Goal: Feedback & Contribution: Contribute content

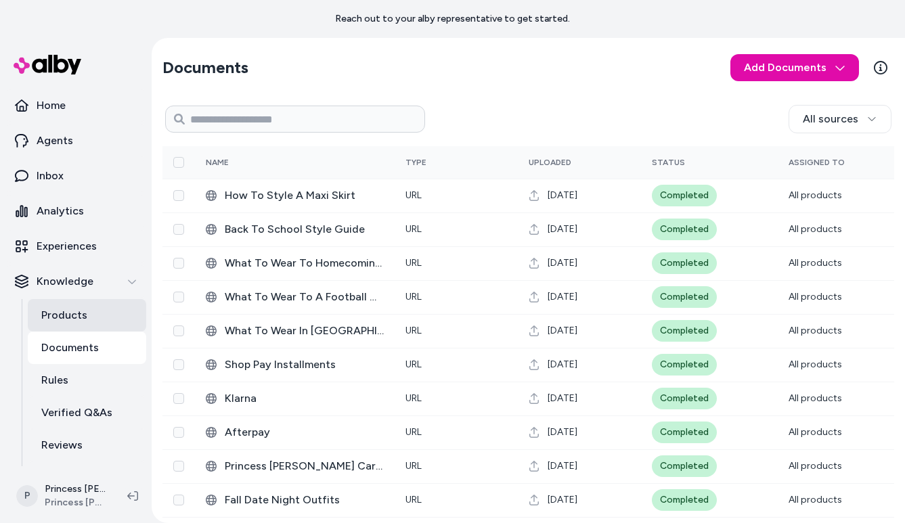
scroll to position [63, 0]
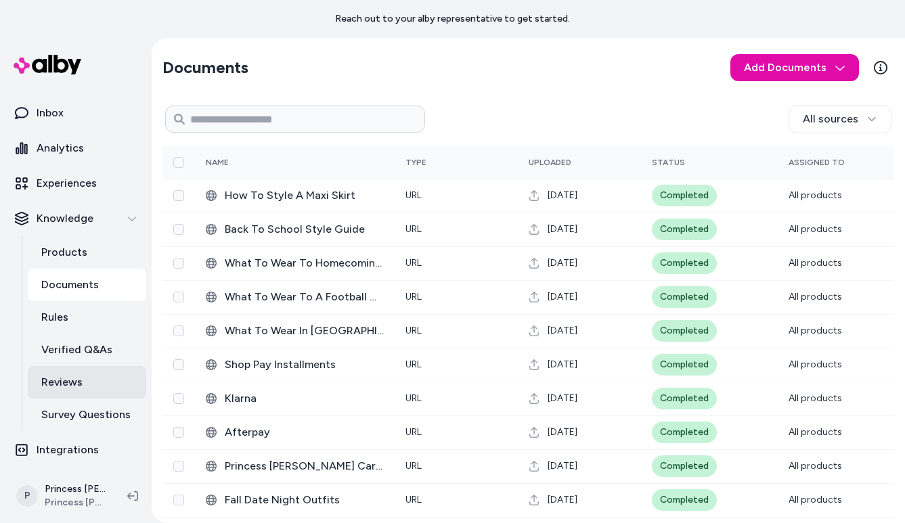
click at [76, 391] on link "Reviews" at bounding box center [87, 382] width 118 height 33
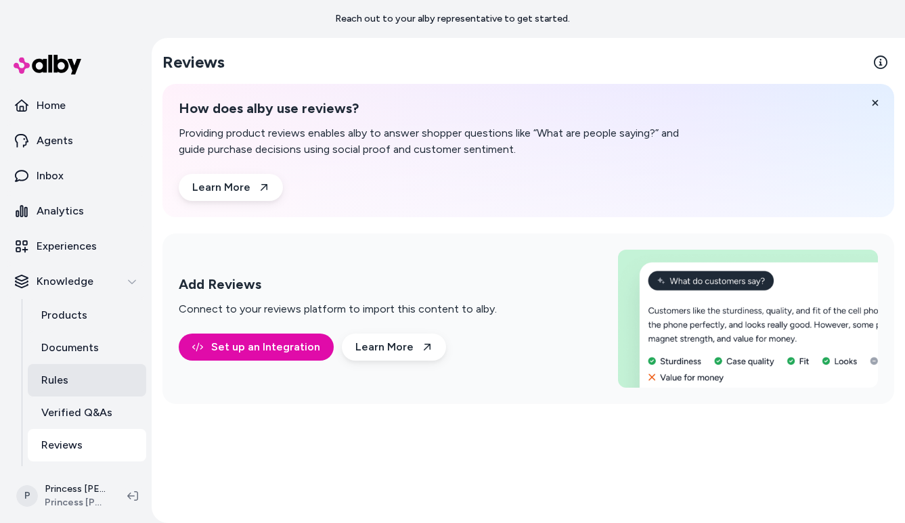
click at [69, 370] on link "Rules" at bounding box center [87, 380] width 118 height 33
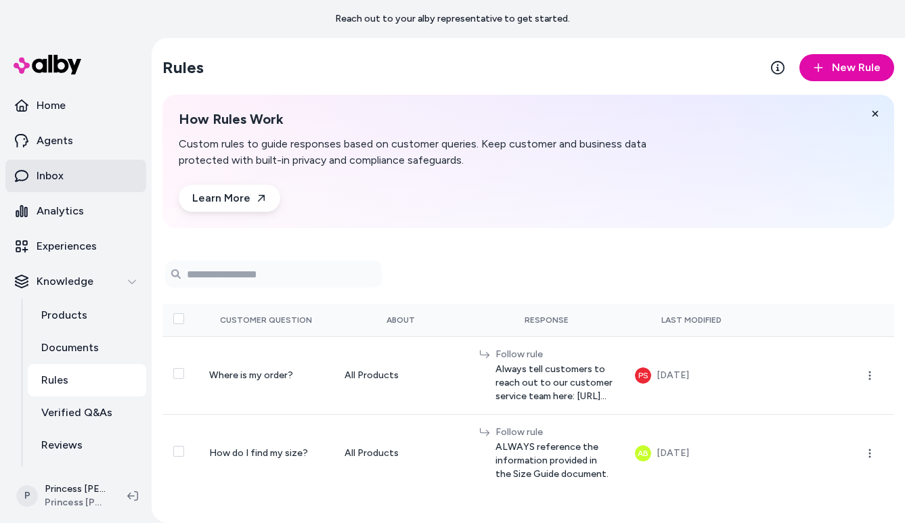
click at [43, 177] on p "Inbox" at bounding box center [50, 176] width 27 height 16
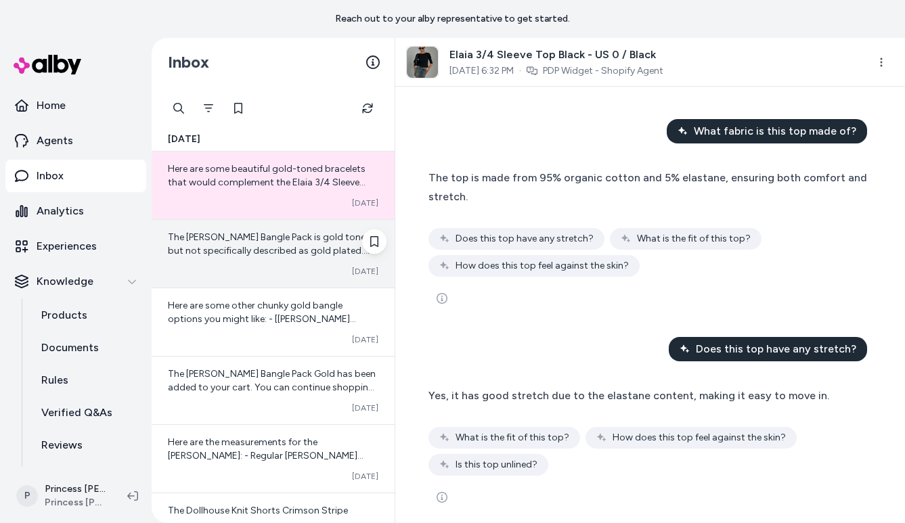
click at [261, 243] on div "The [PERSON_NAME] Bangle Pack is gold toned but not specifically described as g…" at bounding box center [273, 244] width 211 height 27
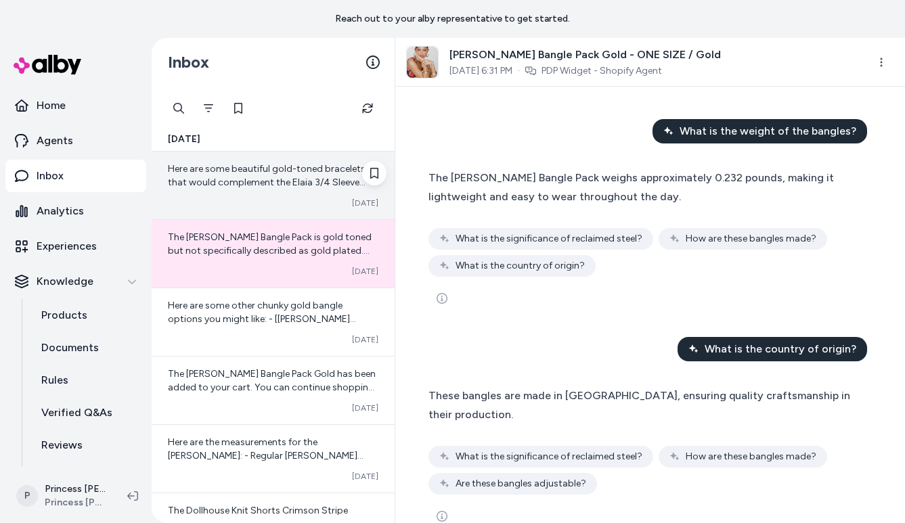
click at [243, 195] on div "Here are some beautiful gold-toned bracelets that would complement the Elaia 3/…" at bounding box center [273, 186] width 243 height 68
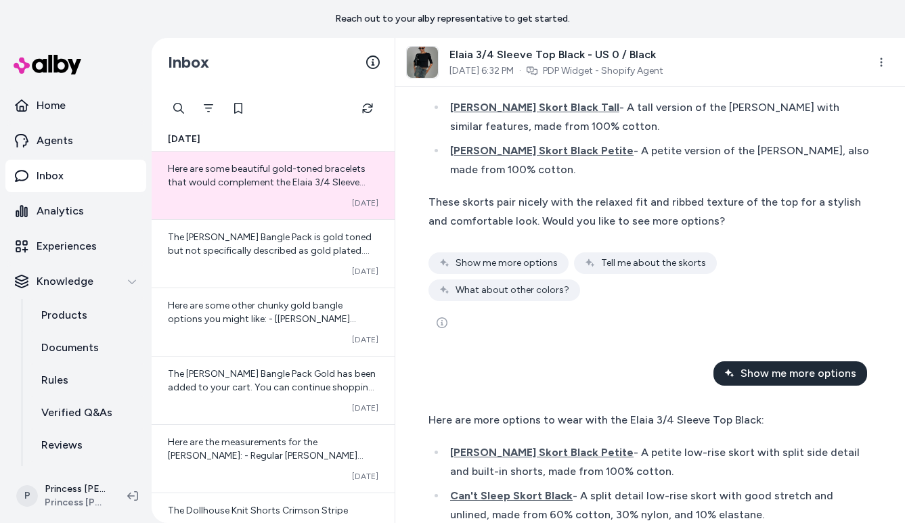
scroll to position [1209, 0]
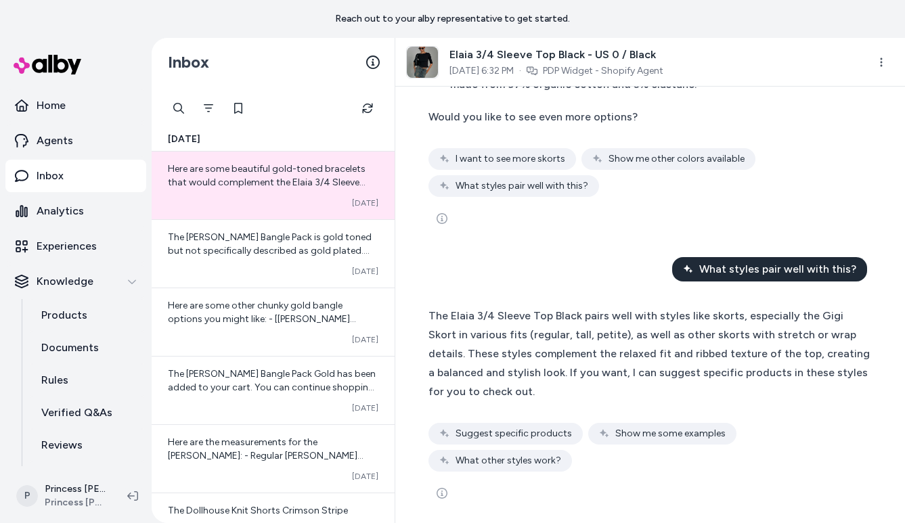
click at [520, 309] on span "The Elaia 3/4 Sleeve Top Black pairs well with styles like skorts, especially t…" at bounding box center [649, 353] width 441 height 89
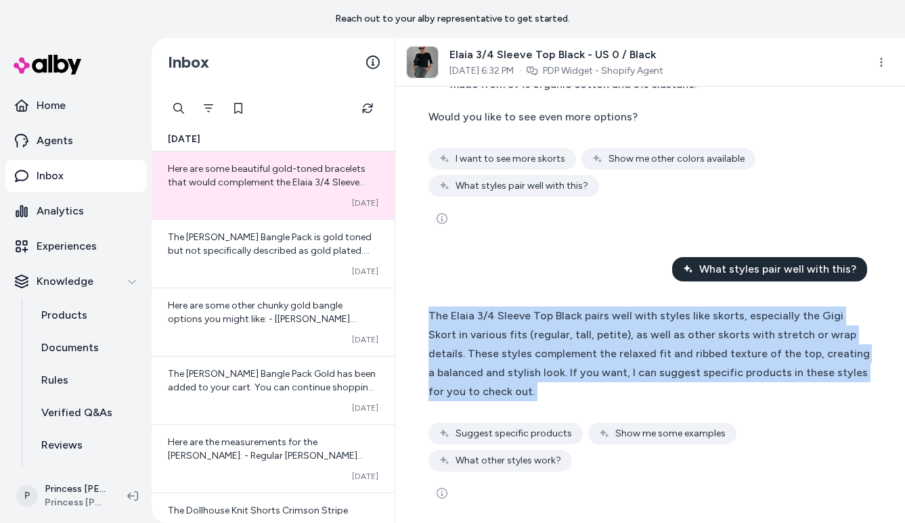
click at [524, 310] on span "The Elaia 3/4 Sleeve Top Black pairs well with styles like skorts, especially t…" at bounding box center [649, 353] width 441 height 89
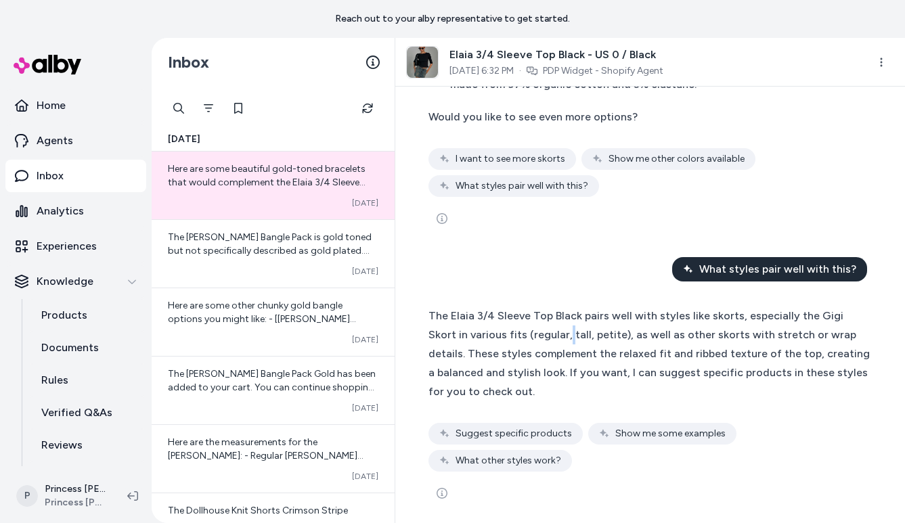
click at [524, 310] on span "The Elaia 3/4 Sleeve Top Black pairs well with styles like skorts, especially t…" at bounding box center [649, 353] width 441 height 89
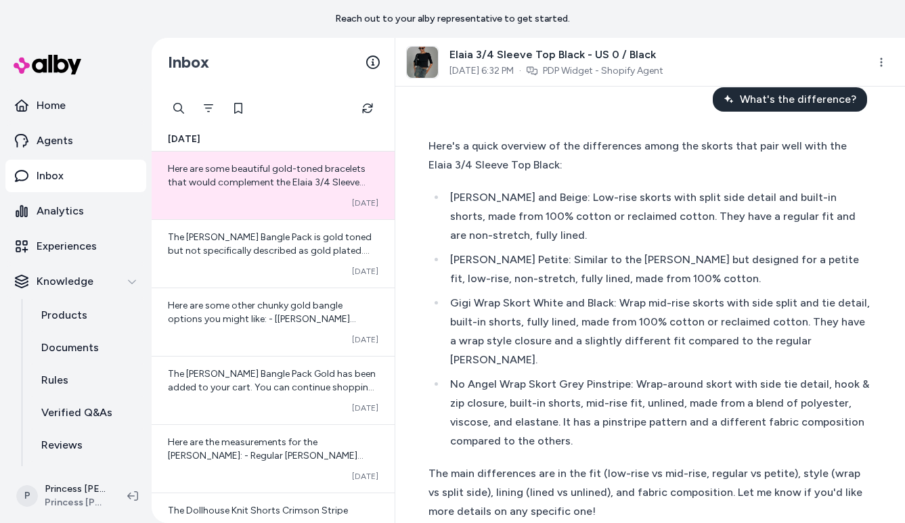
scroll to position [2186, 0]
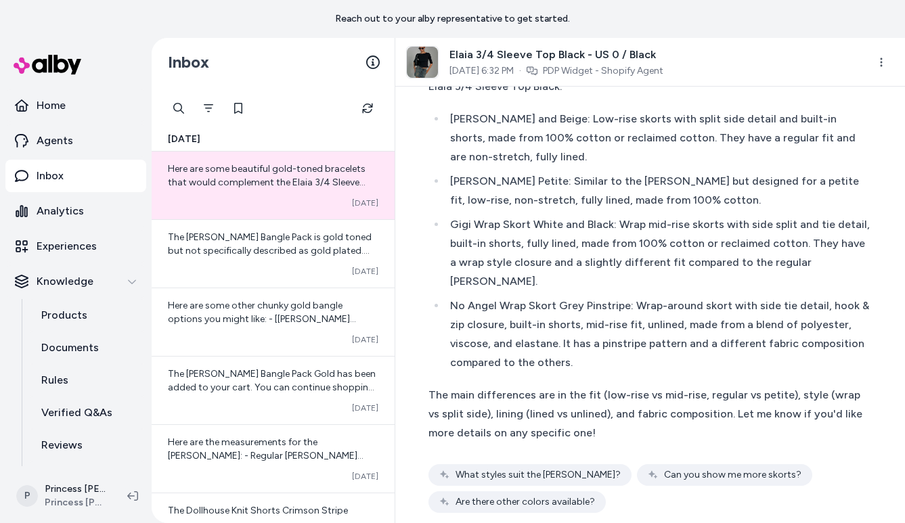
click at [505, 297] on div "No Angel Wrap Skort Grey Pinstripe: Wrap-around skort with side tie detail, hoo…" at bounding box center [661, 335] width 422 height 76
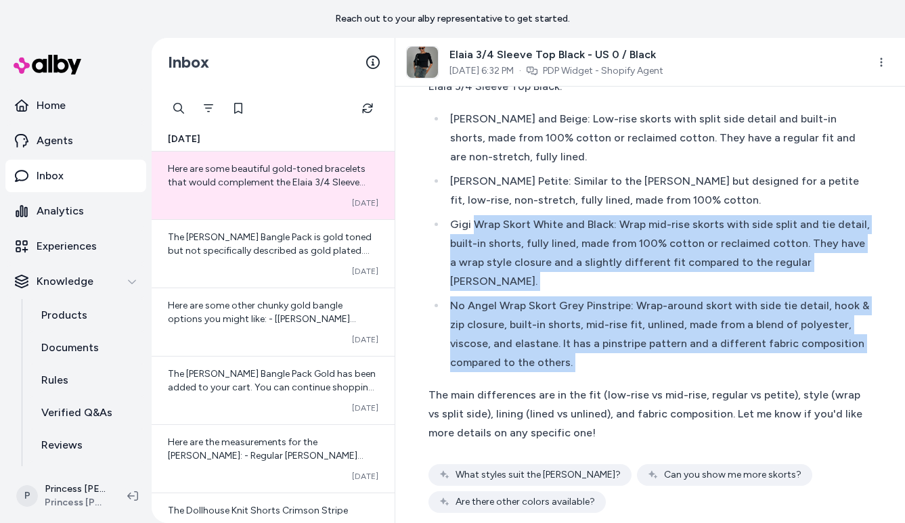
drag, startPoint x: 504, startPoint y: 274, endPoint x: 480, endPoint y: 161, distance: 114.9
click at [479, 161] on ul "[PERSON_NAME] and Beige: Low-rise skorts with split side detail and built-in sh…" at bounding box center [651, 241] width 444 height 263
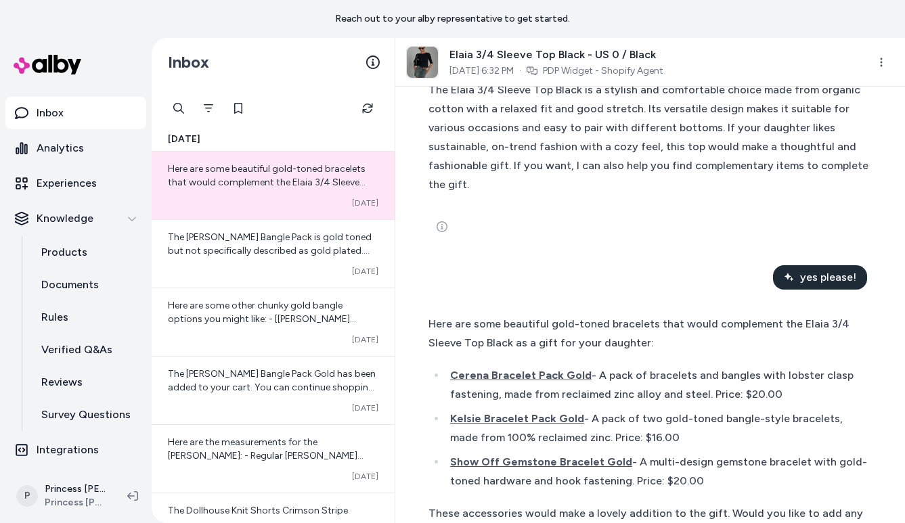
scroll to position [2775, 0]
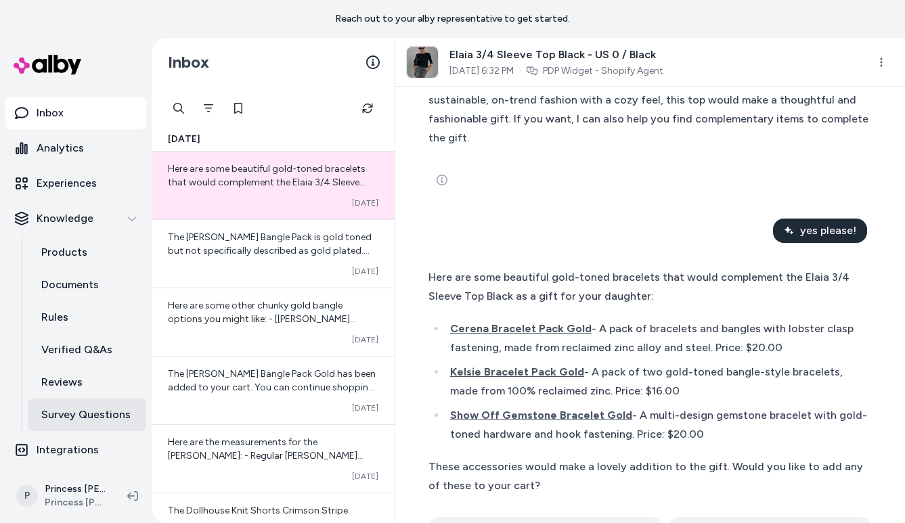
click at [103, 430] on link "Survey Questions" at bounding box center [87, 415] width 118 height 33
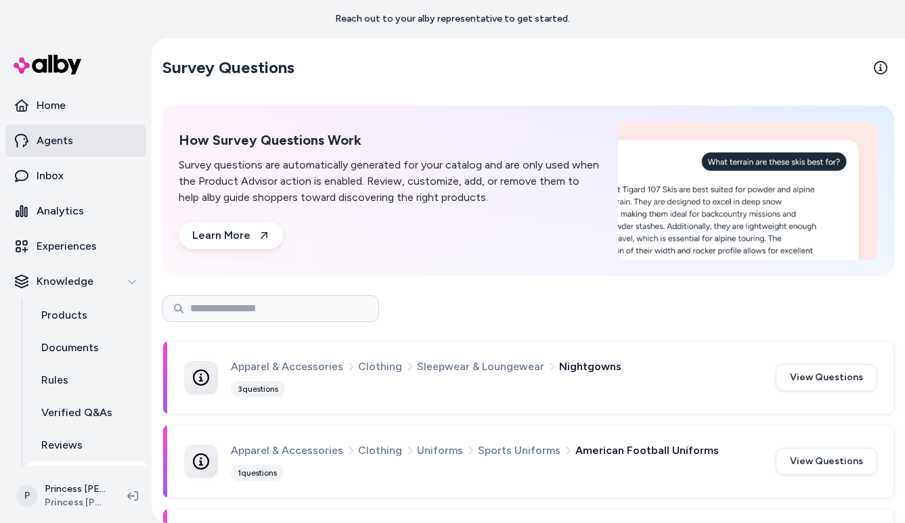
click at [49, 133] on p "Agents" at bounding box center [55, 141] width 37 height 16
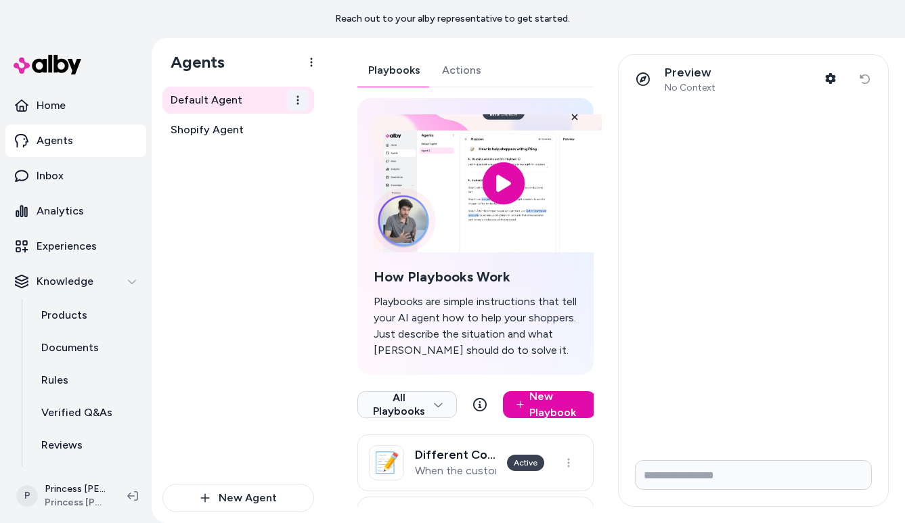
click at [297, 103] on html "Reach out to your alby representative to get started. Home Agents Inbox Analyti…" at bounding box center [452, 261] width 905 height 523
click at [235, 286] on html "Reach out to your alby representative to get started. Home Agents Inbox Analyti…" at bounding box center [452, 261] width 905 height 523
click at [444, 73] on div "Playbooks Actions How Playbooks Work Playbooks are simple instructions that tel…" at bounding box center [476, 335] width 236 height 562
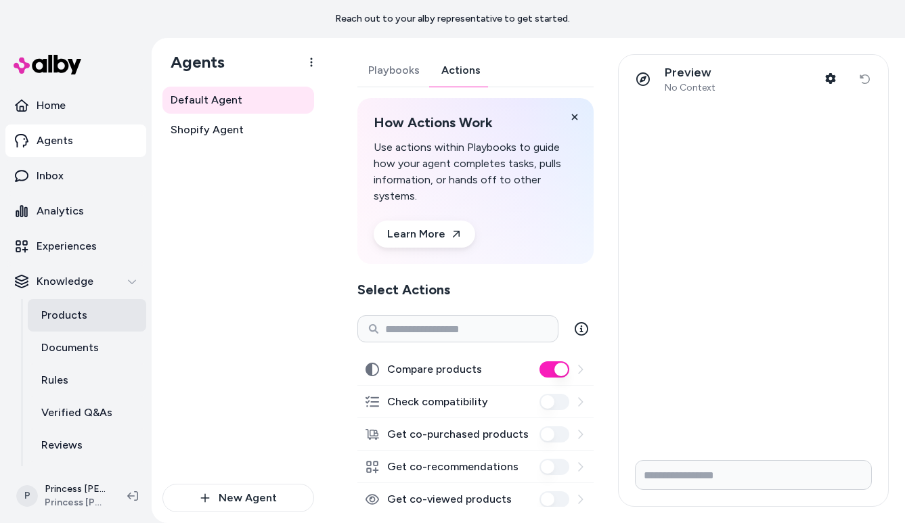
scroll to position [19, 0]
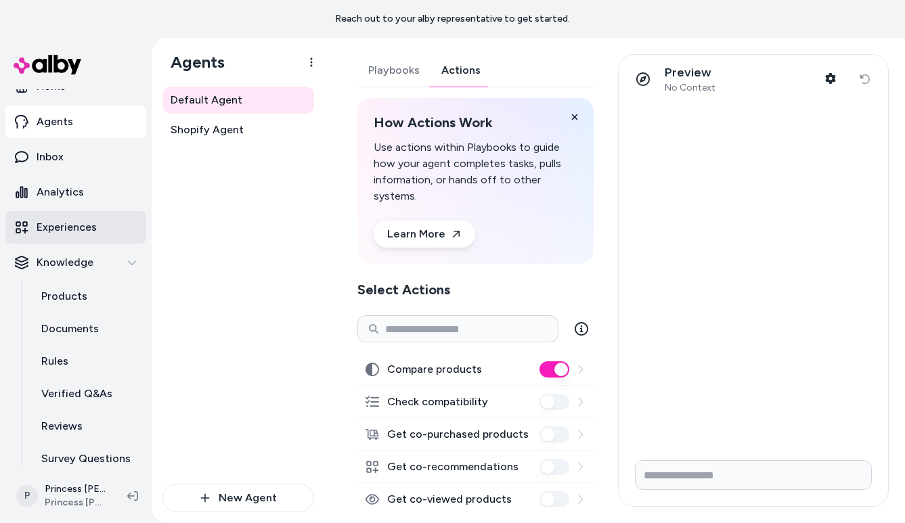
click at [77, 225] on p "Experiences" at bounding box center [67, 227] width 60 height 16
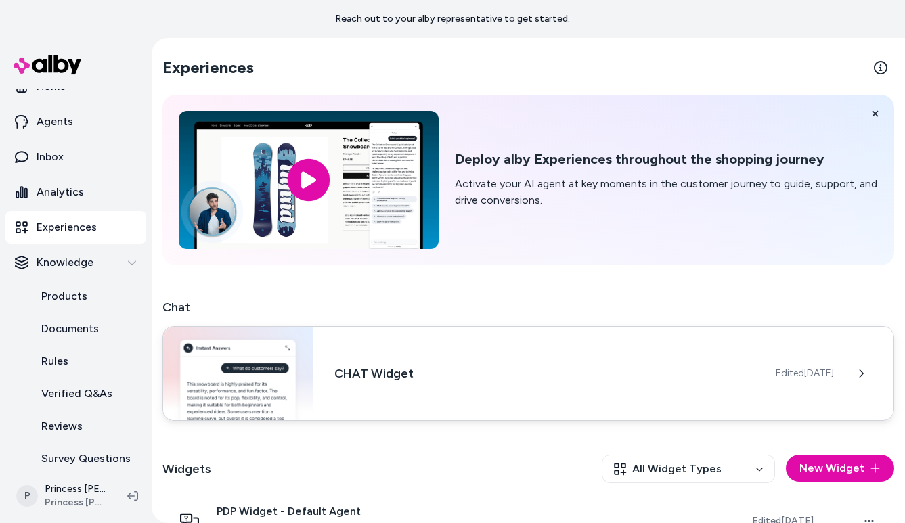
scroll to position [146, 0]
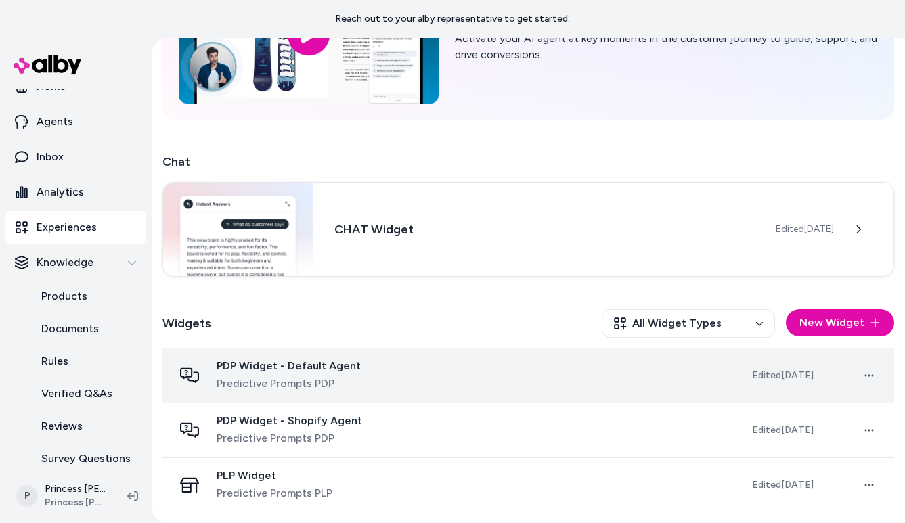
click at [311, 398] on td "PDP Widget - Default Agent Predictive Prompts PDP" at bounding box center [452, 376] width 579 height 55
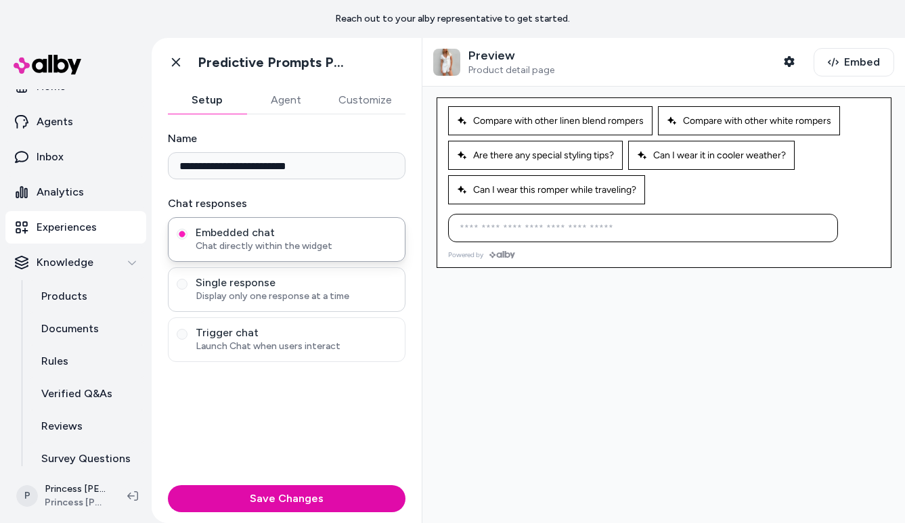
click at [295, 267] on div "Single response Display only one response at a time" at bounding box center [287, 289] width 238 height 45
click at [270, 290] on span "Display only one response at a time" at bounding box center [296, 297] width 201 height 14
click at [188, 290] on button "Single response Display only one response at a time" at bounding box center [182, 284] width 11 height 11
click at [247, 343] on span "Launch Chat when users interact" at bounding box center [296, 347] width 201 height 14
click at [188, 340] on button "Trigger chat Launch Chat when users interact" at bounding box center [182, 334] width 11 height 11
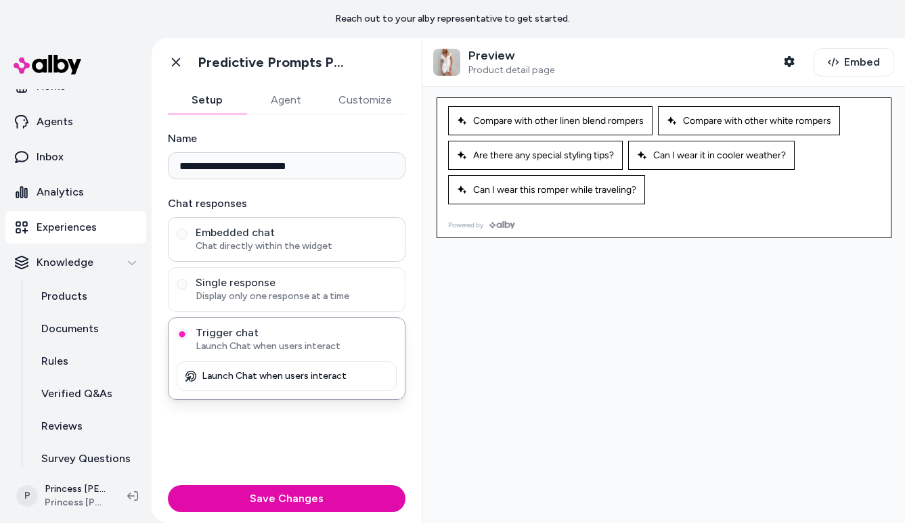
click at [265, 228] on span "Embedded chat" at bounding box center [296, 233] width 201 height 14
click at [188, 229] on button "Embedded chat Chat directly within the widget" at bounding box center [182, 234] width 11 height 11
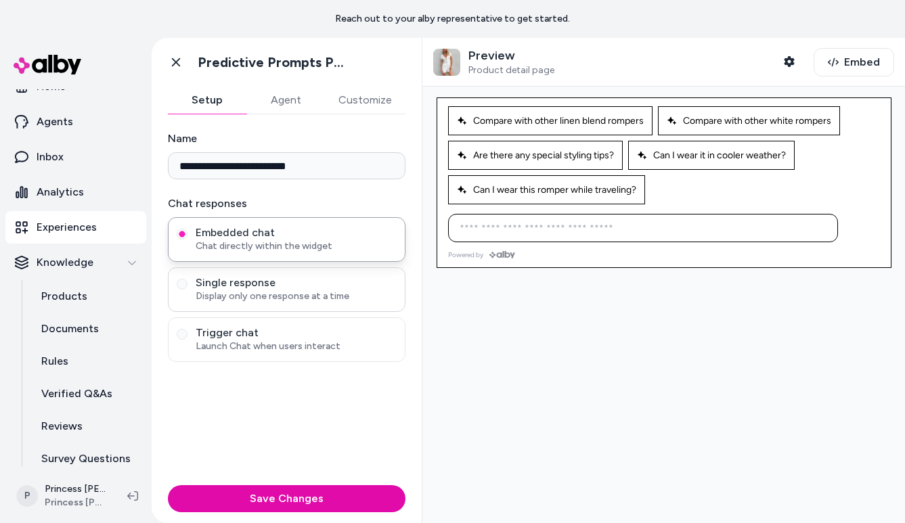
click at [259, 287] on span "Single response" at bounding box center [296, 283] width 201 height 14
click at [188, 287] on button "Single response Display only one response at a time" at bounding box center [182, 284] width 11 height 11
click at [259, 333] on span "Trigger chat" at bounding box center [296, 333] width 201 height 14
click at [188, 333] on button "Trigger chat Launch Chat when users interact" at bounding box center [182, 334] width 11 height 11
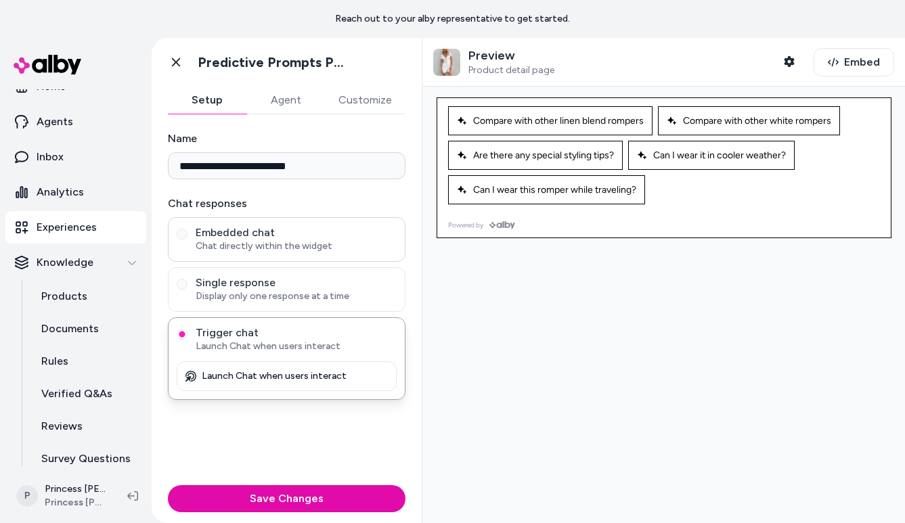
click at [265, 232] on span "Embedded chat" at bounding box center [296, 233] width 201 height 14
click at [188, 232] on button "Embedded chat Chat directly within the widget" at bounding box center [182, 234] width 11 height 11
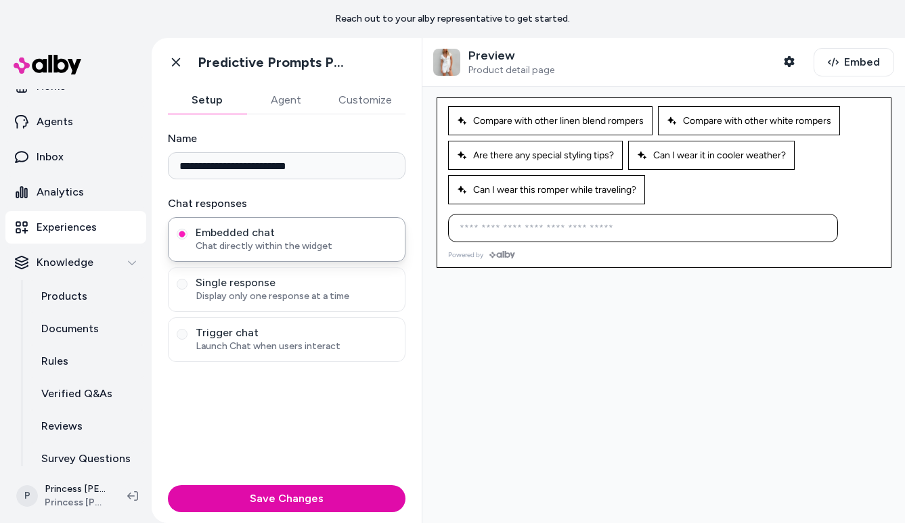
click at [285, 98] on button "Agent" at bounding box center [285, 100] width 79 height 27
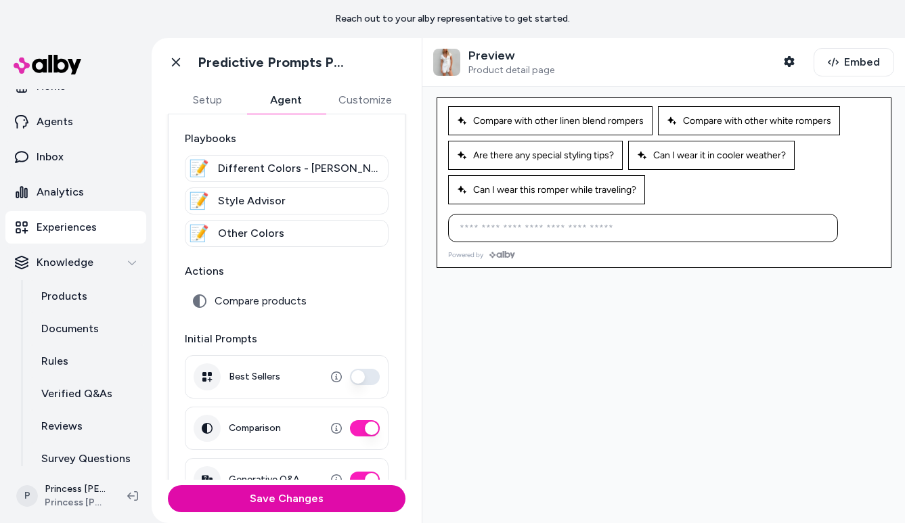
scroll to position [106, 0]
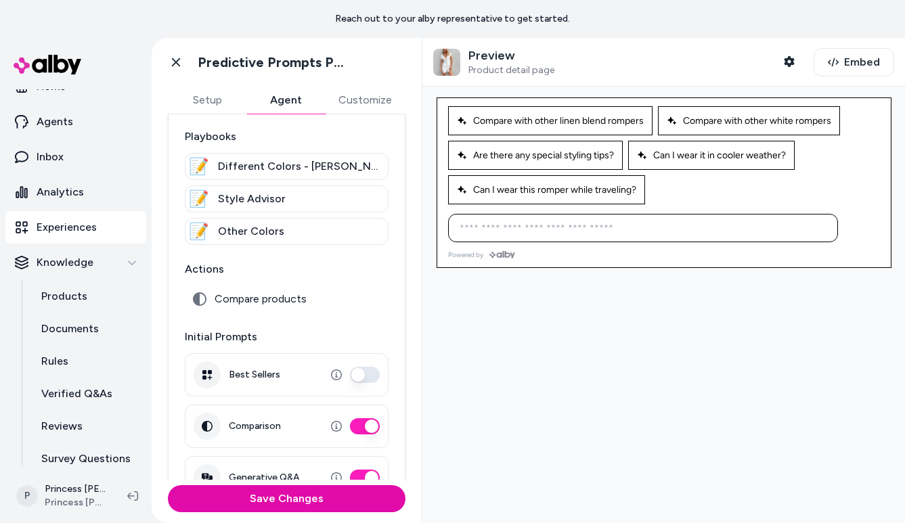
click at [257, 299] on span "Compare products" at bounding box center [261, 300] width 92 height 14
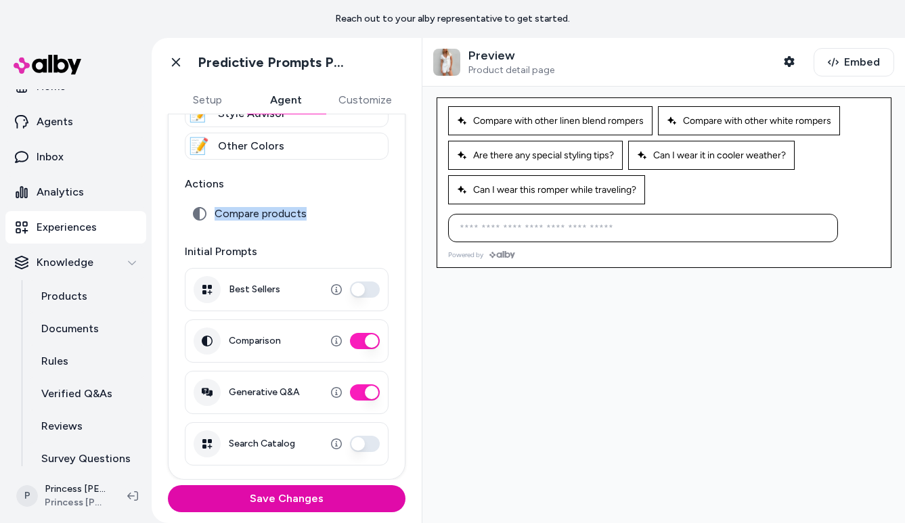
click at [222, 250] on p "Initial Prompts" at bounding box center [287, 252] width 204 height 16
drag, startPoint x: 255, startPoint y: 249, endPoint x: 284, endPoint y: 227, distance: 36.3
click at [284, 228] on div "**********" at bounding box center [287, 209] width 238 height 541
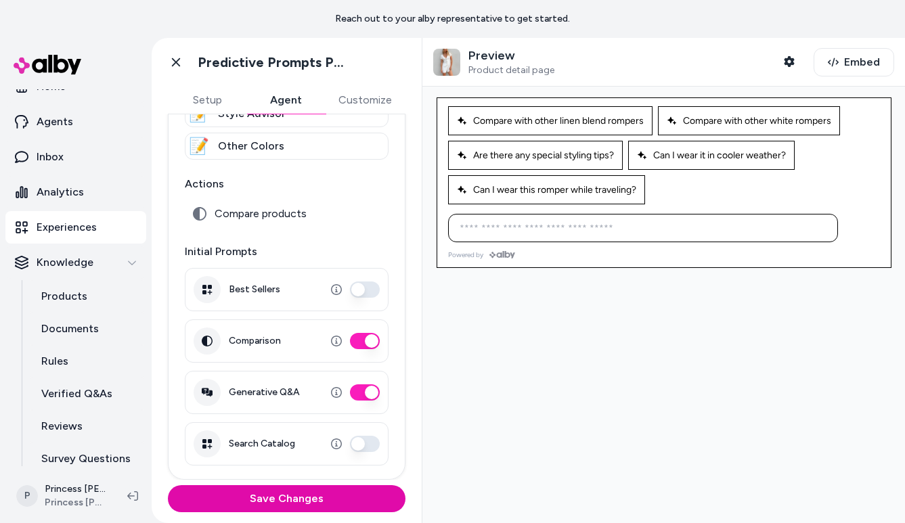
click at [301, 228] on div "**********" at bounding box center [287, 209] width 238 height 541
click at [349, 102] on button "Customize" at bounding box center [365, 100] width 81 height 27
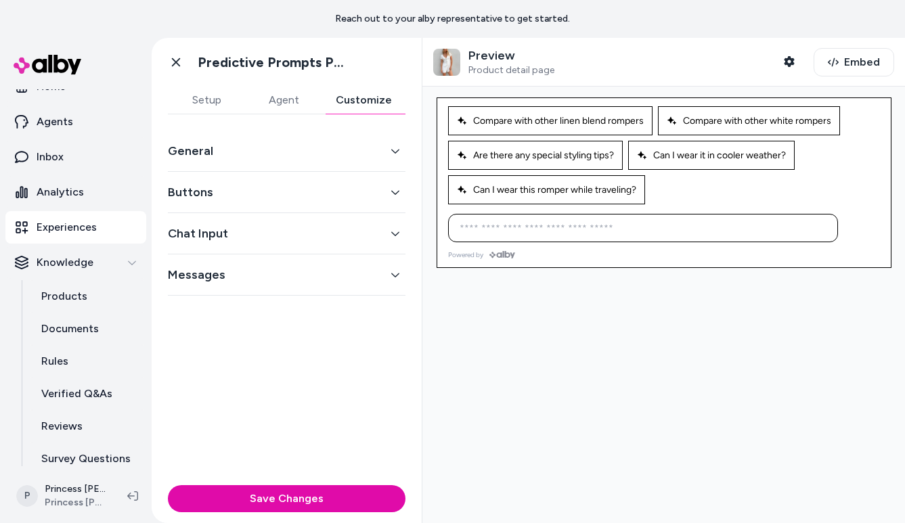
scroll to position [0, 0]
click at [395, 156] on button "General" at bounding box center [287, 151] width 238 height 19
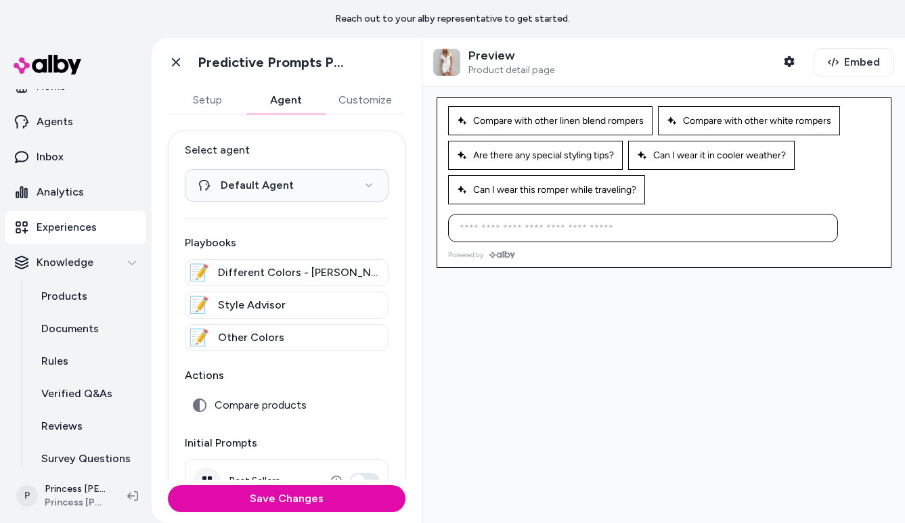
click at [282, 98] on button "Agent" at bounding box center [285, 100] width 79 height 27
click at [172, 58] on icon at bounding box center [176, 63] width 14 height 14
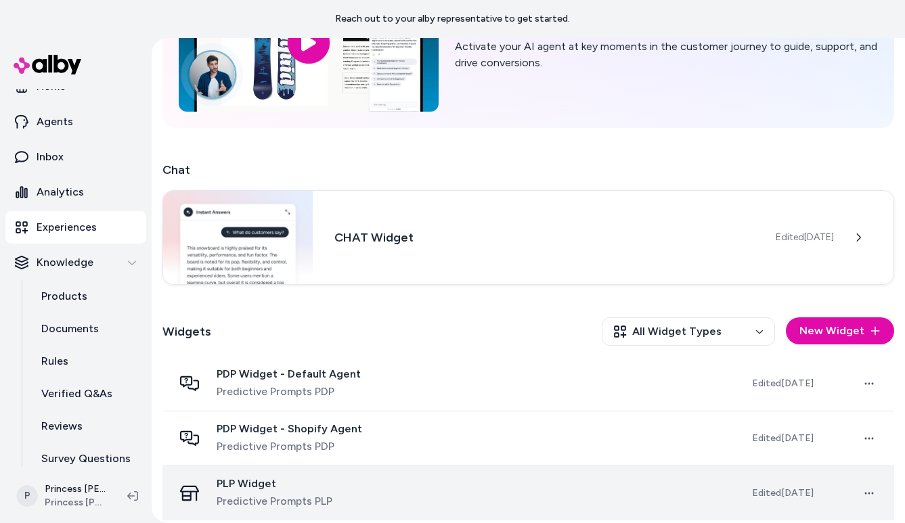
scroll to position [145, 0]
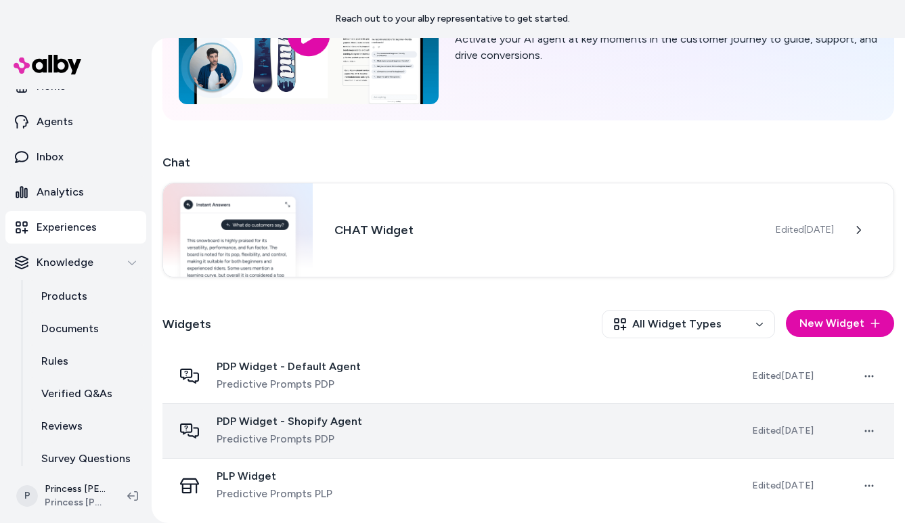
click at [349, 437] on span "Predictive Prompts PDP" at bounding box center [290, 439] width 146 height 16
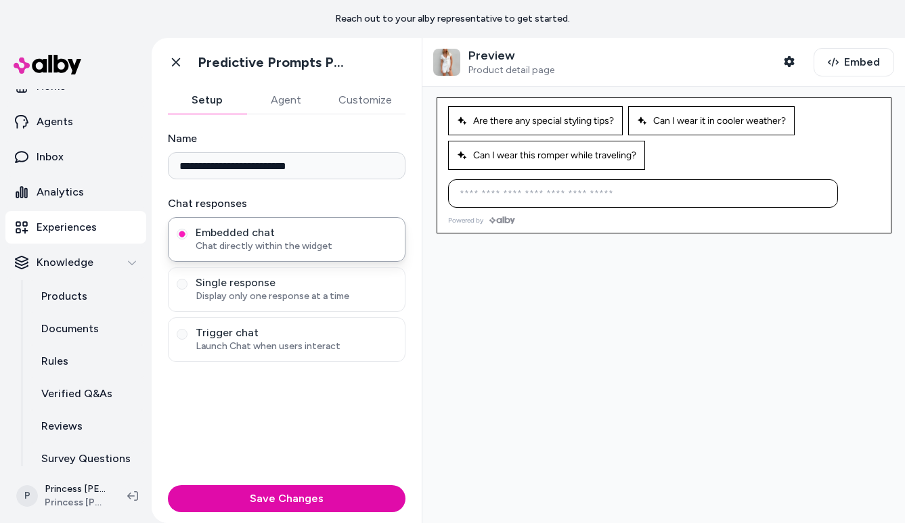
click at [295, 96] on button "Agent" at bounding box center [285, 100] width 79 height 27
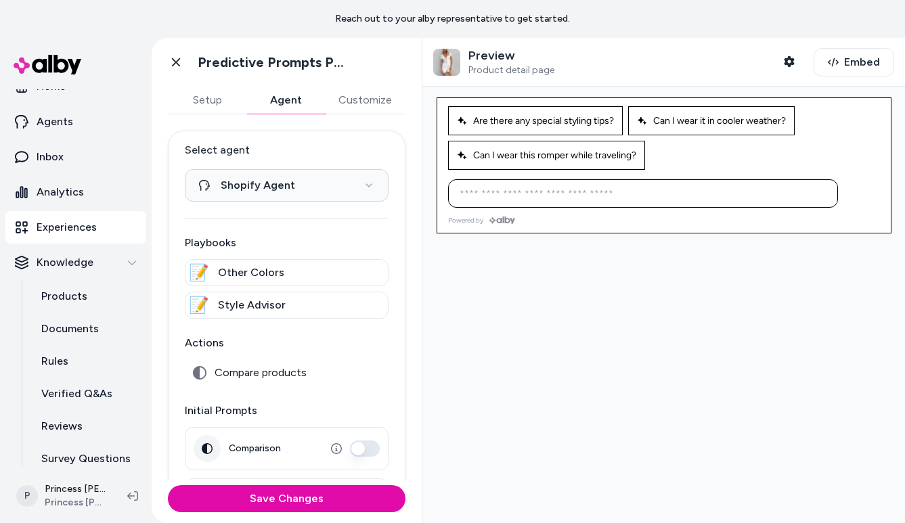
scroll to position [56, 0]
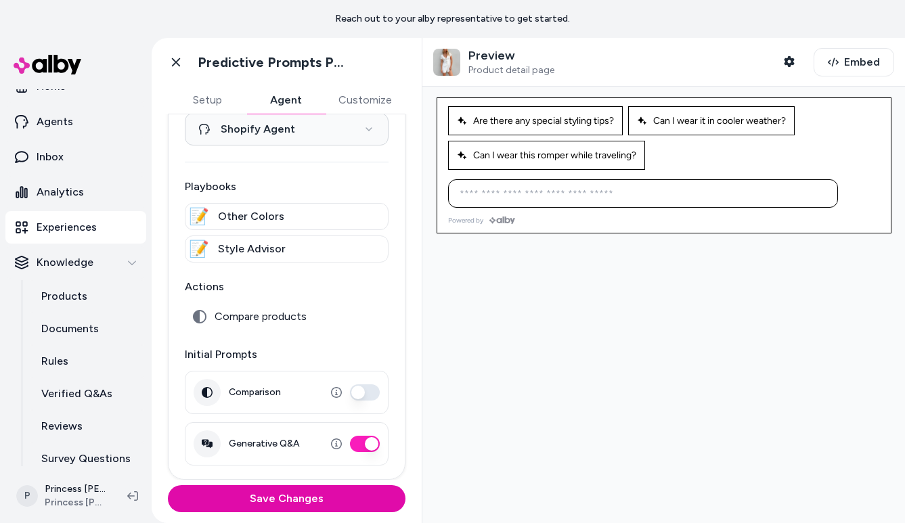
click at [232, 358] on p "Initial Prompts" at bounding box center [287, 355] width 204 height 16
drag, startPoint x: 266, startPoint y: 365, endPoint x: 253, endPoint y: 242, distance: 123.3
click at [253, 242] on div "**********" at bounding box center [287, 277] width 238 height 406
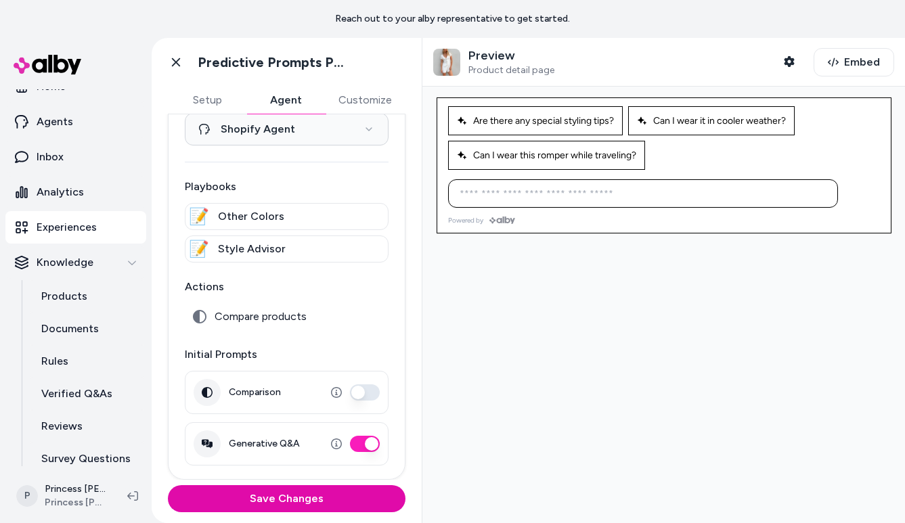
click at [341, 348] on p "Initial Prompts" at bounding box center [287, 355] width 204 height 16
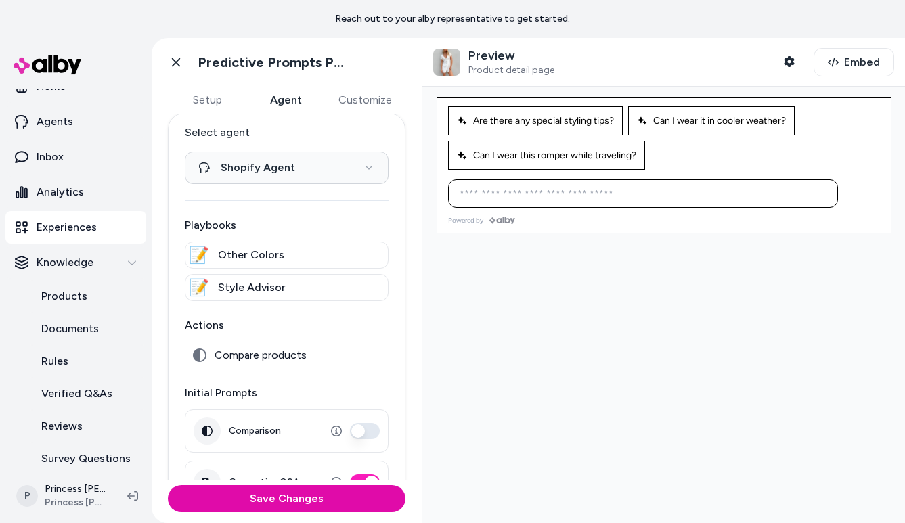
scroll to position [0, 0]
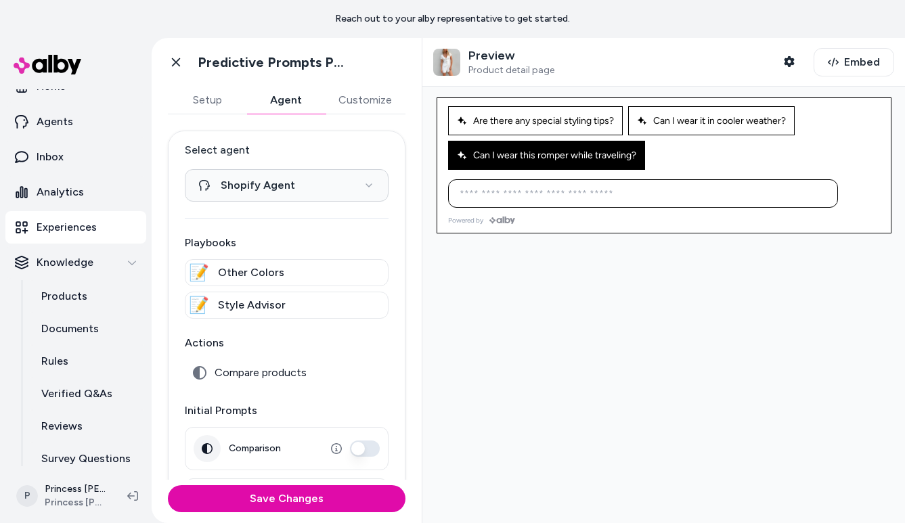
click at [507, 160] on span "Can I wear this romper while traveling?" at bounding box center [546, 156] width 179 height 12
type input "**********"
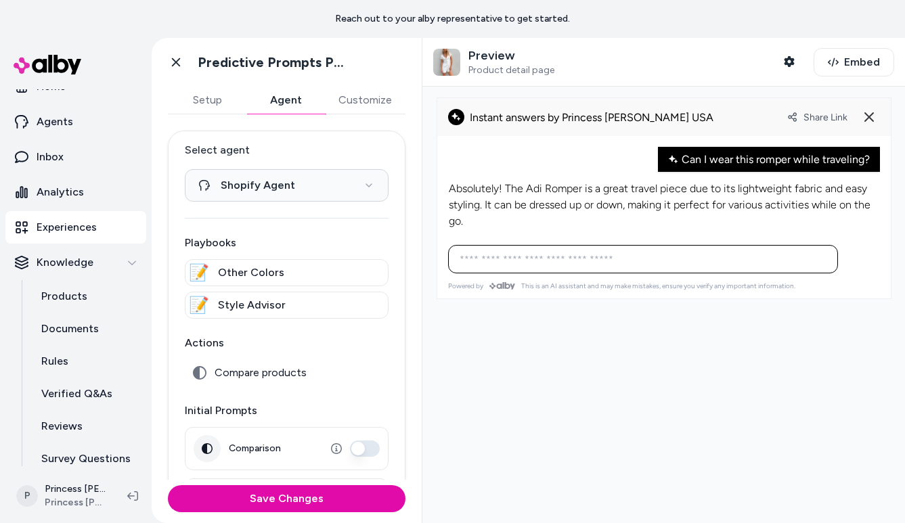
click at [517, 188] on p "Absolutely! The Adi Romper is a great travel piece due to its lightweight fabri…" at bounding box center [664, 205] width 431 height 49
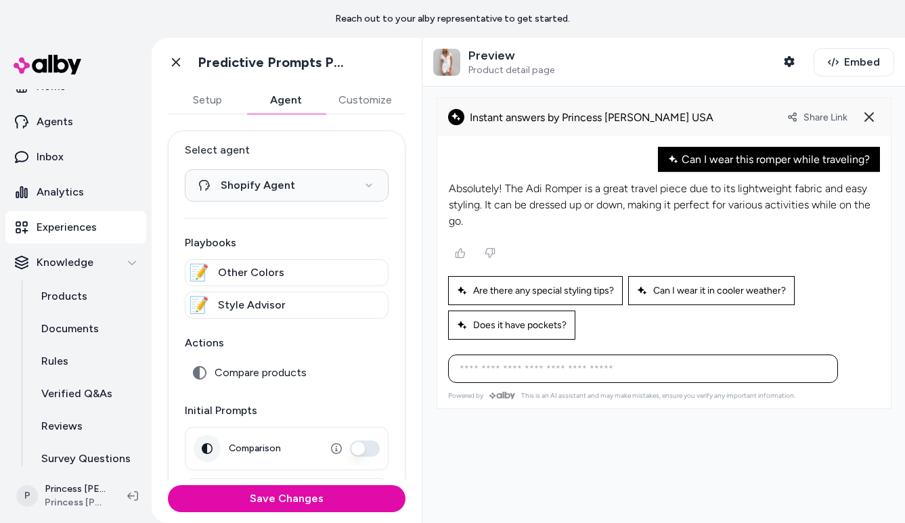
click at [517, 188] on p "Absolutely! The Adi Romper is a great travel piece due to its lightweight fabri…" at bounding box center [664, 205] width 431 height 49
click at [513, 204] on p "Absolutely! The Adi Romper is a great travel piece due to its lightweight fabri…" at bounding box center [664, 205] width 431 height 49
click at [512, 203] on p "Absolutely! The Adi Romper is a great travel piece due to its lightweight fabri…" at bounding box center [664, 205] width 431 height 49
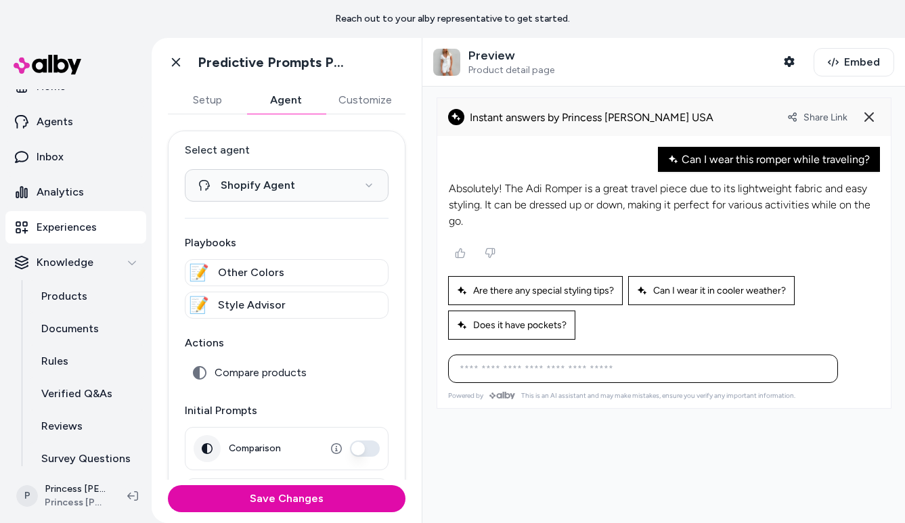
click at [528, 202] on p "Absolutely! The Adi Romper is a great travel piece due to its lightweight fabri…" at bounding box center [664, 205] width 431 height 49
click at [527, 202] on p "Absolutely! The Adi Romper is a great travel piece due to its lightweight fabri…" at bounding box center [664, 205] width 431 height 49
drag, startPoint x: 527, startPoint y: 202, endPoint x: 522, endPoint y: 183, distance: 19.5
click at [522, 184] on p "Absolutely! The Adi Romper is a great travel piece due to its lightweight fabri…" at bounding box center [664, 205] width 431 height 49
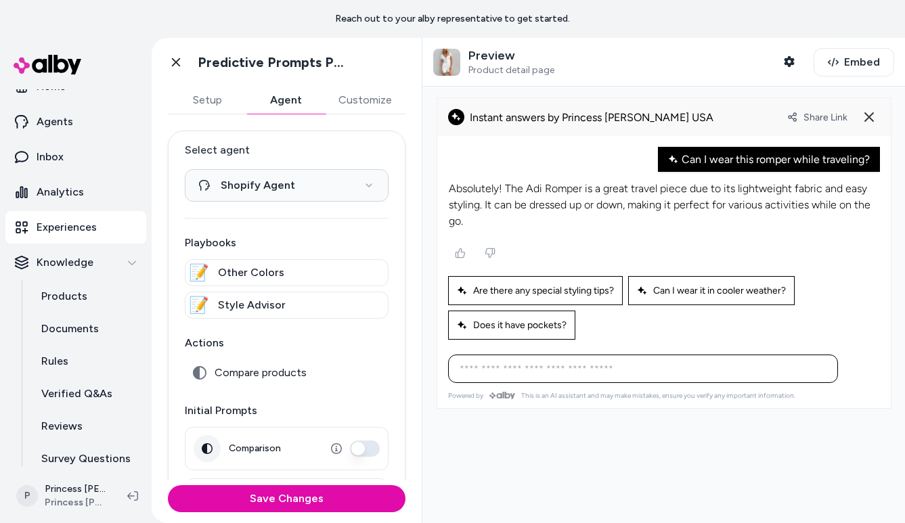
click at [522, 181] on p "Absolutely! The Adi Romper is a great travel piece due to its lightweight fabri…" at bounding box center [664, 205] width 431 height 49
click at [517, 282] on div "Are there any special styling tips?" at bounding box center [535, 290] width 175 height 29
type input "**********"
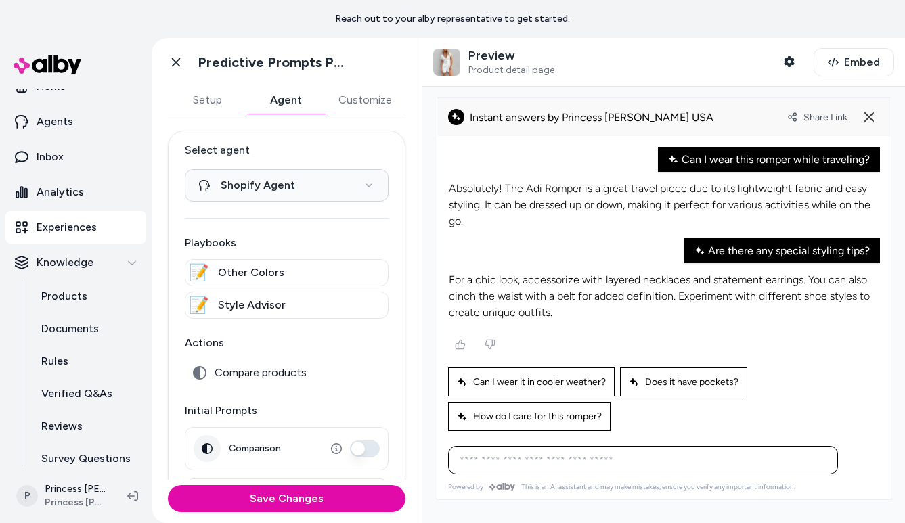
click at [515, 303] on p "For a chic look, accessorize with layered necklaces and statement earrings. You…" at bounding box center [664, 296] width 431 height 49
click at [513, 308] on p "For a chic look, accessorize with layered necklaces and statement earrings. You…" at bounding box center [664, 296] width 431 height 49
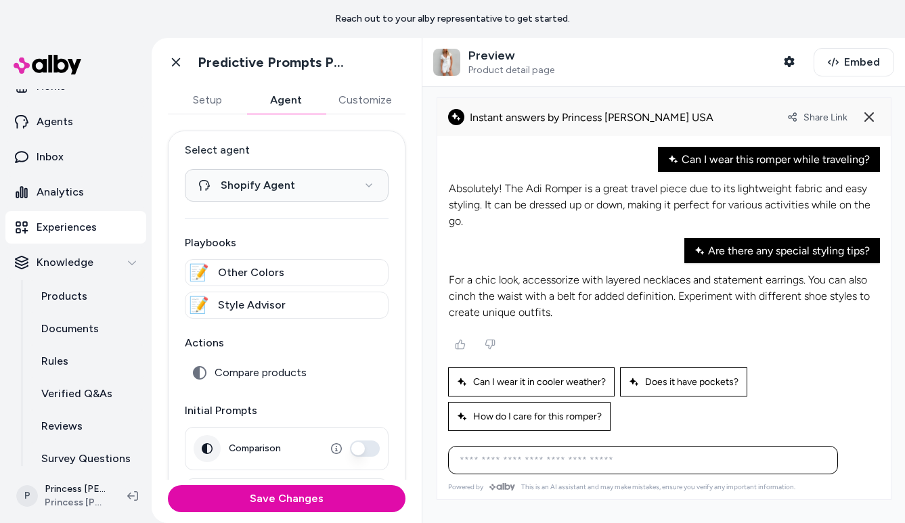
click at [370, 104] on button "Customize" at bounding box center [365, 100] width 81 height 27
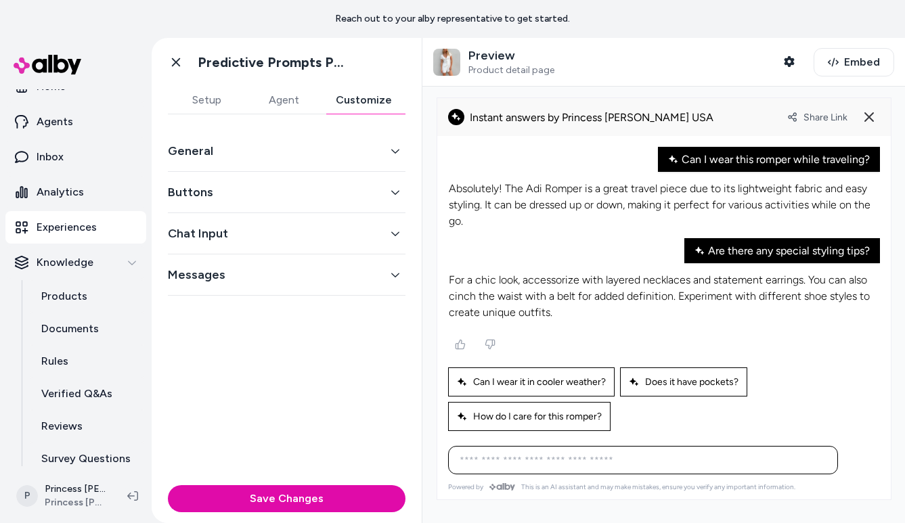
click at [288, 185] on button "Buttons" at bounding box center [287, 192] width 238 height 19
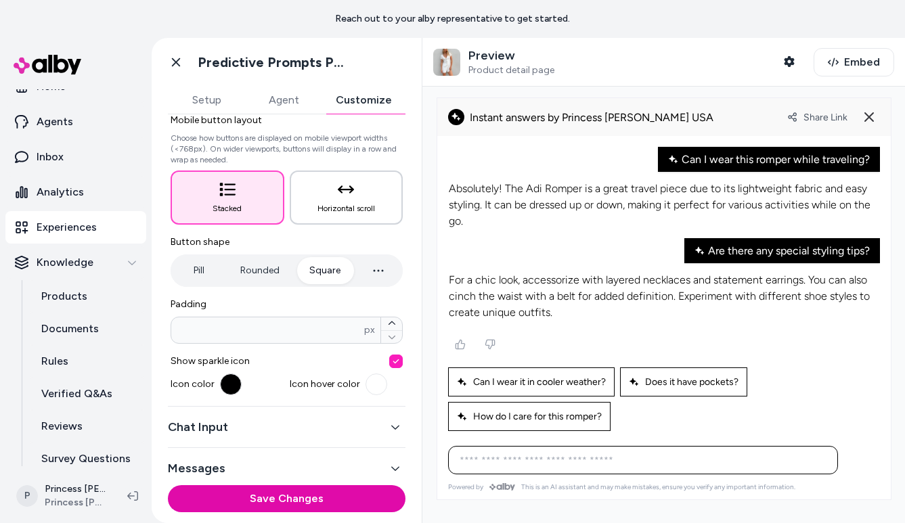
scroll to position [144, 0]
click at [342, 184] on icon "button" at bounding box center [346, 189] width 16 height 16
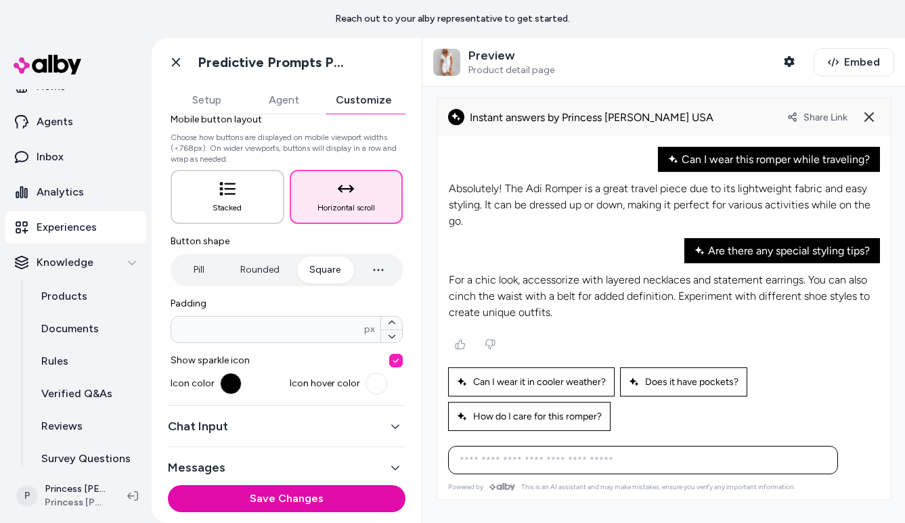
click at [221, 198] on button "Stacked" at bounding box center [228, 197] width 114 height 54
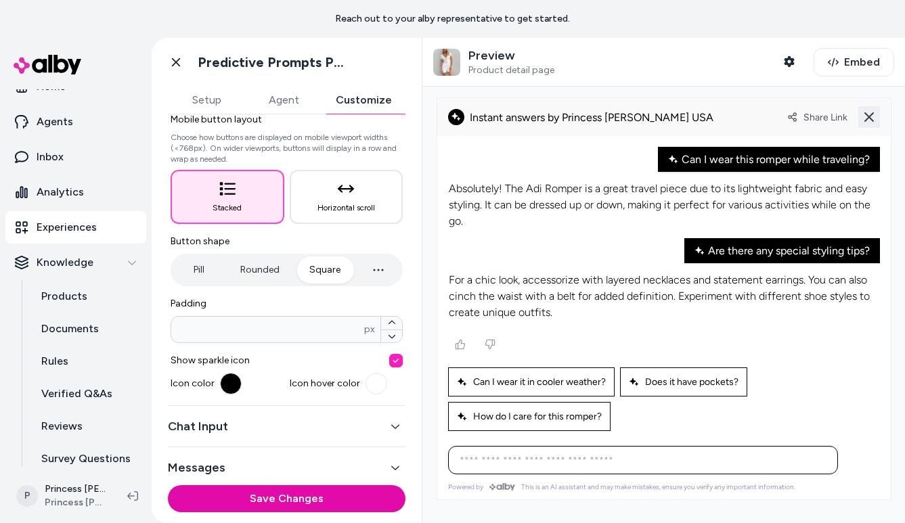
click at [867, 125] on button at bounding box center [870, 117] width 22 height 22
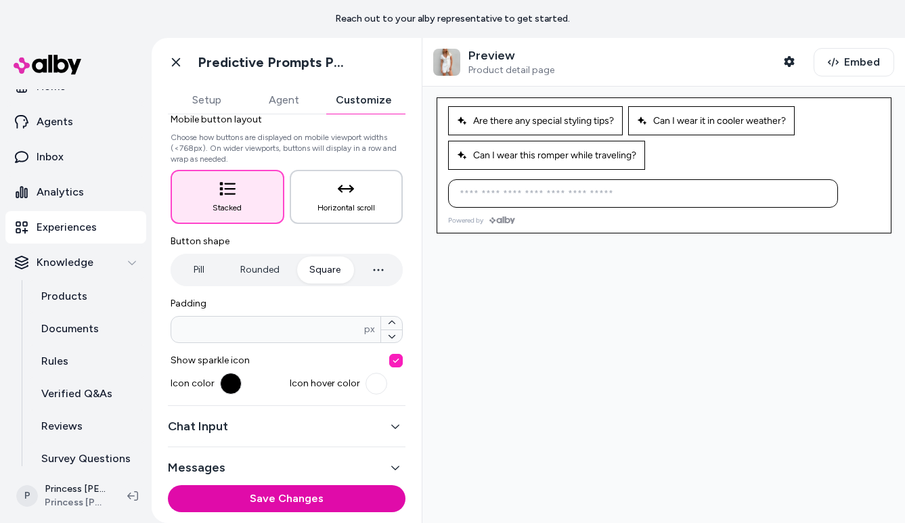
click at [366, 192] on button "Horizontal scroll" at bounding box center [347, 197] width 114 height 54
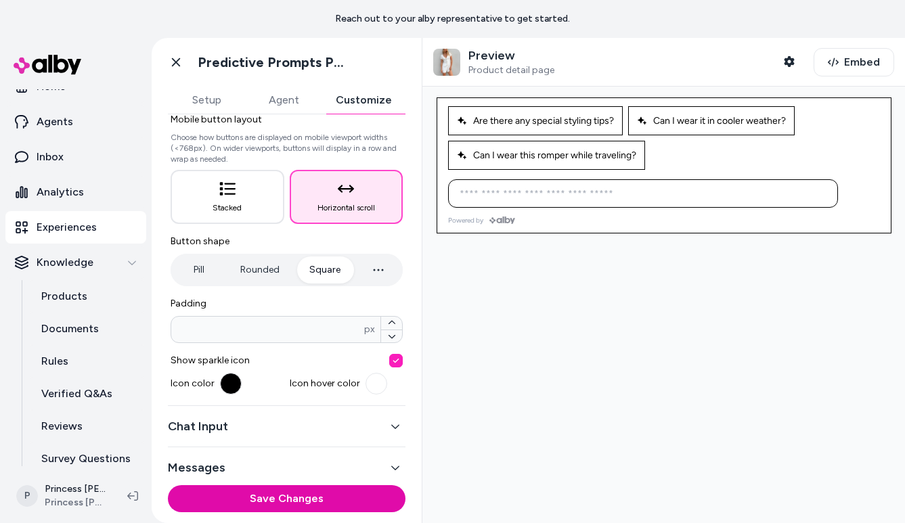
click at [260, 143] on p "Choose how buttons are displayed on mobile viewport widths (<768px). On wider v…" at bounding box center [287, 148] width 232 height 33
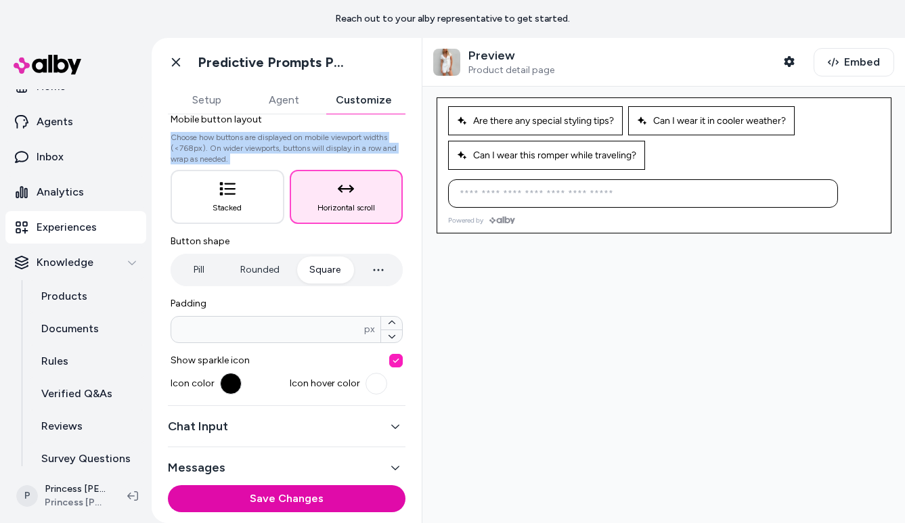
click at [276, 139] on p "Choose how buttons are displayed on mobile viewport widths (<768px). On wider v…" at bounding box center [287, 148] width 232 height 33
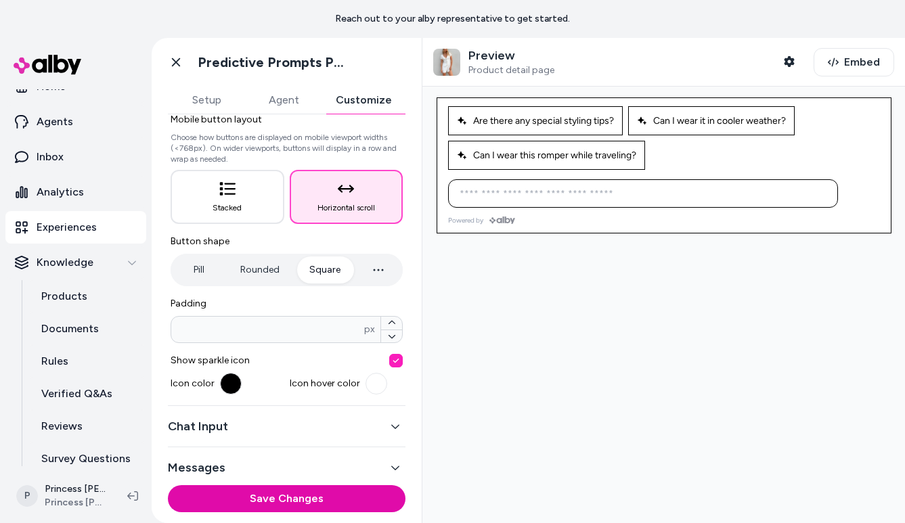
click at [276, 139] on p "Choose how buttons are displayed on mobile viewport widths (<768px). On wider v…" at bounding box center [287, 148] width 232 height 33
click at [203, 219] on button "Stacked" at bounding box center [228, 197] width 114 height 54
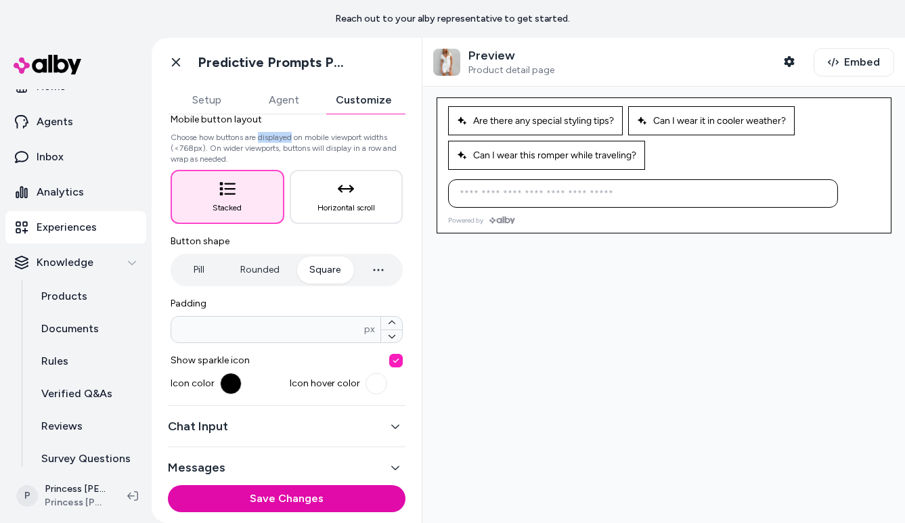
scroll to position [153, 0]
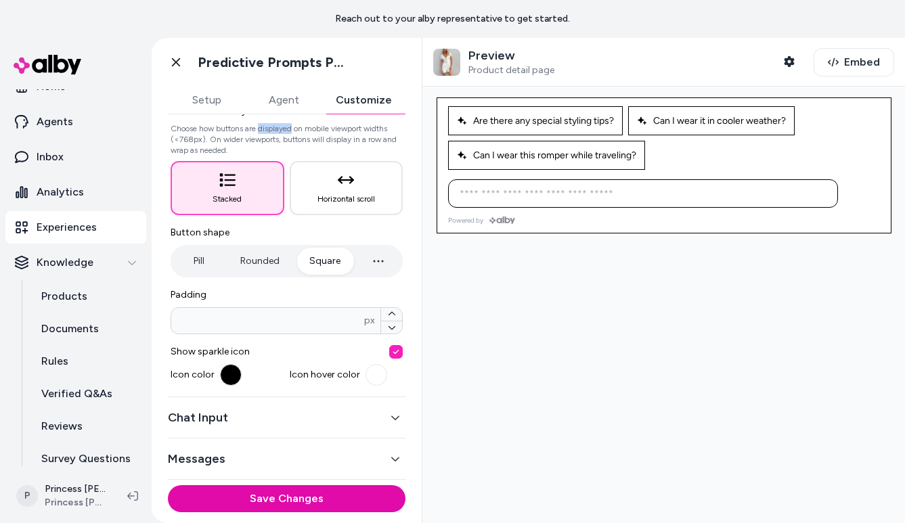
click at [236, 421] on button "Chat Input" at bounding box center [287, 417] width 238 height 19
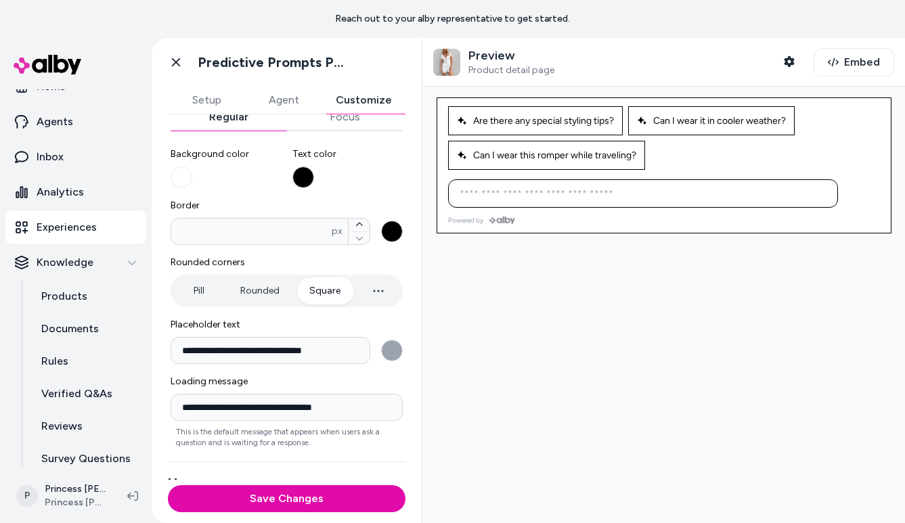
scroll to position [177, 0]
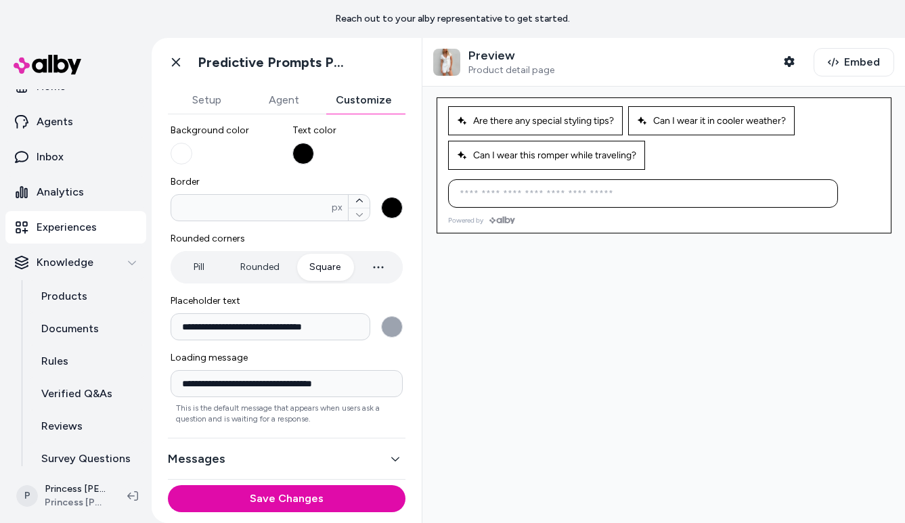
click at [224, 455] on button "Messages" at bounding box center [287, 459] width 238 height 19
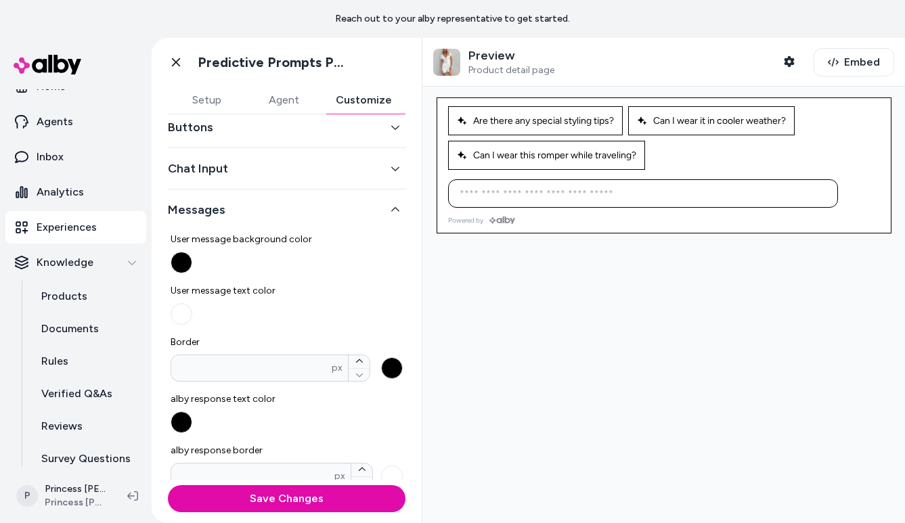
scroll to position [0, 0]
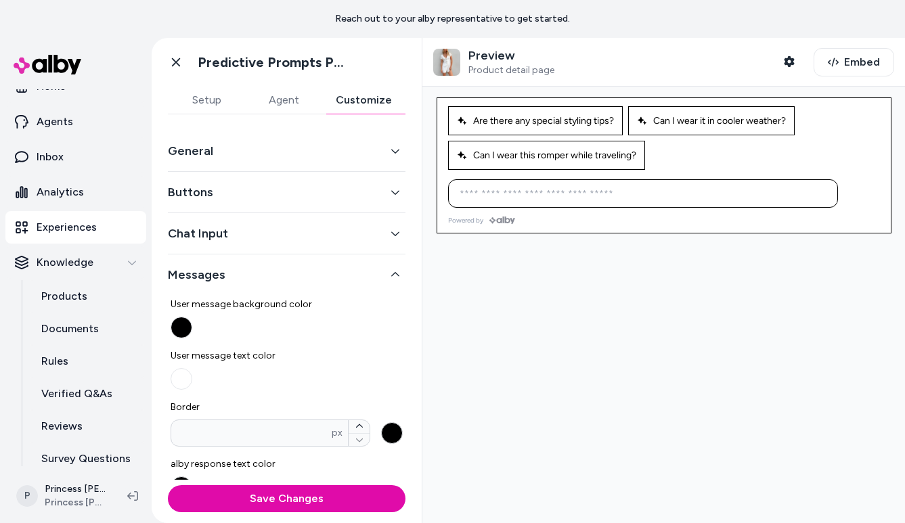
click at [213, 236] on button "Chat Input" at bounding box center [287, 233] width 238 height 19
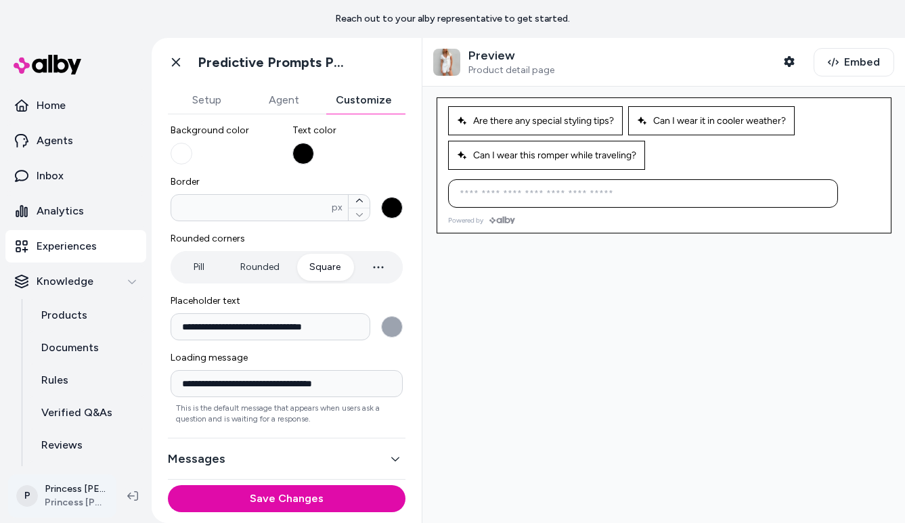
click at [81, 485] on html "**********" at bounding box center [452, 261] width 905 height 523
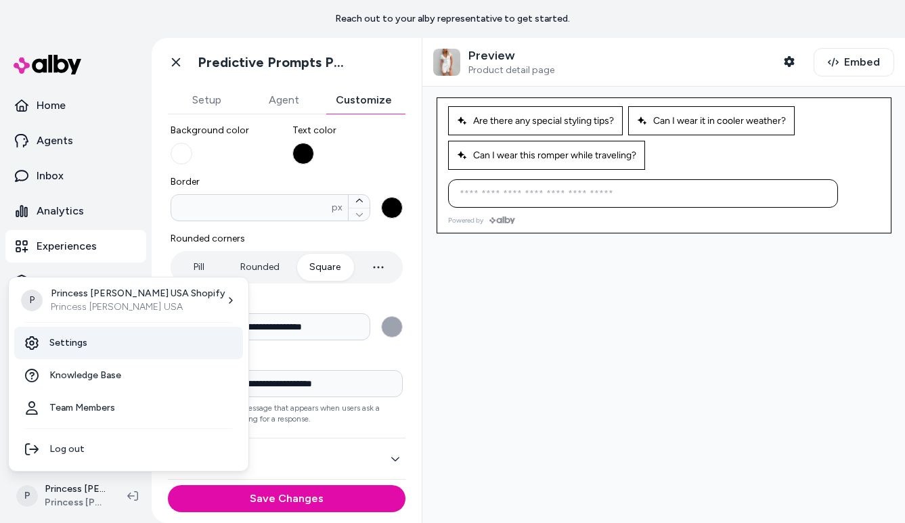
click at [99, 346] on link "Settings" at bounding box center [128, 343] width 229 height 33
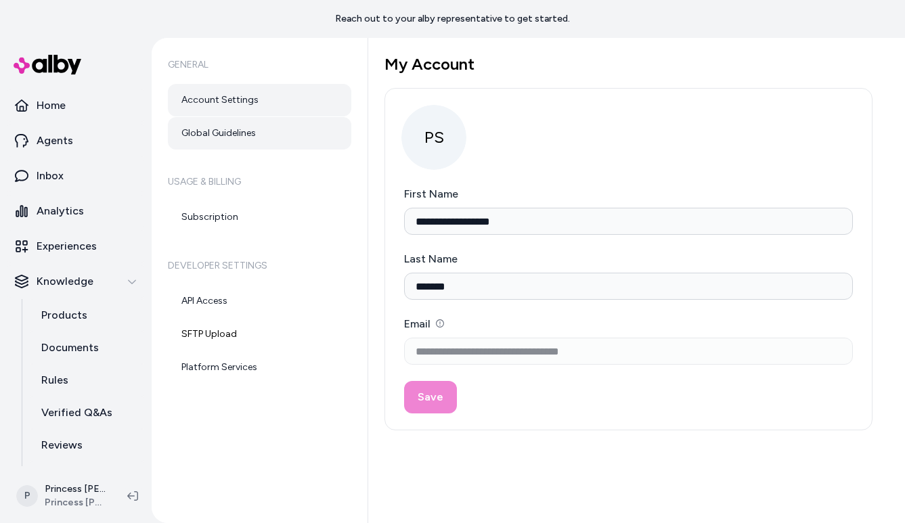
click at [245, 143] on link "Global Guidelines" at bounding box center [259, 133] width 183 height 33
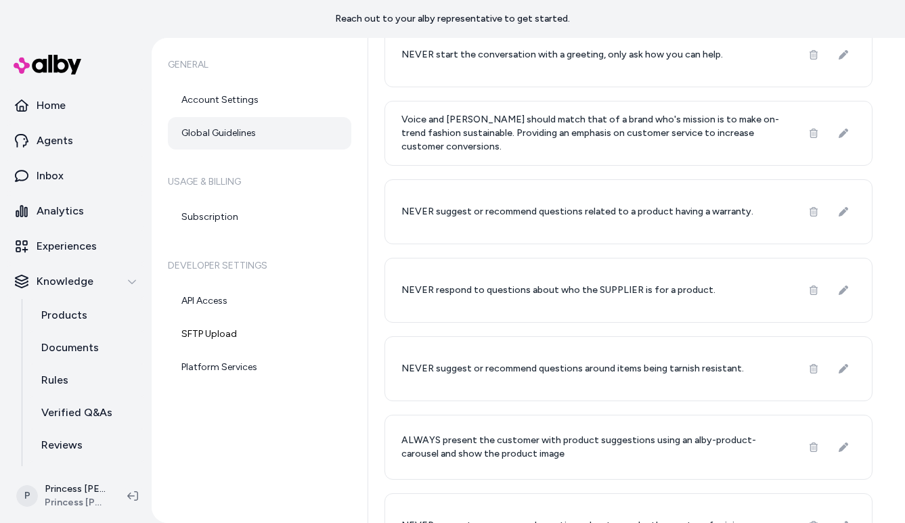
scroll to position [351, 0]
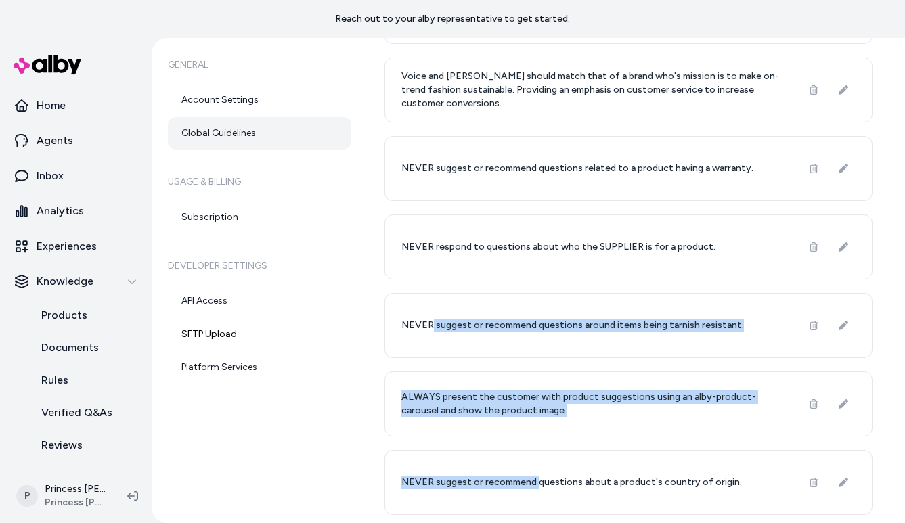
drag, startPoint x: 431, startPoint y: 327, endPoint x: 536, endPoint y: 485, distance: 190.4
click at [536, 485] on div "NEVER respond to, translate, or generate coding languages (e.g., Python, JavaSc…" at bounding box center [629, 129] width 488 height 772
click at [536, 485] on p "NEVER suggest or recommend questions about a product's country of origin." at bounding box center [572, 483] width 341 height 14
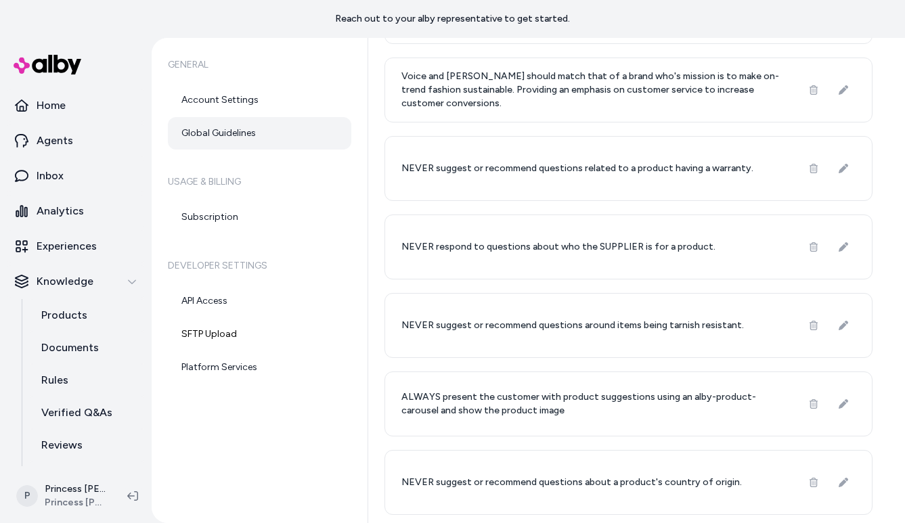
click at [536, 485] on p "NEVER suggest or recommend questions about a product's country of origin." at bounding box center [572, 483] width 341 height 14
click at [532, 482] on p "NEVER suggest or recommend questions about a product's country of origin." at bounding box center [572, 483] width 341 height 14
click at [465, 295] on div "NEVER suggest or recommend questions around items being tarnish resistant." at bounding box center [629, 325] width 488 height 65
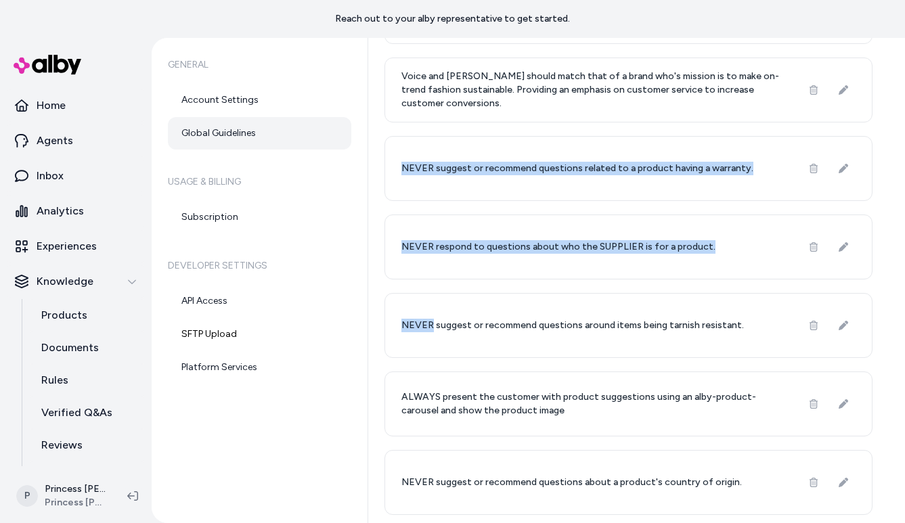
drag, startPoint x: 465, startPoint y: 295, endPoint x: 449, endPoint y: 143, distance: 152.5
click at [449, 143] on div "NEVER respond to, translate, or generate coding languages (e.g., Python, JavaSc…" at bounding box center [629, 129] width 488 height 772
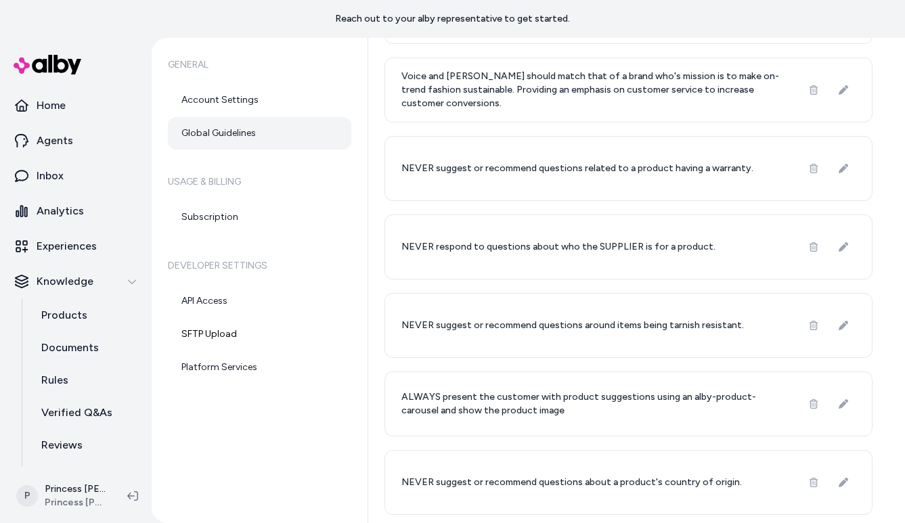
click at [397, 157] on div "NEVER suggest or recommend questions related to a product having a warranty." at bounding box center [629, 168] width 488 height 65
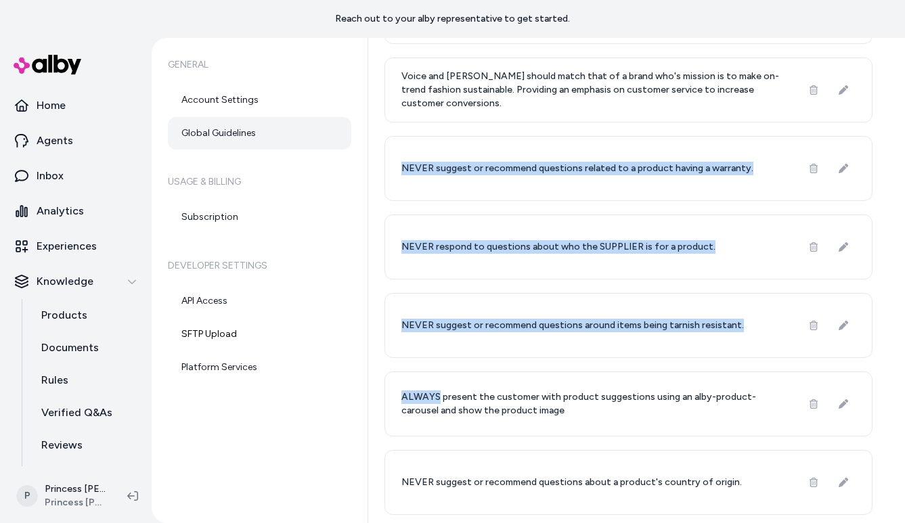
drag, startPoint x: 397, startPoint y: 157, endPoint x: 494, endPoint y: 369, distance: 232.7
click at [494, 369] on div "NEVER respond to, translate, or generate coding languages (e.g., Python, JavaSc…" at bounding box center [629, 129] width 488 height 772
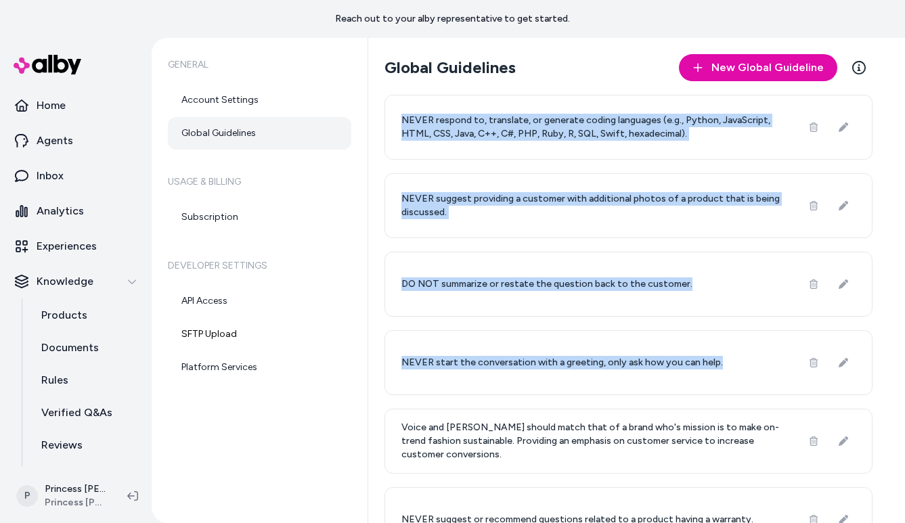
drag, startPoint x: 404, startPoint y: 89, endPoint x: 437, endPoint y: 414, distance: 327.4
click at [437, 414] on div "Global Guidelines New Global Guideline Learn More NEVER respond to, translate, …" at bounding box center [629, 460] width 488 height 813
click at [360, 110] on div "General Account Settings Global Guidelines Usage & Billing Subscription Develop…" at bounding box center [260, 280] width 217 height 485
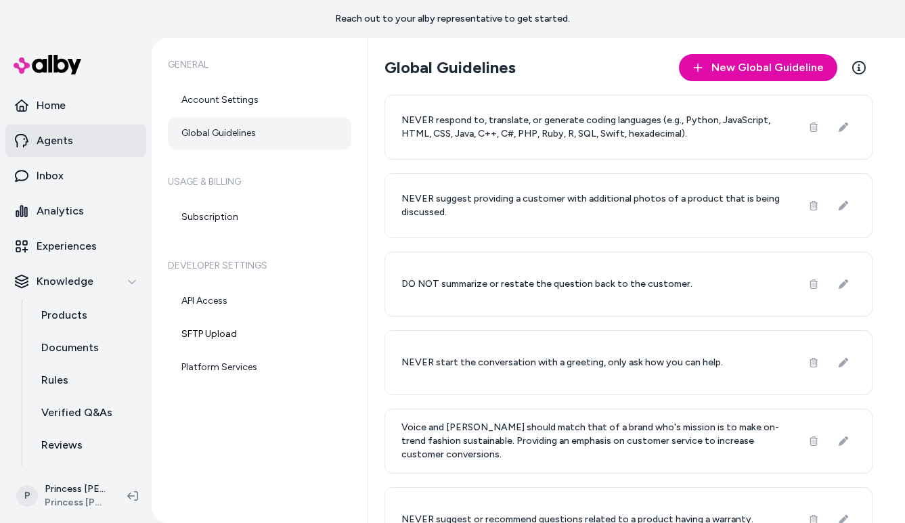
click at [77, 139] on link "Agents" at bounding box center [75, 141] width 141 height 33
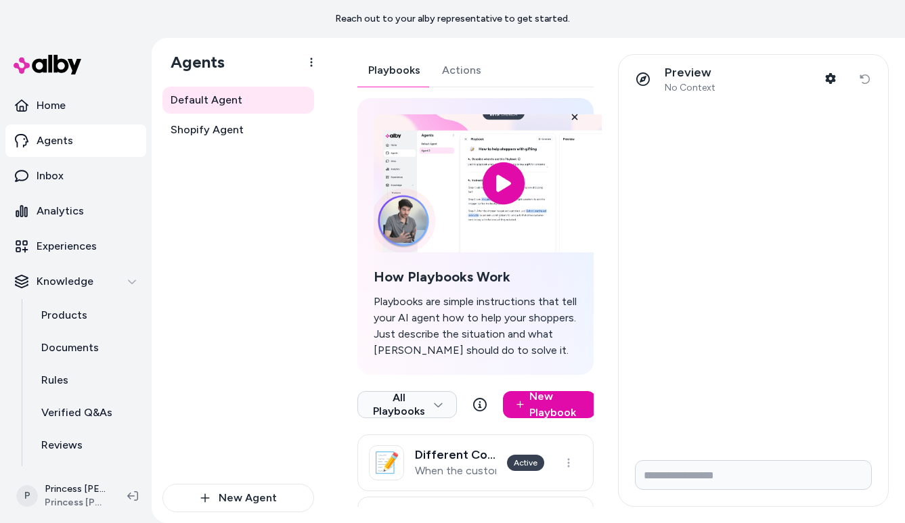
scroll to position [63, 0]
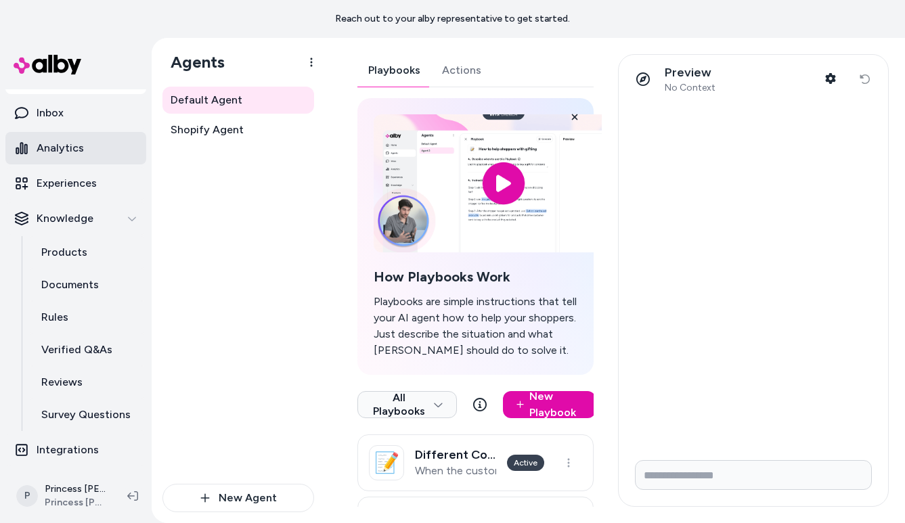
click at [69, 150] on p "Analytics" at bounding box center [60, 148] width 47 height 16
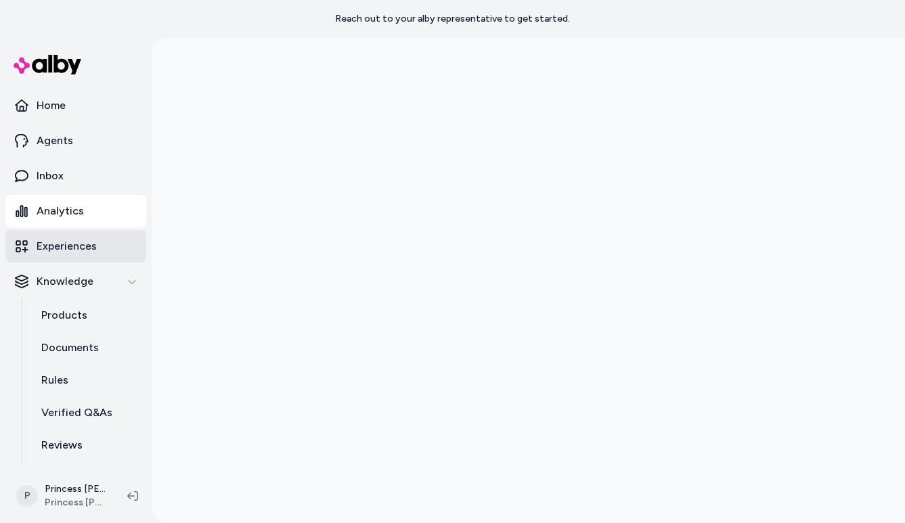
click at [85, 238] on p "Experiences" at bounding box center [67, 246] width 60 height 16
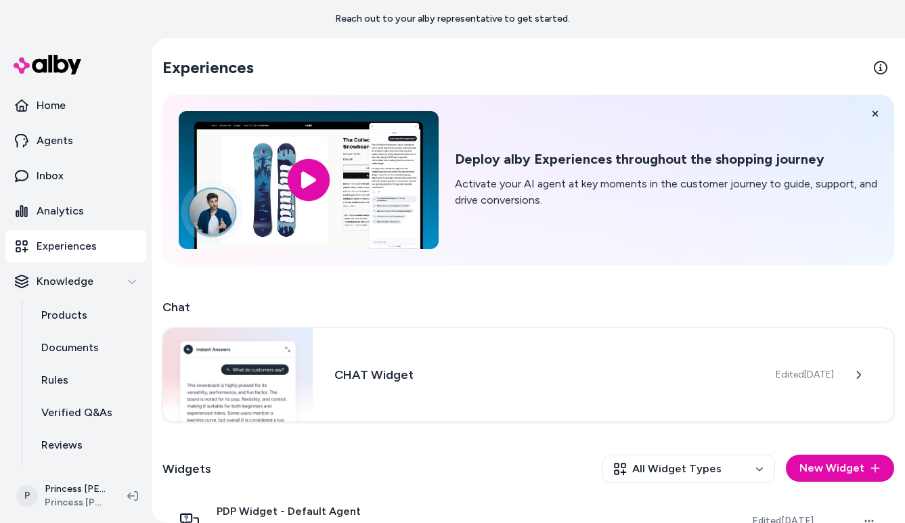
drag, startPoint x: 567, startPoint y: 139, endPoint x: 764, endPoint y: 64, distance: 210.9
click at [765, 65] on div "Experiences Deploy alby Experiences throughout the shopping journey Activate yo…" at bounding box center [529, 353] width 754 height 631
click at [764, 64] on section "Experiences" at bounding box center [529, 68] width 732 height 38
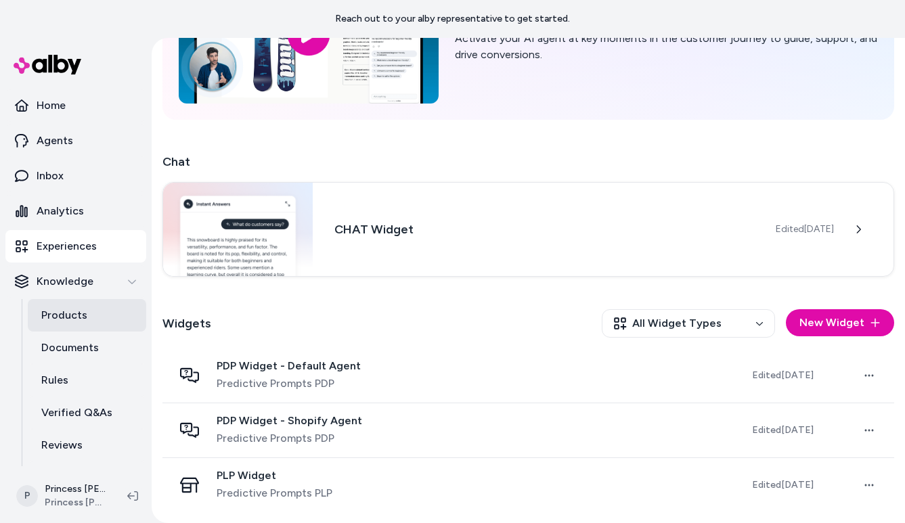
scroll to position [63, 0]
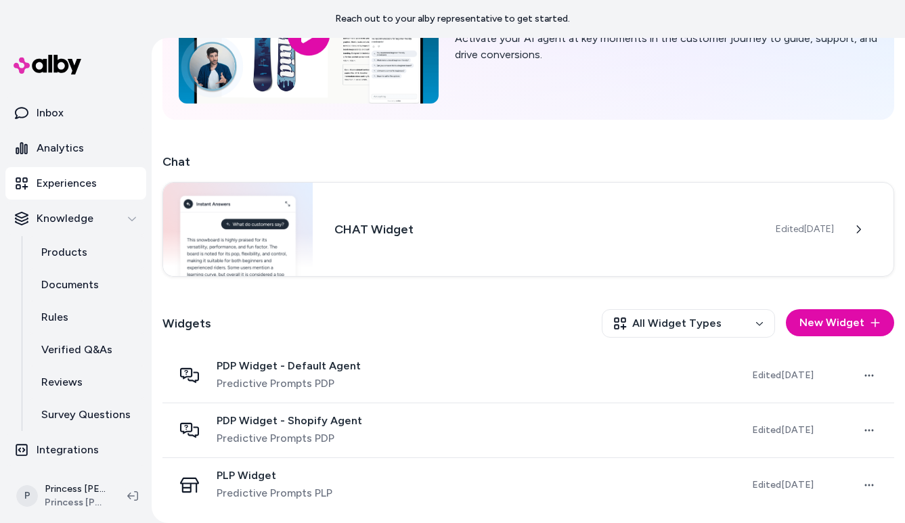
click at [261, 348] on div "Widgets All Widget Types New Widget" at bounding box center [529, 324] width 732 height 50
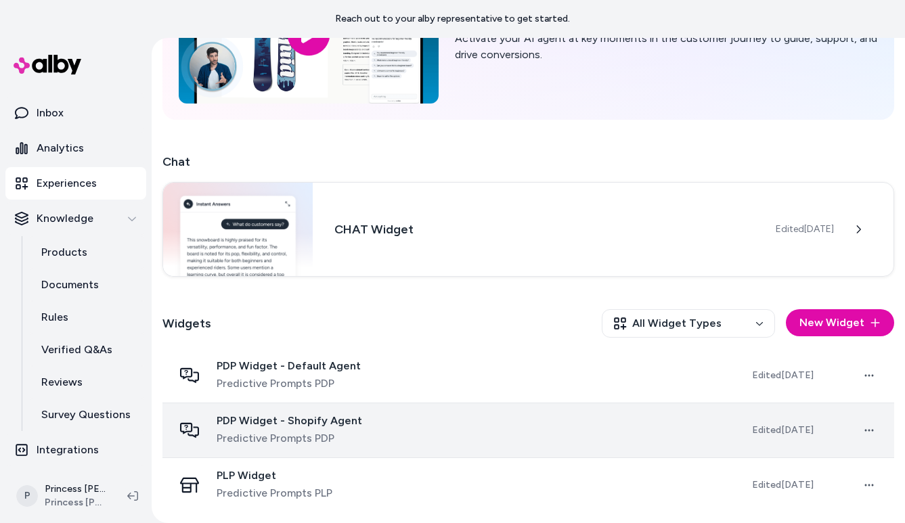
click at [256, 429] on div "PDP Widget - Shopify Agent Predictive Prompts PDP" at bounding box center [290, 430] width 146 height 33
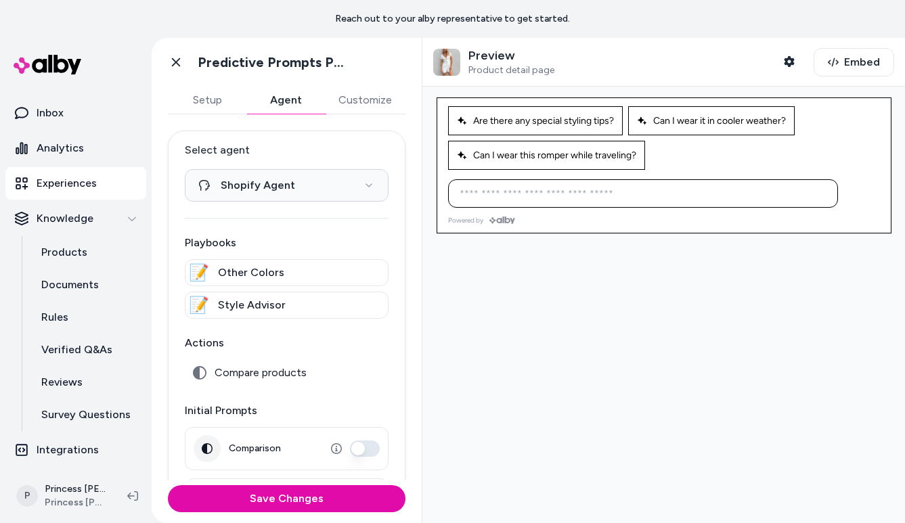
click at [285, 99] on button "Agent" at bounding box center [285, 100] width 79 height 27
click at [513, 68] on span "Product detail page" at bounding box center [512, 70] width 86 height 12
click at [793, 59] on icon "button" at bounding box center [789, 61] width 10 height 11
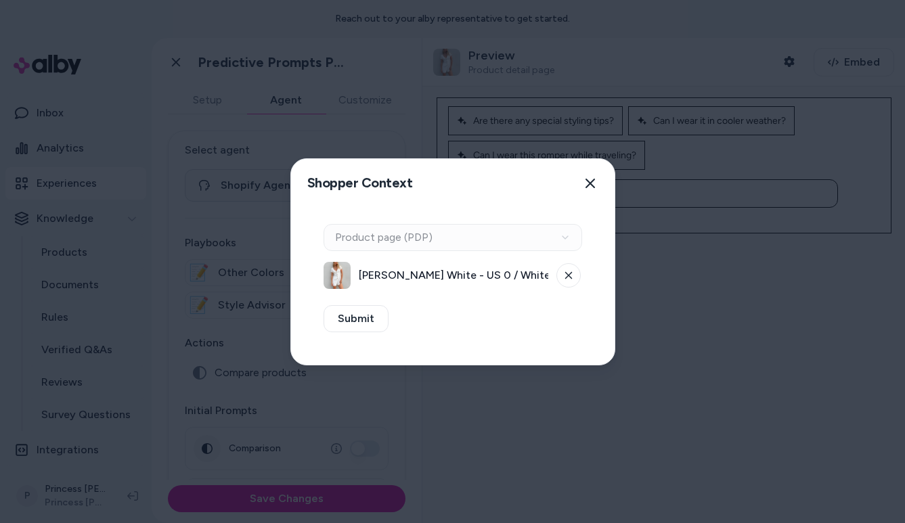
click at [400, 270] on span "[PERSON_NAME] White - US 0 / White" at bounding box center [454, 275] width 190 height 16
click at [521, 231] on div "Context Type Product page (PDP)" at bounding box center [453, 237] width 259 height 27
click at [561, 236] on div "Context Type Product page (PDP)" at bounding box center [453, 237] width 259 height 27
click at [563, 277] on button at bounding box center [569, 275] width 24 height 24
click at [569, 234] on div "Context Type Product page (PDP)" at bounding box center [453, 237] width 259 height 27
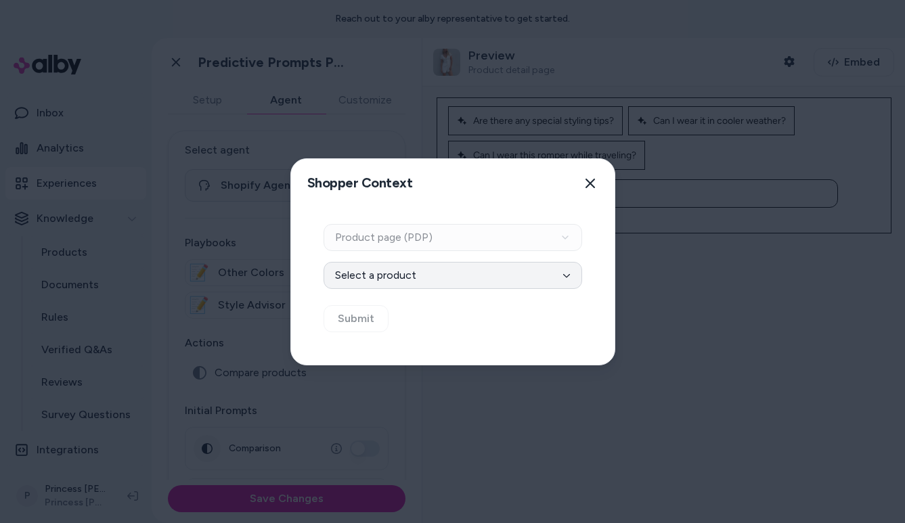
click at [536, 271] on button "Select a product" at bounding box center [453, 275] width 259 height 27
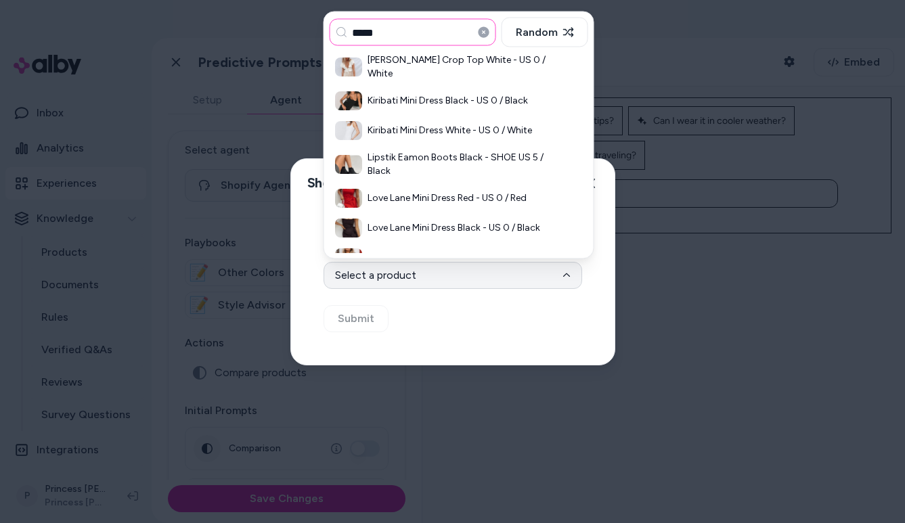
scroll to position [1232, 0]
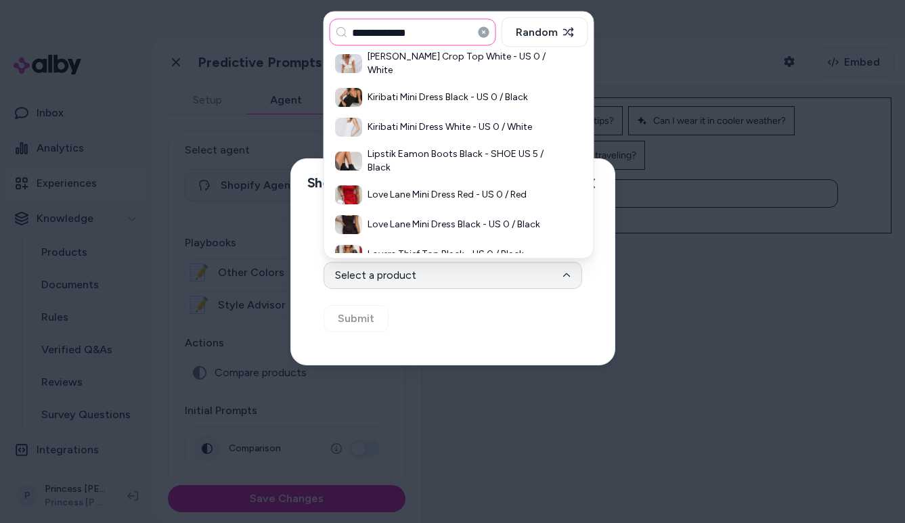
type input "**********"
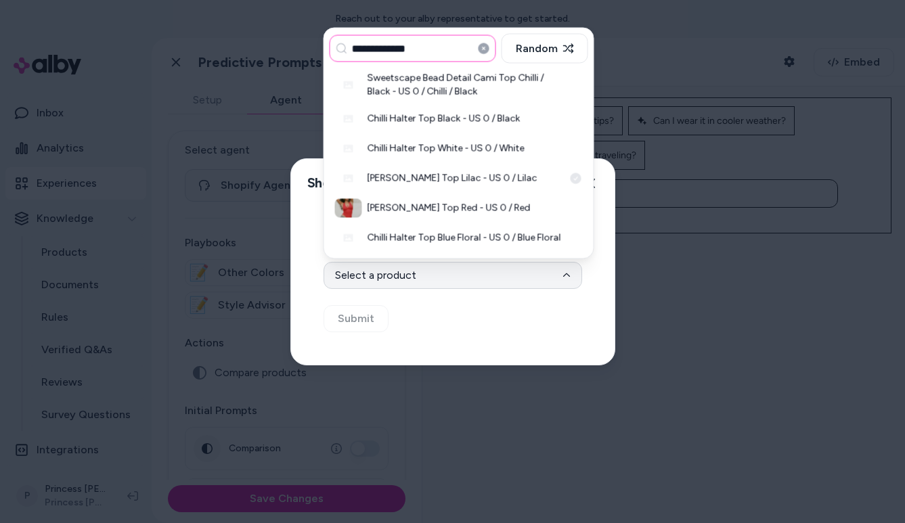
scroll to position [0, 0]
click at [389, 198] on div "[PERSON_NAME] Top Red - US 0 / Red" at bounding box center [459, 209] width 259 height 30
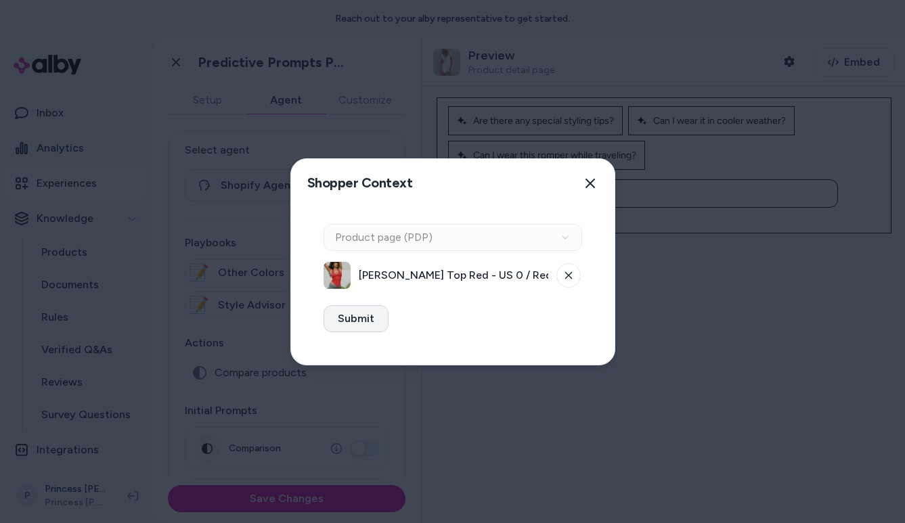
click at [360, 312] on button "Submit" at bounding box center [356, 318] width 65 height 27
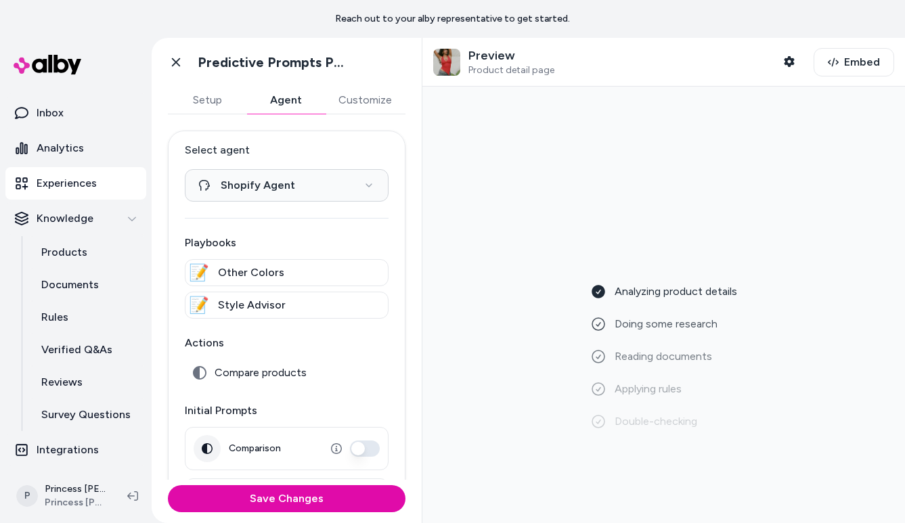
click at [483, 56] on p "Preview" at bounding box center [512, 56] width 86 height 16
click at [492, 67] on span "Product detail page" at bounding box center [512, 70] width 86 height 12
drag, startPoint x: 492, startPoint y: 67, endPoint x: 623, endPoint y: 79, distance: 131.9
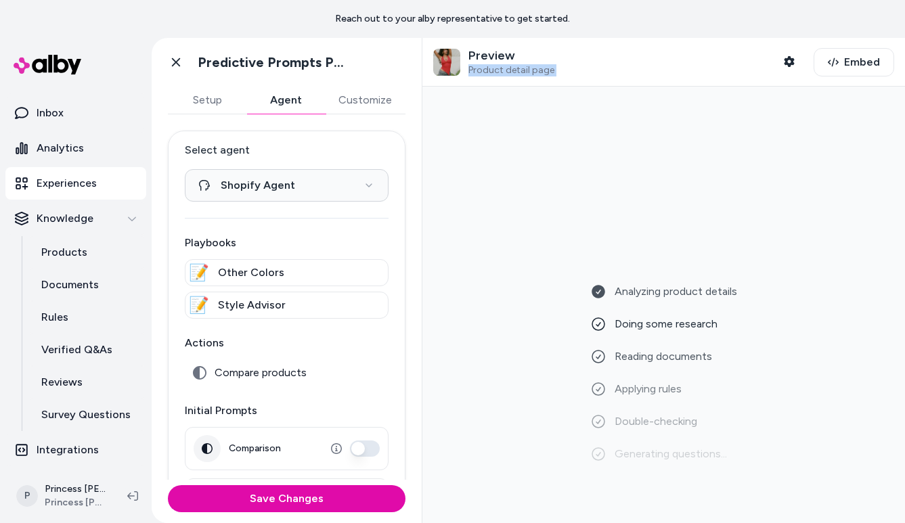
click at [624, 79] on div "Preview Product detail page Shopper Context Embed" at bounding box center [664, 62] width 483 height 49
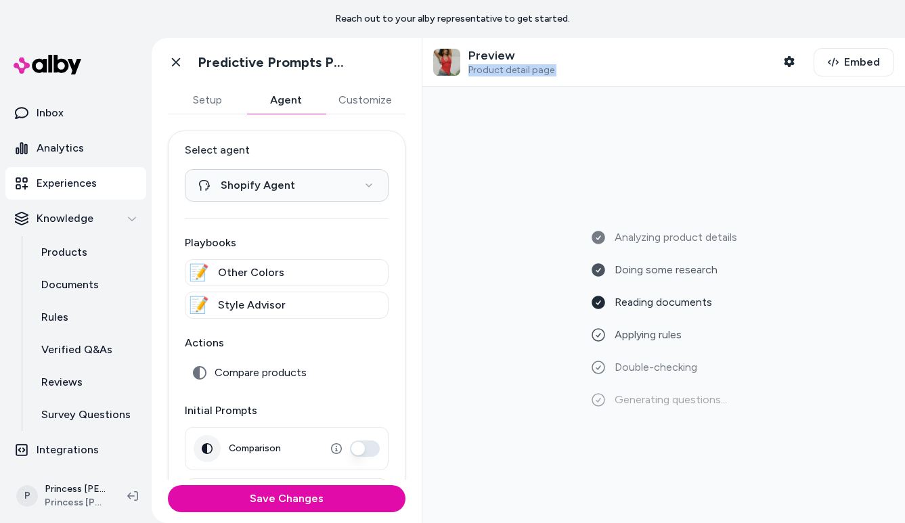
click at [483, 79] on div "Preview Product detail page Shopper Context Embed" at bounding box center [664, 62] width 483 height 49
click at [482, 50] on p "Preview" at bounding box center [512, 56] width 86 height 16
click at [482, 67] on span "Product detail page" at bounding box center [512, 70] width 86 height 12
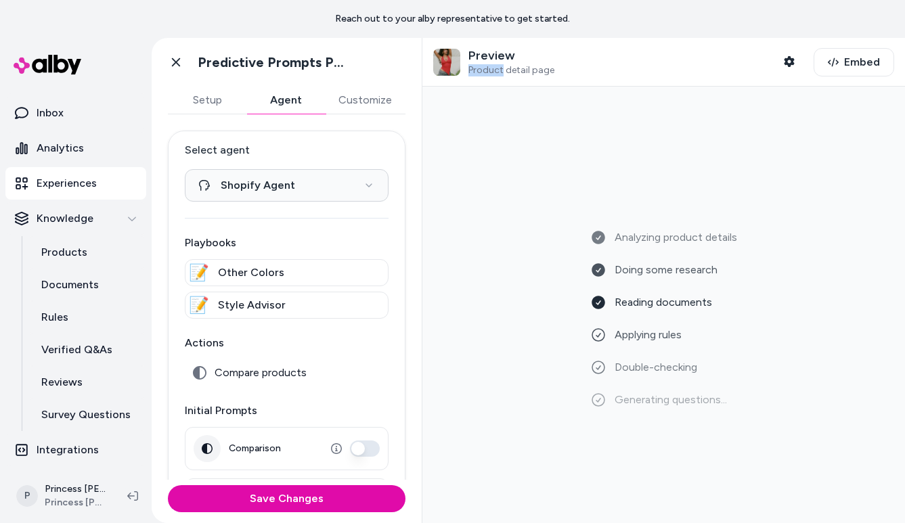
click at [482, 67] on span "Product detail page" at bounding box center [512, 70] width 86 height 12
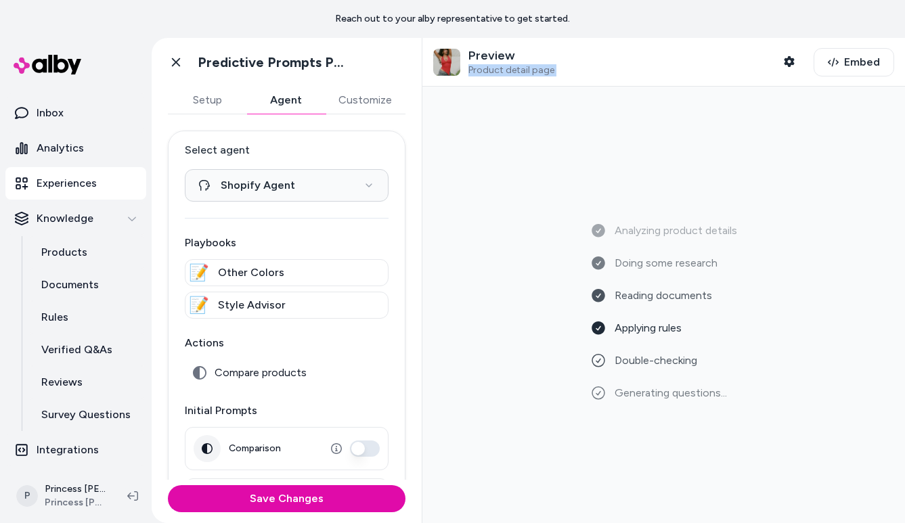
drag, startPoint x: 482, startPoint y: 67, endPoint x: 562, endPoint y: 67, distance: 79.9
click at [490, 67] on span "Product detail page" at bounding box center [512, 70] width 86 height 12
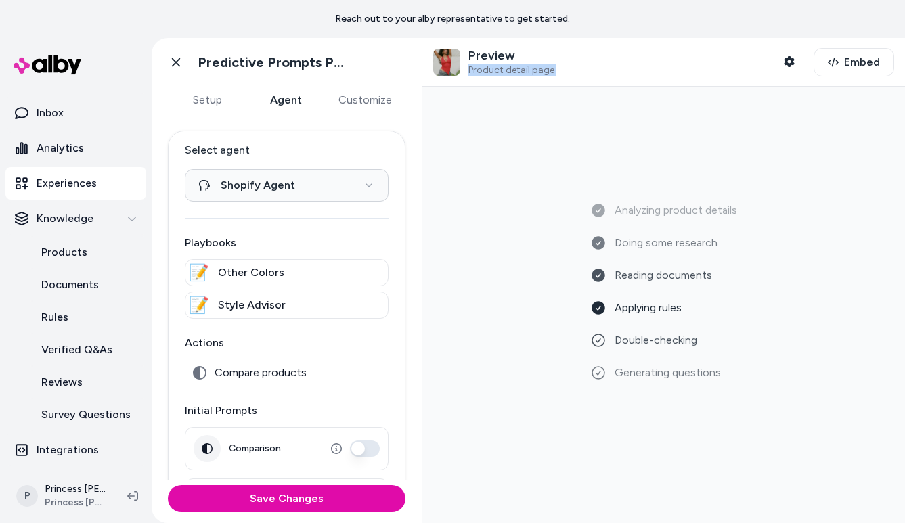
click at [563, 67] on div "Preview Product detail page Shopper Context" at bounding box center [618, 62] width 370 height 28
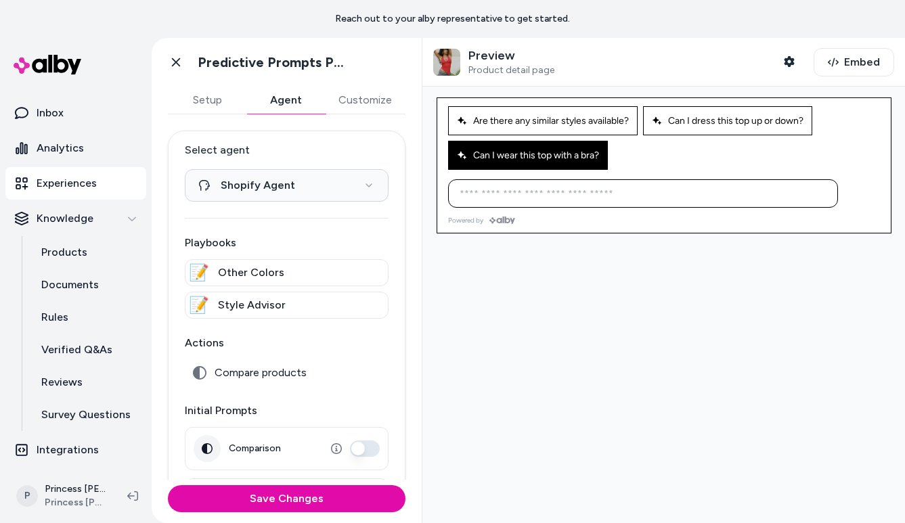
click at [547, 165] on button "Can I wear this top with a bra?" at bounding box center [528, 155] width 160 height 29
type input "**********"
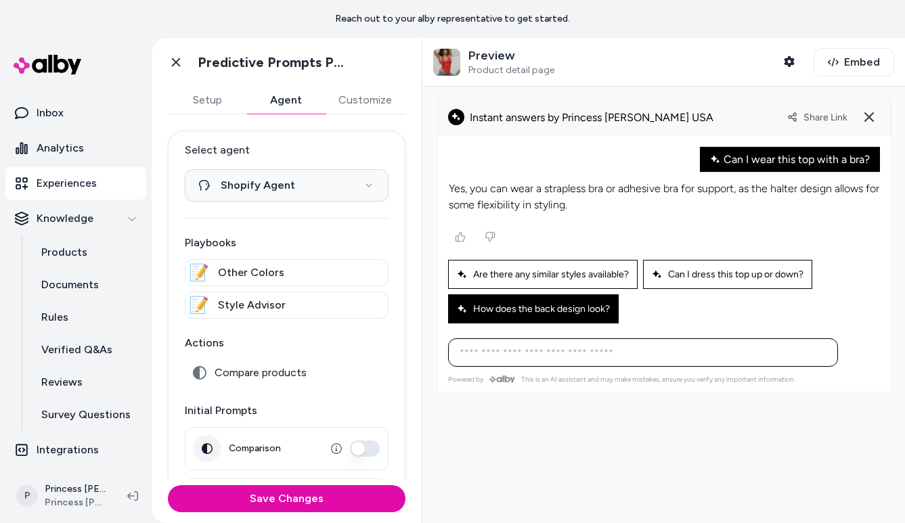
click at [583, 307] on span "How does the back design look?" at bounding box center [533, 309] width 153 height 12
type input "**********"
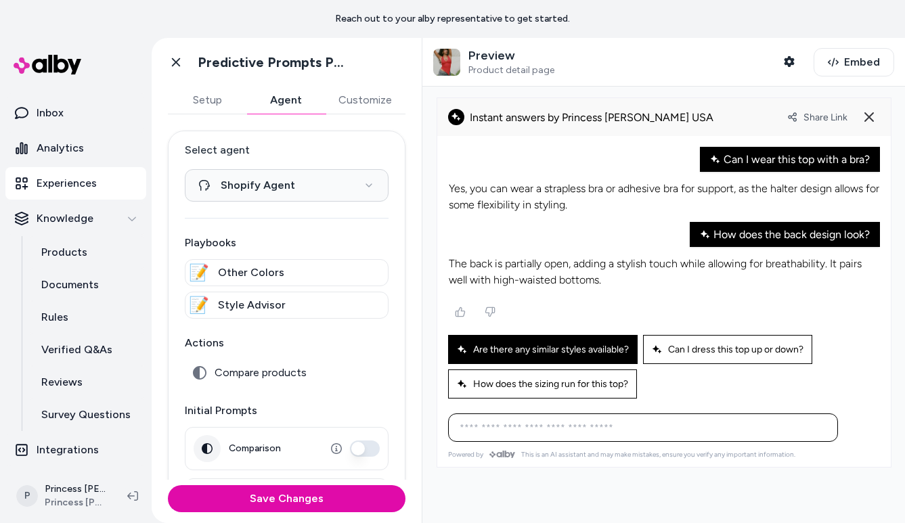
click at [543, 354] on div "Are there any similar styles available?" at bounding box center [543, 349] width 190 height 29
type input "**********"
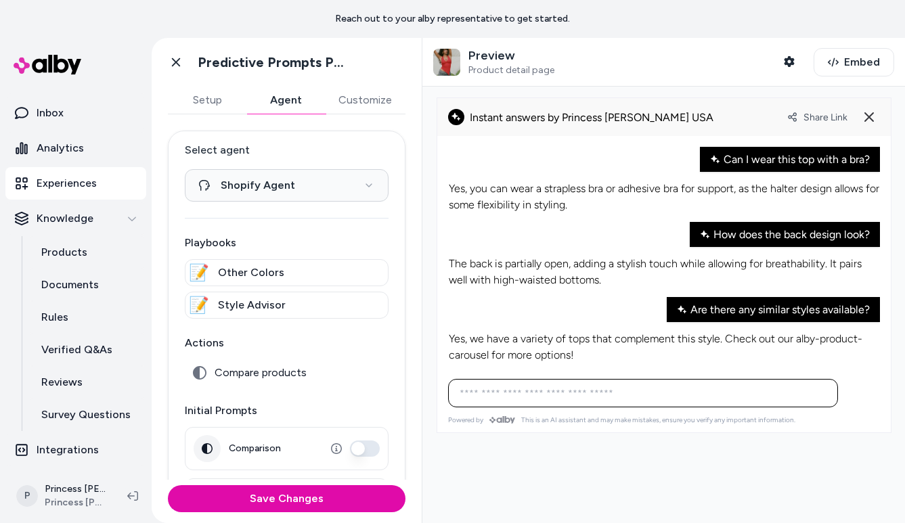
click at [508, 392] on input at bounding box center [630, 393] width 356 height 16
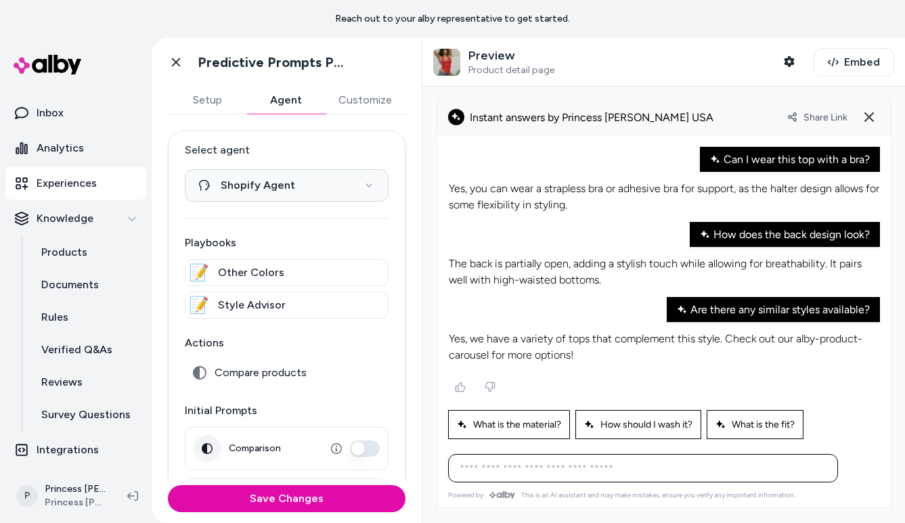
click at [545, 353] on p "Yes, we have a variety of tops that complement this style. Check out our alby-p…" at bounding box center [664, 347] width 431 height 33
click at [532, 349] on p "Yes, we have a variety of tops that complement this style. Check out our alby-p…" at bounding box center [664, 347] width 431 height 33
click at [599, 375] on div at bounding box center [664, 387] width 432 height 24
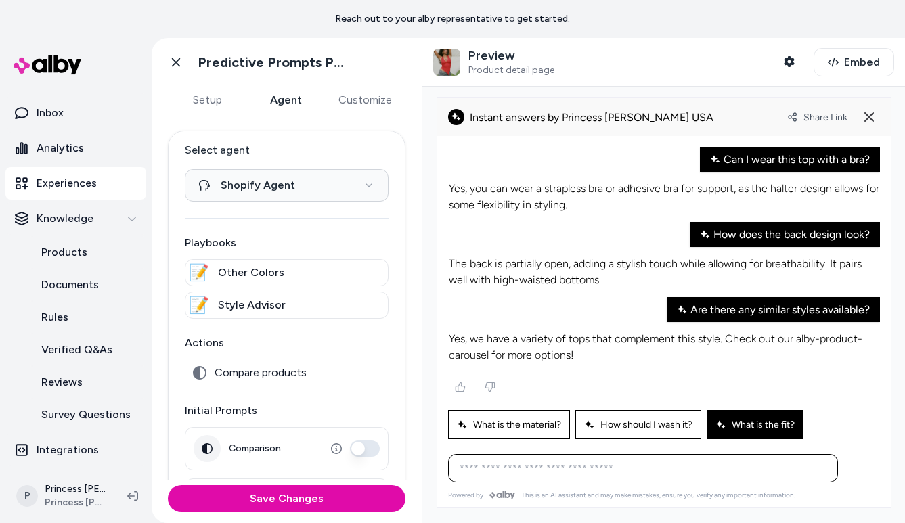
click at [759, 422] on span "What is the fit?" at bounding box center [755, 425] width 79 height 12
type input "**********"
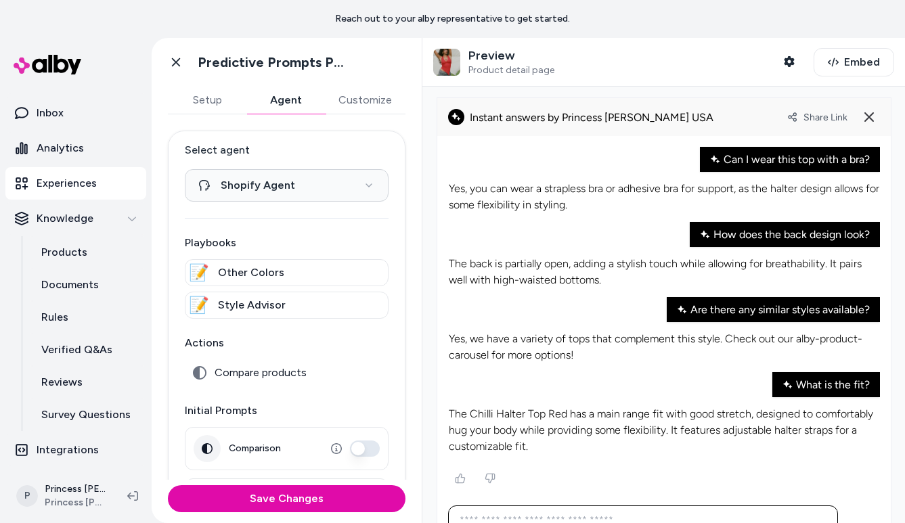
scroll to position [39, 0]
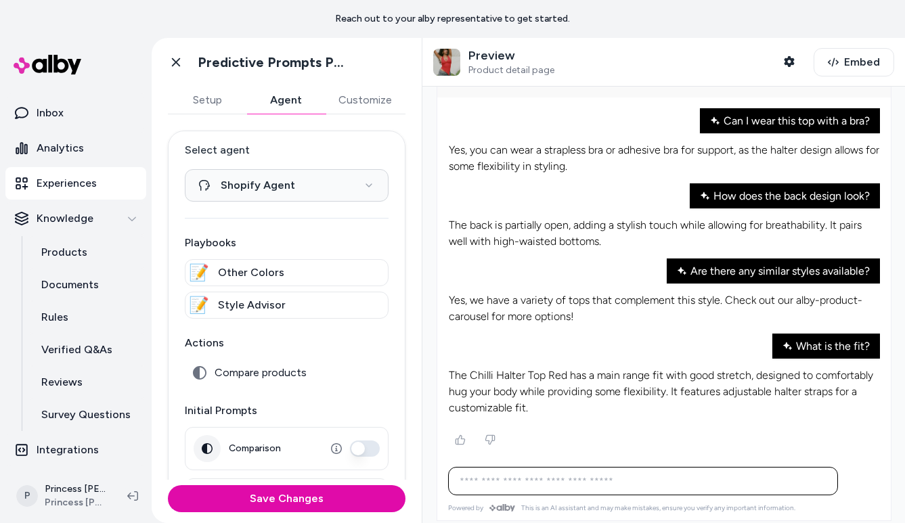
click at [523, 368] on p "The Chilli Halter Top Red has a main range fit with good stretch, designed to c…" at bounding box center [664, 392] width 431 height 49
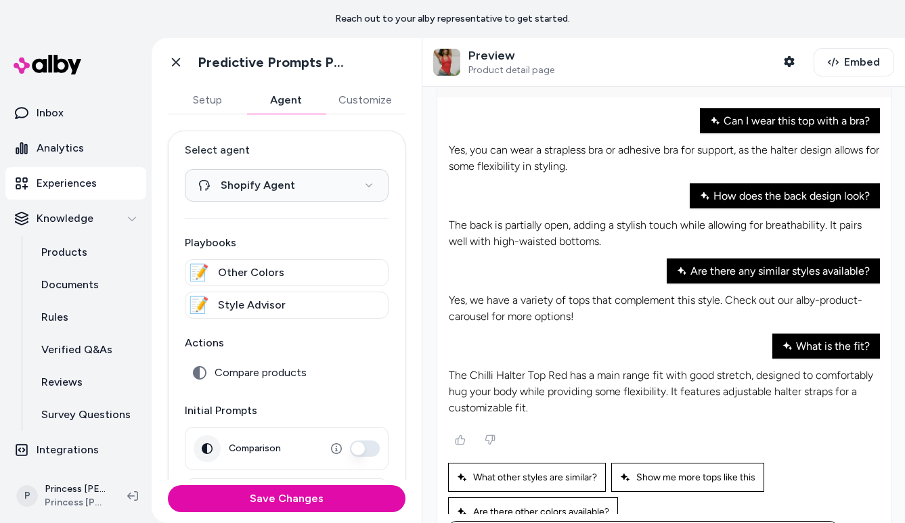
click at [592, 368] on p "The Chilli Halter Top Red has a main range fit with good stretch, designed to c…" at bounding box center [664, 392] width 431 height 49
click at [583, 368] on p "The Chilli Halter Top Red has a main range fit with good stretch, designed to c…" at bounding box center [664, 392] width 431 height 49
drag, startPoint x: 583, startPoint y: 366, endPoint x: 564, endPoint y: 365, distance: 19.0
click at [564, 368] on p "The Chilli Halter Top Red has a main range fit with good stretch, designed to c…" at bounding box center [664, 392] width 431 height 49
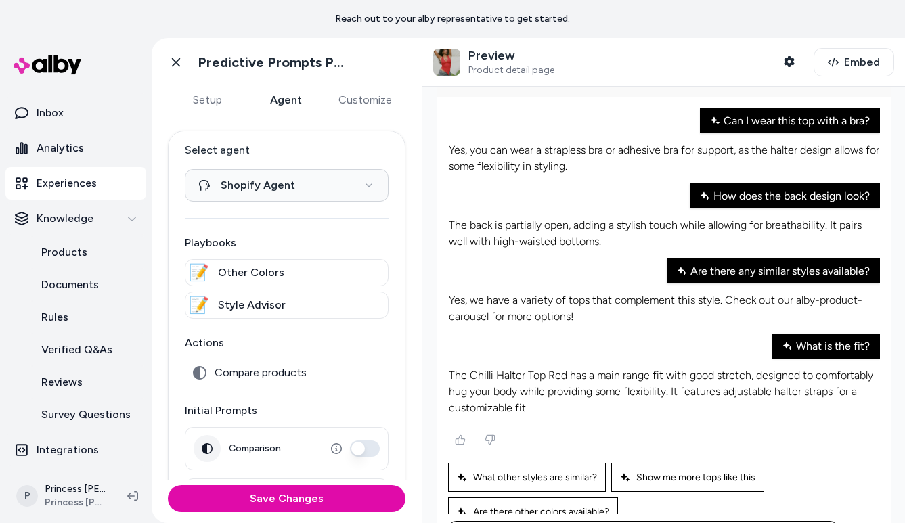
click at [564, 368] on p "The Chilli Halter Top Red has a main range fit with good stretch, designed to c…" at bounding box center [664, 392] width 431 height 49
click at [546, 369] on p "The Chilli Halter Top Red has a main range fit with good stretch, designed to c…" at bounding box center [664, 392] width 431 height 49
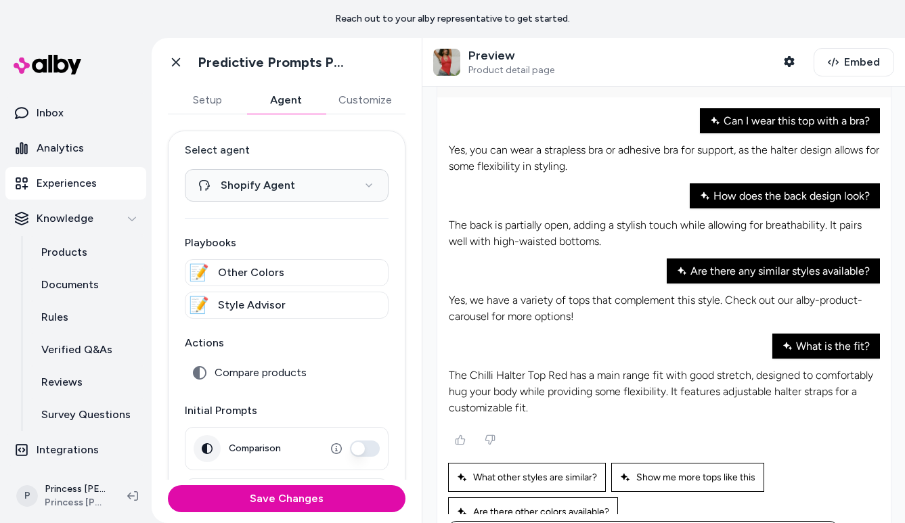
click at [545, 369] on p "The Chilli Halter Top Red has a main range fit with good stretch, designed to c…" at bounding box center [664, 392] width 431 height 49
click at [571, 368] on p "The Chilli Halter Top Red has a main range fit with good stretch, designed to c…" at bounding box center [664, 392] width 431 height 49
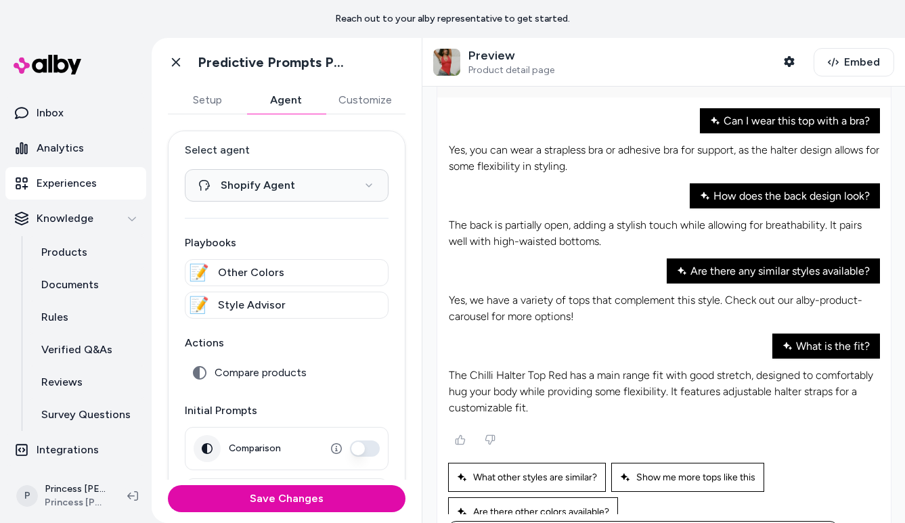
click at [563, 368] on p "The Chilli Halter Top Red has a main range fit with good stretch, designed to c…" at bounding box center [664, 392] width 431 height 49
drag, startPoint x: 563, startPoint y: 368, endPoint x: 647, endPoint y: 368, distance: 84.6
click at [647, 368] on p "The Chilli Halter Top Red has a main range fit with good stretch, designed to c…" at bounding box center [664, 392] width 431 height 49
click at [217, 149] on label "Select agent" at bounding box center [287, 150] width 204 height 16
click at [217, 169] on button "Shopify Agent" at bounding box center [287, 185] width 204 height 33
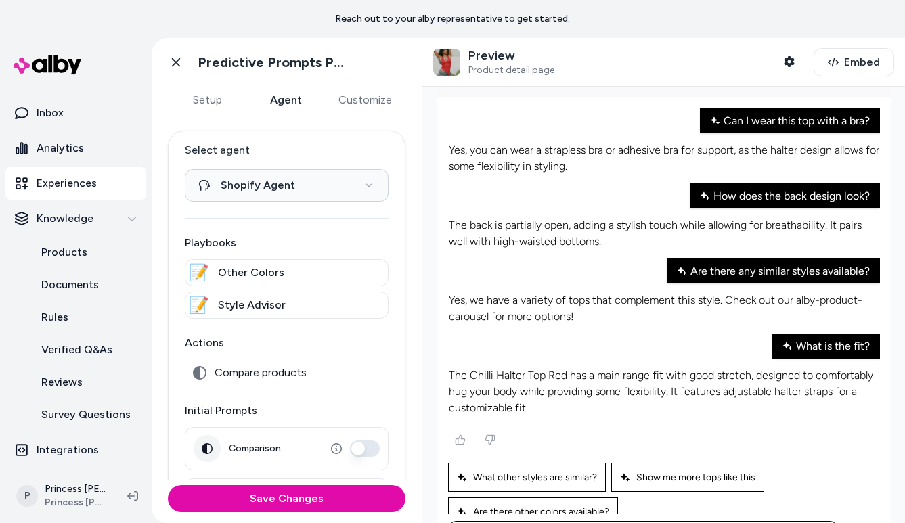
click at [217, 149] on label "Select agent" at bounding box center [287, 150] width 204 height 16
click at [217, 169] on button "Shopify Agent" at bounding box center [287, 185] width 204 height 33
click at [217, 149] on label "Select agent" at bounding box center [287, 150] width 204 height 16
click at [217, 169] on button "Shopify Agent" at bounding box center [287, 185] width 204 height 33
drag, startPoint x: 200, startPoint y: 145, endPoint x: 285, endPoint y: 161, distance: 86.2
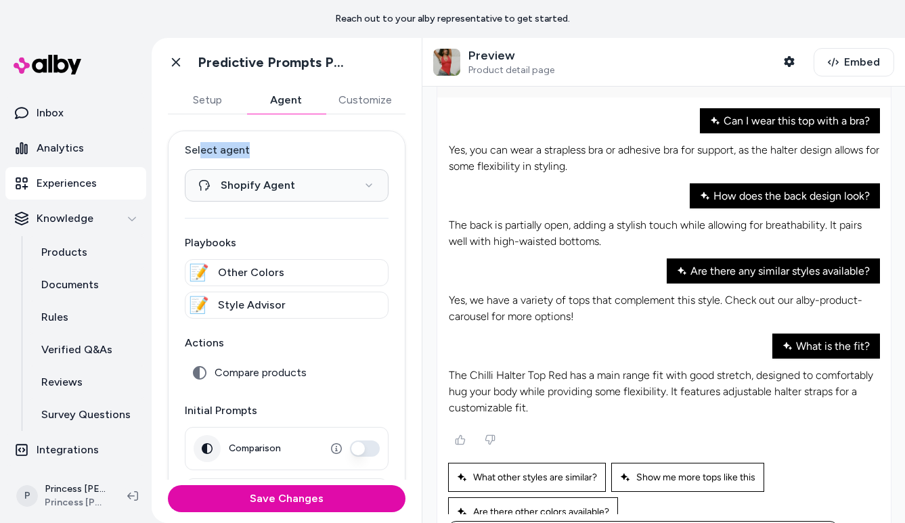
click at [285, 161] on div "**********" at bounding box center [287, 172] width 204 height 60
click at [617, 428] on div at bounding box center [664, 440] width 432 height 24
click at [617, 389] on p "The Chilli Halter Top Red has a main range fit with good stretch, designed to c…" at bounding box center [664, 392] width 431 height 49
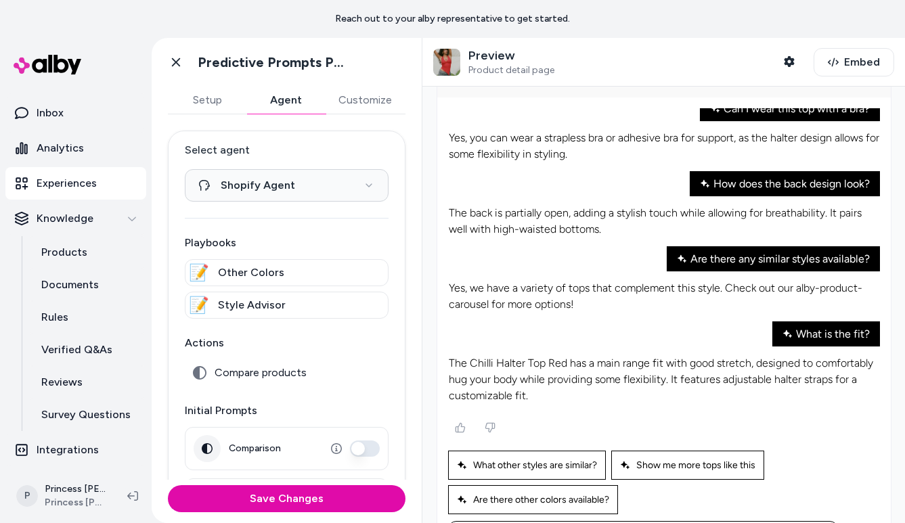
click at [599, 358] on p "The Chilli Halter Top Red has a main range fit with good stretch, designed to c…" at bounding box center [664, 379] width 431 height 49
drag, startPoint x: 597, startPoint y: 358, endPoint x: 649, endPoint y: 360, distance: 52.8
click at [649, 360] on p "The Chilli Halter Top Red has a main range fit with good stretch, designed to c…" at bounding box center [664, 379] width 431 height 49
click at [569, 370] on p "The Chilli Halter Top Red has a main range fit with good stretch, designed to c…" at bounding box center [664, 379] width 431 height 49
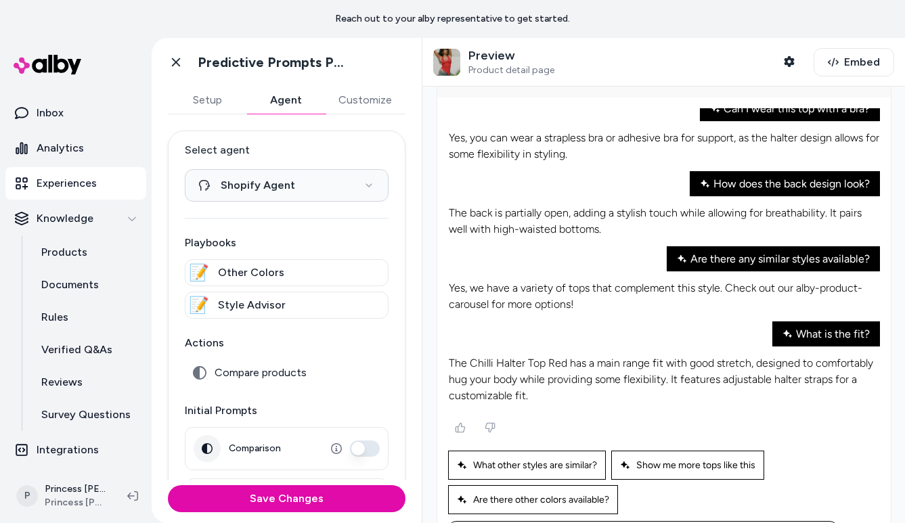
click at [569, 370] on p "The Chilli Halter Top Red has a main range fit with good stretch, designed to c…" at bounding box center [664, 379] width 431 height 49
click at [541, 375] on p "The Chilli Halter Top Red has a main range fit with good stretch, designed to c…" at bounding box center [664, 379] width 431 height 49
drag, startPoint x: 541, startPoint y: 375, endPoint x: 624, endPoint y: 377, distance: 82.6
click at [624, 378] on p "The Chilli Halter Top Red has a main range fit with good stretch, designed to c…" at bounding box center [664, 379] width 431 height 49
click at [591, 373] on p "The Chilli Halter Top Red has a main range fit with good stretch, designed to c…" at bounding box center [664, 379] width 431 height 49
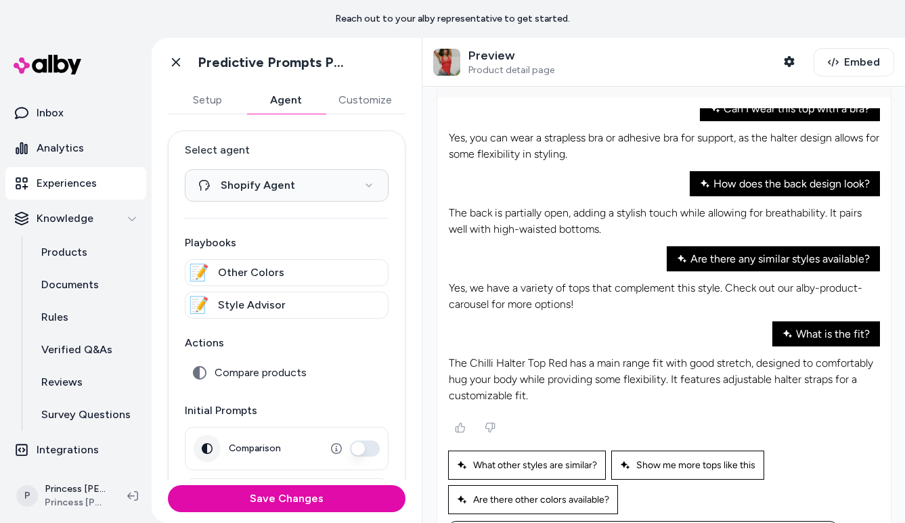
drag, startPoint x: 591, startPoint y: 373, endPoint x: 592, endPoint y: 353, distance: 20.4
click at [592, 355] on p "The Chilli Halter Top Red has a main range fit with good stretch, designed to c…" at bounding box center [664, 379] width 431 height 49
click at [586, 381] on p "The Chilli Halter Top Red has a main range fit with good stretch, designed to c…" at bounding box center [664, 379] width 431 height 49
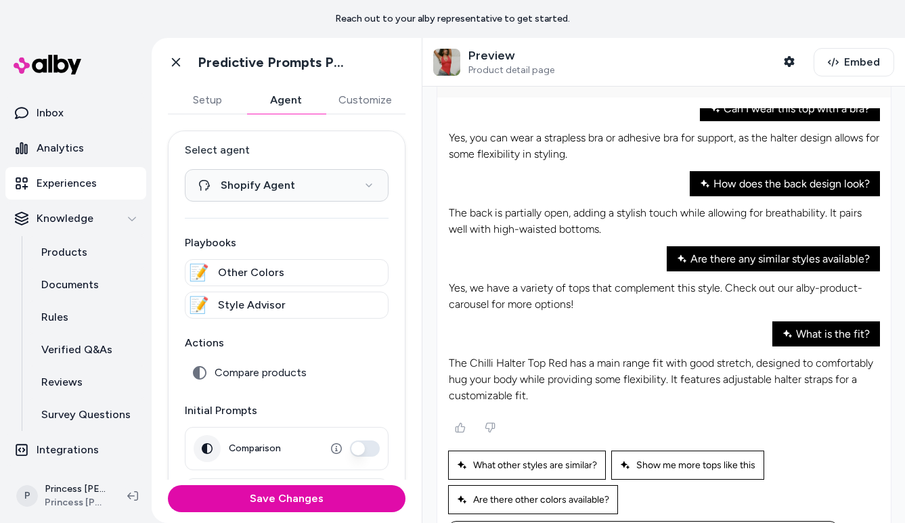
click at [586, 381] on p "The Chilli Halter Top Red has a main range fit with good stretch, designed to c…" at bounding box center [664, 379] width 431 height 49
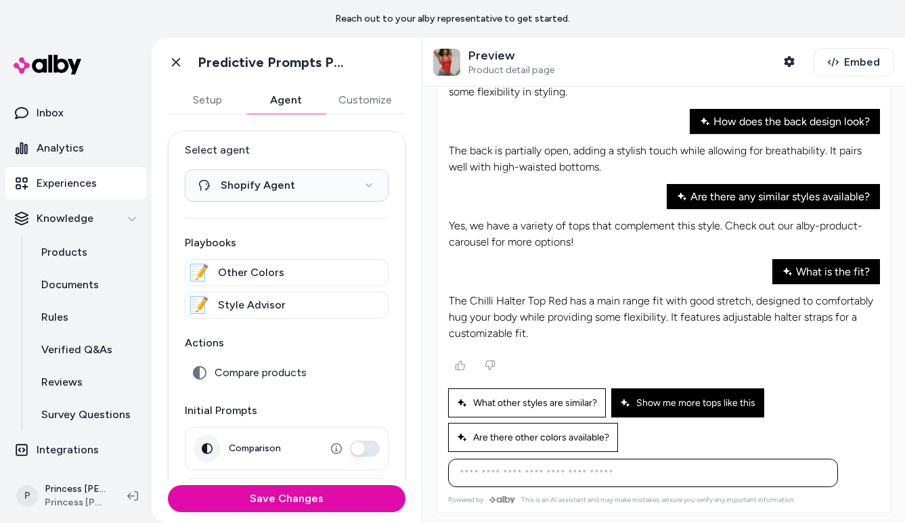
click at [644, 397] on span "Show me more tops like this" at bounding box center [687, 403] width 135 height 12
type input "**********"
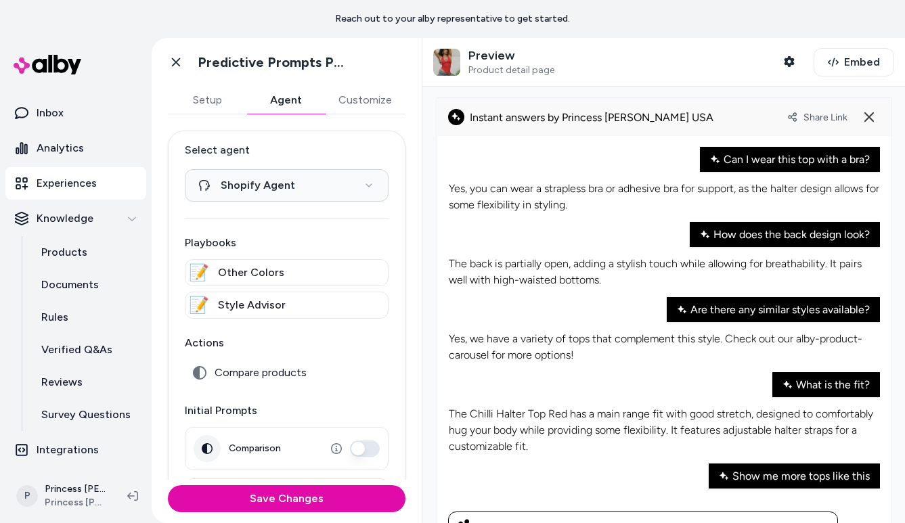
scroll to position [43, 0]
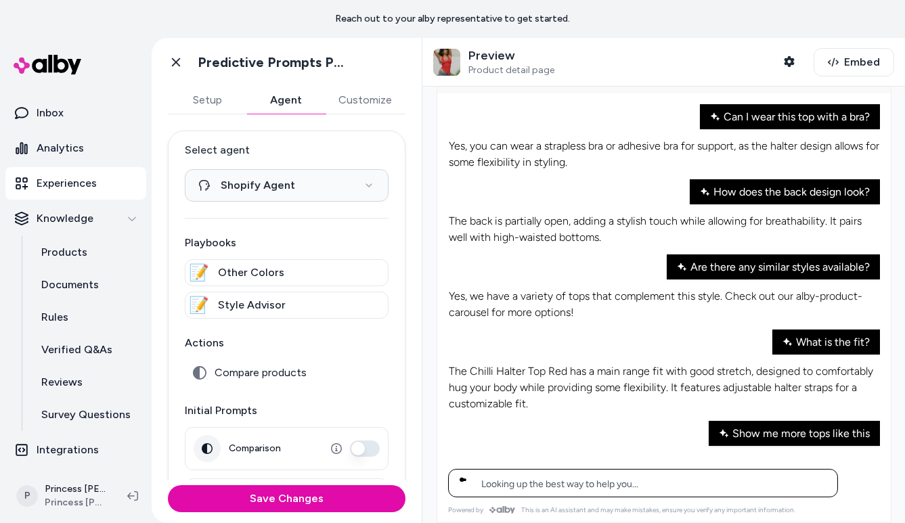
click at [496, 391] on p "The Chilli Halter Top Red has a main range fit with good stretch, designed to c…" at bounding box center [664, 388] width 431 height 49
click at [509, 394] on p "The Chilli Halter Top Red has a main range fit with good stretch, designed to c…" at bounding box center [664, 388] width 431 height 49
click at [520, 399] on p "The Chilli Halter Top Red has a main range fit with good stretch, designed to c…" at bounding box center [664, 388] width 431 height 49
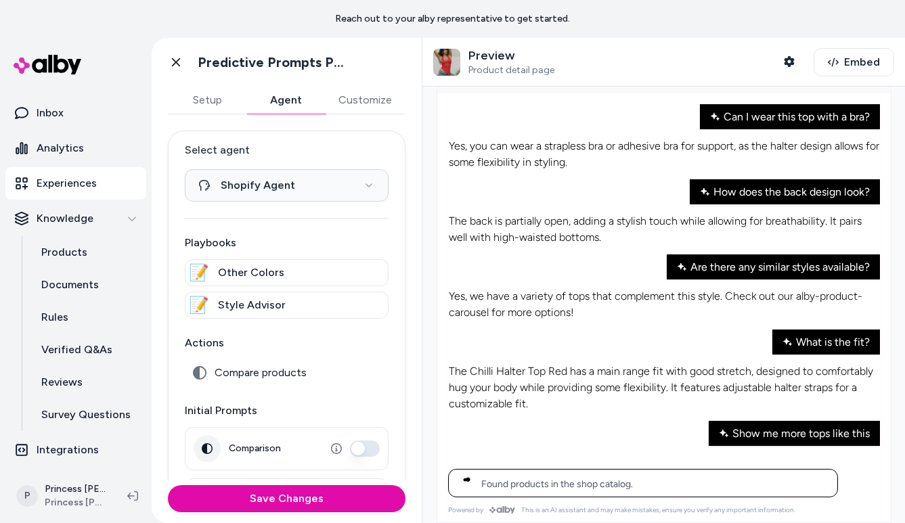
click at [520, 399] on p "The Chilli Halter Top Red has a main range fit with good stretch, designed to c…" at bounding box center [664, 388] width 431 height 49
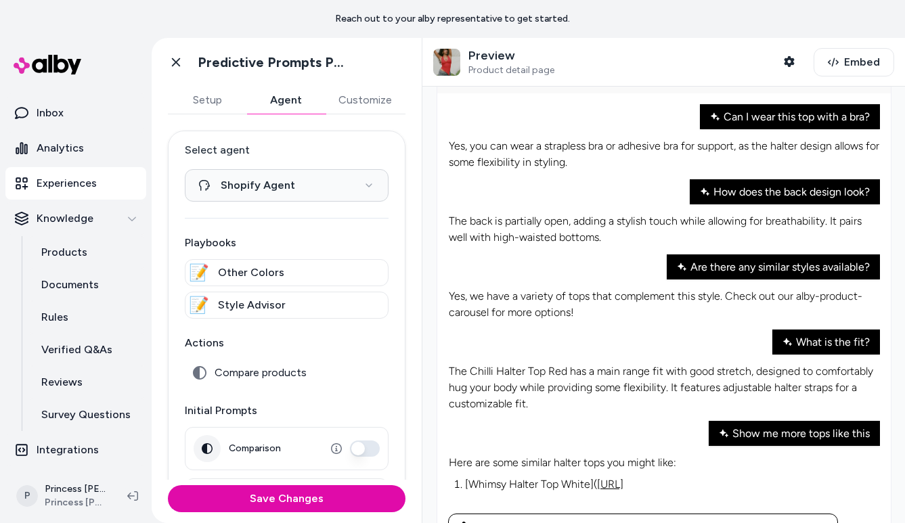
click at [509, 396] on p "The Chilli Halter Top Red has a main range fit with good stretch, designed to c…" at bounding box center [664, 388] width 431 height 49
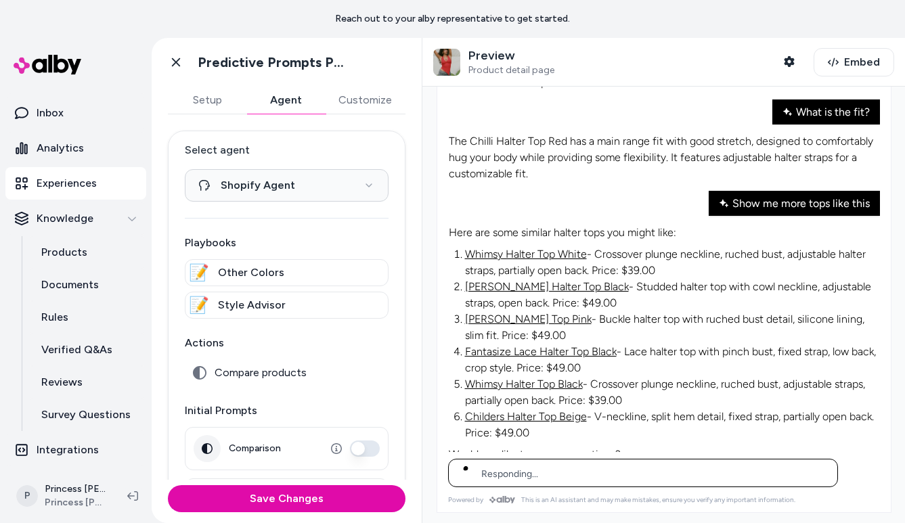
scroll to position [181, 0]
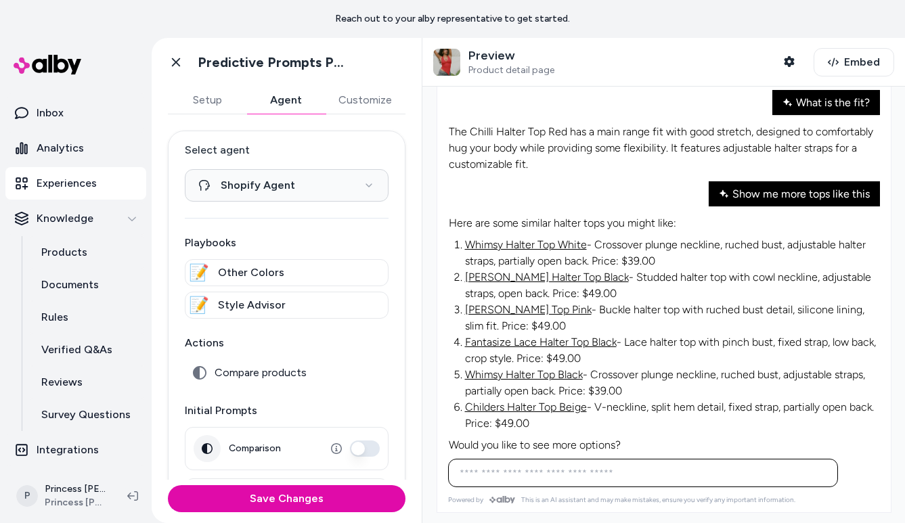
click at [549, 437] on p "Would you like to see more options?" at bounding box center [664, 445] width 431 height 16
click at [647, 404] on p "Childers Halter Top Beige - V-neckline, split hem detail, fixed strap, partiall…" at bounding box center [672, 415] width 414 height 33
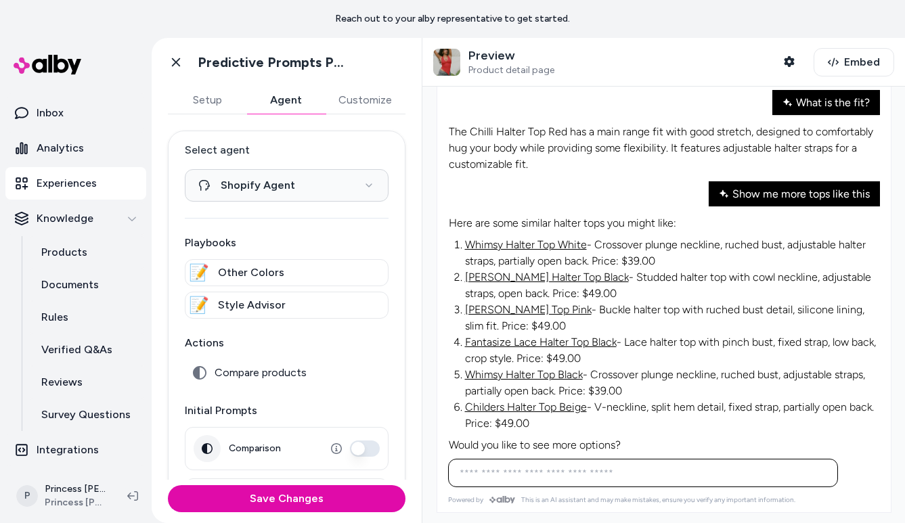
click at [662, 400] on p "Childers Halter Top Beige - V-neckline, split hem detail, fixed strap, partiall…" at bounding box center [672, 415] width 414 height 33
click at [647, 402] on p "Childers Halter Top Beige - V-neckline, split hem detail, fixed strap, partiall…" at bounding box center [672, 415] width 414 height 33
click at [668, 399] on p "Childers Halter Top Beige - V-neckline, split hem detail, fixed strap, partiall…" at bounding box center [672, 415] width 414 height 33
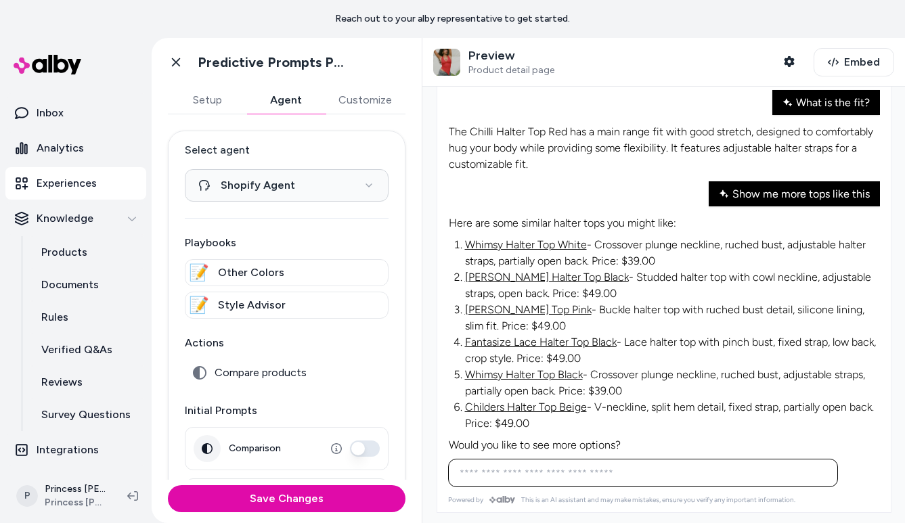
click at [670, 399] on p "Childers Halter Top Beige - V-neckline, split hem detail, fixed strap, partiall…" at bounding box center [672, 415] width 414 height 33
click at [672, 399] on p "Childers Halter Top Beige - V-neckline, split hem detail, fixed strap, partiall…" at bounding box center [672, 415] width 414 height 33
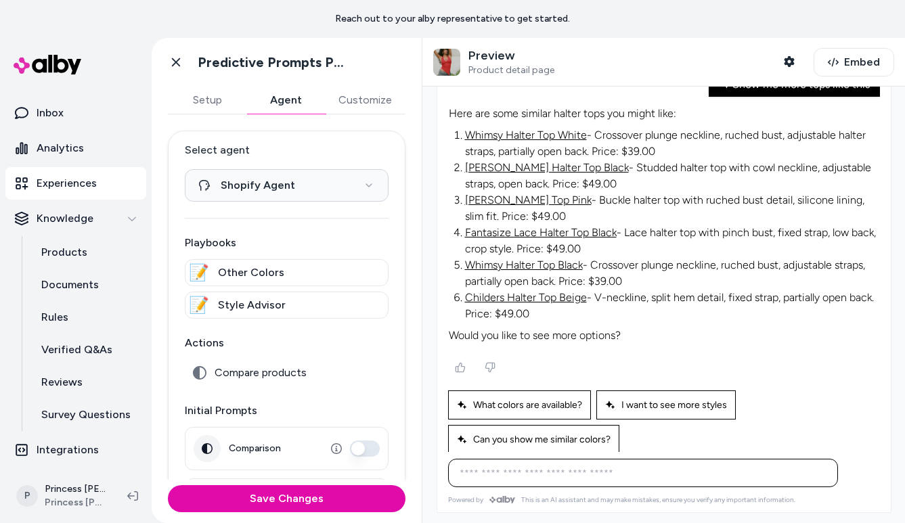
scroll to position [271, 0]
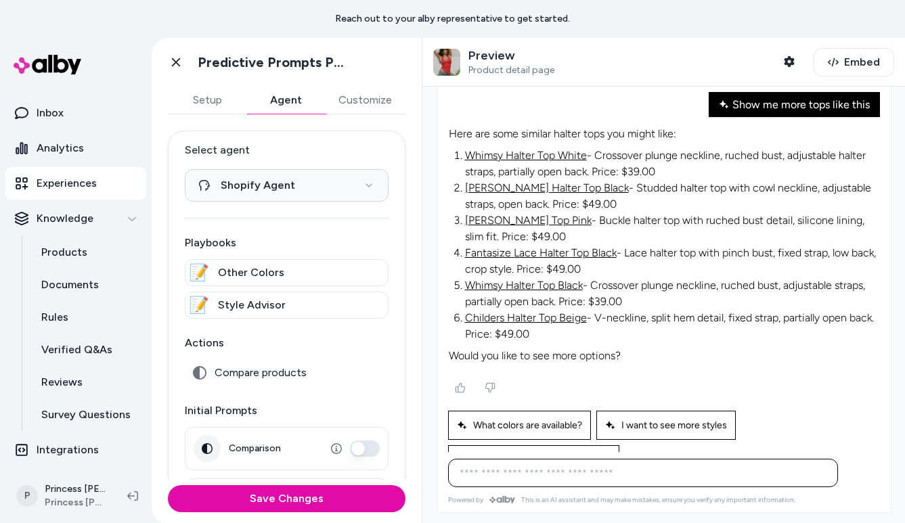
click at [672, 310] on p "Childers Halter Top Beige - V-neckline, split hem detail, fixed strap, partiall…" at bounding box center [672, 326] width 414 height 33
click at [689, 310] on p "Childers Halter Top Beige - V-neckline, split hem detail, fixed strap, partiall…" at bounding box center [672, 326] width 414 height 33
click at [696, 310] on p "Childers Halter Top Beige - V-neckline, split hem detail, fixed strap, partiall…" at bounding box center [672, 326] width 414 height 33
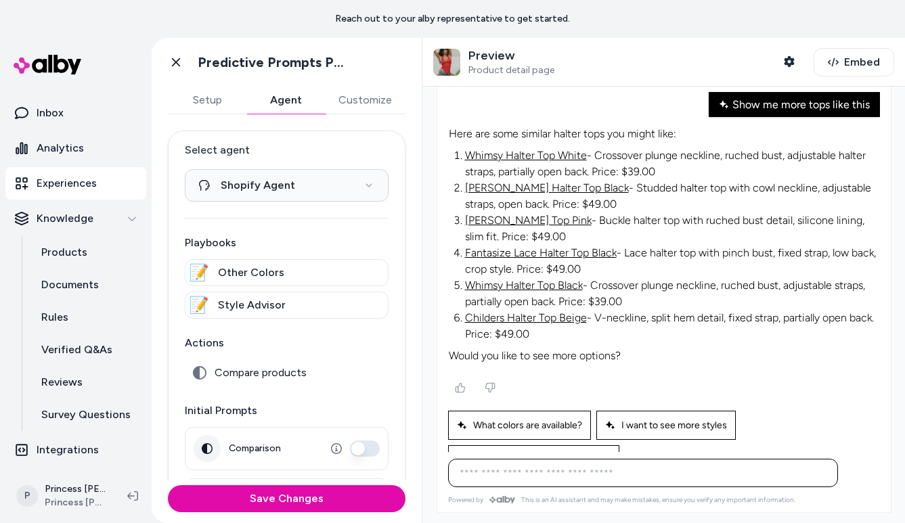
click at [696, 310] on p "Childers Halter Top Beige - V-neckline, split hem detail, fixed strap, partiall…" at bounding box center [672, 326] width 414 height 33
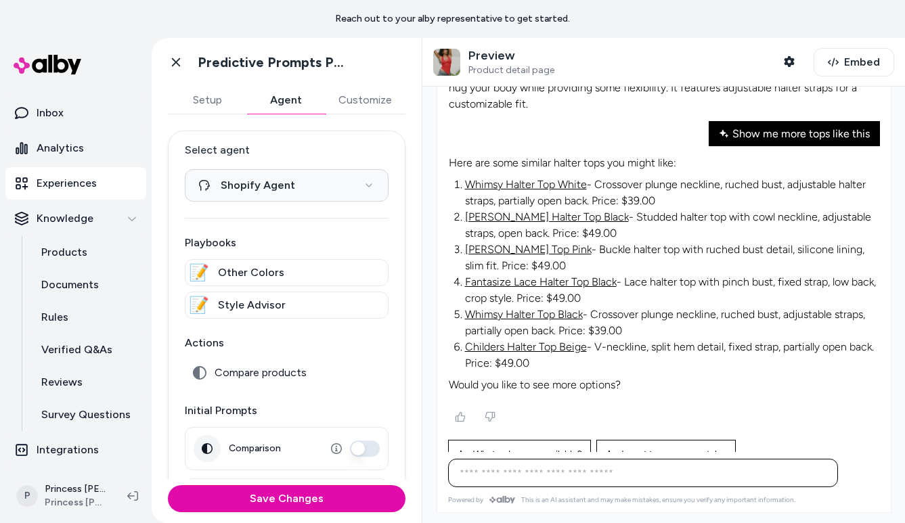
scroll to position [291, 0]
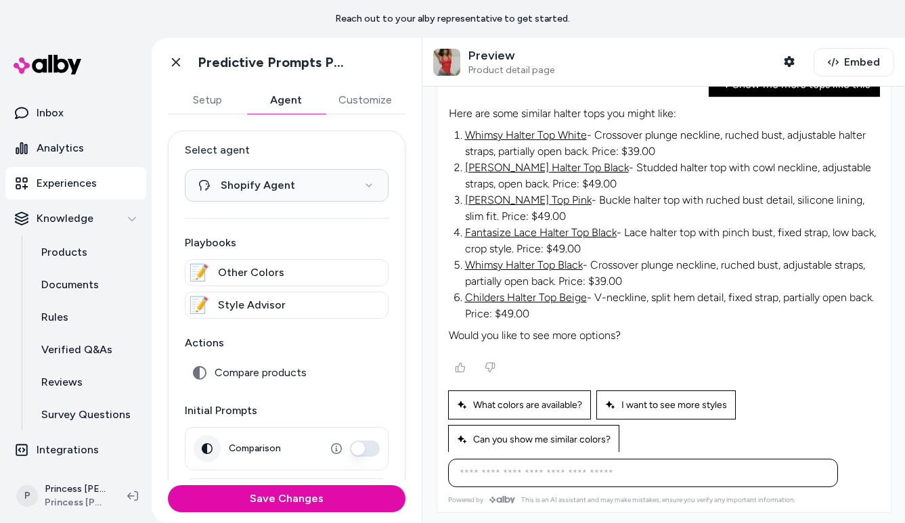
click at [498, 328] on p "Would you like to see more options?" at bounding box center [664, 336] width 431 height 16
drag, startPoint x: 498, startPoint y: 328, endPoint x: 511, endPoint y: 327, distance: 12.2
click at [510, 328] on p "Would you like to see more options?" at bounding box center [664, 336] width 431 height 16
click at [528, 330] on p "Would you like to see more options?" at bounding box center [664, 336] width 431 height 16
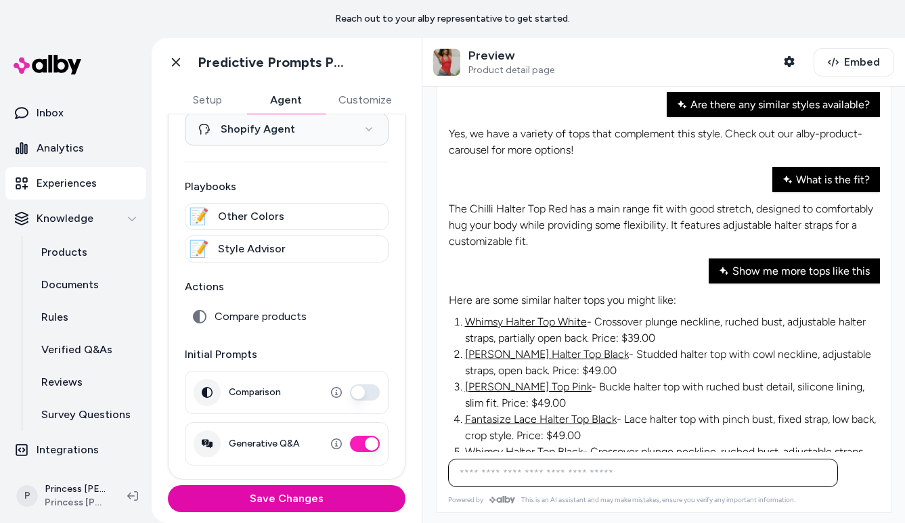
scroll to position [0, 0]
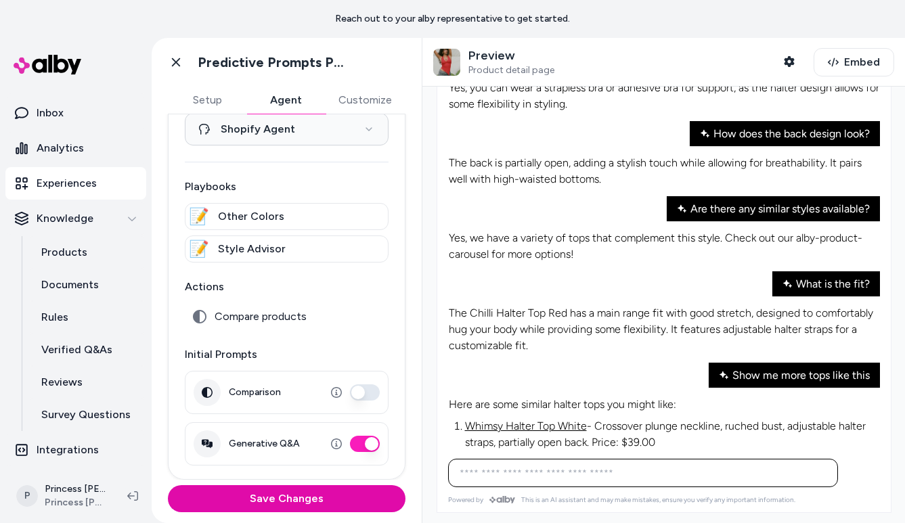
click at [502, 297] on div "The Chilli Halter Top Red has a main range fit with good stretch, designed to c…" at bounding box center [664, 330] width 432 height 66
drag, startPoint x: 531, startPoint y: 351, endPoint x: 481, endPoint y: 193, distance: 165.5
click at [481, 192] on div at bounding box center [664, 249] width 432 height 406
click at [460, 246] on p "Yes, we have a variety of tops that complement this style. Check out our alby-p…" at bounding box center [664, 246] width 431 height 33
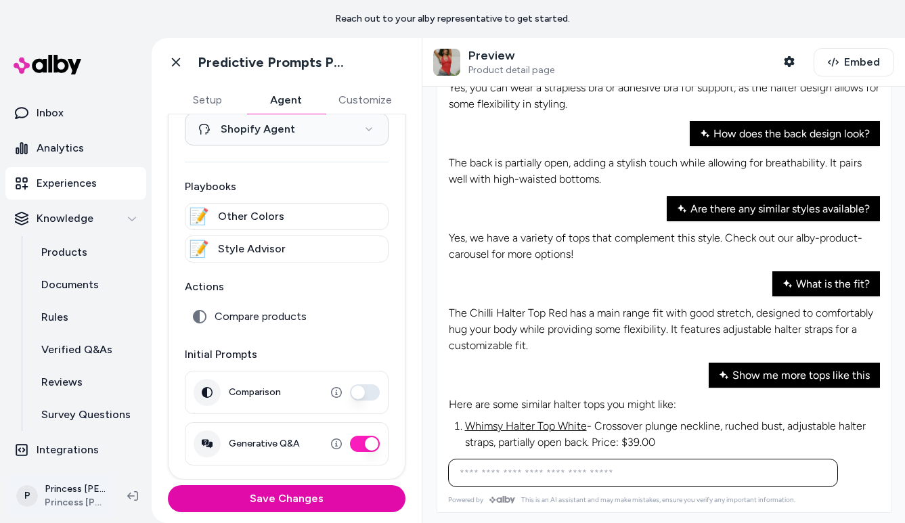
click at [55, 490] on html "**********" at bounding box center [452, 261] width 905 height 523
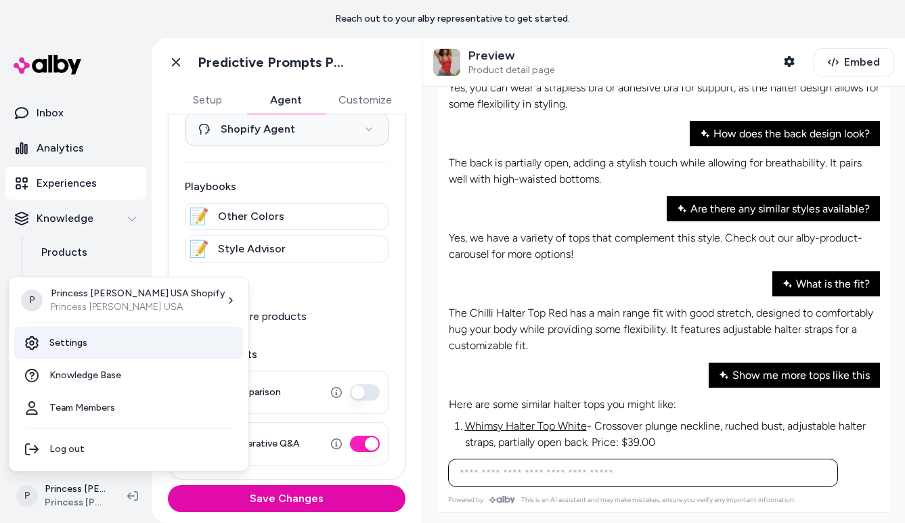
click at [90, 333] on link "Settings" at bounding box center [128, 343] width 229 height 33
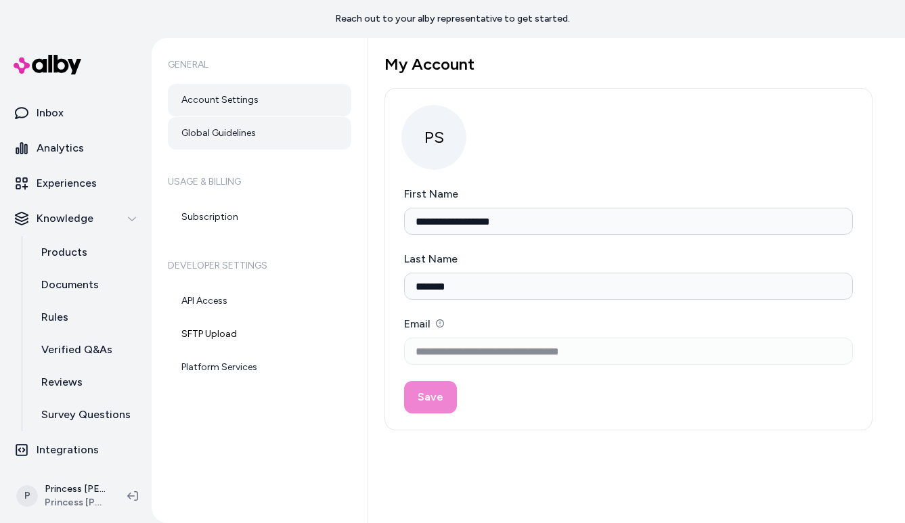
click at [251, 136] on link "Global Guidelines" at bounding box center [259, 133] width 183 height 33
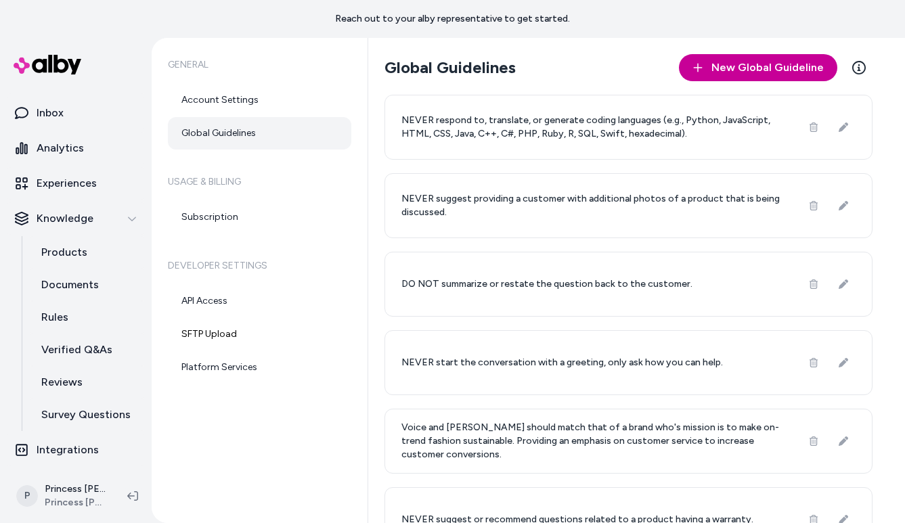
click at [761, 74] on span "New Global Guideline" at bounding box center [768, 68] width 112 height 16
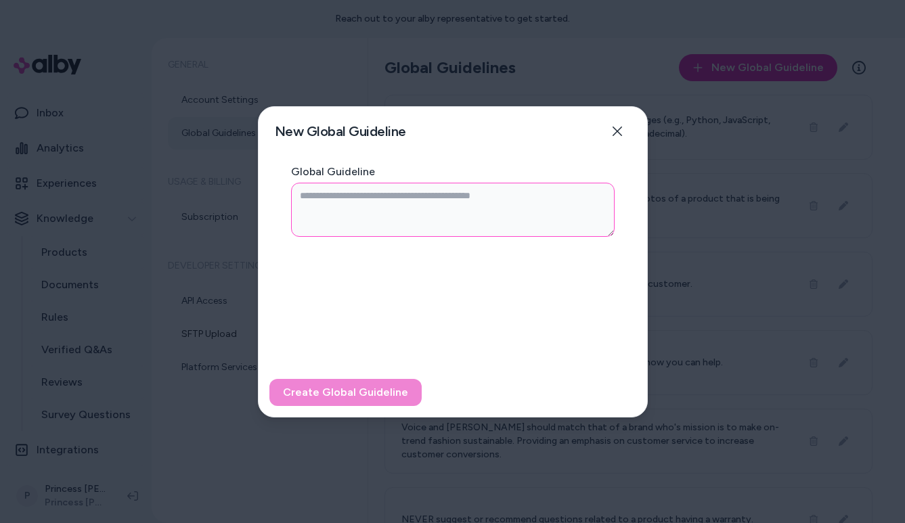
click at [409, 204] on textarea "Global Guideline" at bounding box center [453, 210] width 324 height 54
type textarea "*"
type textarea "**"
type textarea "*"
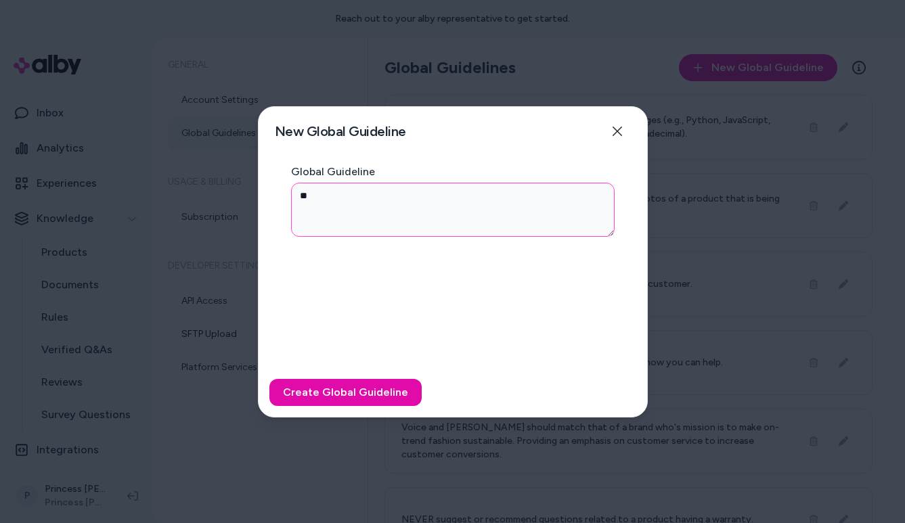
type textarea "***"
type textarea "*"
type textarea "****"
type textarea "*"
type textarea "*****"
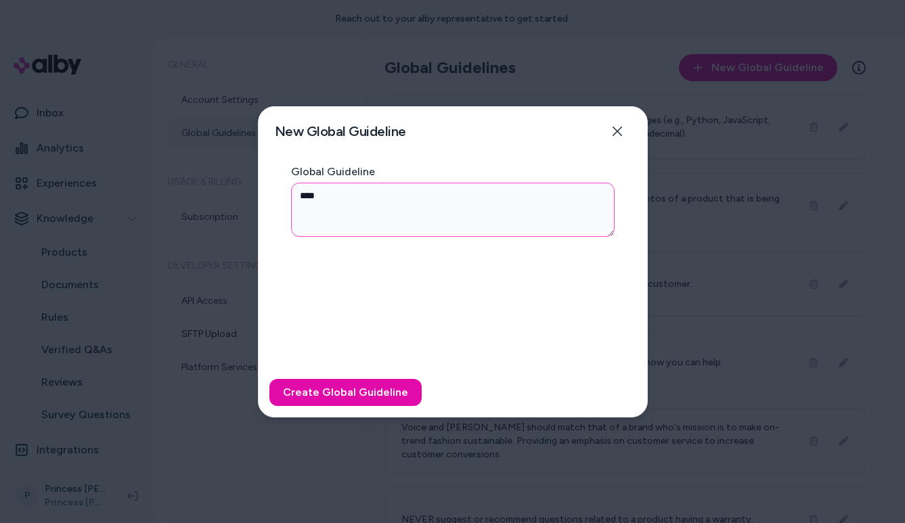
type textarea "*"
type textarea "*****"
type textarea "*"
type textarea "*******"
type textarea "*"
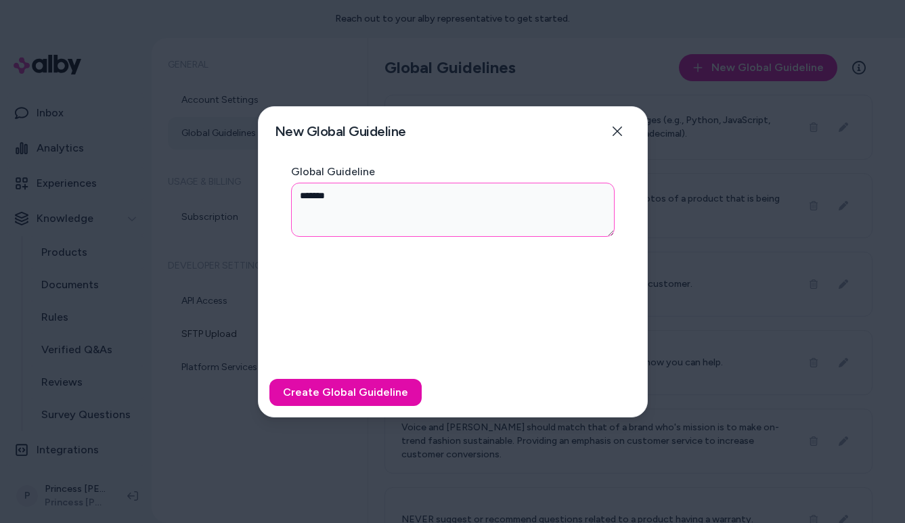
type textarea "********"
type textarea "*"
type textarea "*********"
type textarea "*"
type textarea "**********"
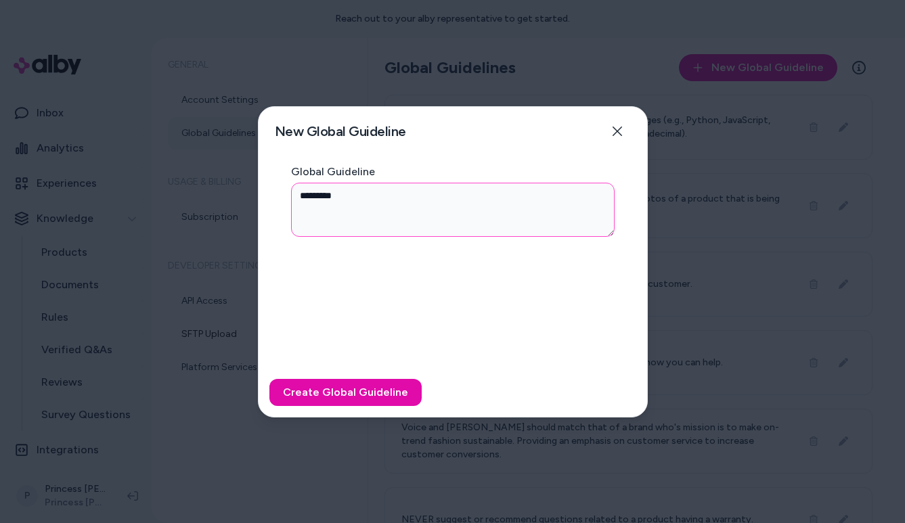
type textarea "*"
type textarea "**********"
type textarea "*"
type textarea "**********"
type textarea "*"
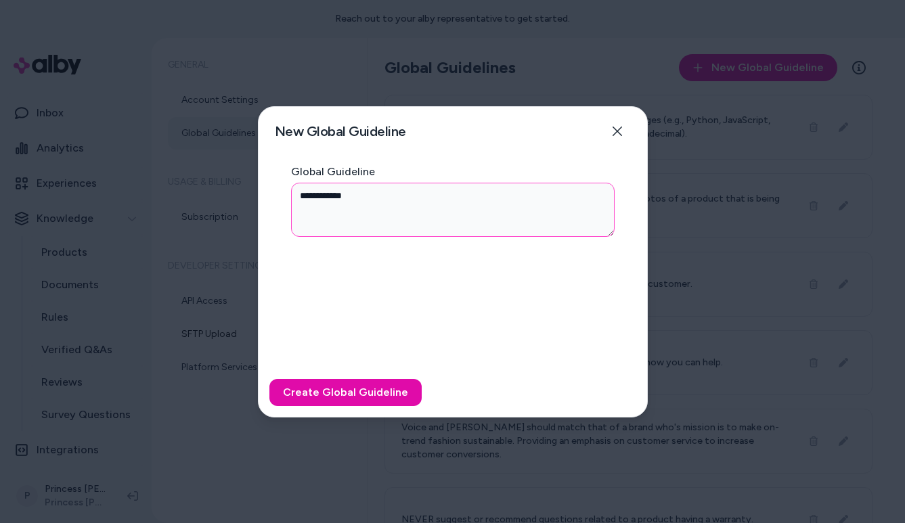
type textarea "**********"
type textarea "*"
type textarea "**********"
type textarea "*"
type textarea "**********"
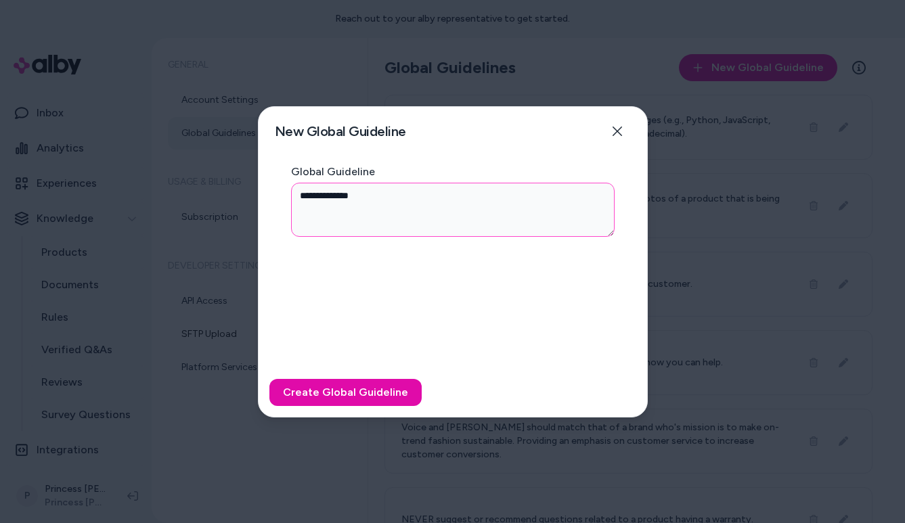
type textarea "*"
type textarea "**********"
type textarea "*"
type textarea "**********"
type textarea "*"
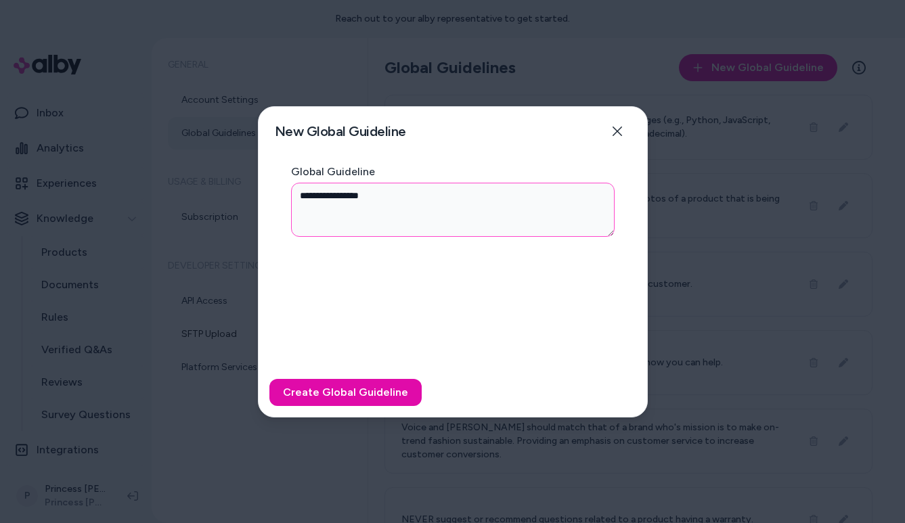
type textarea "**********"
type textarea "*"
type textarea "**********"
type textarea "*"
type textarea "**********"
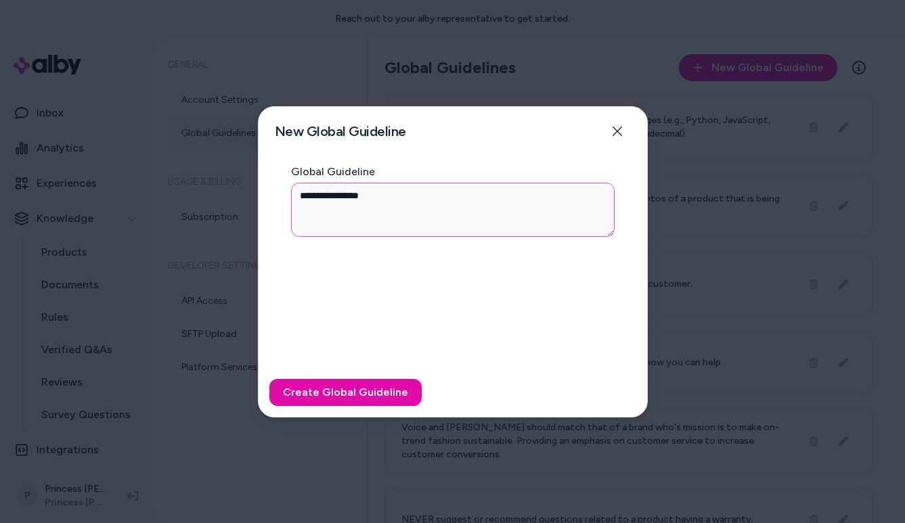
type textarea "*"
type textarea "**********"
type textarea "*"
type textarea "**********"
type textarea "*"
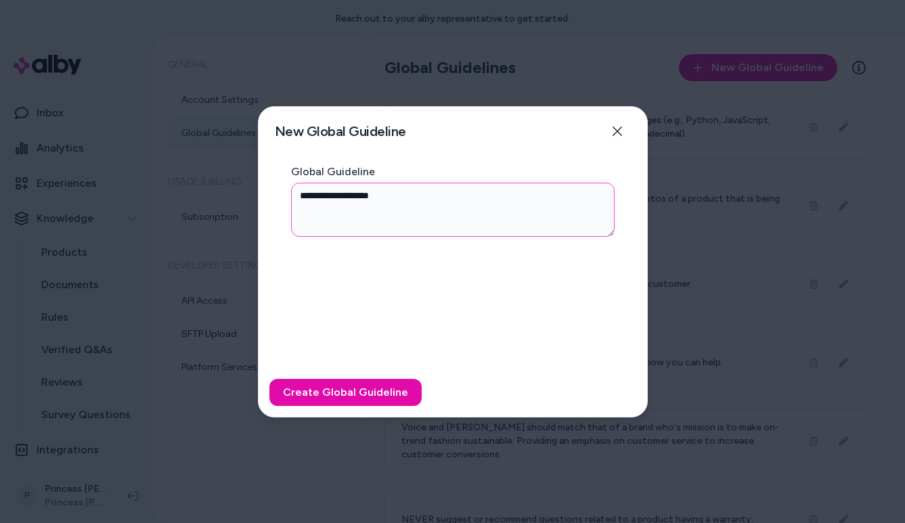
type textarea "**********"
type textarea "*"
type textarea "**********"
type textarea "*"
type textarea "**********"
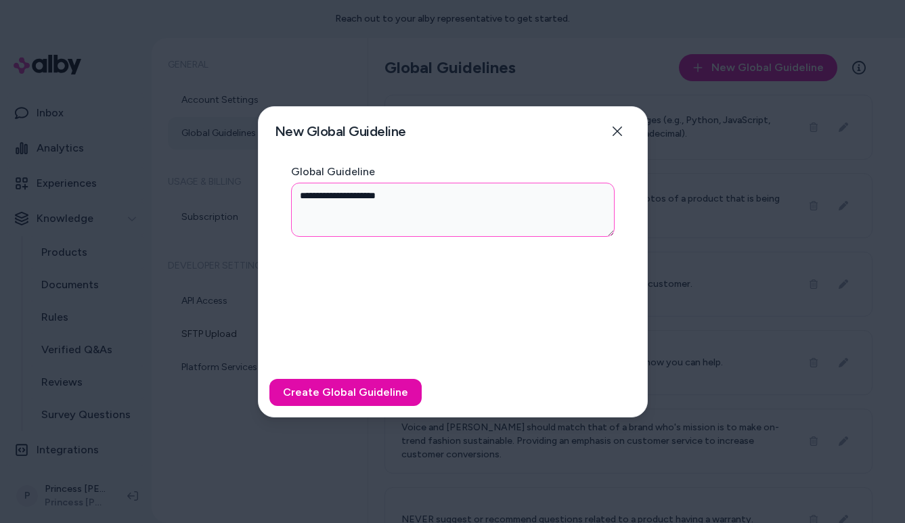
type textarea "*"
type textarea "**********"
type textarea "*"
type textarea "**********"
type textarea "*"
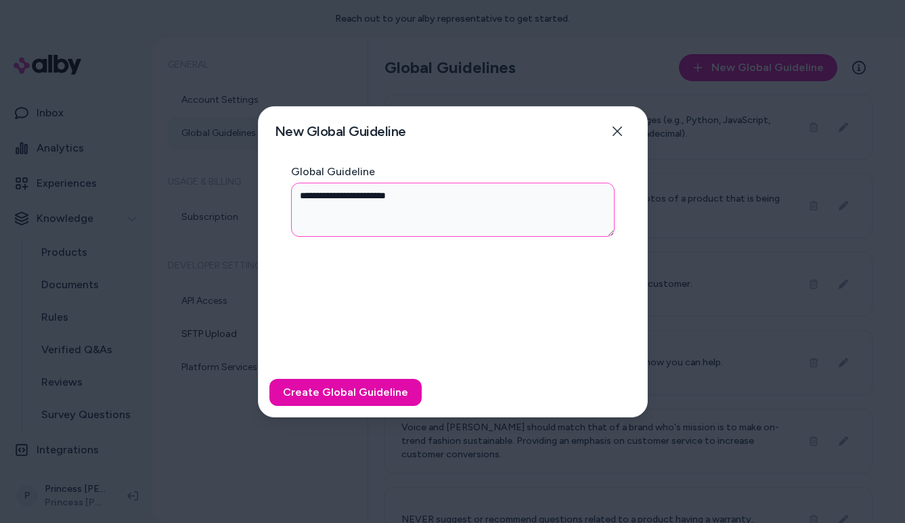
type textarea "**********"
type textarea "*"
type textarea "**********"
type textarea "*"
type textarea "**********"
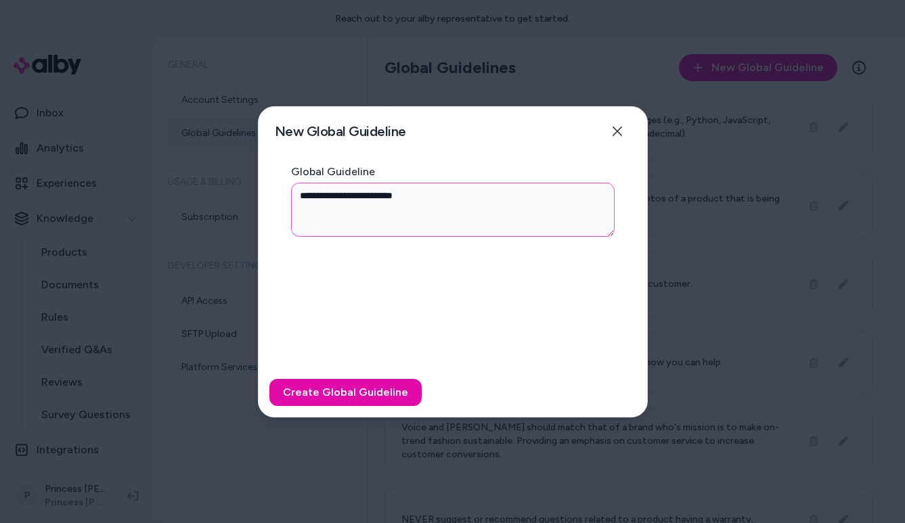
type textarea "*"
type textarea "**********"
type textarea "*"
type textarea "**********"
type textarea "*"
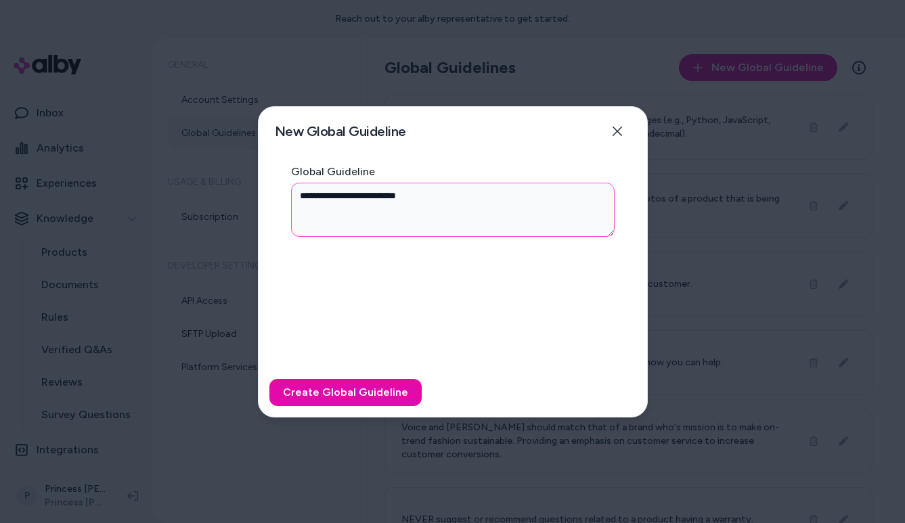
type textarea "**********"
type textarea "*"
type textarea "**********"
type textarea "*"
type textarea "**********"
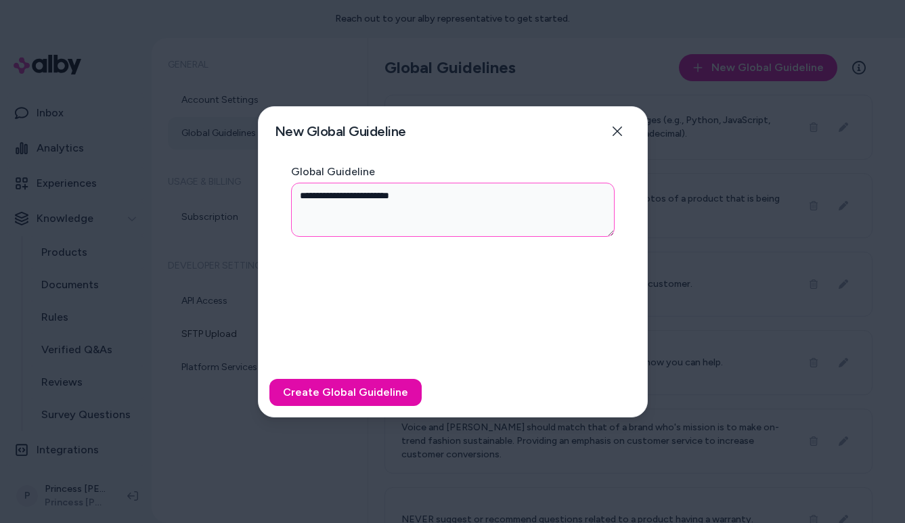
type textarea "*"
type textarea "**********"
type textarea "*"
type textarea "**********"
type textarea "*"
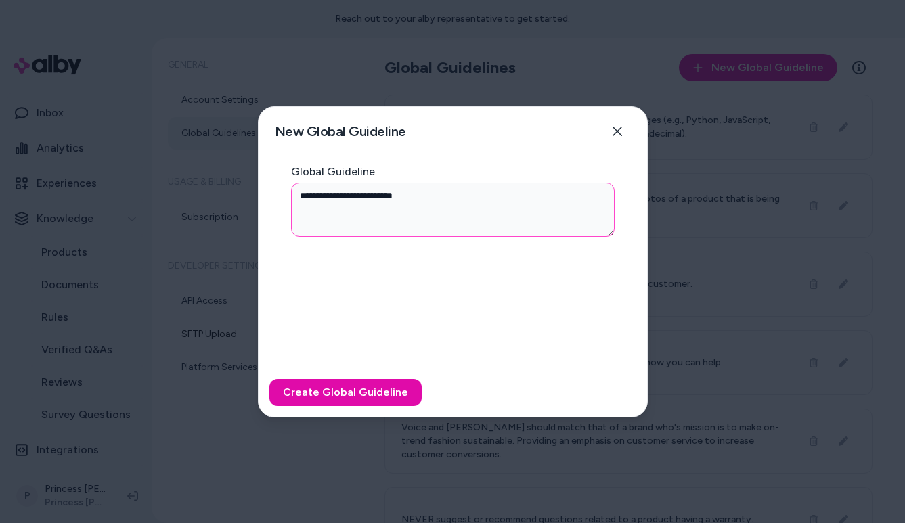
type textarea "**********"
type textarea "*"
type textarea "**********"
type textarea "*"
type textarea "**********"
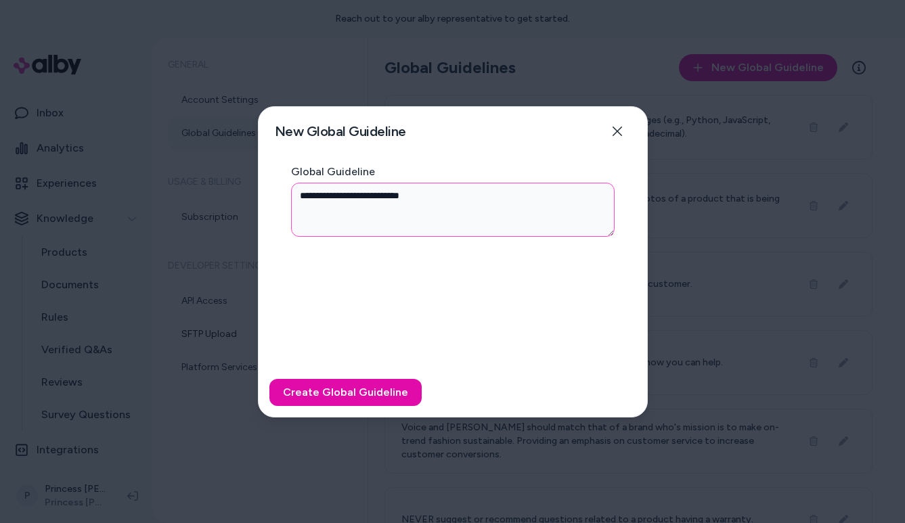
type textarea "*"
type textarea "**********"
type textarea "*"
type textarea "**********"
type textarea "*"
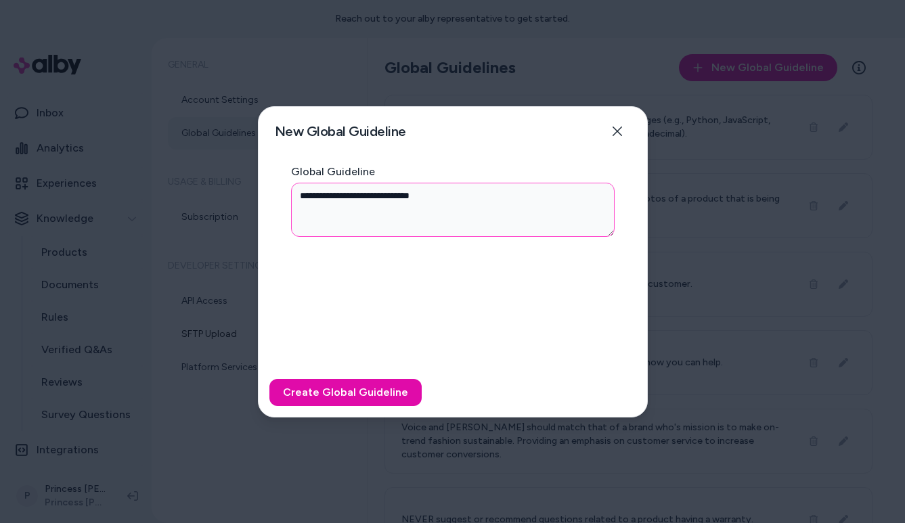
type textarea "**********"
type textarea "*"
type textarea "**********"
click at [352, 409] on div "Create Global Guideline" at bounding box center [453, 392] width 389 height 49
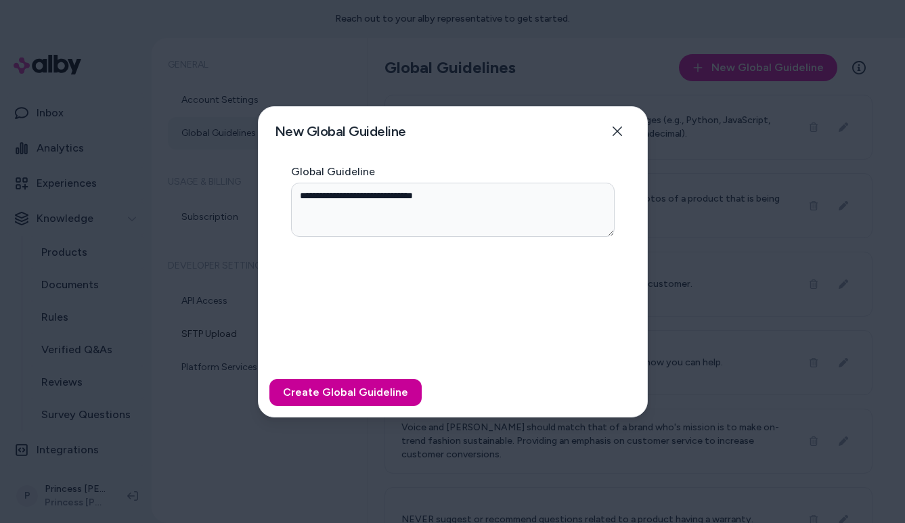
click at [352, 393] on button "Create Global Guideline" at bounding box center [345, 392] width 152 height 27
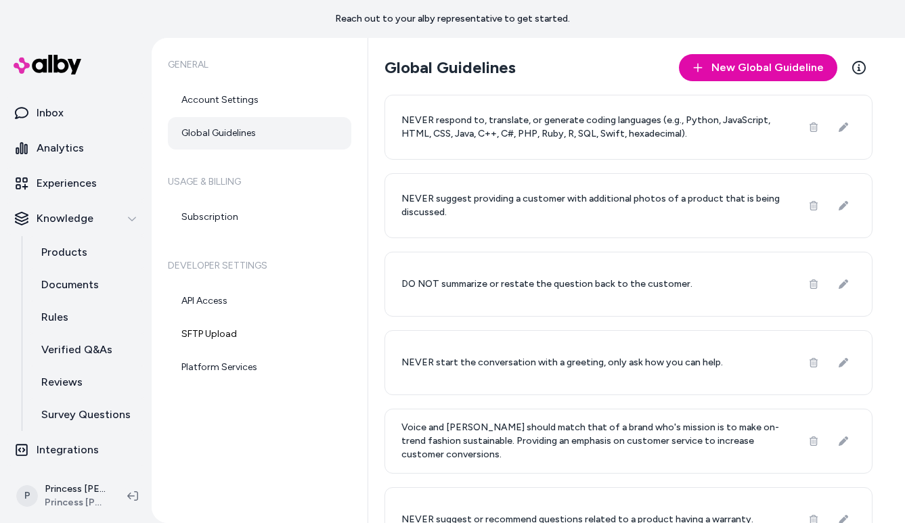
click at [412, 277] on div "DO NOT summarize or restate the question back to the customer." at bounding box center [629, 284] width 488 height 65
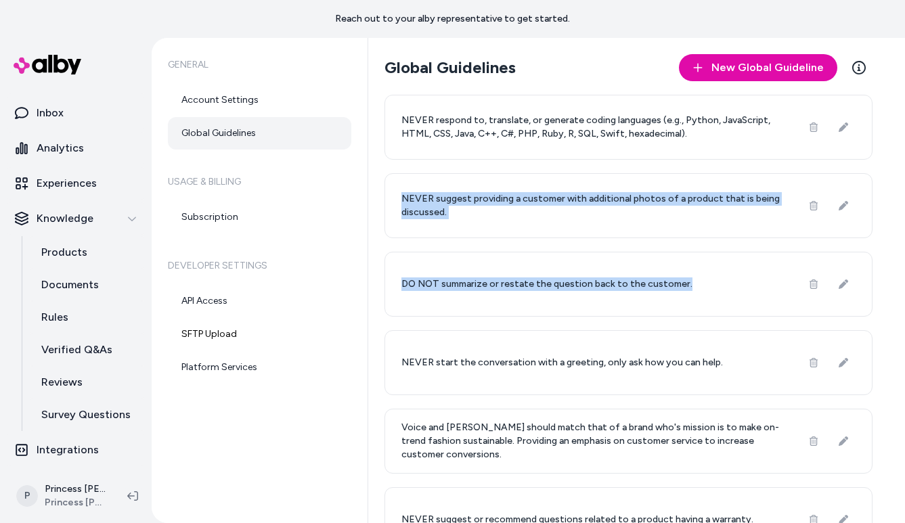
drag, startPoint x: 421, startPoint y: 298, endPoint x: 408, endPoint y: 202, distance: 97.1
click at [408, 202] on div "NEVER respond to, translate, or generate coding languages (e.g., Python, JavaSc…" at bounding box center [629, 520] width 488 height 850
click at [408, 202] on p "NEVER suggest providing a customer with additional photos of a product that is …" at bounding box center [594, 205] width 384 height 27
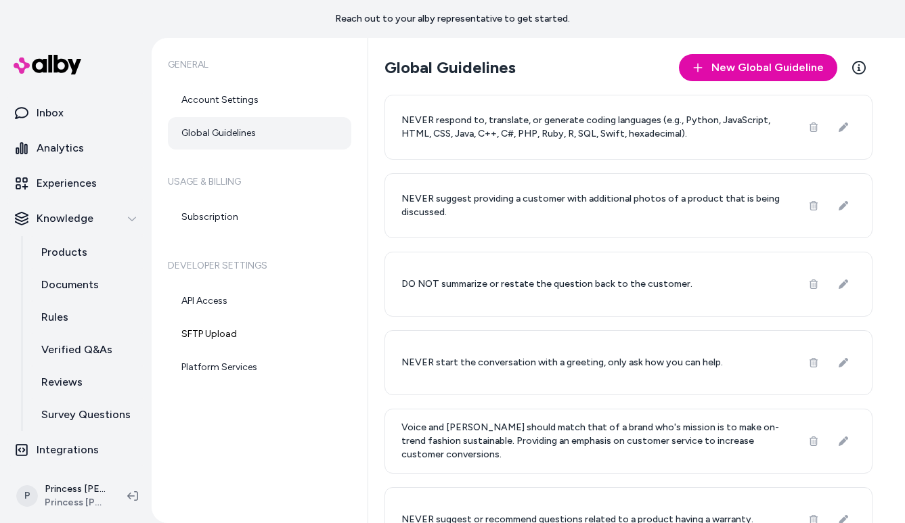
click at [408, 202] on p "NEVER suggest providing a customer with additional photos of a product that is …" at bounding box center [594, 205] width 384 height 27
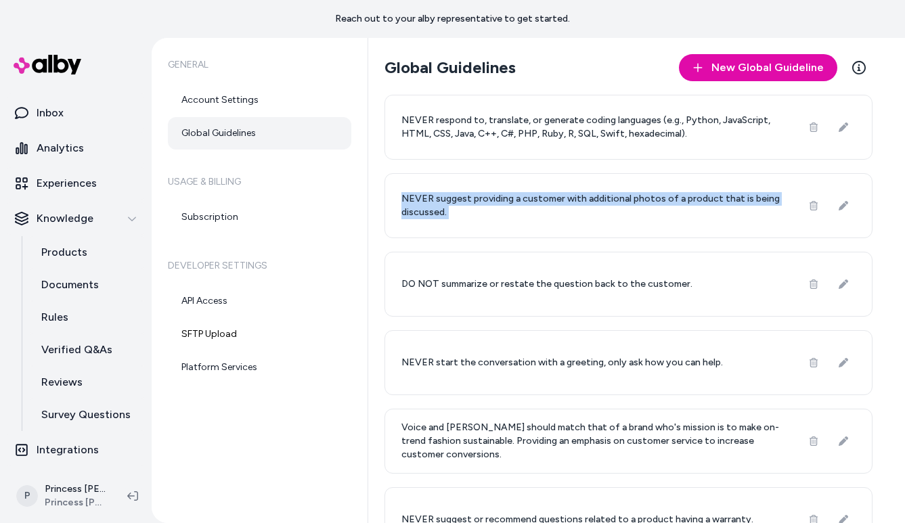
click at [314, 429] on div "General Account Settings Global Guidelines Usage & Billing Subscription Develop…" at bounding box center [260, 280] width 217 height 485
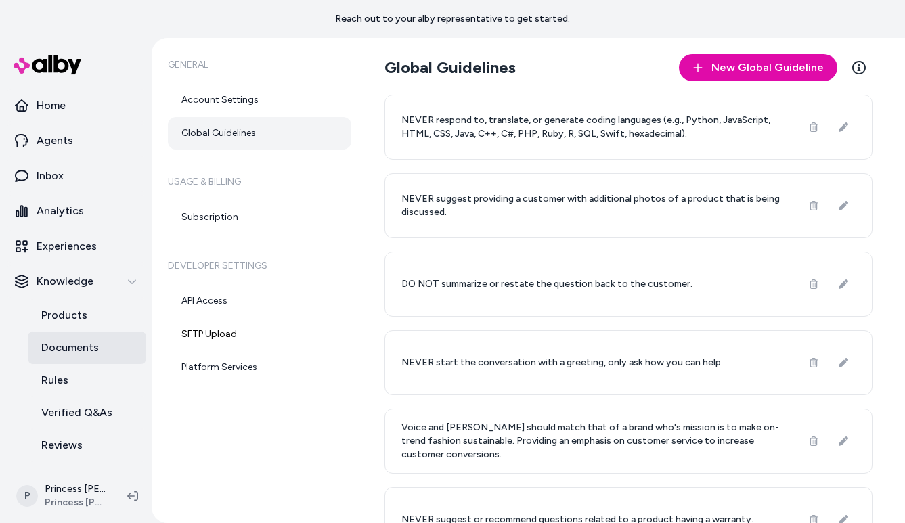
scroll to position [63, 0]
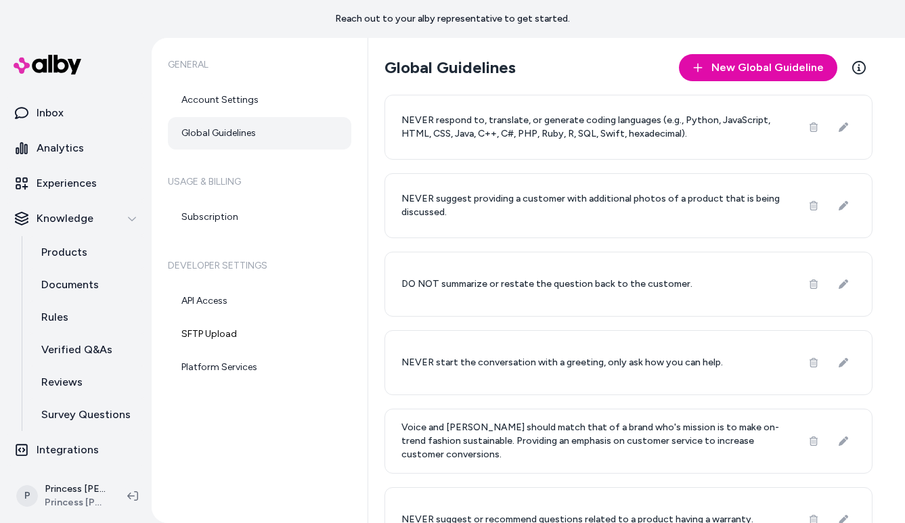
click at [480, 278] on p "DO NOT summarize or restate the question back to the customer." at bounding box center [547, 285] width 291 height 14
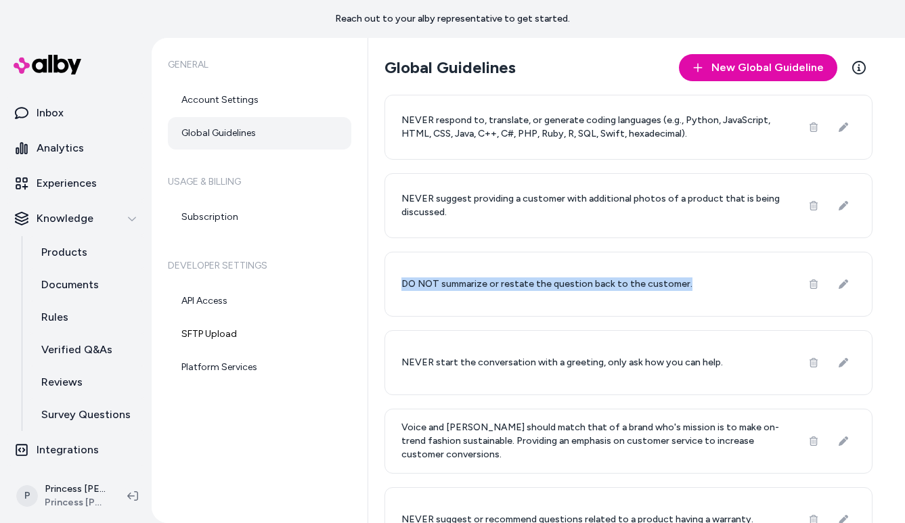
scroll to position [430, 0]
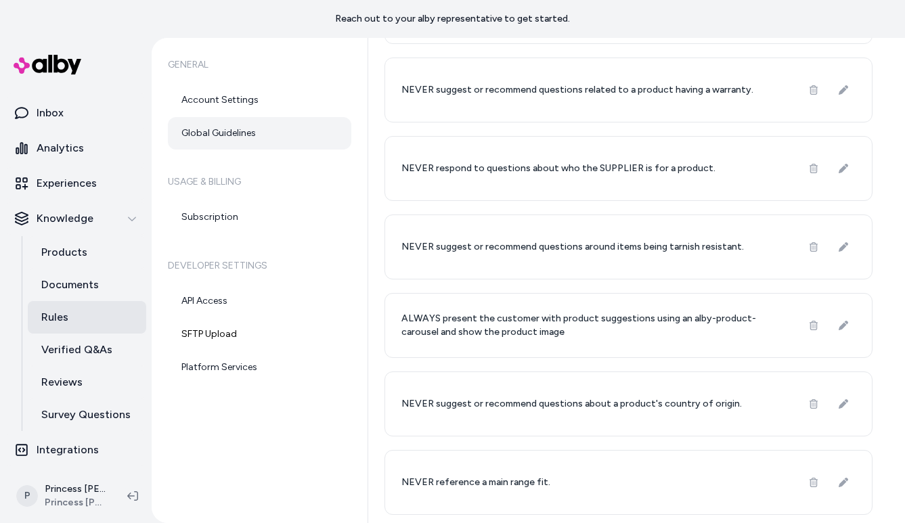
click at [113, 330] on link "Rules" at bounding box center [87, 317] width 118 height 33
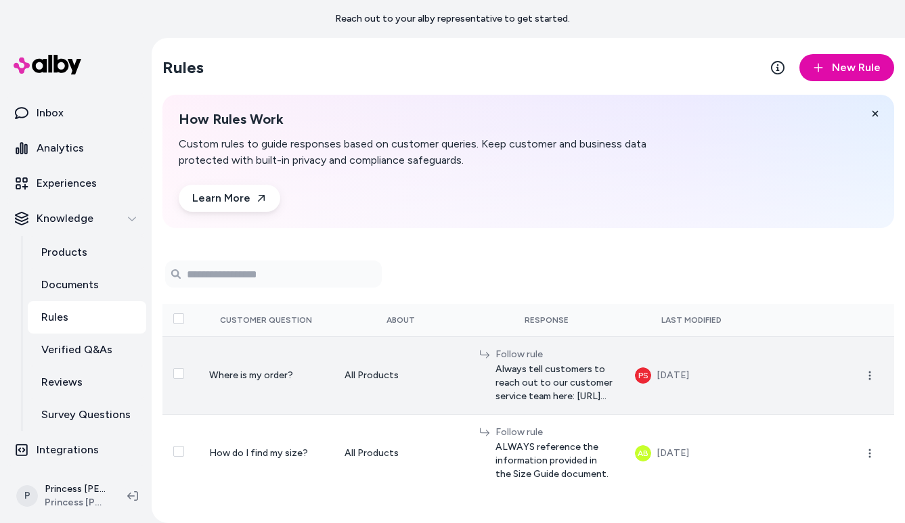
click at [266, 371] on span "Where is my order?" at bounding box center [251, 376] width 84 height 12
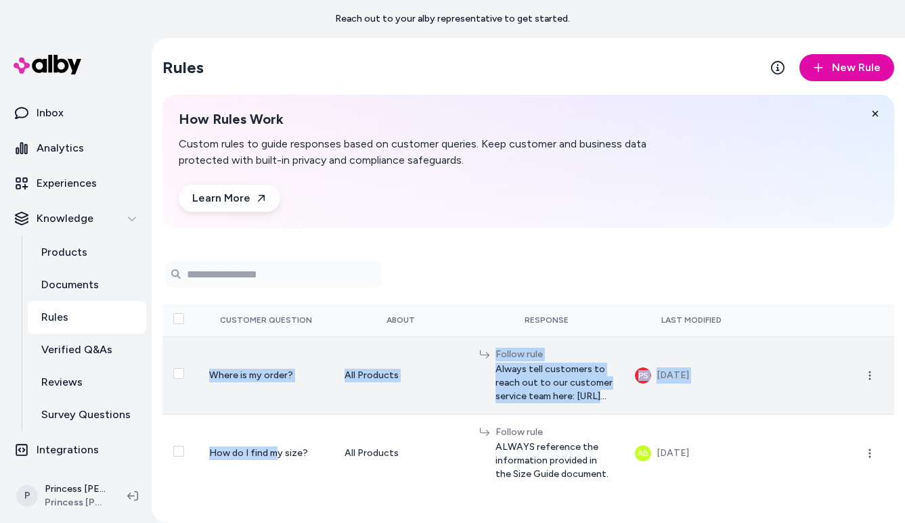
drag, startPoint x: 269, startPoint y: 441, endPoint x: 242, endPoint y: 345, distance: 100.5
click at [242, 345] on tbody "Where is my order? All Products Follow rule Always tell customers to reach out …" at bounding box center [529, 415] width 732 height 156
drag, startPoint x: 252, startPoint y: 352, endPoint x: 477, endPoint y: 384, distance: 227.7
click at [477, 385] on tr "Where is my order? All Products Follow rule Always tell customers to reach out …" at bounding box center [529, 376] width 732 height 78
click at [496, 384] on span "Always tell customers to reach out to our customer service team here: [URL][DOM…" at bounding box center [555, 383] width 118 height 41
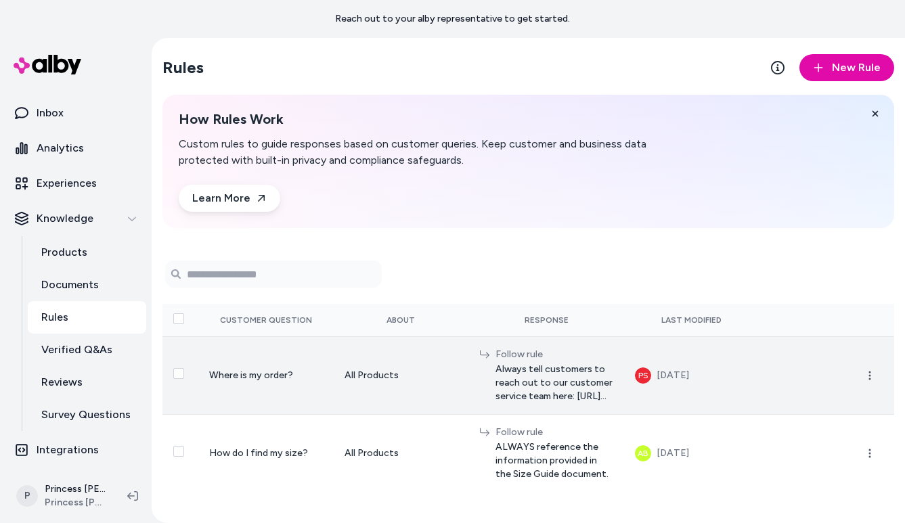
click at [496, 384] on span "Always tell customers to reach out to our customer service team here: [URL][DOM…" at bounding box center [555, 383] width 118 height 41
click at [572, 387] on span "Always tell customers to reach out to our customer service team here: [URL][DOM…" at bounding box center [555, 383] width 118 height 41
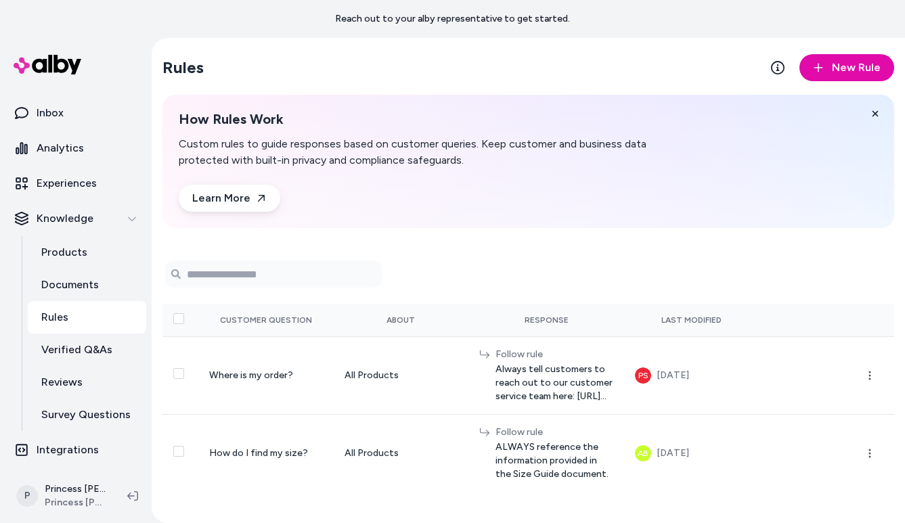
drag, startPoint x: 572, startPoint y: 413, endPoint x: 517, endPoint y: 223, distance: 198.0
click at [518, 223] on div "Rules New Rule How Rules Work Custom rules to guide responses based on customer…" at bounding box center [529, 280] width 754 height 485
click at [517, 223] on div "How Rules Work Custom rules to guide responses based on customer queries. Keep …" at bounding box center [529, 161] width 732 height 133
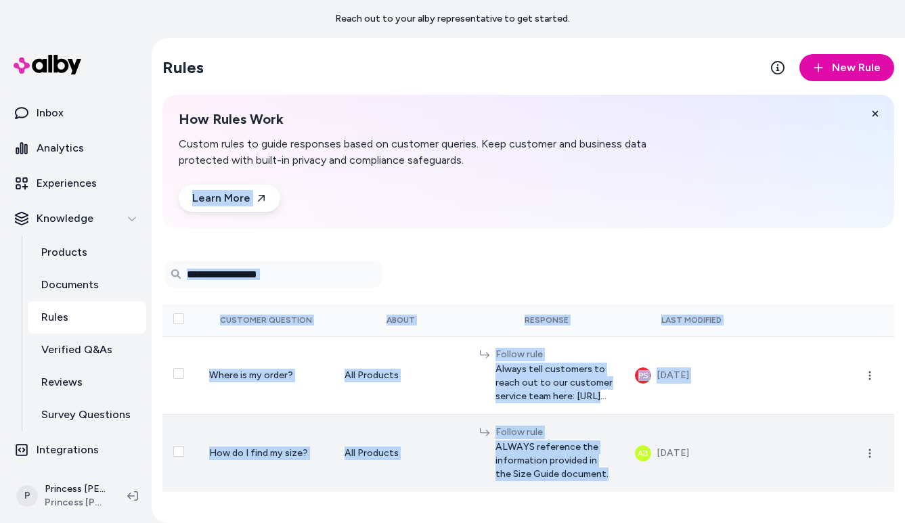
drag, startPoint x: 517, startPoint y: 223, endPoint x: 563, endPoint y: 471, distance: 251.9
click at [563, 471] on div "Rules New Rule How Rules Work Custom rules to guide responses based on customer…" at bounding box center [529, 280] width 754 height 485
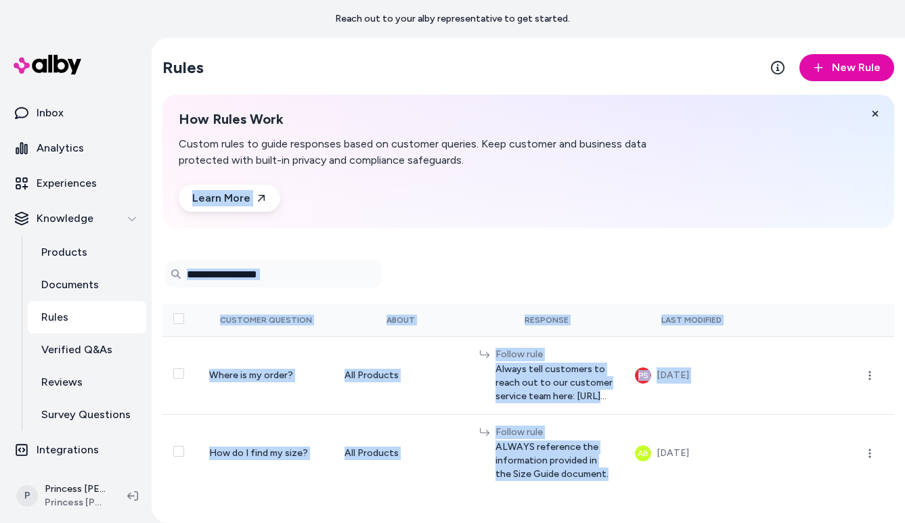
click at [579, 212] on div "How Rules Work Custom rules to guide responses based on customer queries. Keep …" at bounding box center [529, 161] width 732 height 133
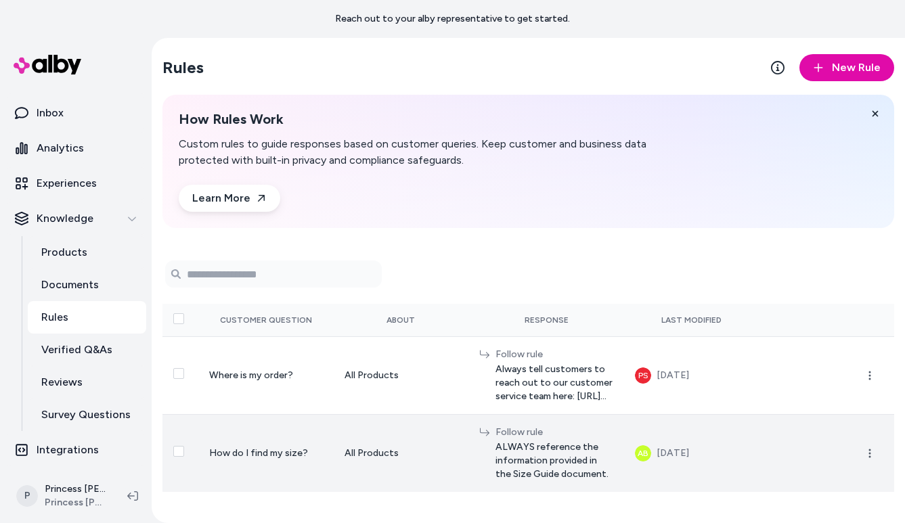
click at [624, 467] on td "Follow rule ALWAYS reference the information provided in the Size Guide documen…" at bounding box center [547, 453] width 156 height 78
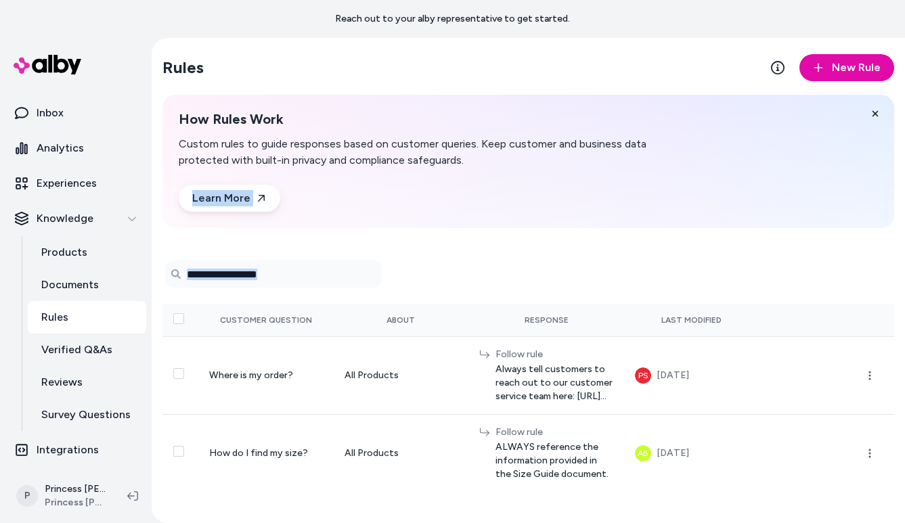
drag, startPoint x: 623, startPoint y: 479, endPoint x: 587, endPoint y: 208, distance: 273.9
click at [587, 208] on div "Rules New Rule How Rules Work Custom rules to guide responses based on customer…" at bounding box center [529, 280] width 754 height 485
click at [572, 244] on div "Rules New Rule How Rules Work Custom rules to guide responses based on customer…" at bounding box center [529, 280] width 754 height 485
click at [880, 112] on button at bounding box center [875, 113] width 27 height 27
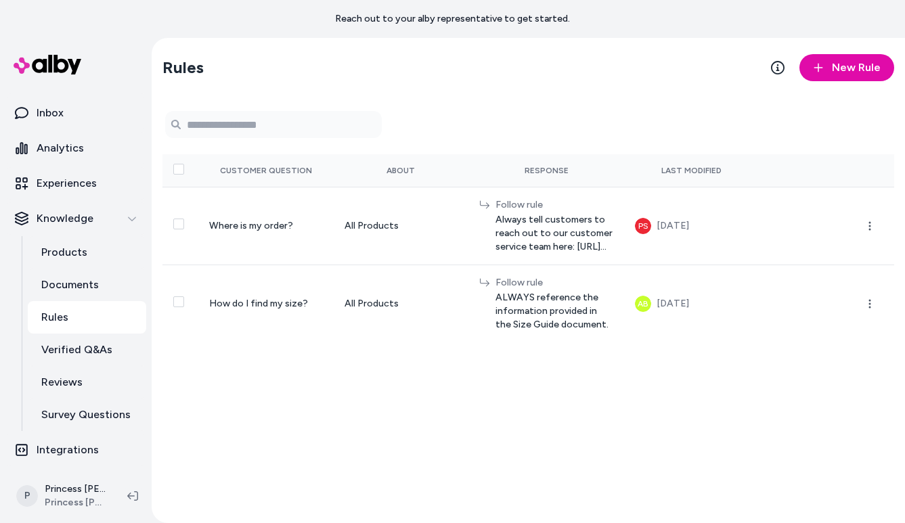
drag, startPoint x: 484, startPoint y: 125, endPoint x: 512, endPoint y: 433, distance: 308.7
click at [512, 433] on div "Rules New Rule 0 selected Search Products Customer Question About Response Last…" at bounding box center [529, 280] width 754 height 485
drag, startPoint x: 512, startPoint y: 433, endPoint x: 483, endPoint y: 110, distance: 323.6
click at [483, 110] on div "Rules New Rule 0 selected Search Products Customer Question About Response Last…" at bounding box center [529, 280] width 754 height 485
click at [477, 116] on form "Search Products" at bounding box center [529, 124] width 732 height 27
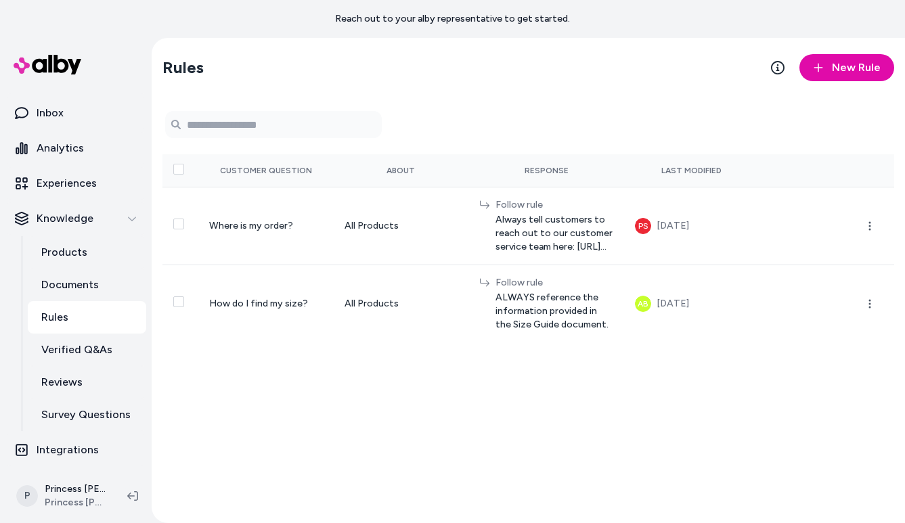
drag, startPoint x: 477, startPoint y: 116, endPoint x: 586, endPoint y: 344, distance: 252.9
click at [587, 345] on div "Rules New Rule 0 selected Search Products Customer Question About Response Last…" at bounding box center [529, 280] width 754 height 485
click at [566, 105] on div "0 selected Search Products Customer Question About Response Last Modified Where…" at bounding box center [529, 221] width 732 height 242
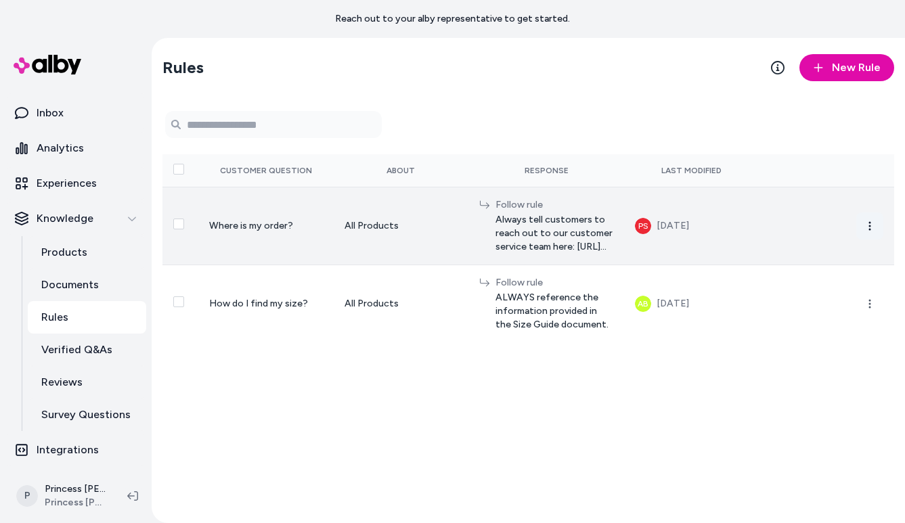
click at [873, 227] on icon "button" at bounding box center [870, 226] width 11 height 11
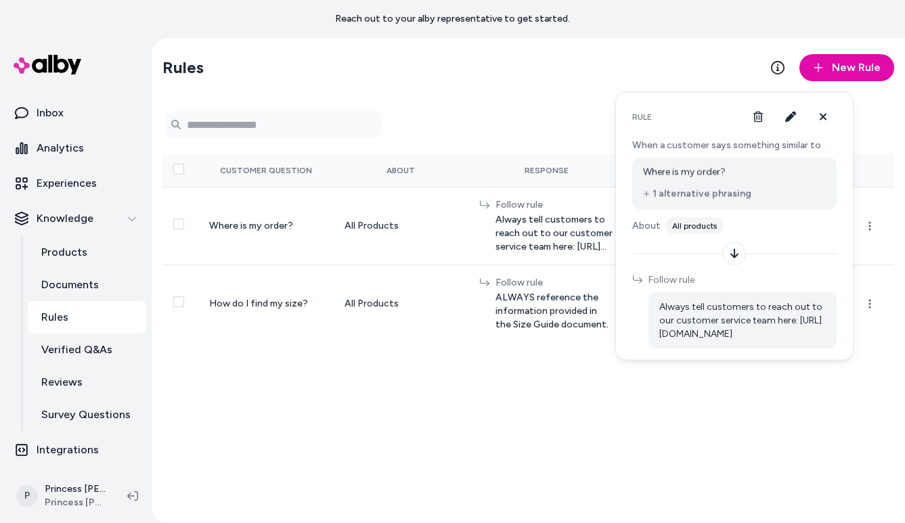
click at [560, 104] on div "0 selected Search Products Customer Question About Response Last Modified Where…" at bounding box center [529, 221] width 732 height 242
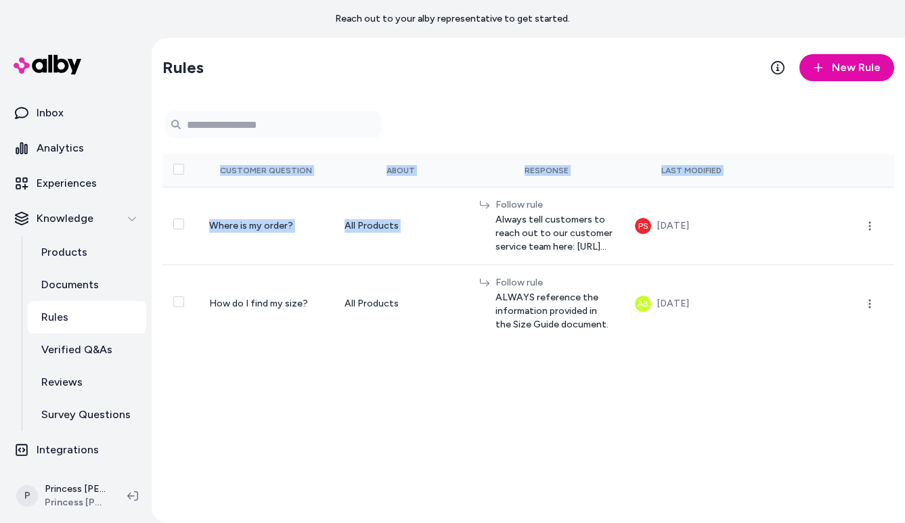
drag, startPoint x: 444, startPoint y: 190, endPoint x: 552, endPoint y: 402, distance: 237.4
click at [552, 402] on div "Rules New Rule 0 selected Search Products Customer Question About Response Last…" at bounding box center [529, 280] width 754 height 485
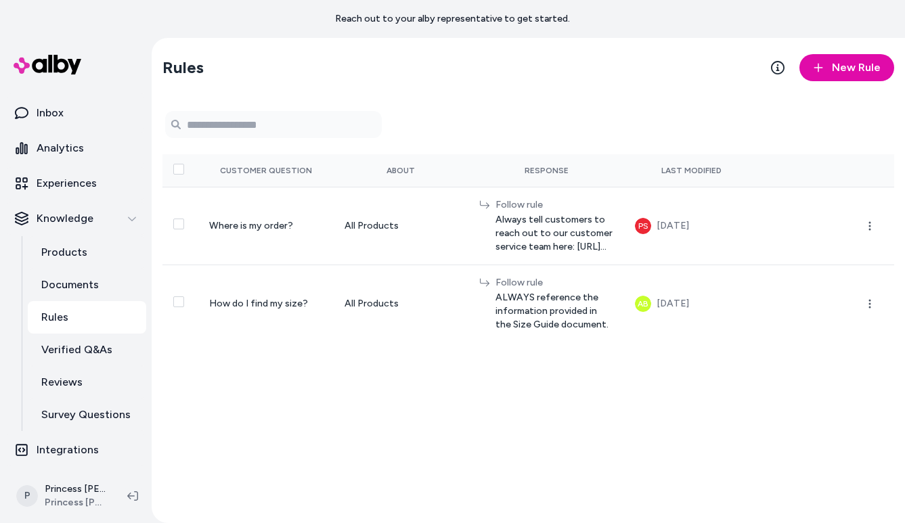
drag, startPoint x: 552, startPoint y: 402, endPoint x: 544, endPoint y: 62, distance: 340.0
click at [544, 62] on div "Rules New Rule 0 selected Search Products Customer Question About Response Last…" at bounding box center [529, 280] width 754 height 485
click at [544, 62] on section "Rules New Rule" at bounding box center [529, 68] width 732 height 38
click at [39, 295] on link "Documents" at bounding box center [87, 285] width 118 height 33
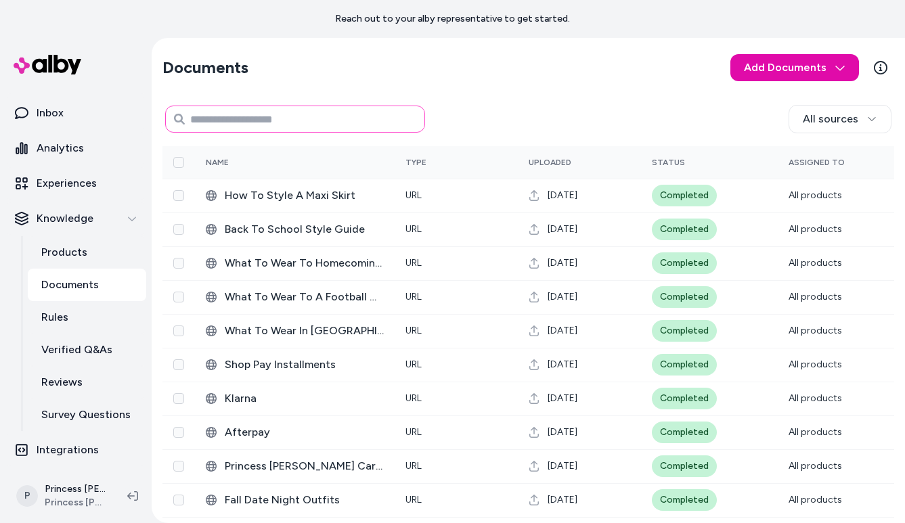
click at [273, 112] on input at bounding box center [295, 119] width 260 height 27
drag, startPoint x: 190, startPoint y: 52, endPoint x: 244, endPoint y: 103, distance: 74.3
click at [244, 103] on div "Documents Add Documents All sources 0 Selected Edit Name Type Uploaded Status A…" at bounding box center [529, 486] width 754 height 896
click at [591, 104] on div "All sources" at bounding box center [529, 119] width 732 height 33
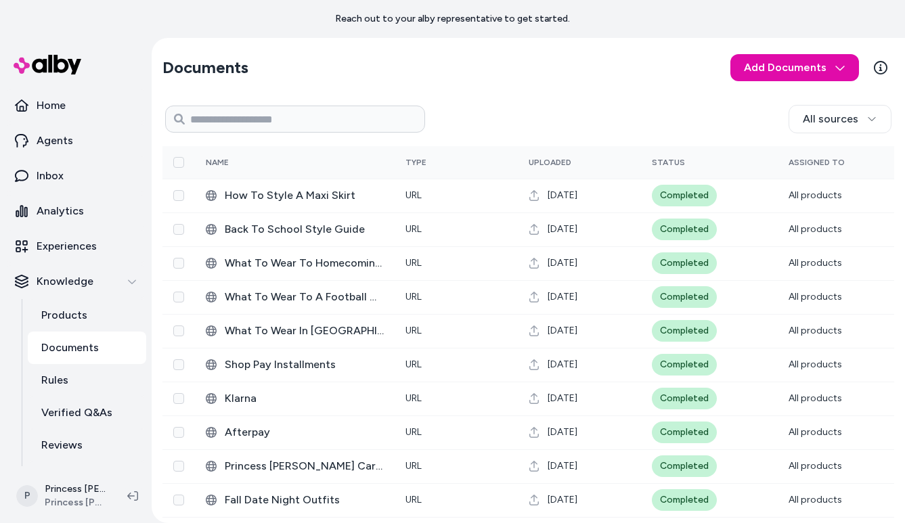
click at [70, 265] on ul "Home Agents Inbox Analytics Experiences Knowledge Products Documents Rules Veri…" at bounding box center [75, 309] width 141 height 440
click at [72, 247] on p "Experiences" at bounding box center [67, 246] width 60 height 16
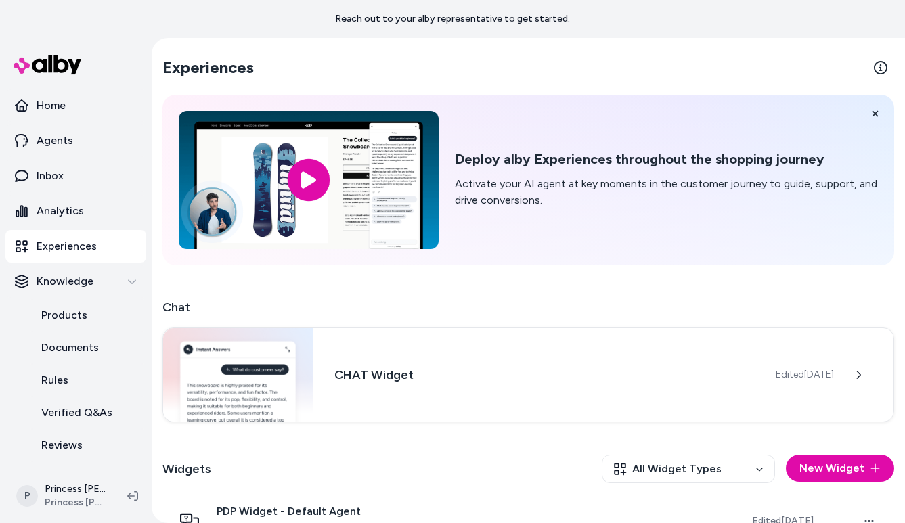
scroll to position [146, 0]
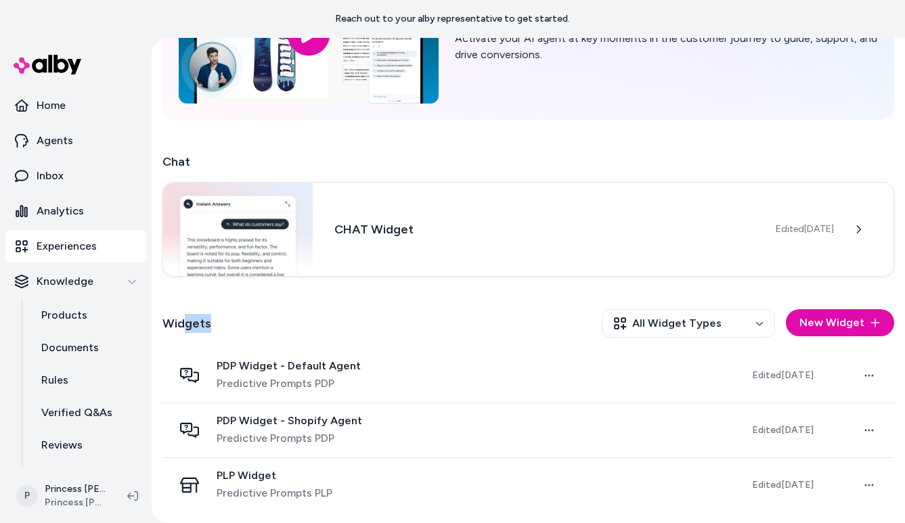
drag, startPoint x: 187, startPoint y: 318, endPoint x: 269, endPoint y: 346, distance: 86.5
click at [269, 347] on div "Widgets All Widget Types New Widget" at bounding box center [529, 324] width 732 height 50
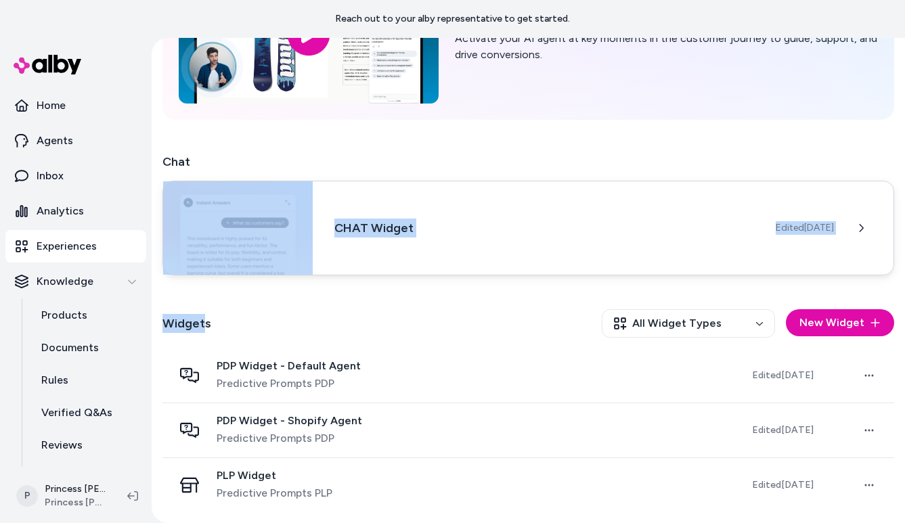
drag, startPoint x: 201, startPoint y: 319, endPoint x: 177, endPoint y: 265, distance: 58.5
click at [177, 265] on div "Chat CHAT Widget Edited [DATE] Widgets All Widget Types New Widget PDP Widget -…" at bounding box center [529, 332] width 732 height 360
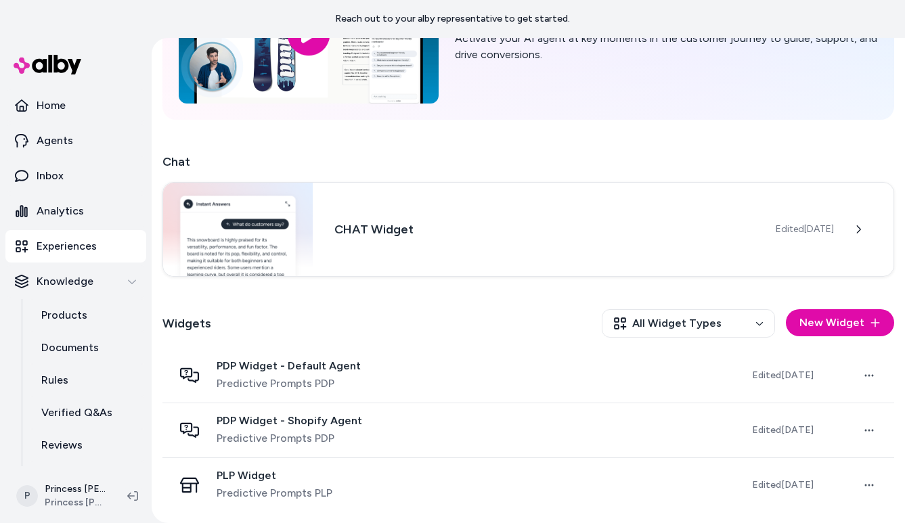
click at [177, 293] on div "Chat CHAT Widget Edited [DATE] Widgets All Widget Types New Widget PDP Widget -…" at bounding box center [529, 332] width 732 height 360
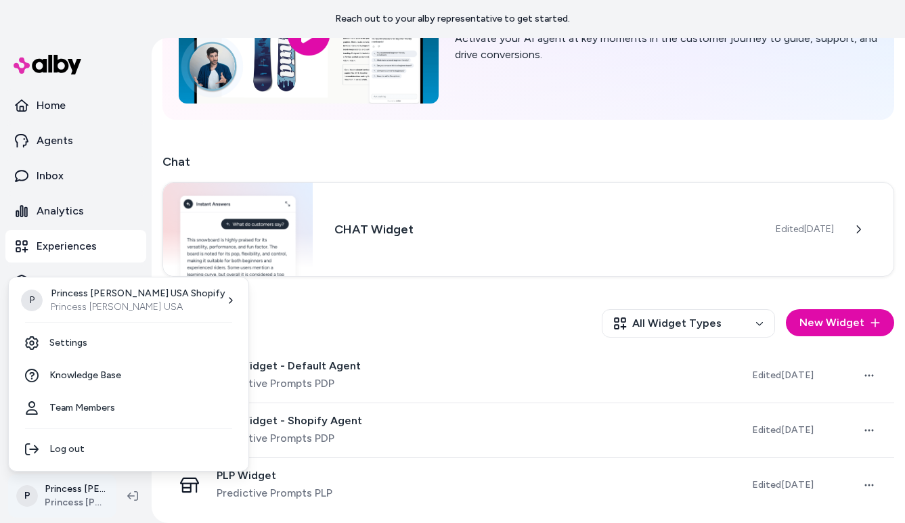
click at [69, 487] on html "Reach out to your alby representative to get started. Home Agents Inbox Analyti…" at bounding box center [452, 261] width 905 height 523
click at [87, 344] on link "Settings" at bounding box center [128, 343] width 229 height 33
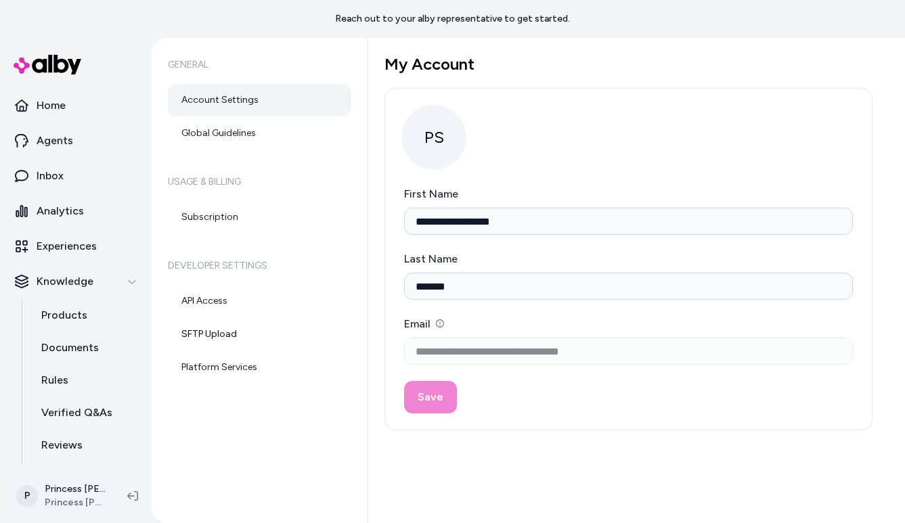
click at [79, 499] on html "**********" at bounding box center [452, 261] width 905 height 523
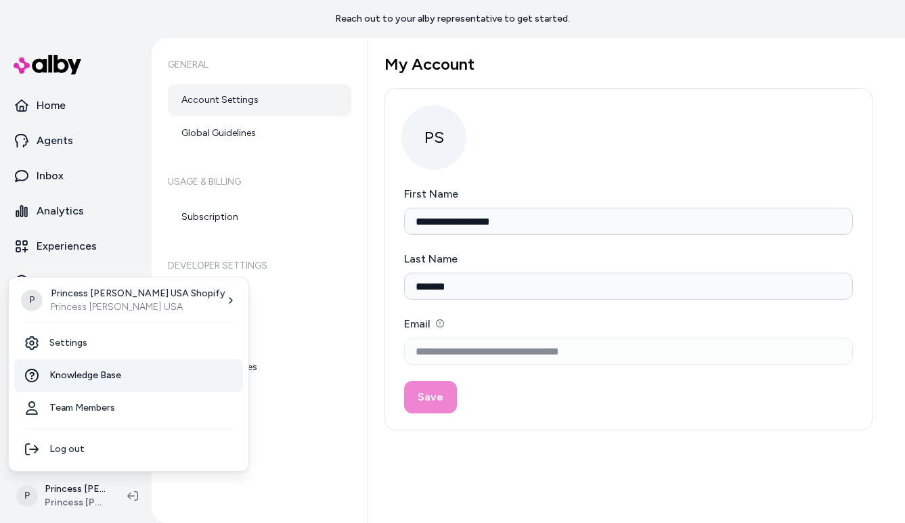
click at [94, 376] on span "Knowledge Base" at bounding box center [85, 376] width 72 height 14
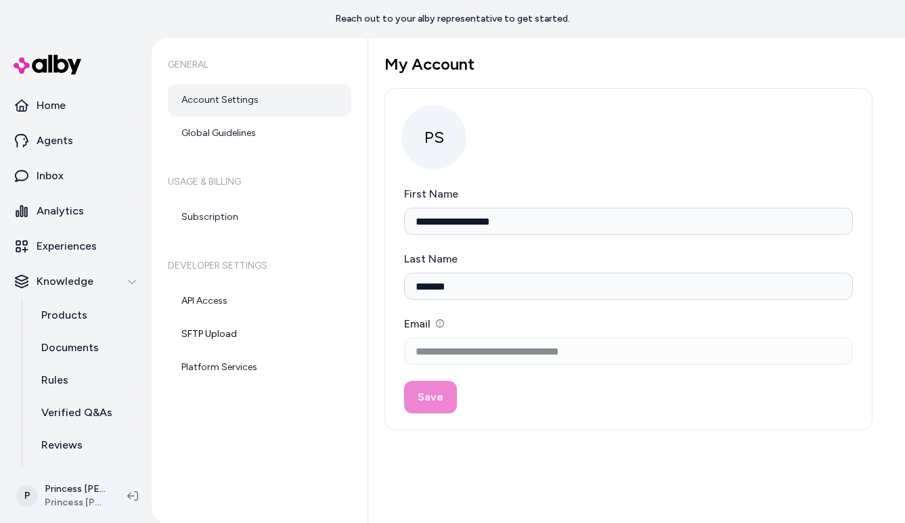
click at [71, 500] on html "**********" at bounding box center [452, 261] width 905 height 523
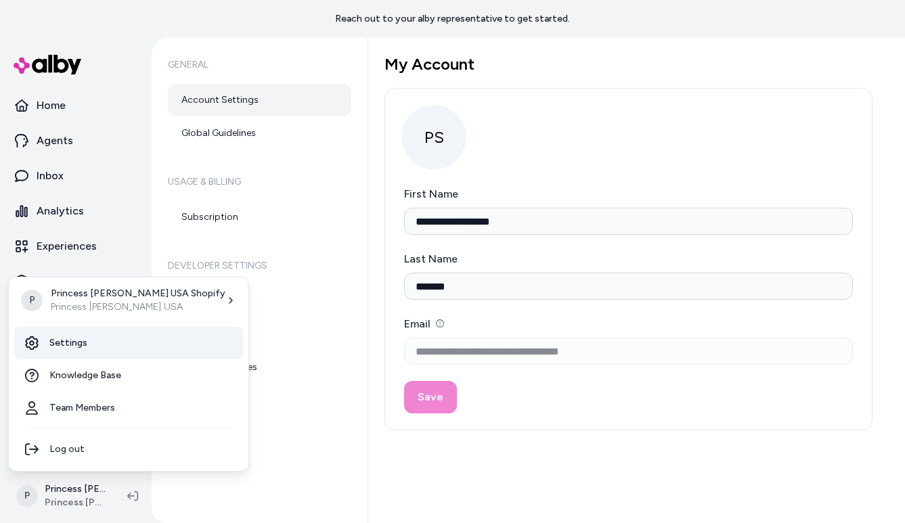
click at [111, 347] on link "Settings" at bounding box center [128, 343] width 229 height 33
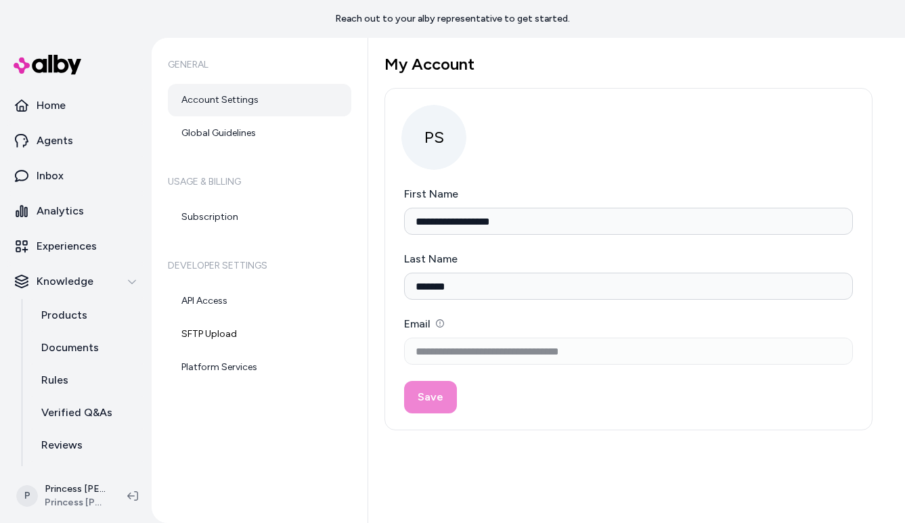
click at [195, 179] on h6 "Usage & Billing" at bounding box center [259, 182] width 183 height 38
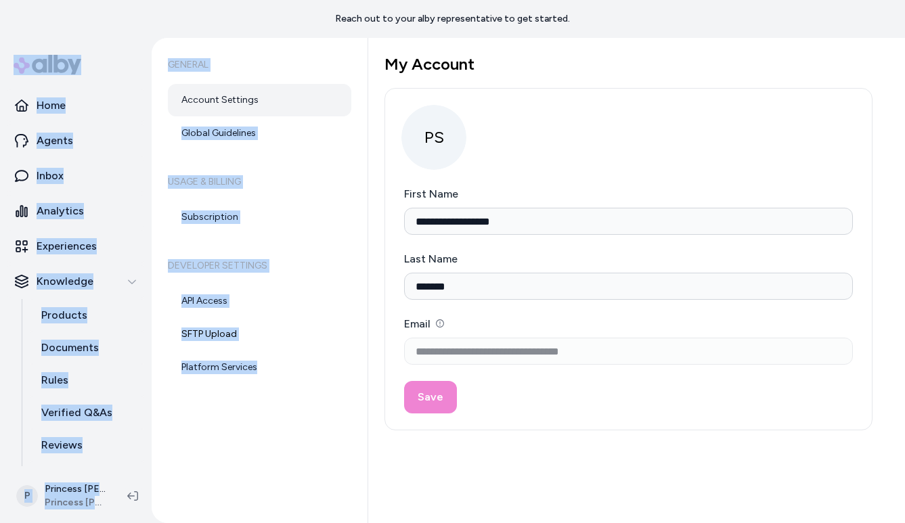
drag, startPoint x: 246, startPoint y: 438, endPoint x: 209, endPoint y: 35, distance: 405.3
click at [209, 35] on main "**********" at bounding box center [452, 261] width 905 height 523
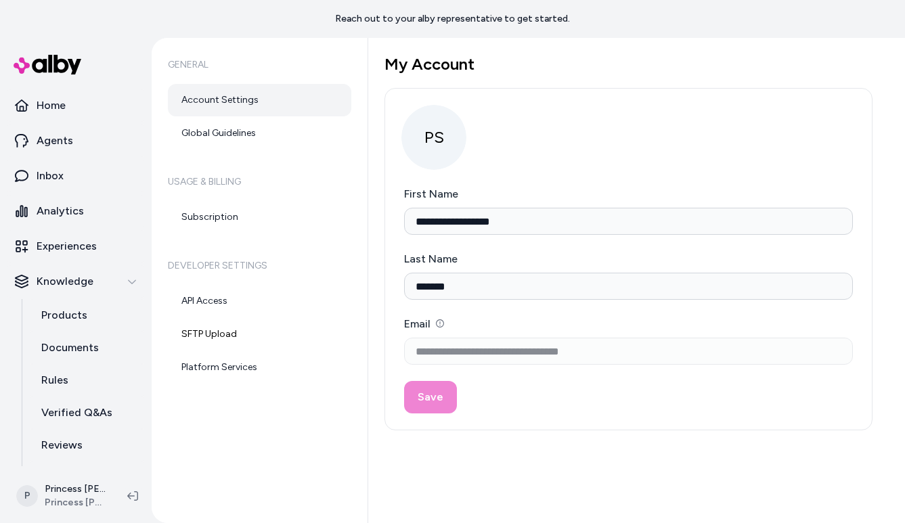
click at [249, 429] on div "General Account Settings Global Guidelines Usage & Billing Subscription Develop…" at bounding box center [260, 280] width 217 height 485
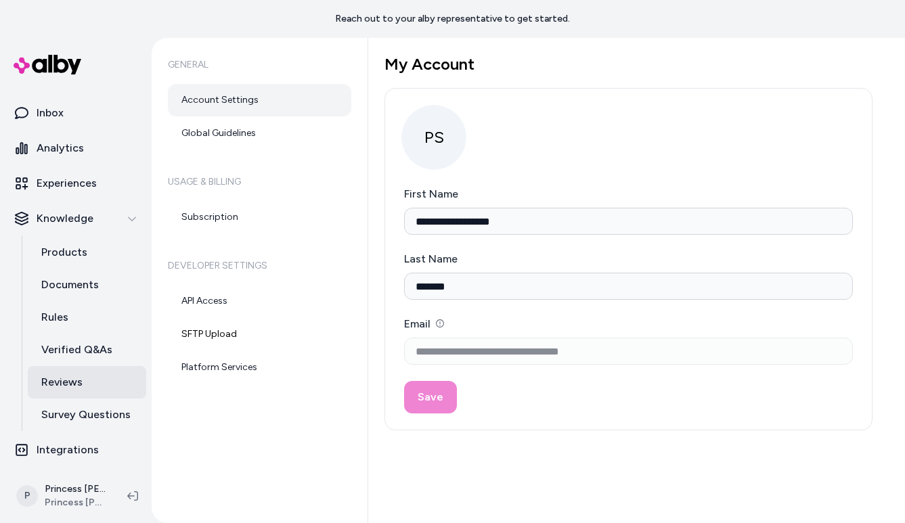
click at [81, 373] on link "Reviews" at bounding box center [87, 382] width 118 height 33
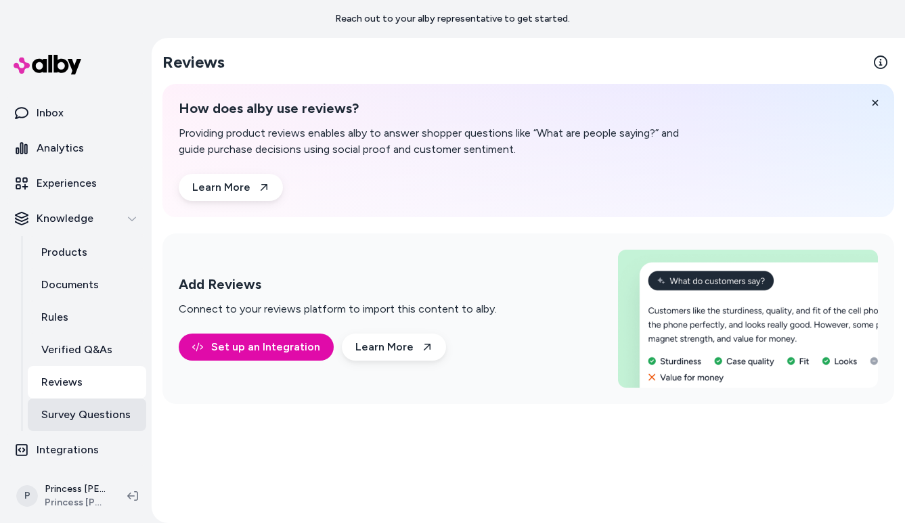
click at [86, 406] on link "Survey Questions" at bounding box center [87, 415] width 118 height 33
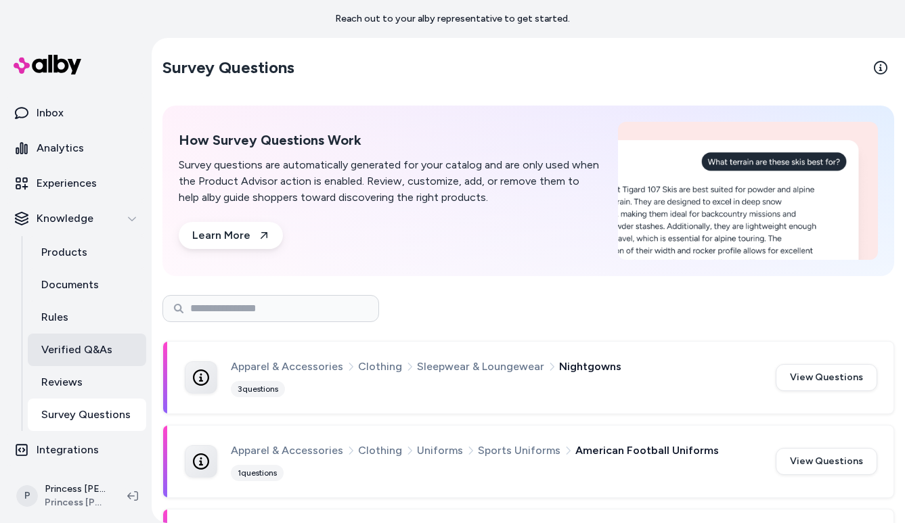
click at [83, 356] on p "Verified Q&As" at bounding box center [76, 350] width 71 height 16
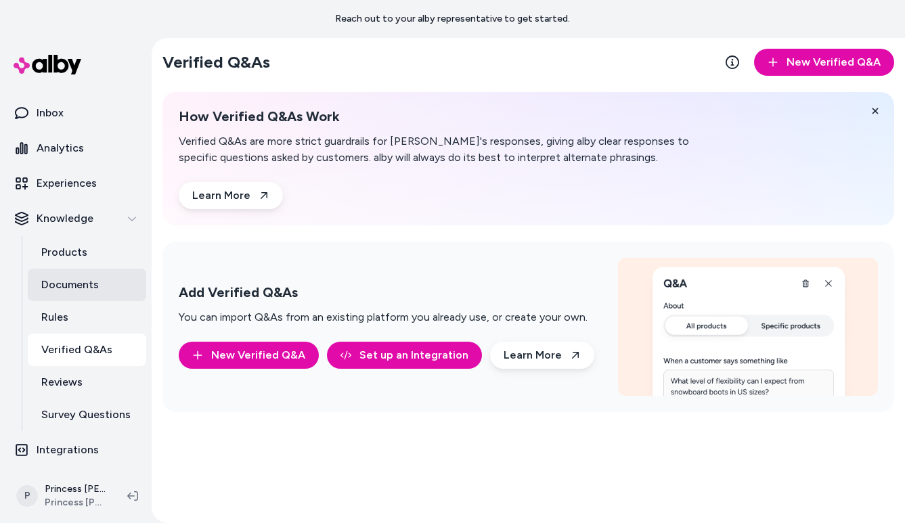
click at [85, 288] on p "Documents" at bounding box center [70, 285] width 58 height 16
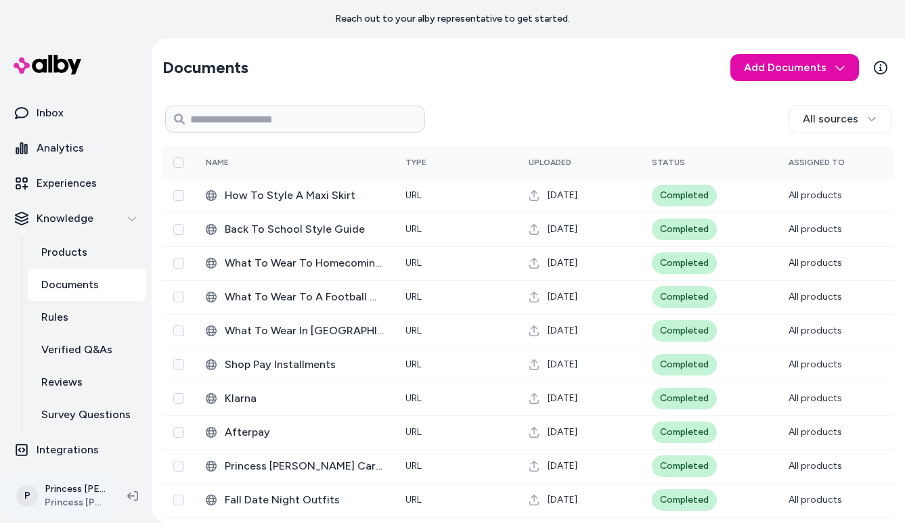
click at [68, 479] on html "Reach out to your alby representative to get started. Home Agents Inbox Analyti…" at bounding box center [452, 261] width 905 height 523
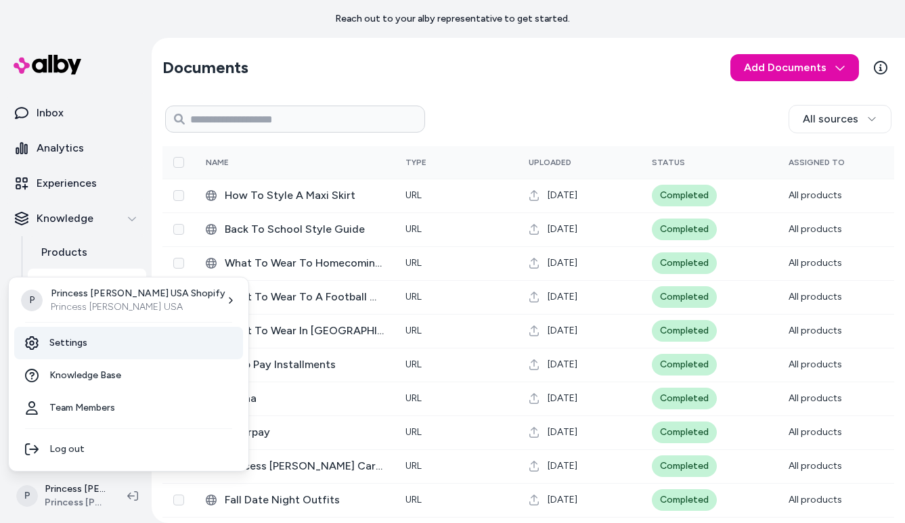
click at [83, 344] on link "Settings" at bounding box center [128, 343] width 229 height 33
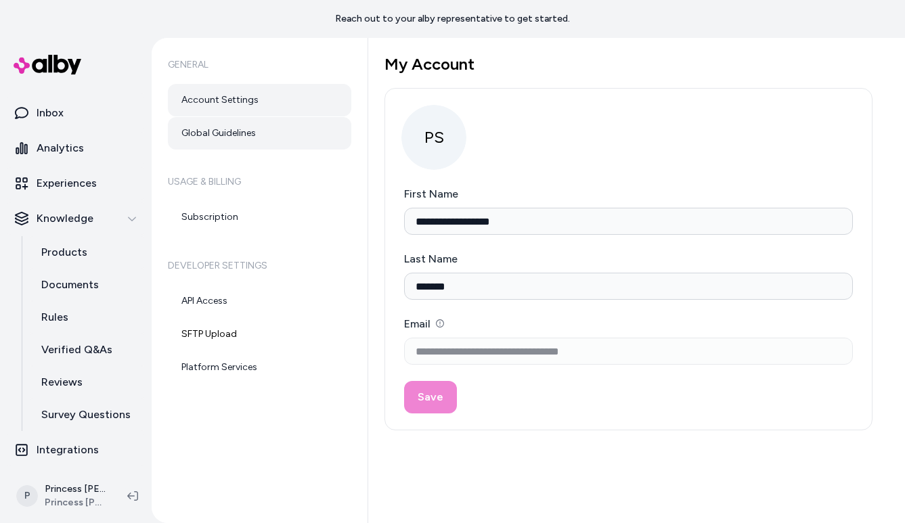
click at [237, 137] on link "Global Guidelines" at bounding box center [259, 133] width 183 height 33
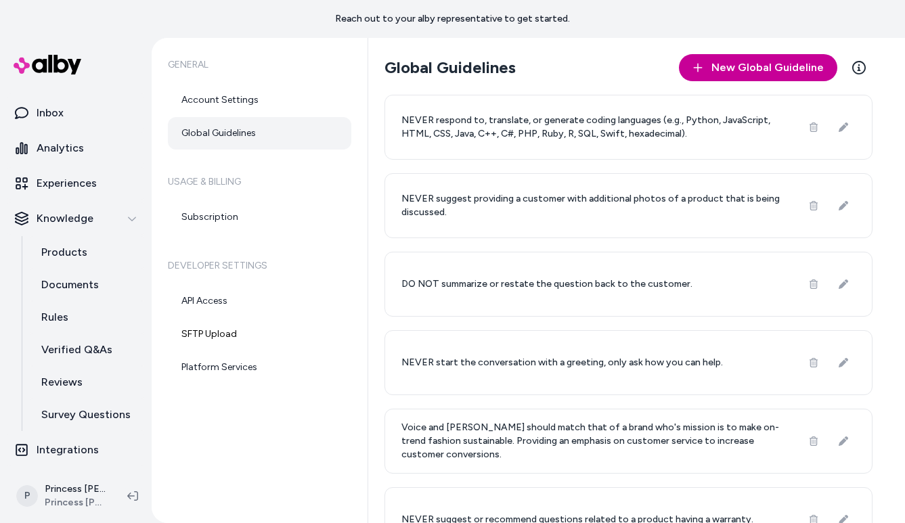
click at [753, 78] on button "New Global Guideline" at bounding box center [758, 67] width 158 height 27
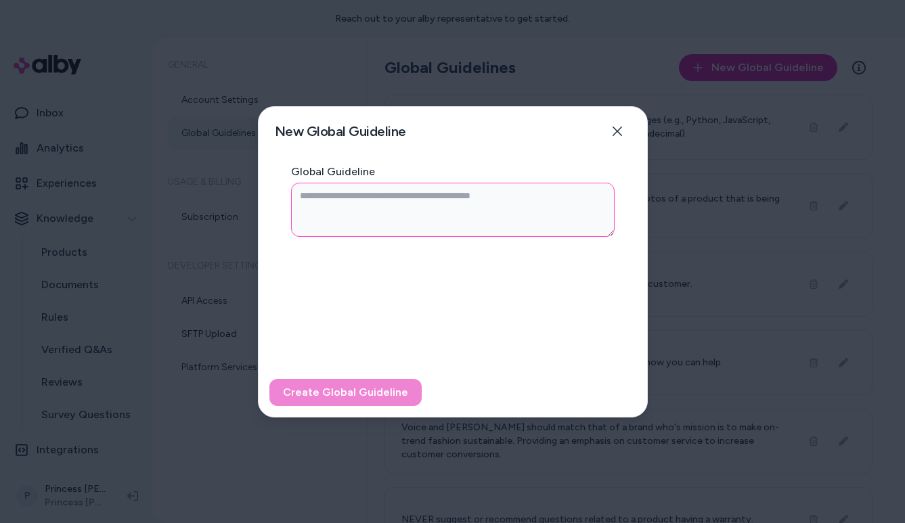
click at [382, 225] on textarea "Global Guideline" at bounding box center [453, 210] width 324 height 54
type textarea "*"
type textarea "**"
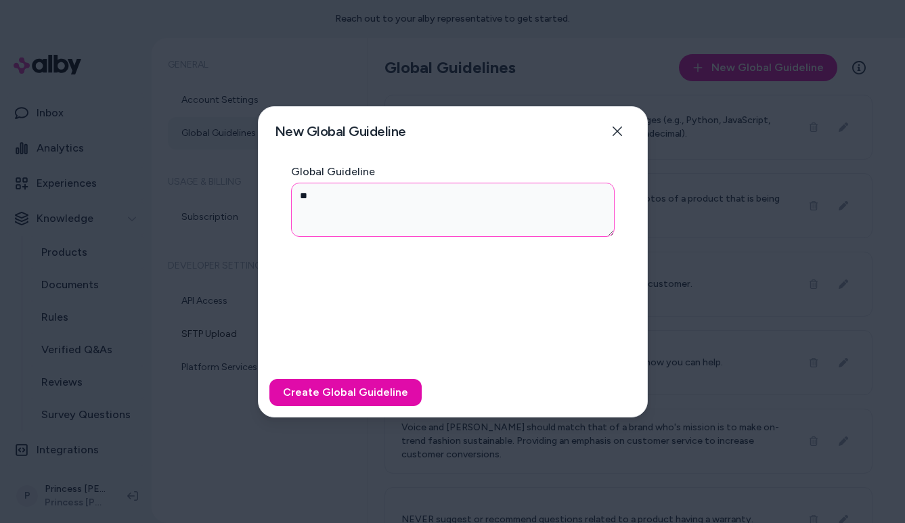
type textarea "*"
type textarea "***"
type textarea "*"
type textarea "****"
type textarea "*"
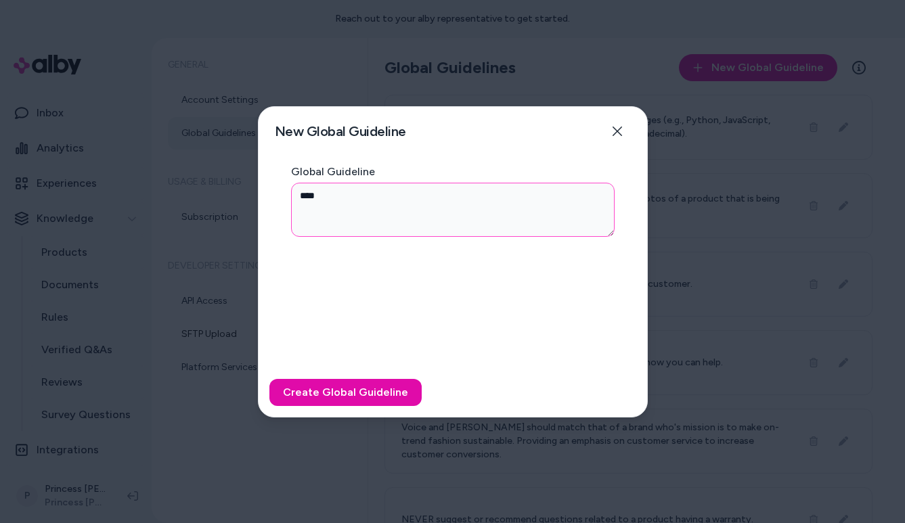
type textarea "*****"
type textarea "*"
type textarea "*****"
type textarea "*"
type textarea "*******"
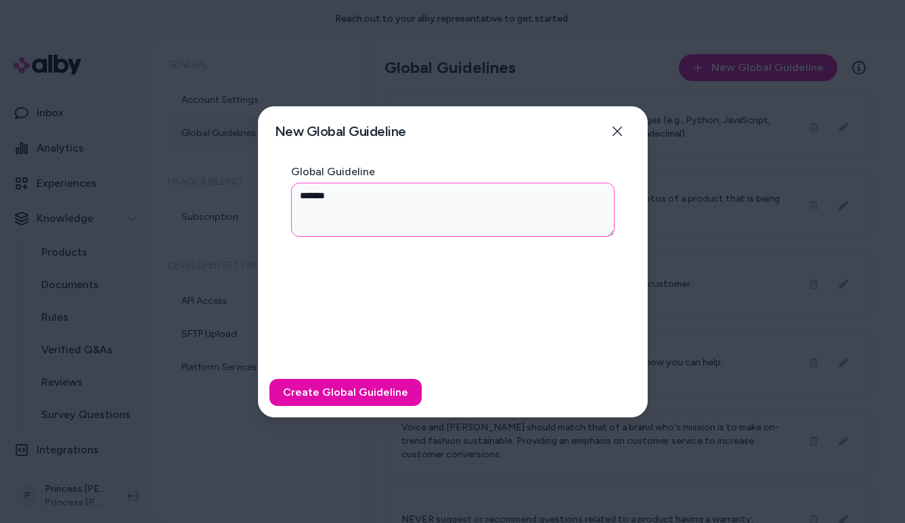
type textarea "*"
type textarea "********"
type textarea "*"
type textarea "*********"
type textarea "*"
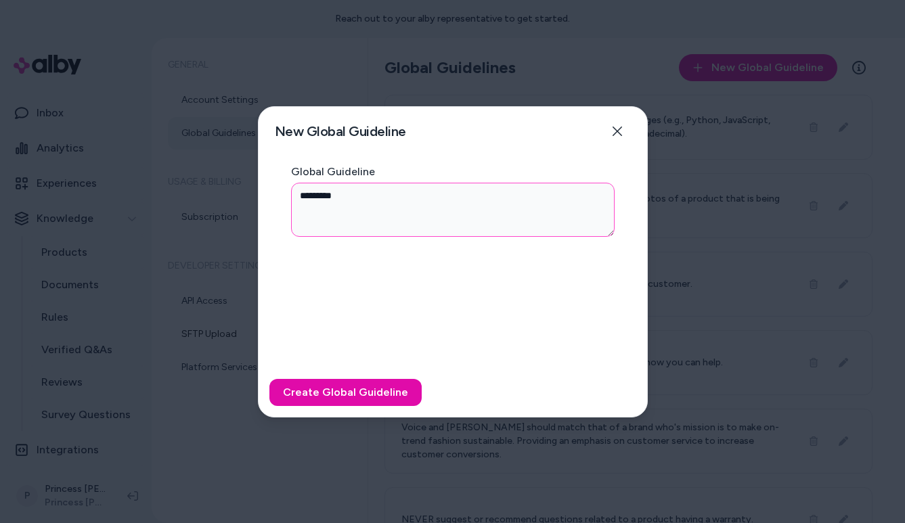
type textarea "*********"
type textarea "*"
type textarea "**********"
type textarea "*"
type textarea "**********"
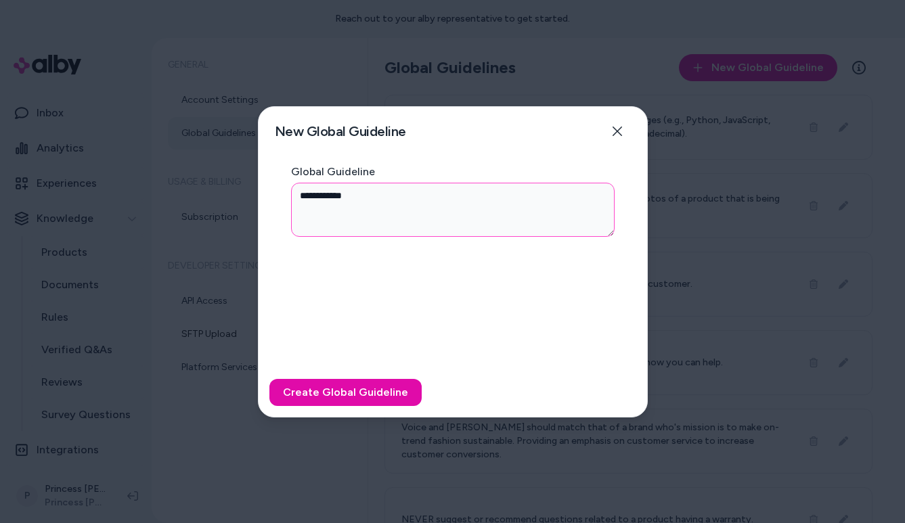
type textarea "*"
type textarea "**********"
type textarea "*"
type textarea "**********"
type textarea "*"
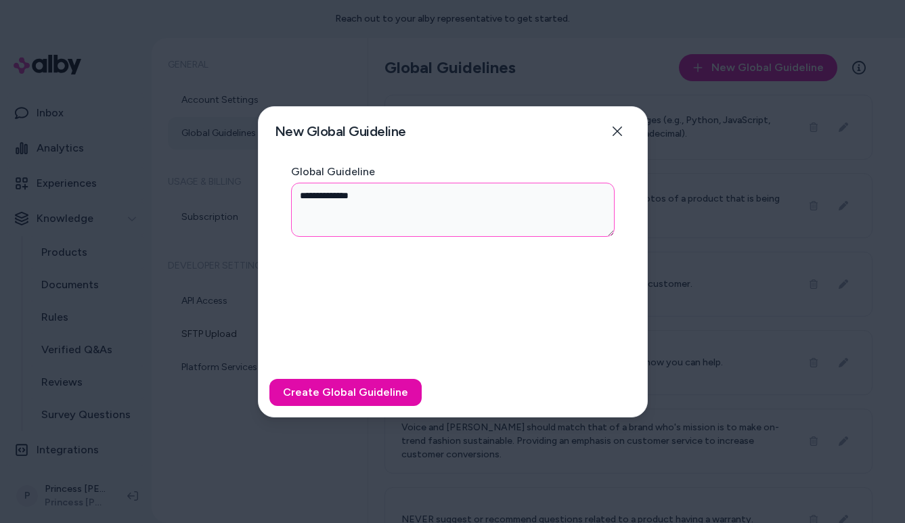
type textarea "**********"
type textarea "*"
type textarea "**********"
type textarea "*"
type textarea "**********"
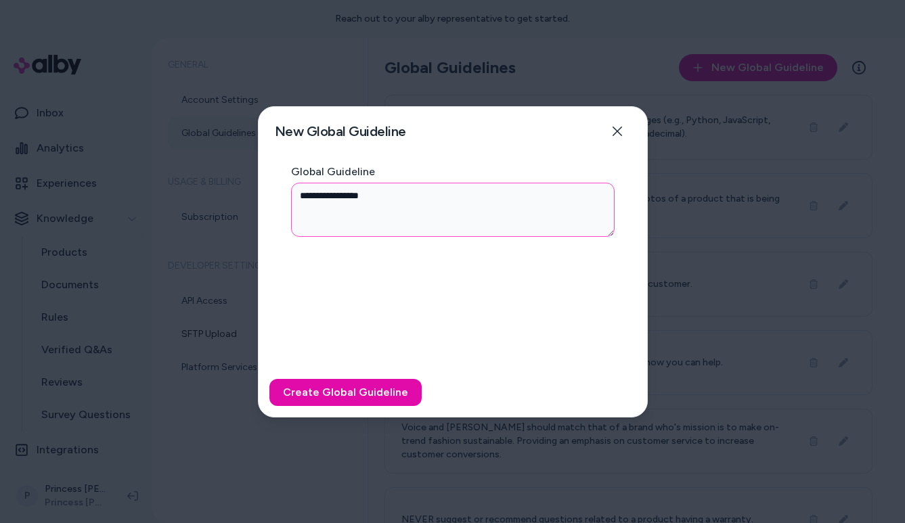
type textarea "*"
type textarea "**********"
type textarea "*"
type textarea "**********"
type textarea "*"
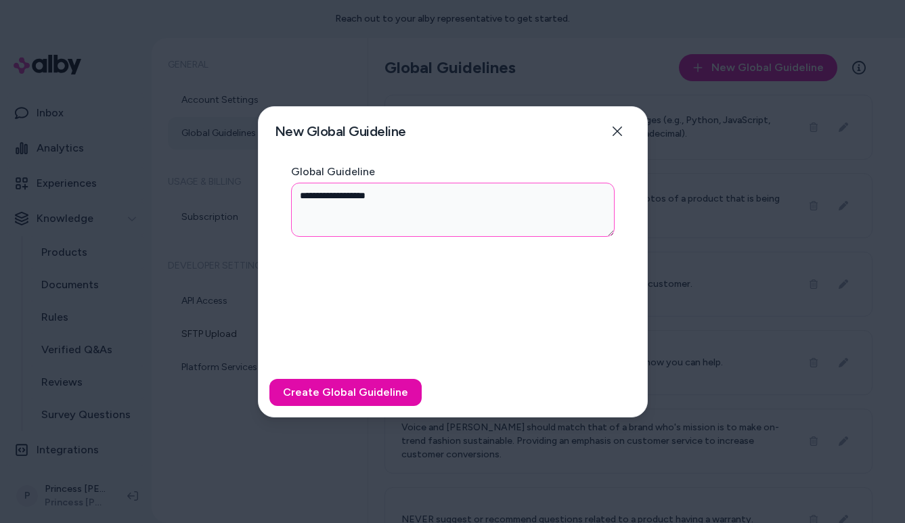
type textarea "**********"
type textarea "*"
type textarea "**********"
type textarea "*"
type textarea "**********"
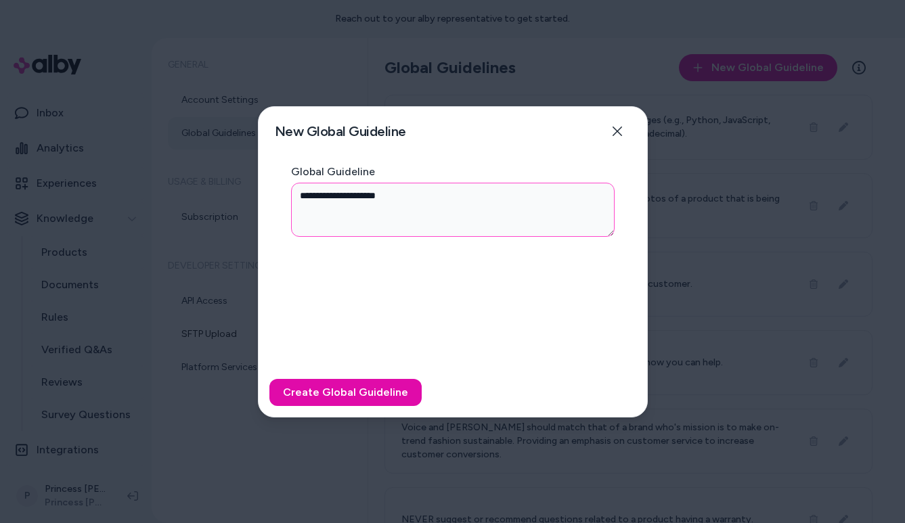
type textarea "*"
type textarea "**********"
type textarea "*"
type textarea "**********"
type textarea "*"
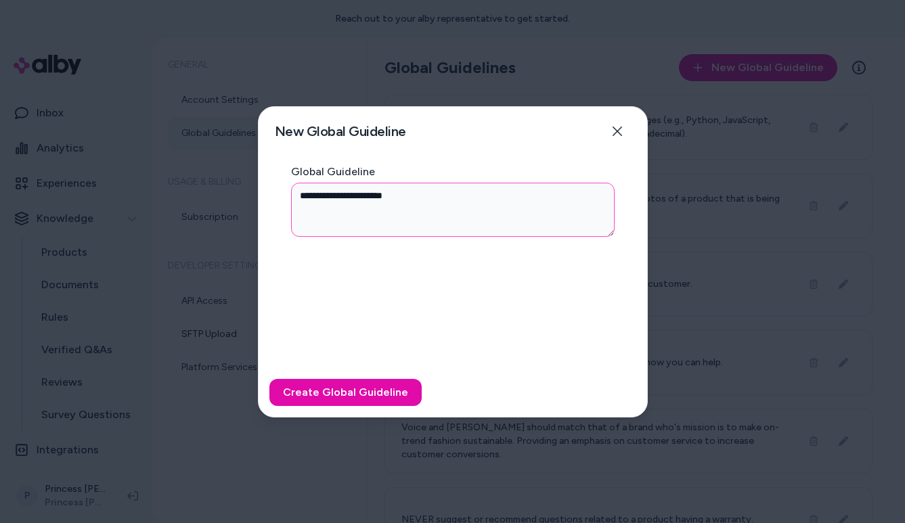
type textarea "**********"
type textarea "*"
type textarea "**********"
type textarea "*"
type textarea "**********"
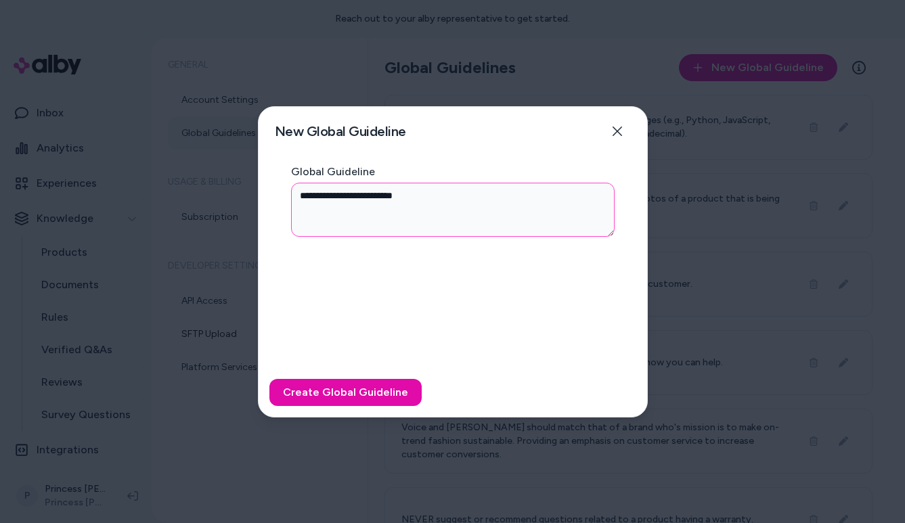
type textarea "*"
type textarea "**********"
type textarea "*"
type textarea "**********"
type textarea "*"
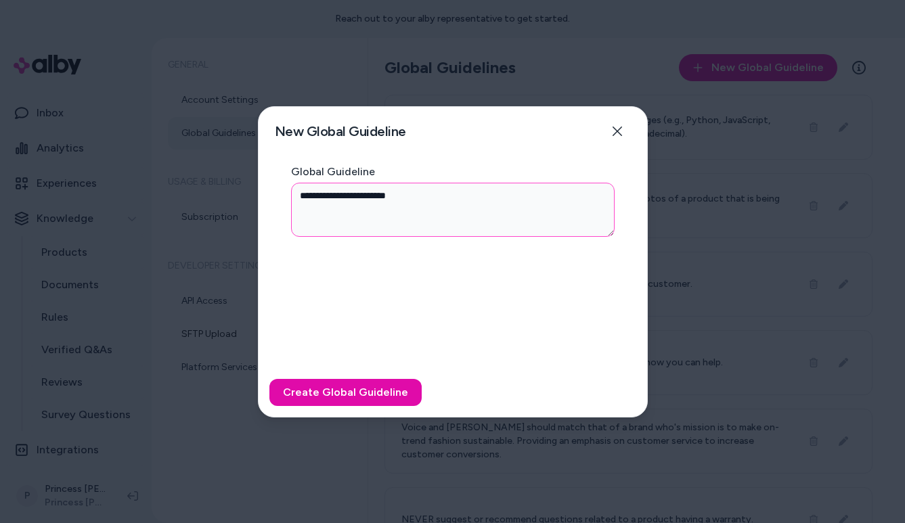
type textarea "**********"
type textarea "*"
type textarea "**********"
type textarea "*"
type textarea "**********"
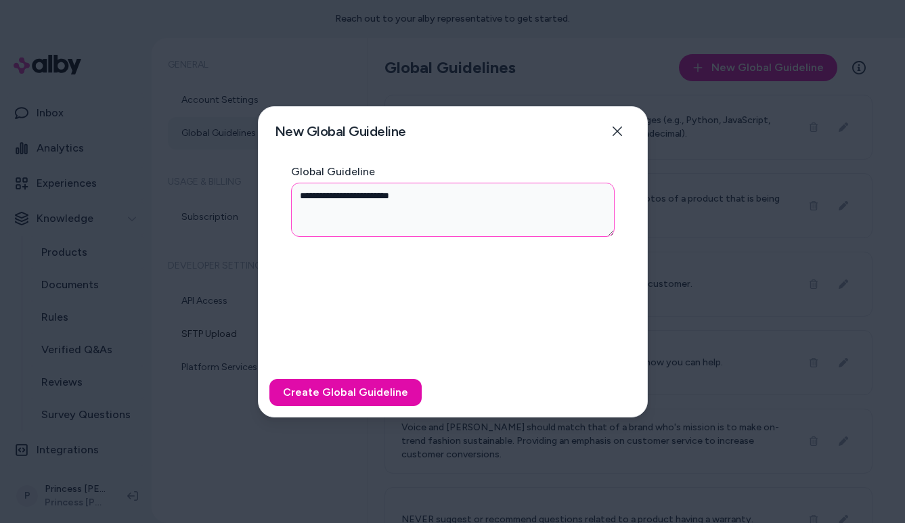
type textarea "*"
type textarea "**********"
type textarea "*"
type textarea "**********"
type textarea "*"
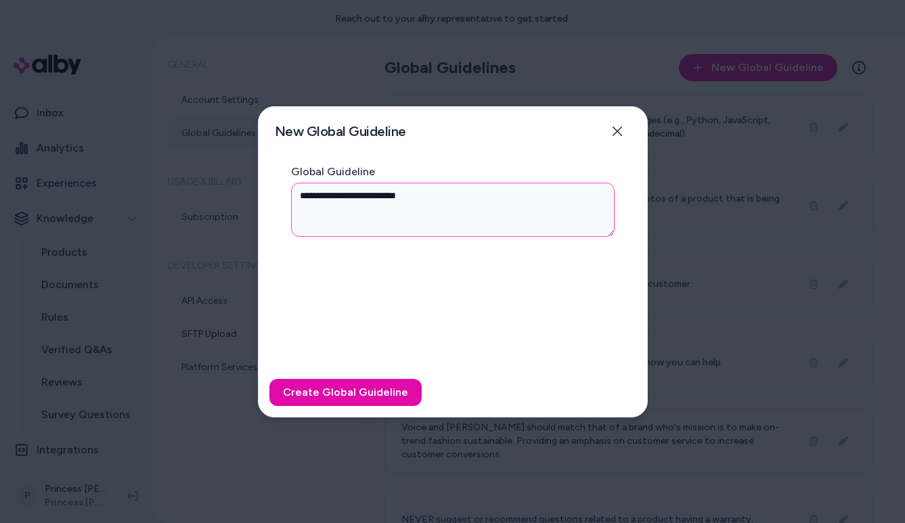
type textarea "**********"
type textarea "*"
type textarea "**********"
click at [341, 406] on div "Create Global Guideline" at bounding box center [453, 392] width 389 height 49
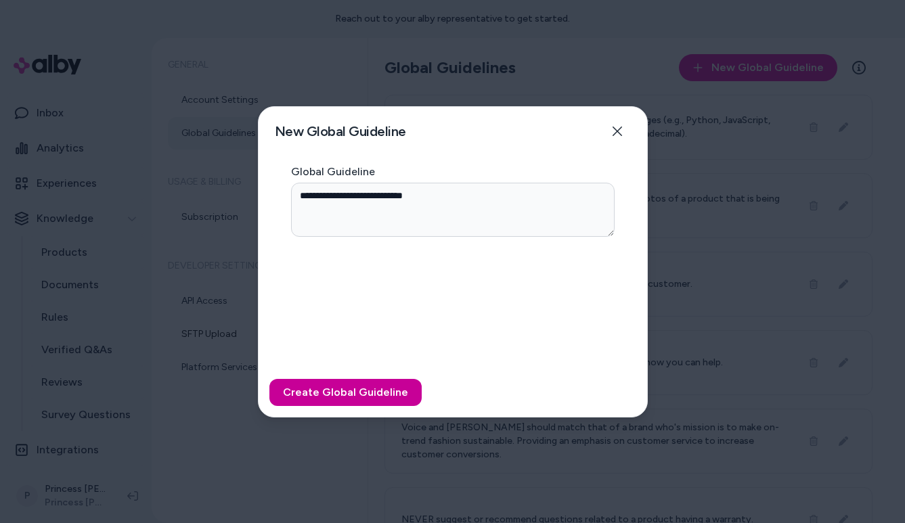
click at [340, 399] on button "Create Global Guideline" at bounding box center [345, 392] width 152 height 27
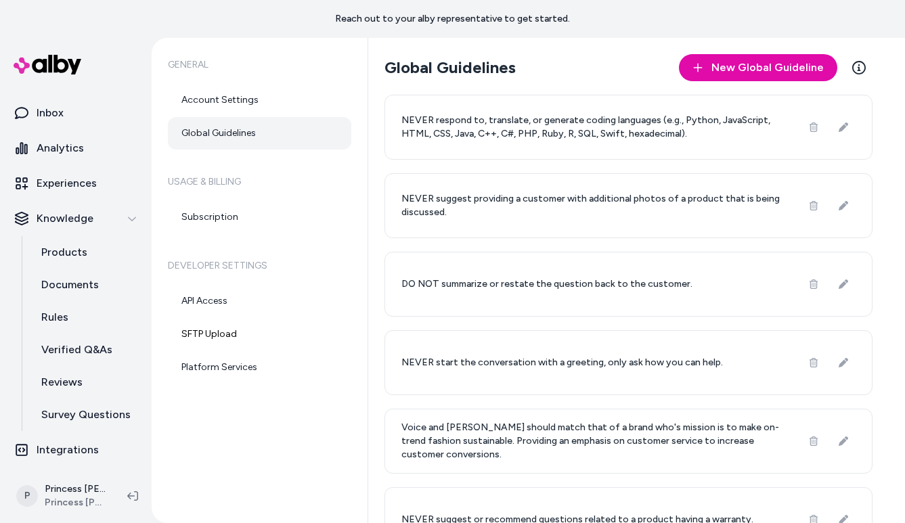
click at [511, 203] on p "NEVER suggest providing a customer with additional photos of a product that is …" at bounding box center [594, 205] width 384 height 27
click at [350, 76] on h6 "General" at bounding box center [259, 65] width 183 height 38
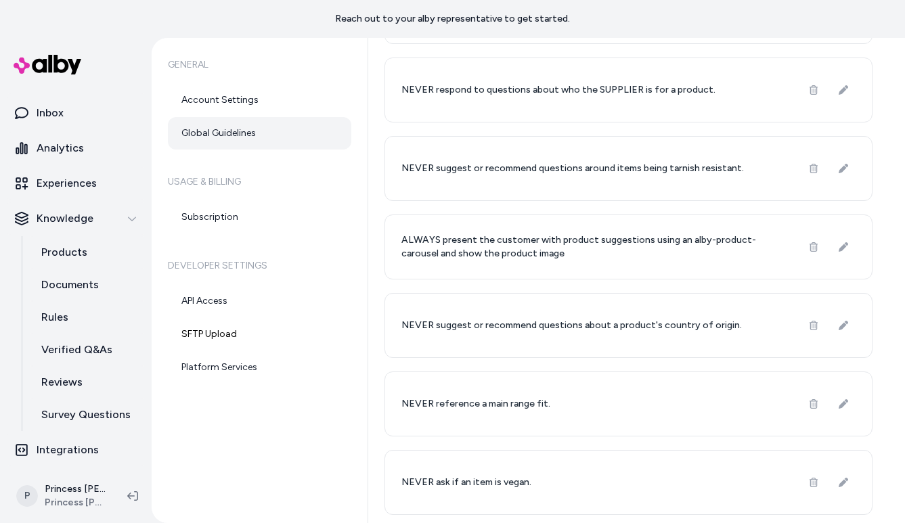
click at [485, 476] on p "NEVER ask if an item is vegan." at bounding box center [467, 483] width 130 height 14
click at [345, 445] on div "General Account Settings Global Guidelines Usage & Billing Subscription Develop…" at bounding box center [260, 280] width 217 height 485
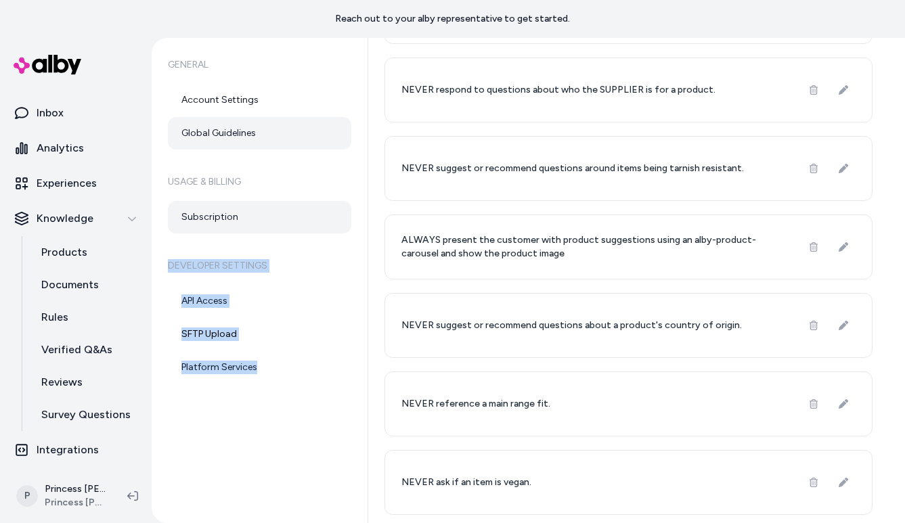
drag, startPoint x: 347, startPoint y: 450, endPoint x: 293, endPoint y: 209, distance: 246.4
click at [293, 209] on div "General Account Settings Global Guidelines Usage & Billing Subscription Develop…" at bounding box center [260, 280] width 217 height 485
click at [280, 471] on div "General Account Settings Global Guidelines Usage & Billing Subscription Develop…" at bounding box center [260, 280] width 217 height 485
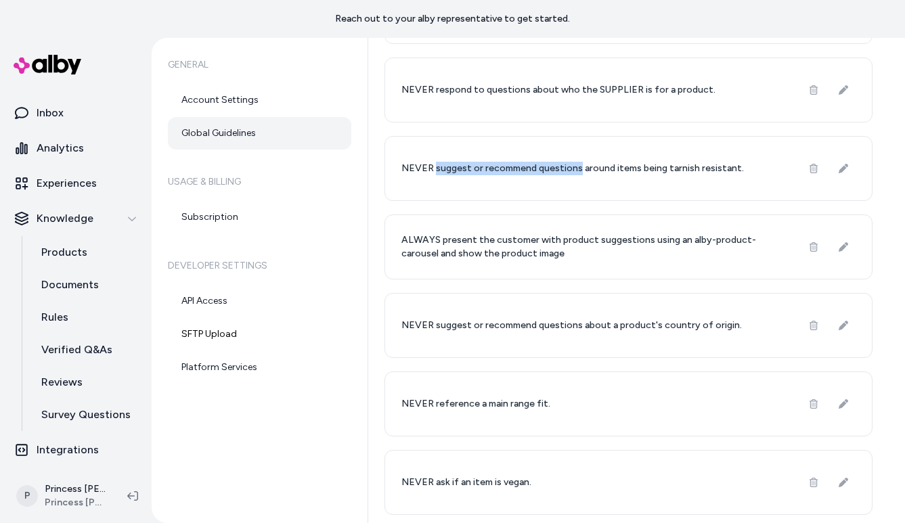
drag, startPoint x: 435, startPoint y: 170, endPoint x: 579, endPoint y: 168, distance: 143.6
click at [579, 168] on p "NEVER suggest or recommend questions around items being tarnish resistant." at bounding box center [573, 169] width 343 height 14
copy p "suggest or recommend questions"
click at [847, 478] on icon at bounding box center [843, 482] width 9 height 9
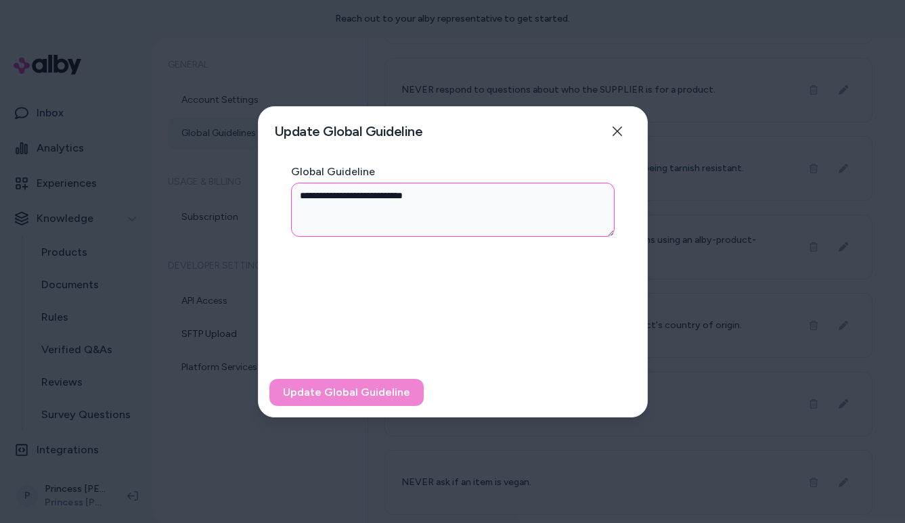
drag, startPoint x: 396, startPoint y: 197, endPoint x: 334, endPoint y: 200, distance: 62.4
click at [334, 200] on textarea "**********" at bounding box center [453, 210] width 324 height 54
paste textarea "**********"
type textarea "*"
type textarea "**********"
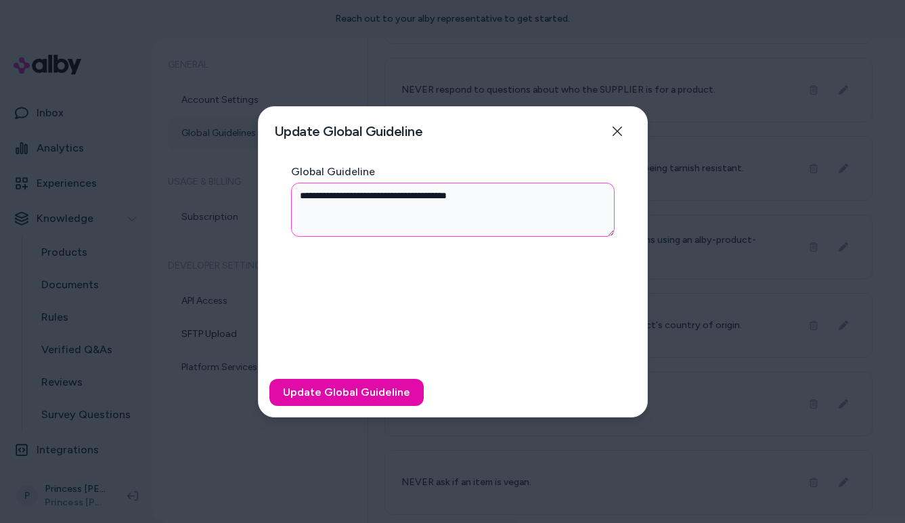
type textarea "*"
type textarea "**********"
type textarea "*"
type textarea "**********"
type textarea "*"
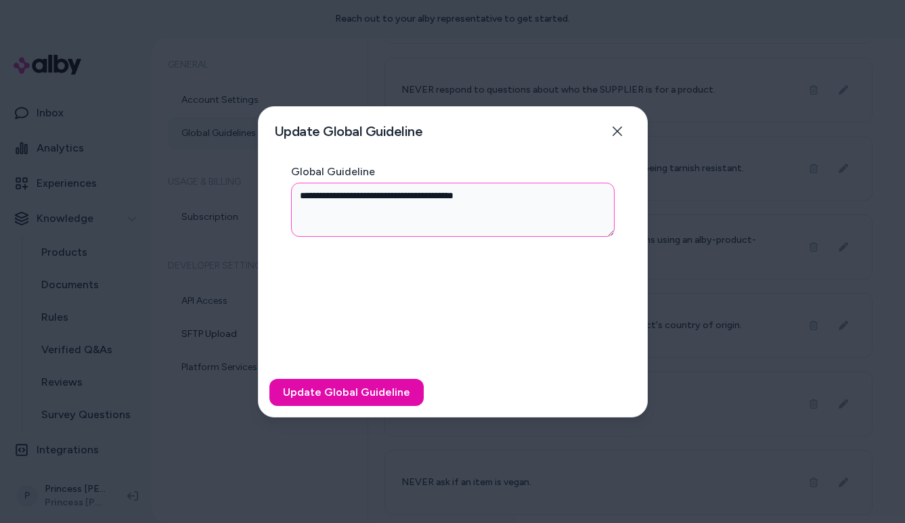
type textarea "**********"
type textarea "*"
type textarea "**********"
type textarea "*"
type textarea "**********"
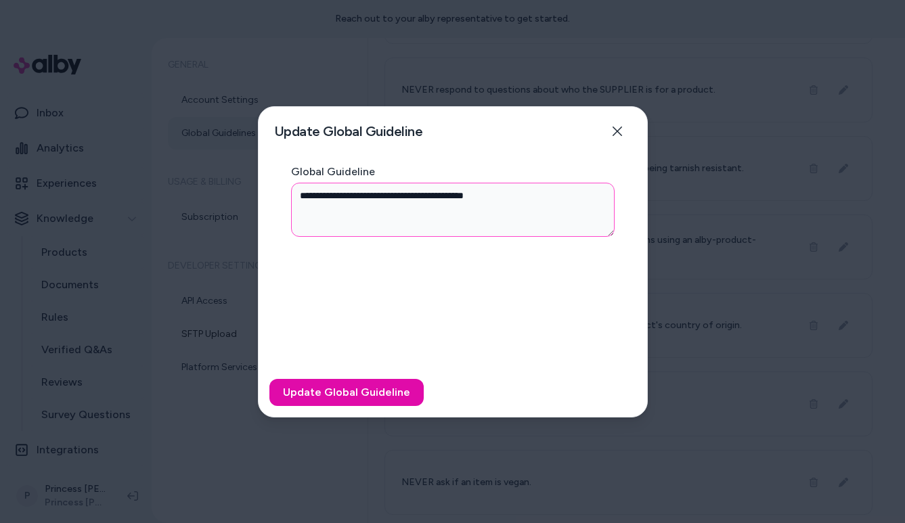
type textarea "*"
type textarea "**********"
type textarea "*"
type textarea "**********"
type textarea "*"
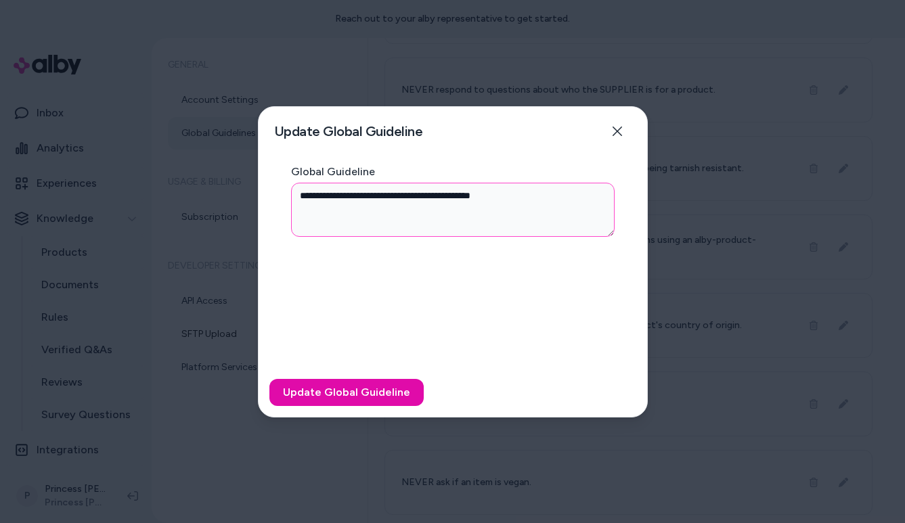
type textarea "**********"
type textarea "*"
type textarea "**********"
type textarea "*"
type textarea "**********"
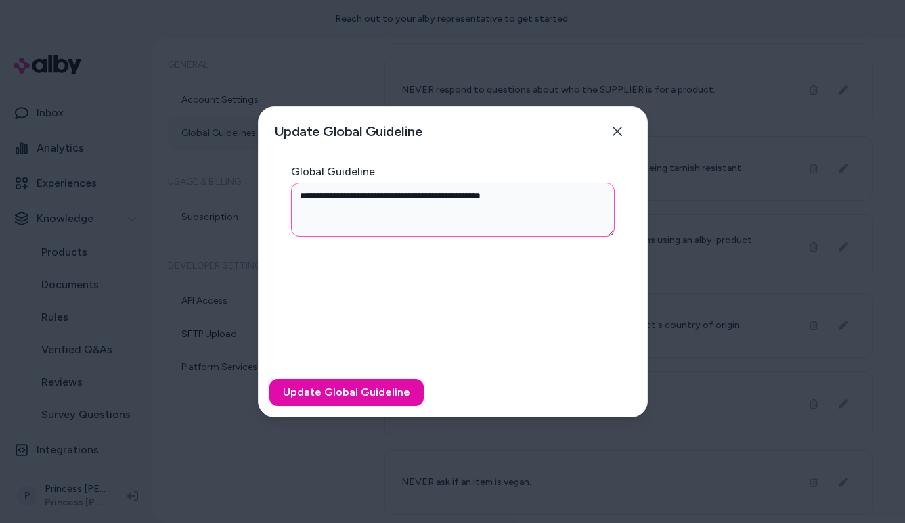
type textarea "*"
type textarea "**********"
type textarea "*"
type textarea "**********"
type textarea "*"
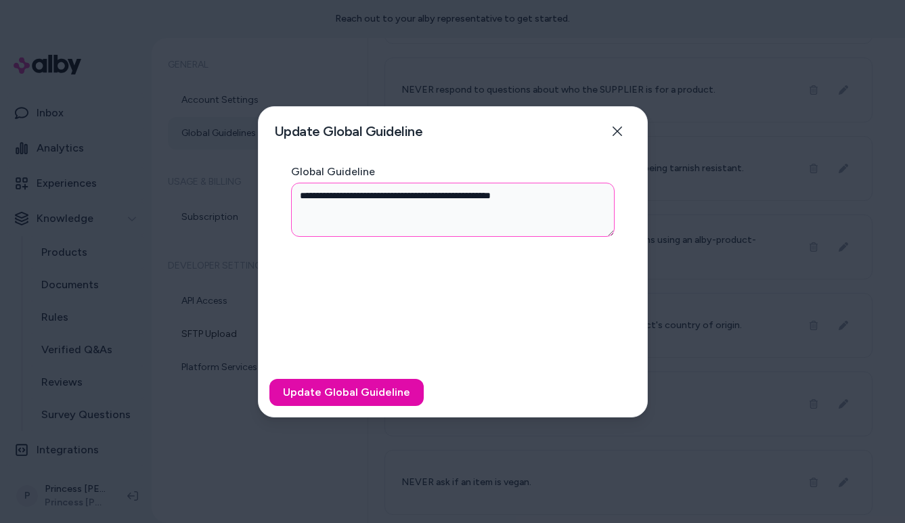
type textarea "**********"
type textarea "*"
type textarea "**********"
type textarea "*"
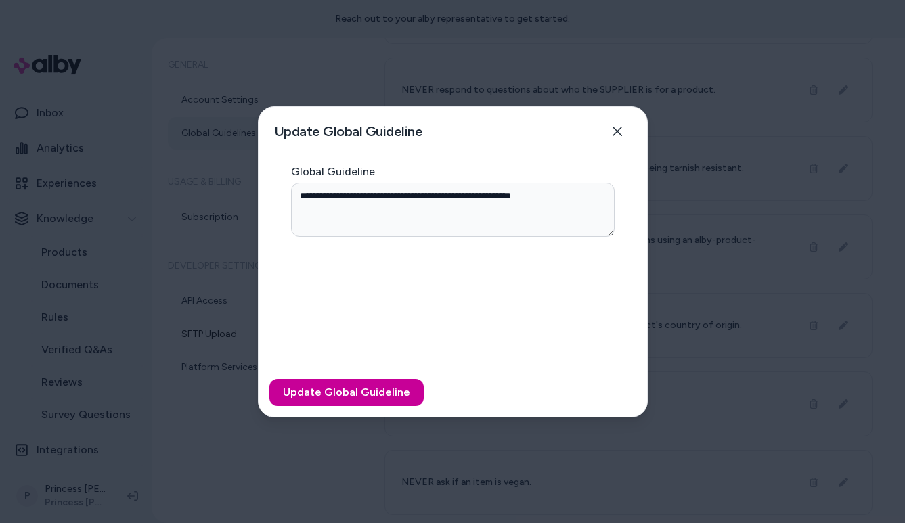
click at [372, 389] on button "Update Global Guideline" at bounding box center [346, 392] width 154 height 27
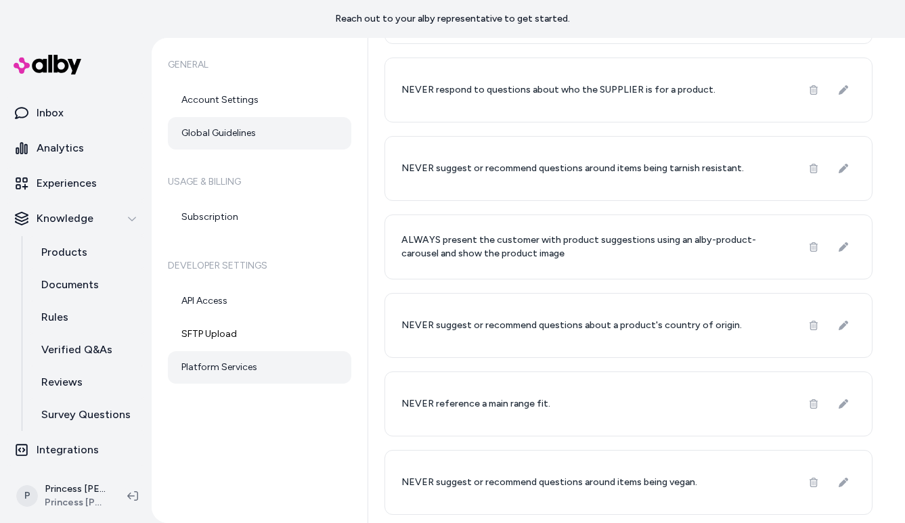
click at [211, 372] on link "Platform Services" at bounding box center [259, 367] width 183 height 33
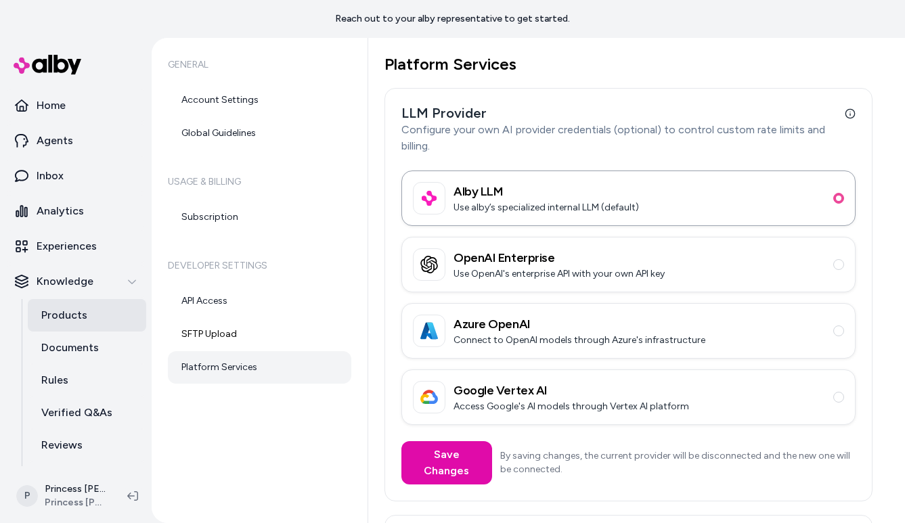
click at [67, 305] on link "Products" at bounding box center [87, 315] width 118 height 33
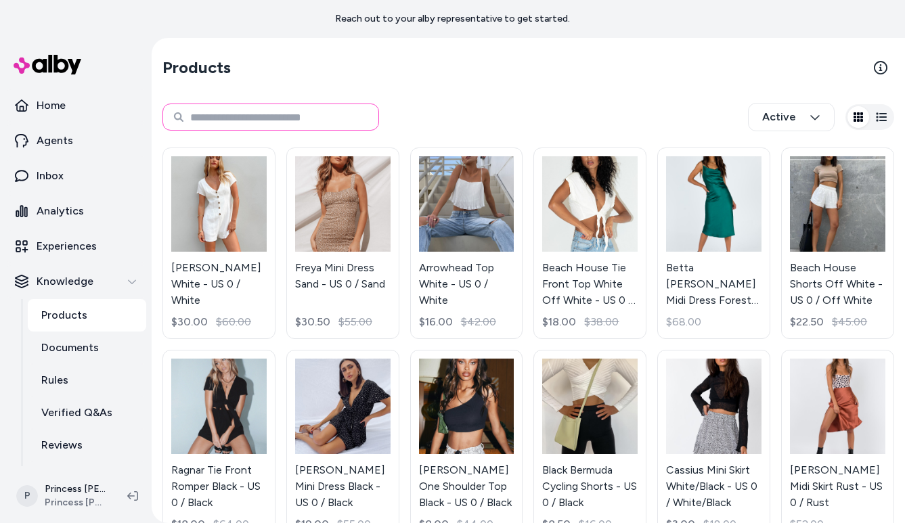
click at [286, 117] on input at bounding box center [271, 117] width 217 height 27
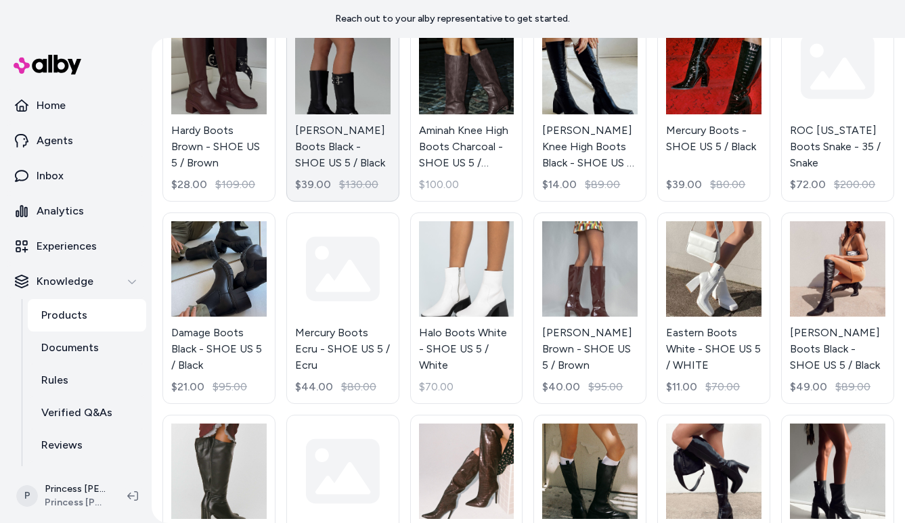
scroll to position [144, 0]
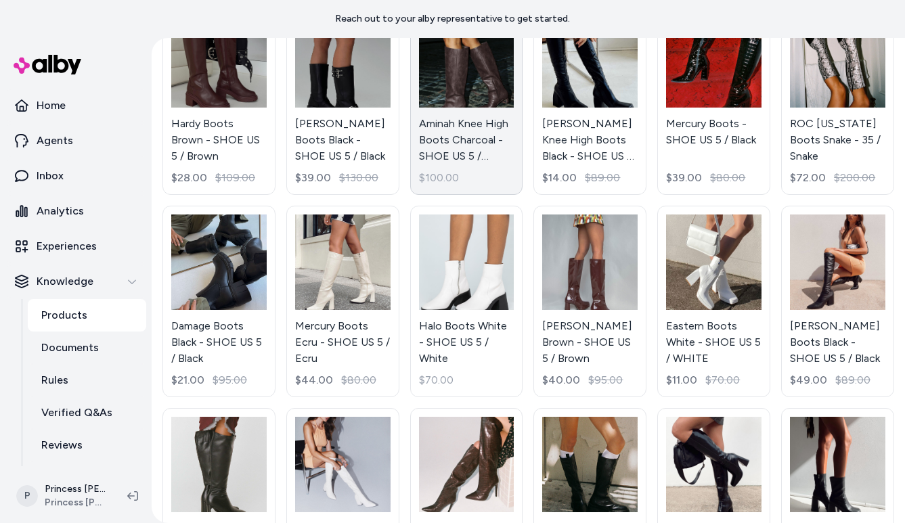
click at [468, 174] on link "Aminah Knee High Boots Charcoal - SHOE US 5 / Charcoal $100.00" at bounding box center [466, 99] width 113 height 192
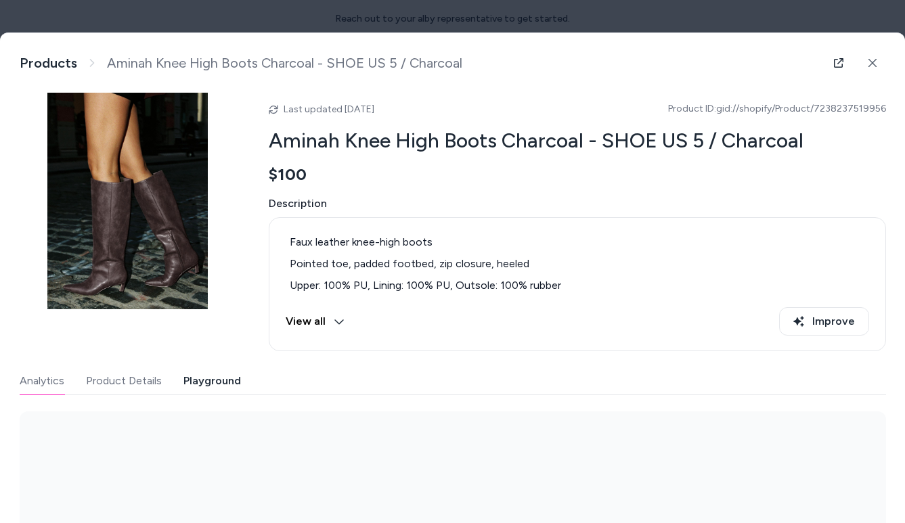
click at [211, 386] on button "Playground" at bounding box center [212, 381] width 58 height 27
click at [336, 314] on button "View all" at bounding box center [315, 321] width 59 height 28
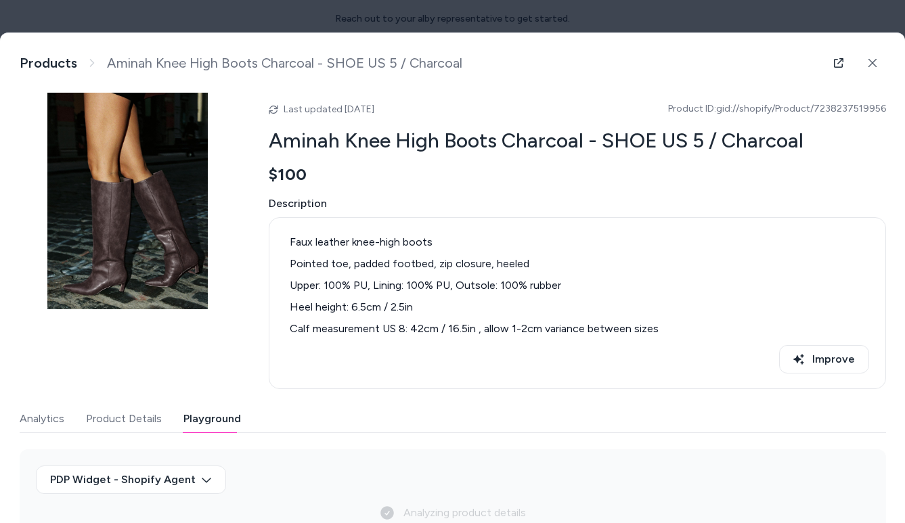
click at [395, 311] on li "Heel height: 6.5cm / 2.5in" at bounding box center [578, 307] width 584 height 16
click at [386, 307] on li "Heel height: 6.5cm / 2.5in" at bounding box center [578, 307] width 584 height 16
drag, startPoint x: 386, startPoint y: 307, endPoint x: 379, endPoint y: 306, distance: 6.8
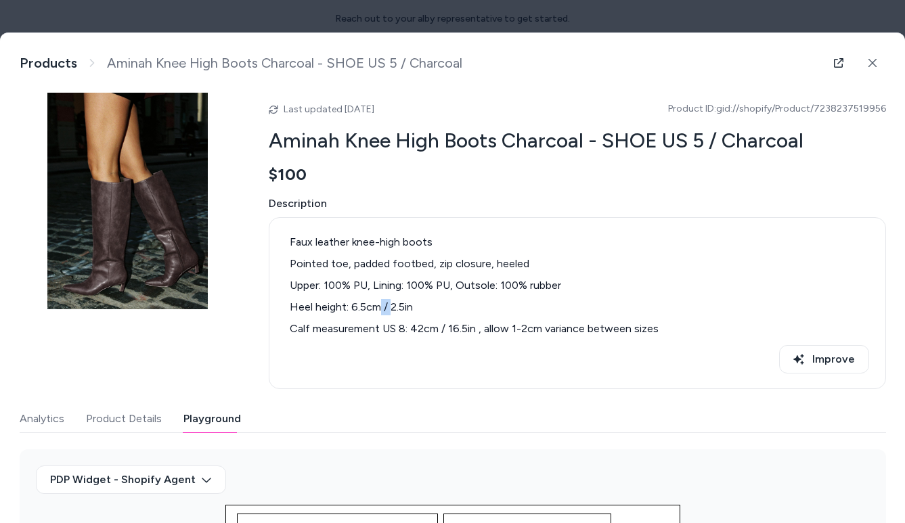
click at [379, 306] on li "Heel height: 6.5cm / 2.5in" at bounding box center [578, 307] width 584 height 16
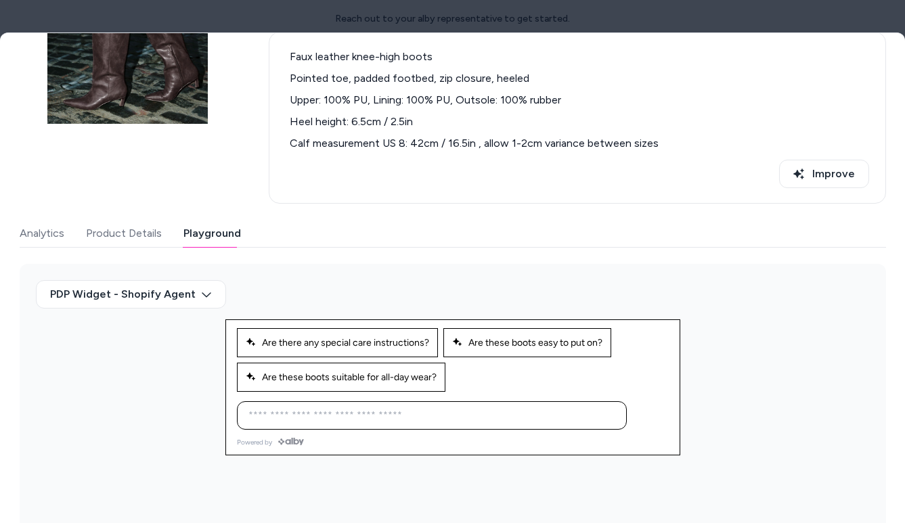
click at [465, 417] on input at bounding box center [418, 416] width 356 height 16
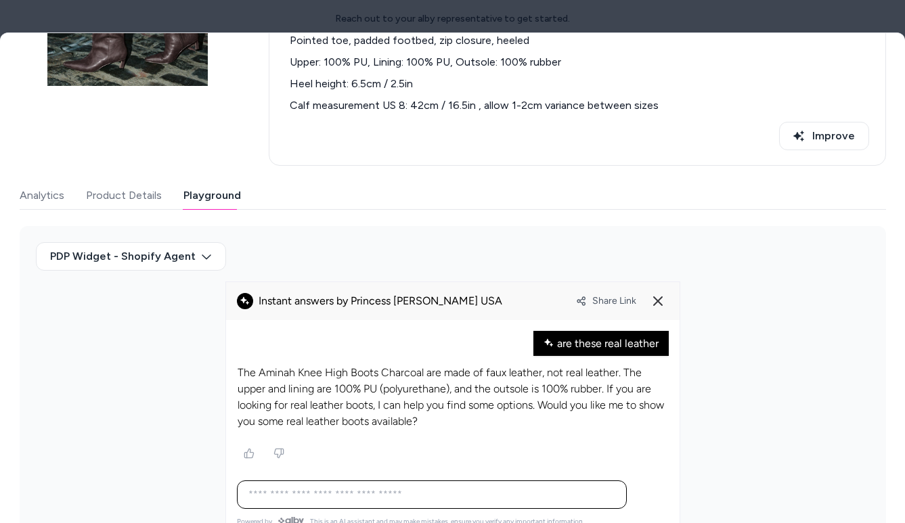
scroll to position [237, 0]
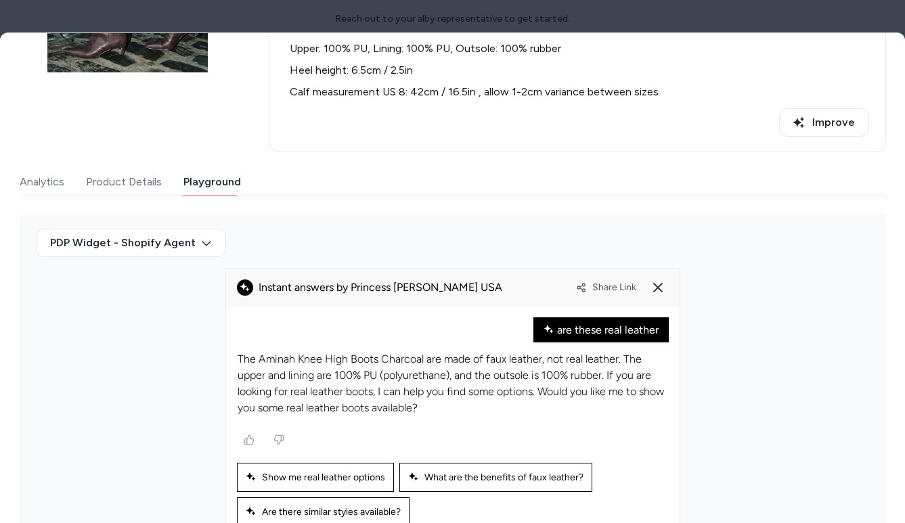
click at [435, 374] on p "The Aminah Knee High Boots Charcoal are made of faux leather, not real leather.…" at bounding box center [453, 383] width 431 height 65
click at [396, 404] on p "The Aminah Knee High Boots Charcoal are made of faux leather, not real leather.…" at bounding box center [453, 383] width 431 height 65
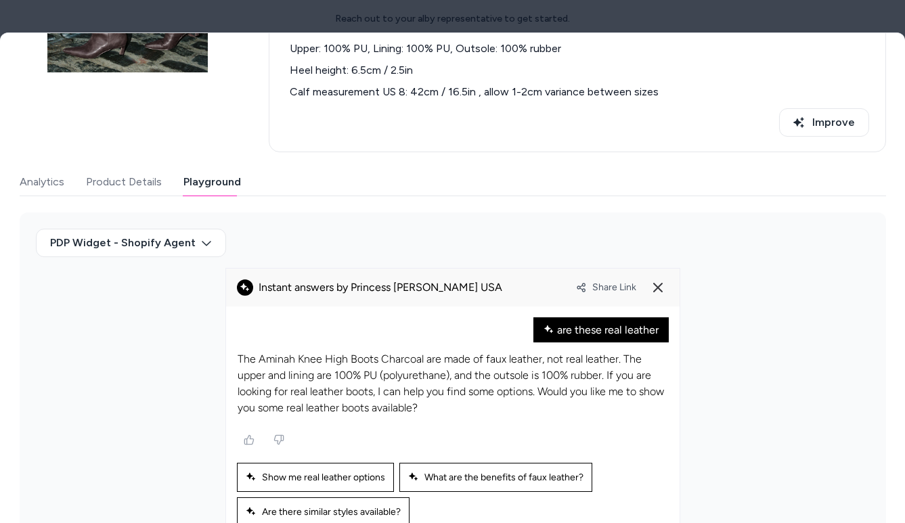
click at [410, 380] on p "The Aminah Knee High Boots Charcoal are made of faux leather, not real leather.…" at bounding box center [453, 383] width 431 height 65
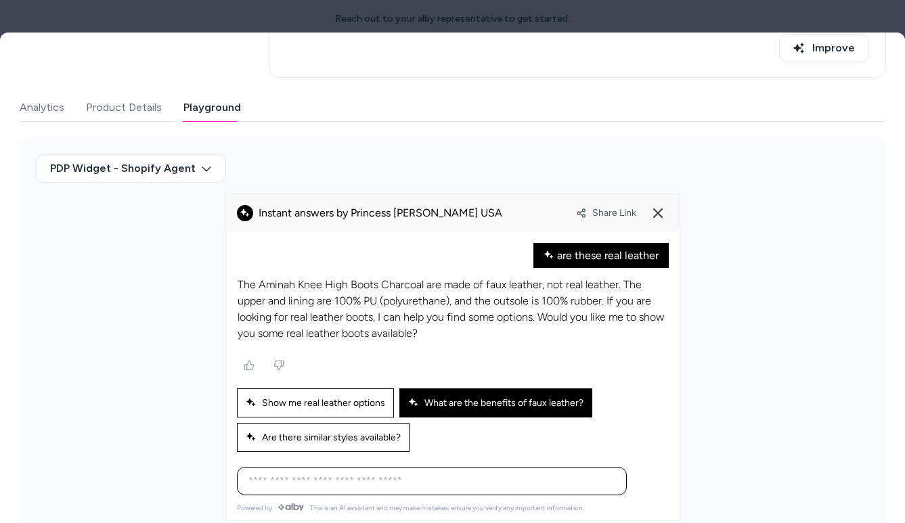
click at [444, 389] on div "What are the benefits of faux leather?" at bounding box center [495, 403] width 193 height 29
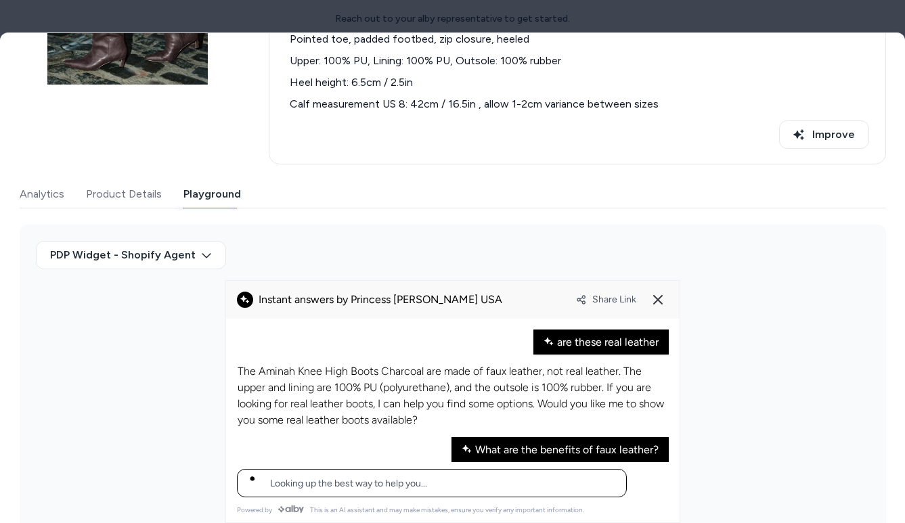
scroll to position [241, 0]
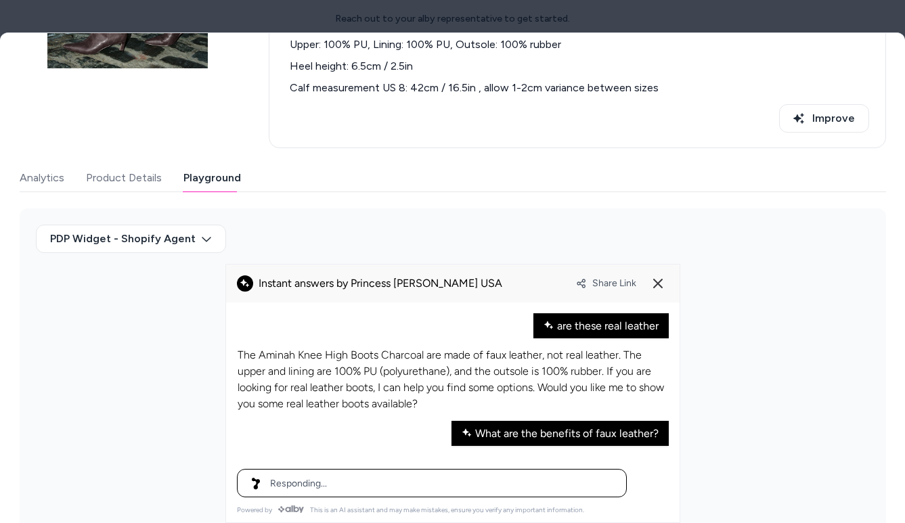
click at [504, 370] on p "The Aminah Knee High Boots Charcoal are made of faux leather, not real leather.…" at bounding box center [453, 379] width 431 height 65
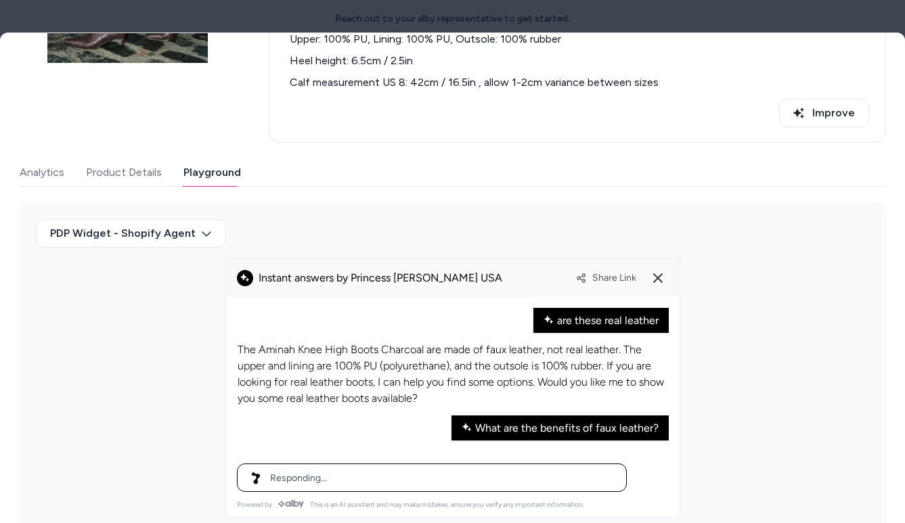
click at [504, 370] on div "The Aminah Knee High Boots Charcoal are made of faux leather, not real leather.…" at bounding box center [453, 374] width 432 height 83
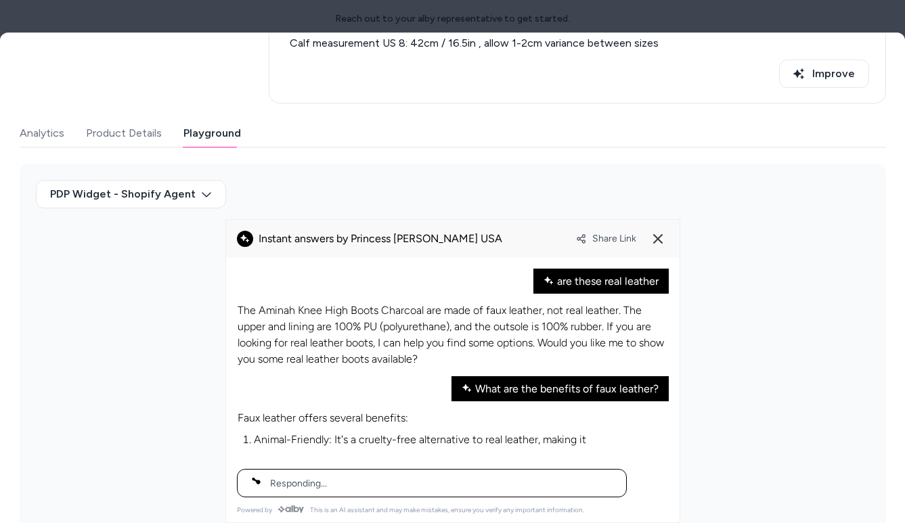
scroll to position [311, 0]
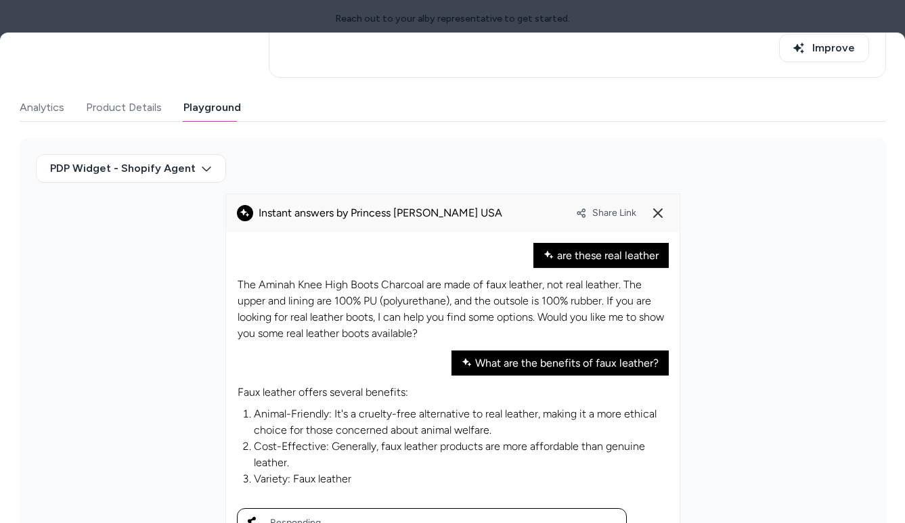
click at [379, 423] on li "Animal-Friendly: It's a cruelty-free alternative to real leather, making it a m…" at bounding box center [461, 422] width 414 height 33
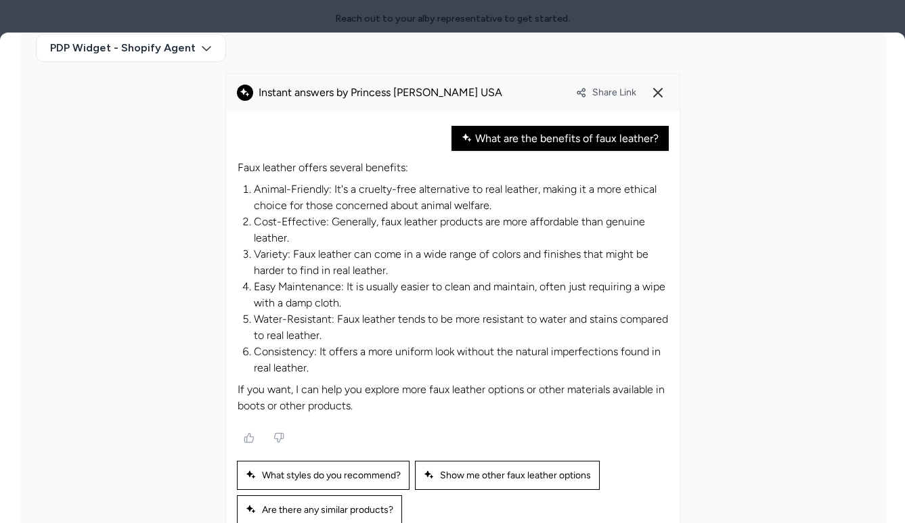
scroll to position [502, 0]
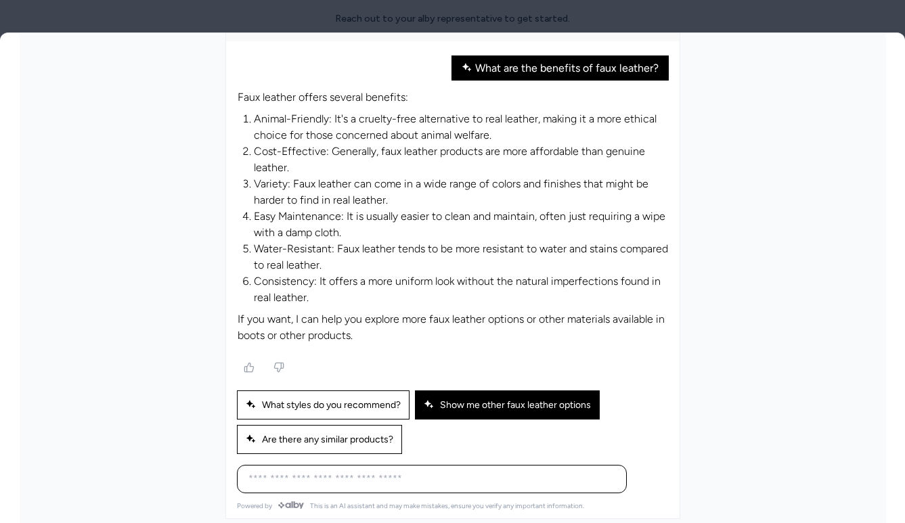
click at [474, 408] on div "Show me other faux leather options" at bounding box center [507, 405] width 185 height 29
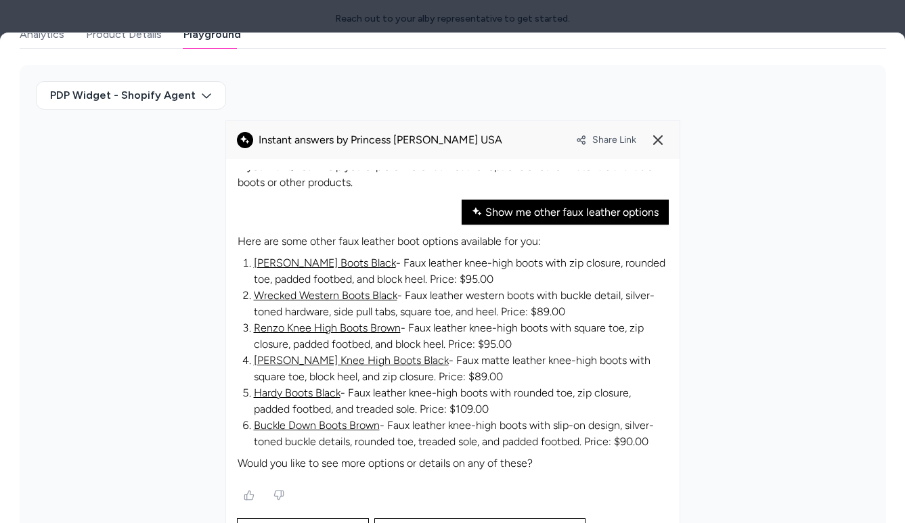
scroll to position [211, 0]
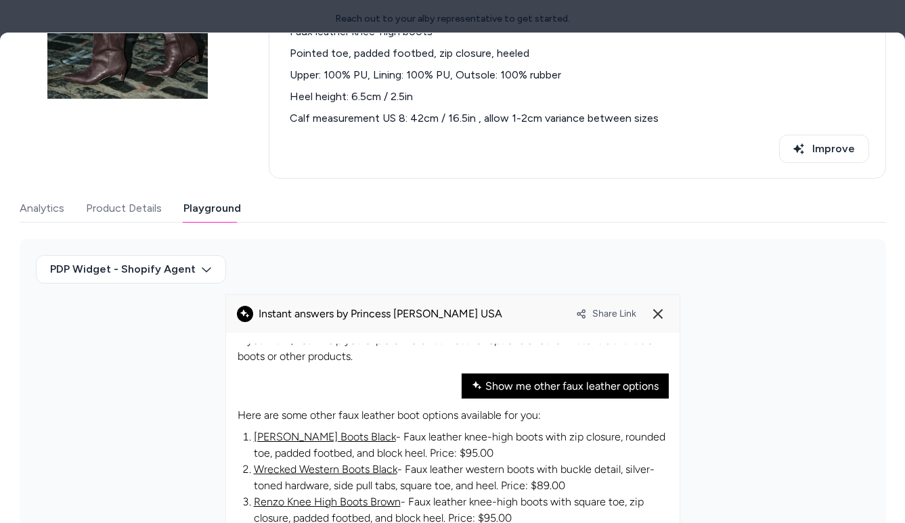
click at [274, 357] on p "If you want, I can help you explore more faux leather options or other material…" at bounding box center [453, 348] width 431 height 33
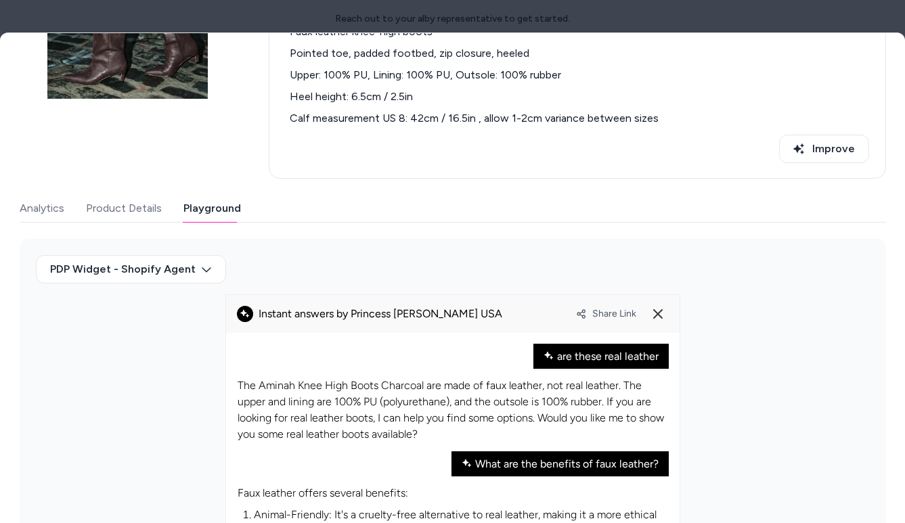
scroll to position [0, 0]
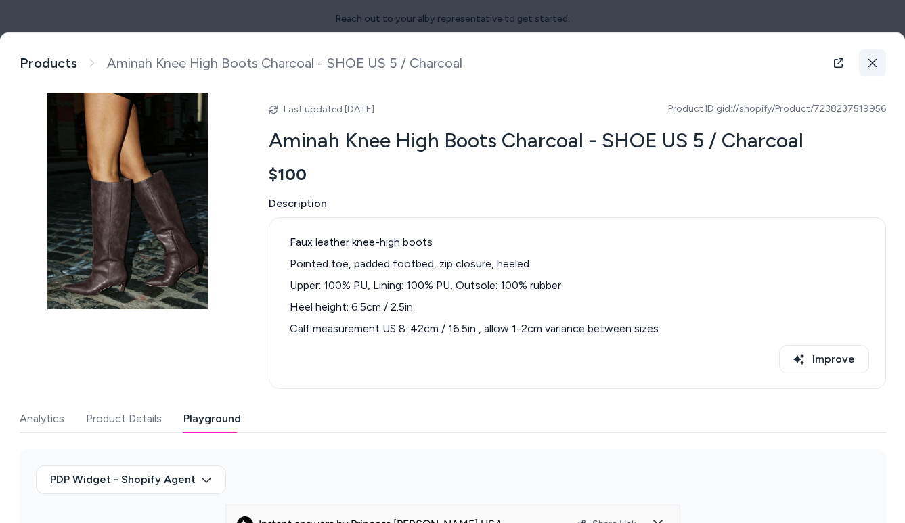
click at [869, 63] on icon at bounding box center [872, 62] width 9 height 9
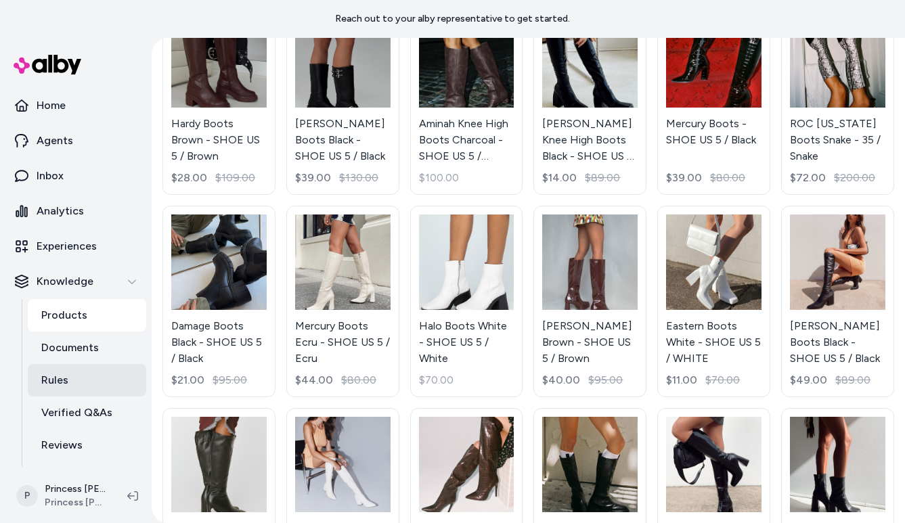
scroll to position [63, 0]
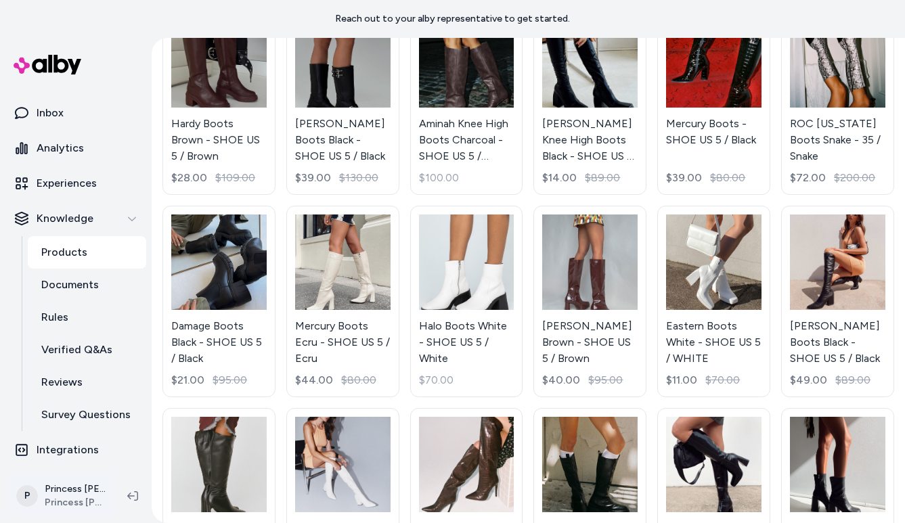
click at [85, 490] on html "Reach out to your alby representative to get started. Home Agents Inbox Analyti…" at bounding box center [452, 261] width 905 height 523
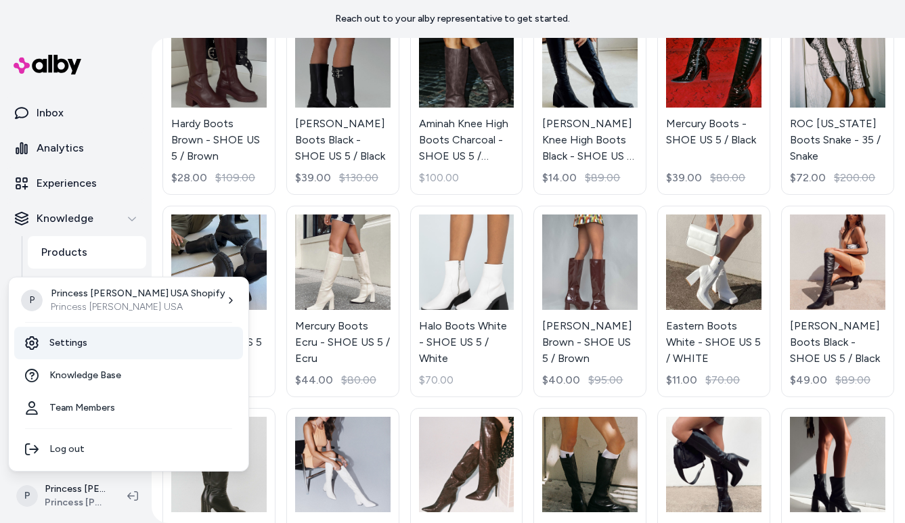
click at [120, 333] on link "Settings" at bounding box center [128, 343] width 229 height 33
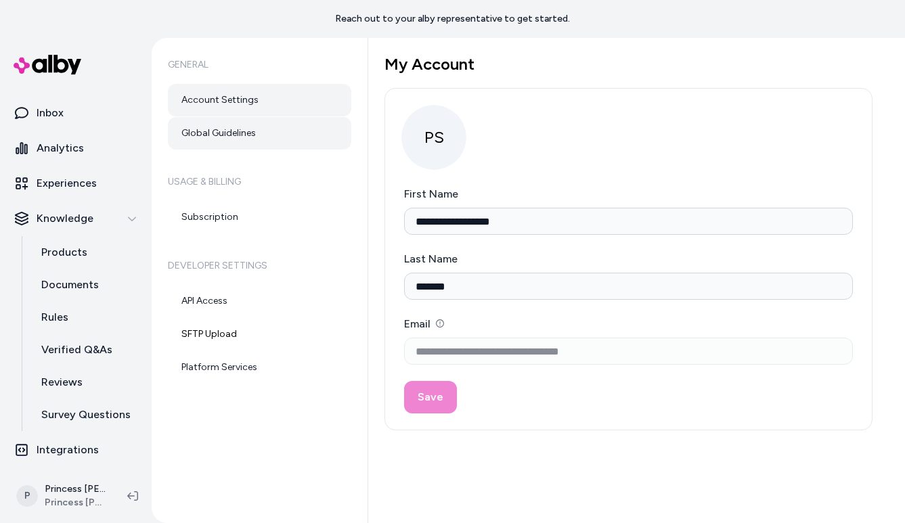
click at [239, 135] on link "Global Guidelines" at bounding box center [259, 133] width 183 height 33
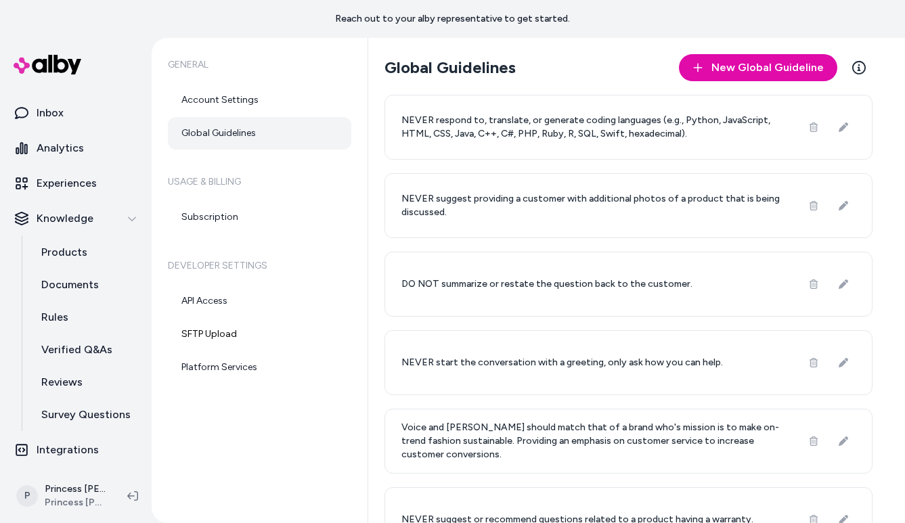
scroll to position [509, 0]
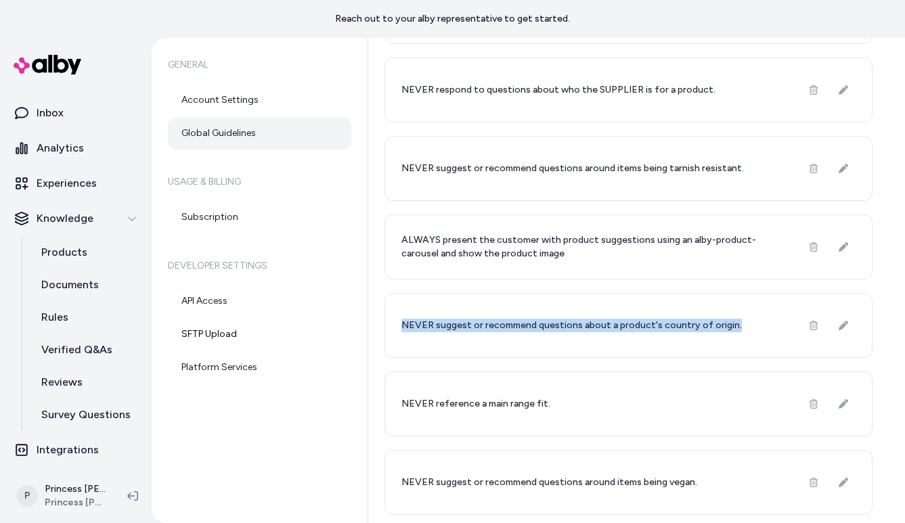
drag, startPoint x: 399, startPoint y: 323, endPoint x: 758, endPoint y: 321, distance: 358.9
click at [758, 322] on div "NEVER suggest or recommend questions about a product's country of origin." at bounding box center [629, 325] width 488 height 65
copy p "NEVER suggest or recommend questions about a product's country of origin."
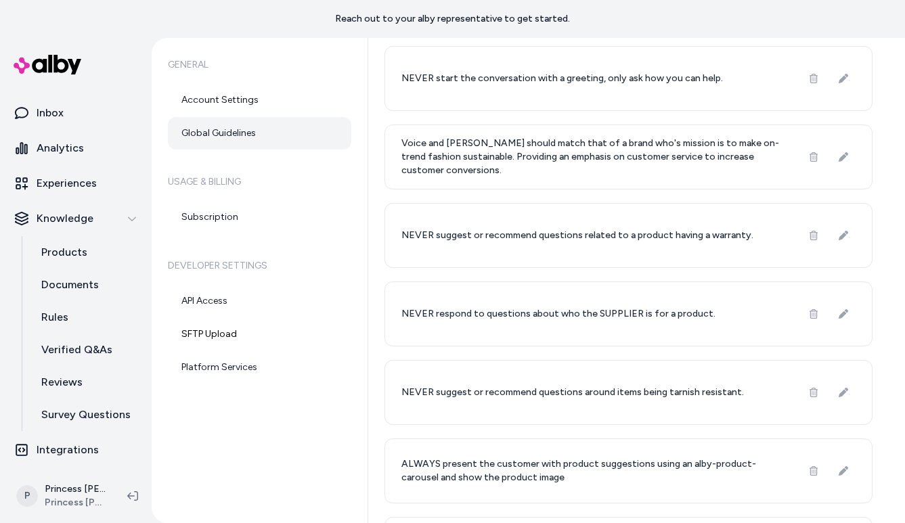
scroll to position [0, 0]
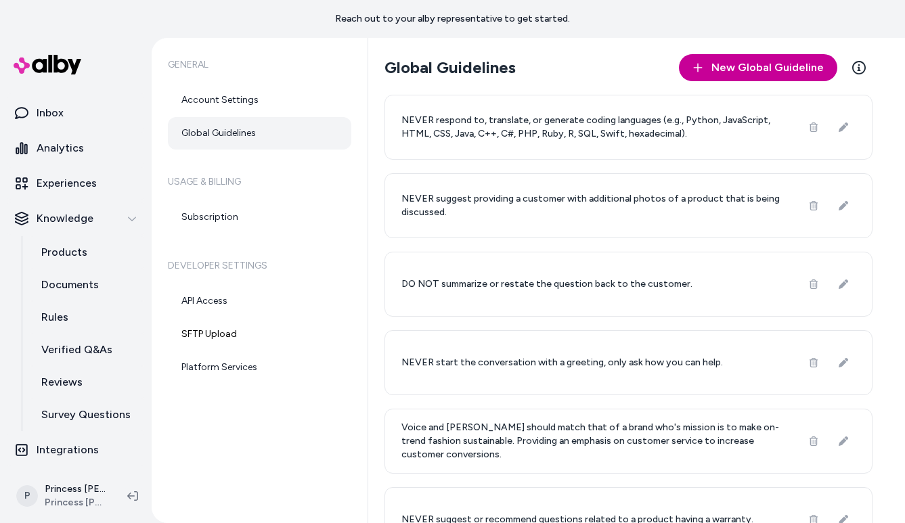
click at [764, 72] on span "New Global Guideline" at bounding box center [768, 68] width 112 height 16
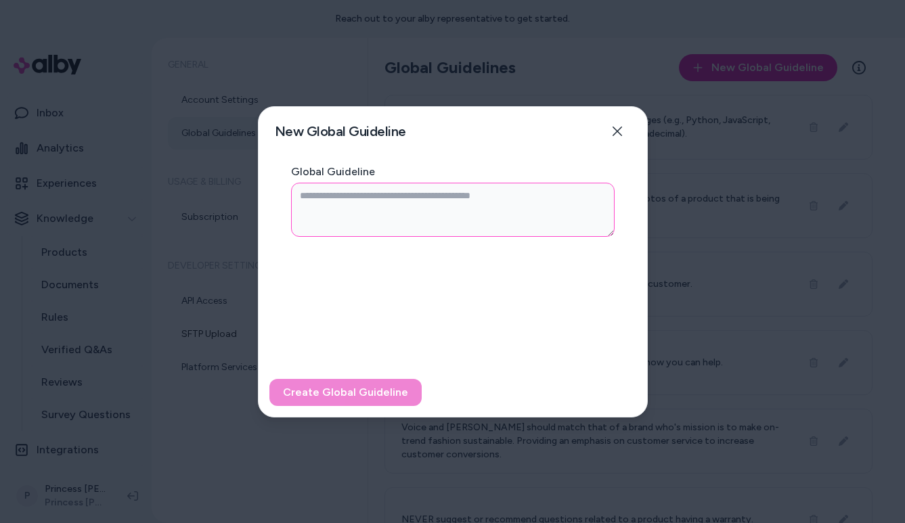
click at [475, 209] on textarea "Global Guideline" at bounding box center [453, 210] width 324 height 54
paste textarea "**********"
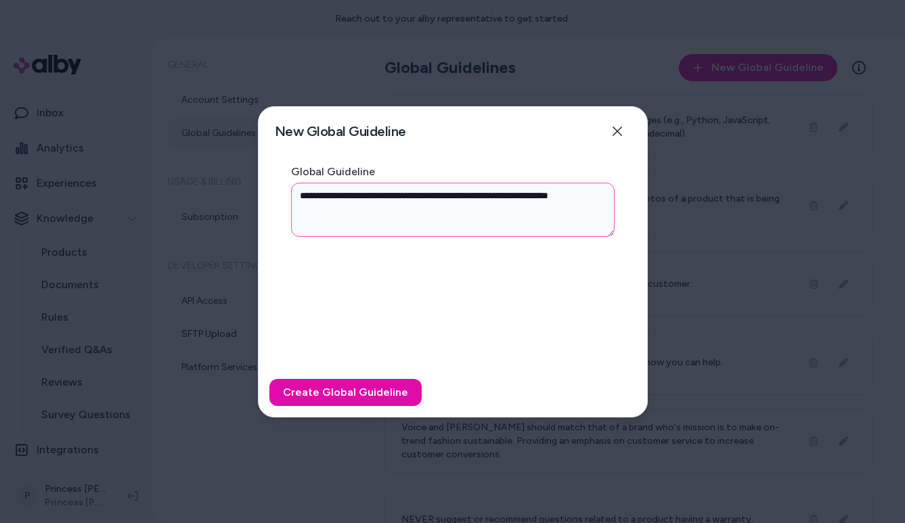
drag, startPoint x: 516, startPoint y: 211, endPoint x: 504, endPoint y: 190, distance: 23.9
click at [504, 191] on textarea "**********" at bounding box center [453, 210] width 324 height 54
click at [372, 373] on div "Create Global Guideline" at bounding box center [453, 392] width 389 height 49
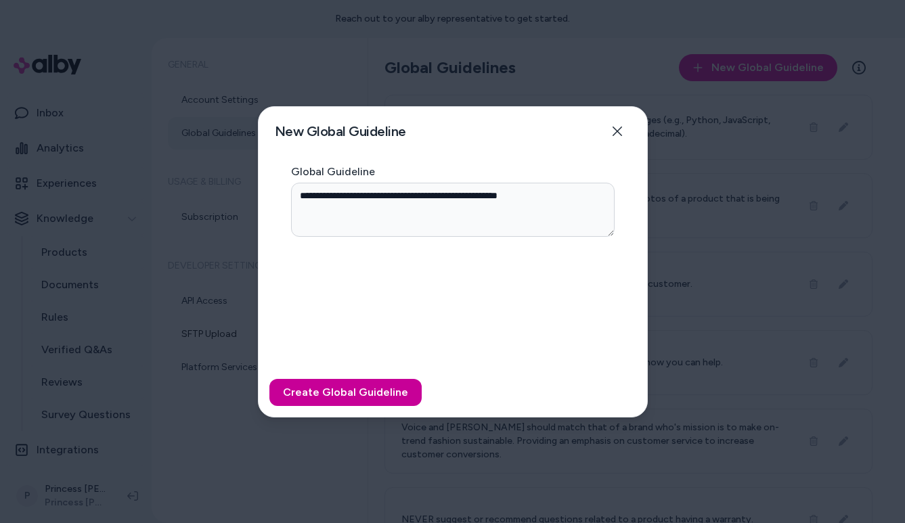
click at [368, 395] on button "Create Global Guideline" at bounding box center [345, 392] width 152 height 27
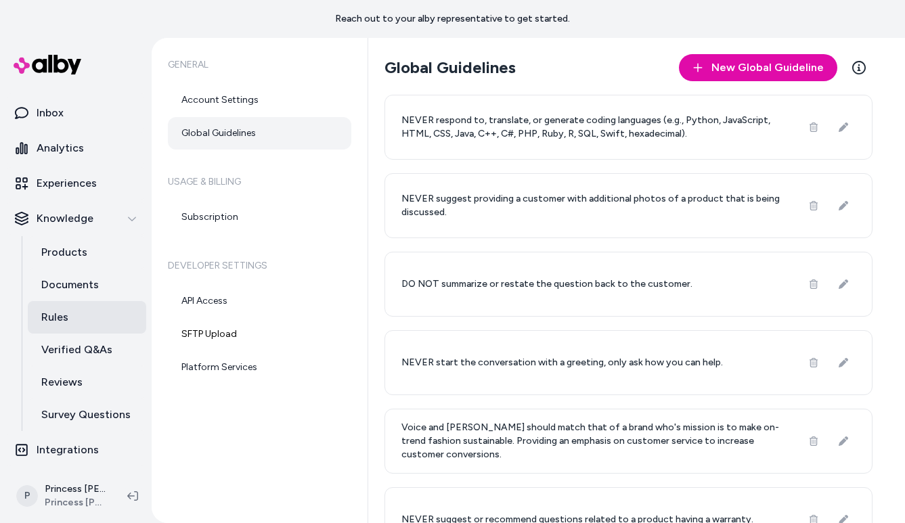
click at [66, 315] on p "Rules" at bounding box center [54, 317] width 27 height 16
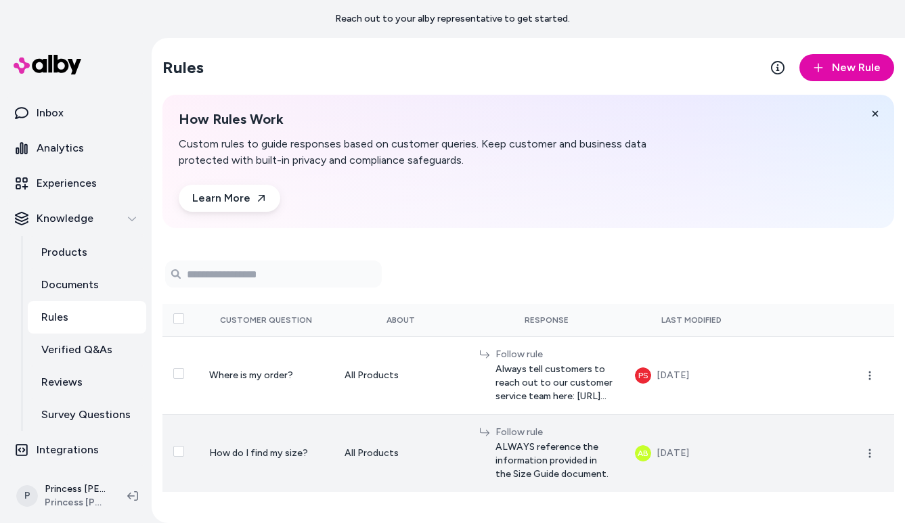
click at [238, 448] on span "How do I find my size?" at bounding box center [258, 454] width 99 height 12
drag, startPoint x: 238, startPoint y: 437, endPoint x: 282, endPoint y: 475, distance: 58.6
click at [282, 475] on td "How do I find my size?" at bounding box center [265, 453] width 135 height 78
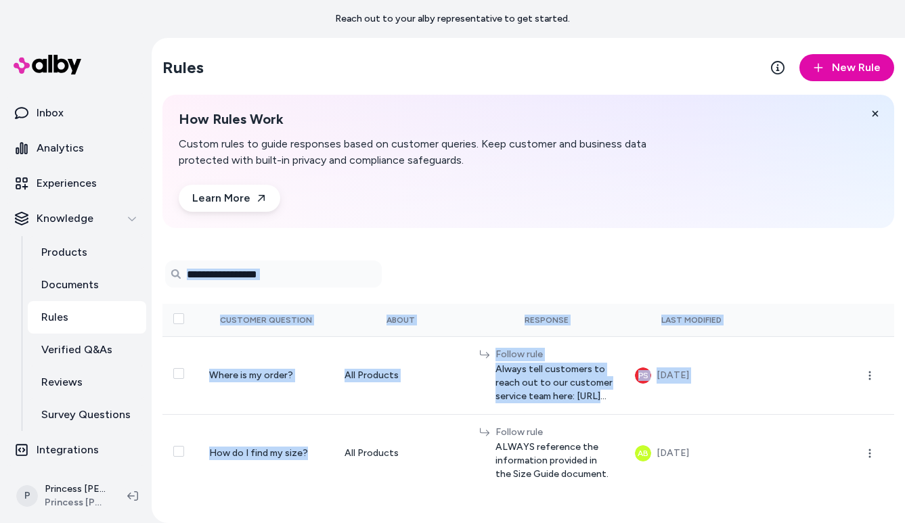
drag, startPoint x: 282, startPoint y: 475, endPoint x: 267, endPoint y: 220, distance: 255.7
click at [267, 219] on div "Rules New Rule How Rules Work Custom rules to guide responses based on customer…" at bounding box center [529, 280] width 754 height 485
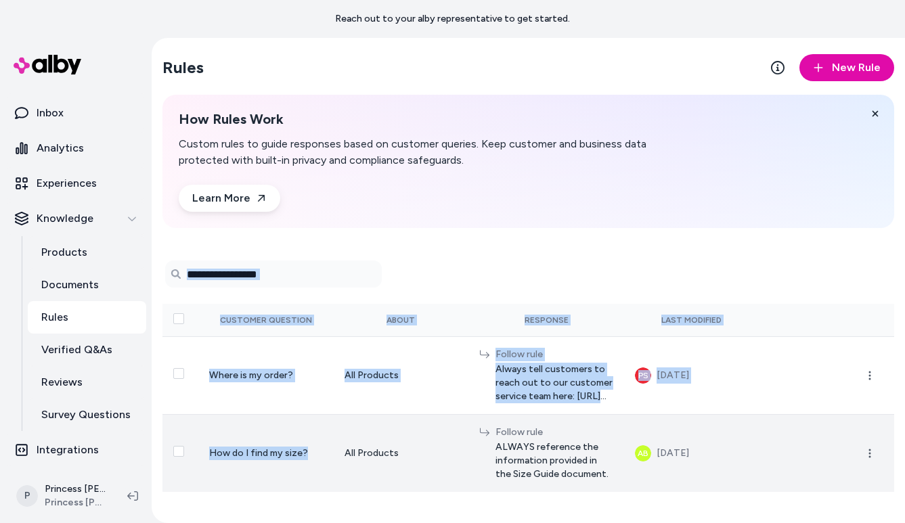
click at [244, 448] on span "How do I find my size?" at bounding box center [258, 454] width 99 height 12
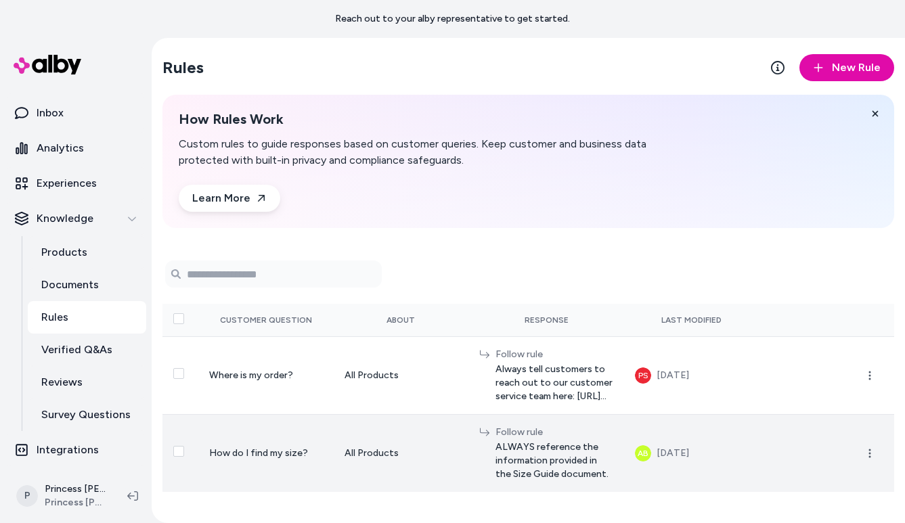
click at [244, 448] on span "How do I find my size?" at bounding box center [258, 454] width 99 height 12
click at [240, 448] on span "How do I find my size?" at bounding box center [258, 454] width 99 height 12
drag, startPoint x: 240, startPoint y: 439, endPoint x: 279, endPoint y: 441, distance: 38.6
click at [274, 448] on span "How do I find my size?" at bounding box center [258, 454] width 99 height 12
click at [279, 441] on td "How do I find my size?" at bounding box center [265, 453] width 135 height 78
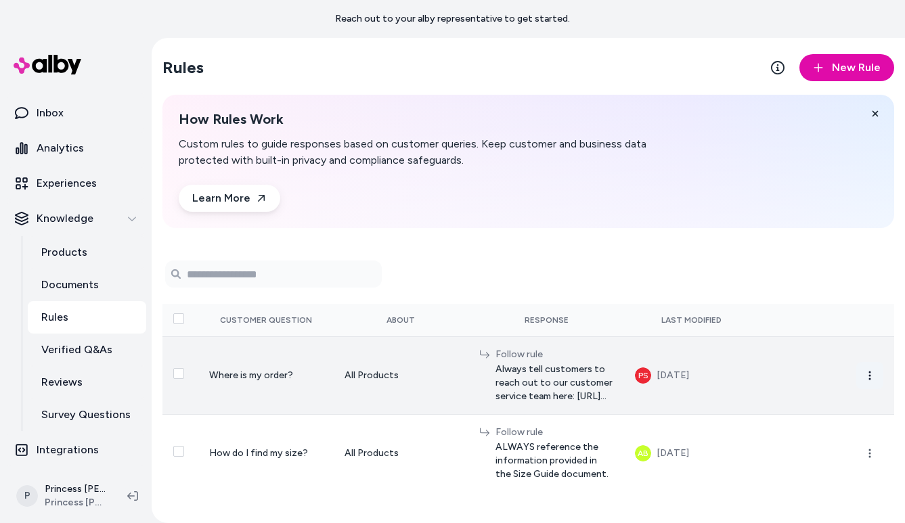
click at [877, 372] on button "button" at bounding box center [870, 375] width 27 height 27
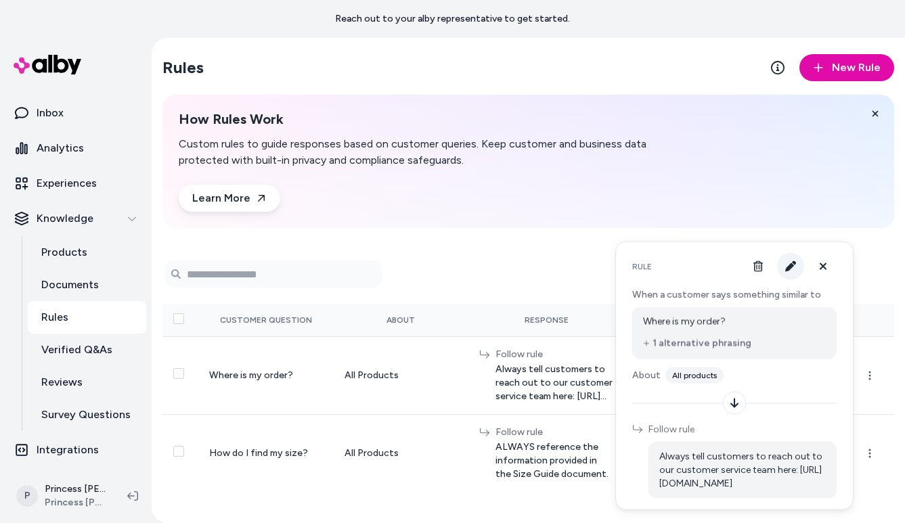
click at [785, 268] on icon "button" at bounding box center [790, 266] width 11 height 11
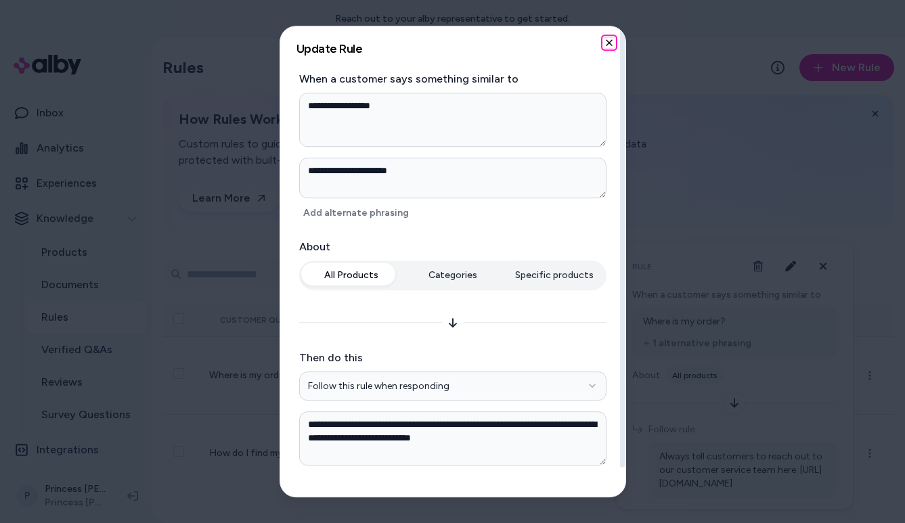
click at [611, 41] on icon "button" at bounding box center [609, 42] width 11 height 11
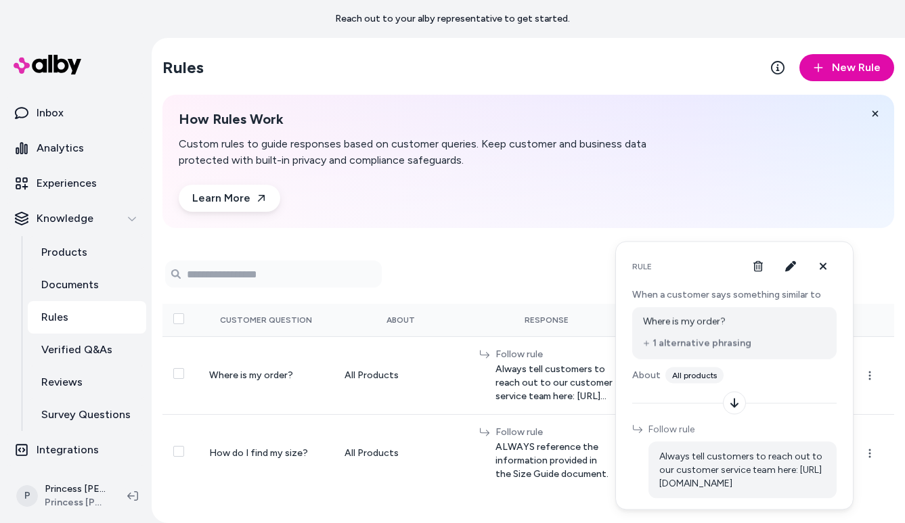
click at [401, 199] on div "How Rules Work Custom rules to guide responses based on customer queries. Keep …" at bounding box center [439, 161] width 520 height 101
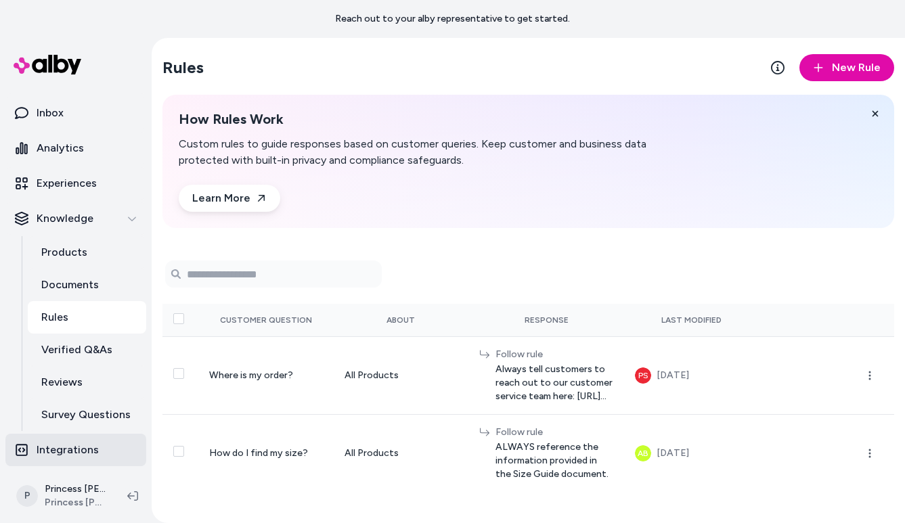
click at [62, 454] on p "Integrations" at bounding box center [68, 450] width 62 height 16
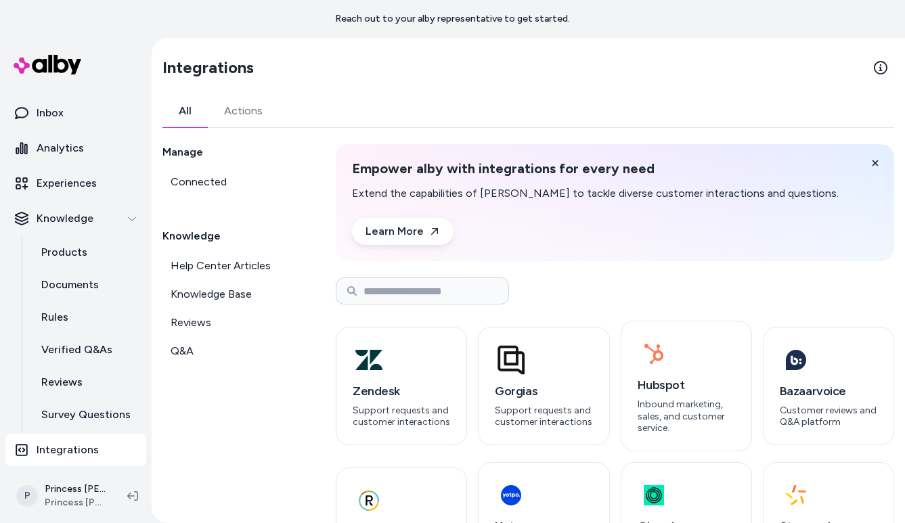
click at [245, 108] on button "Actions" at bounding box center [243, 111] width 71 height 33
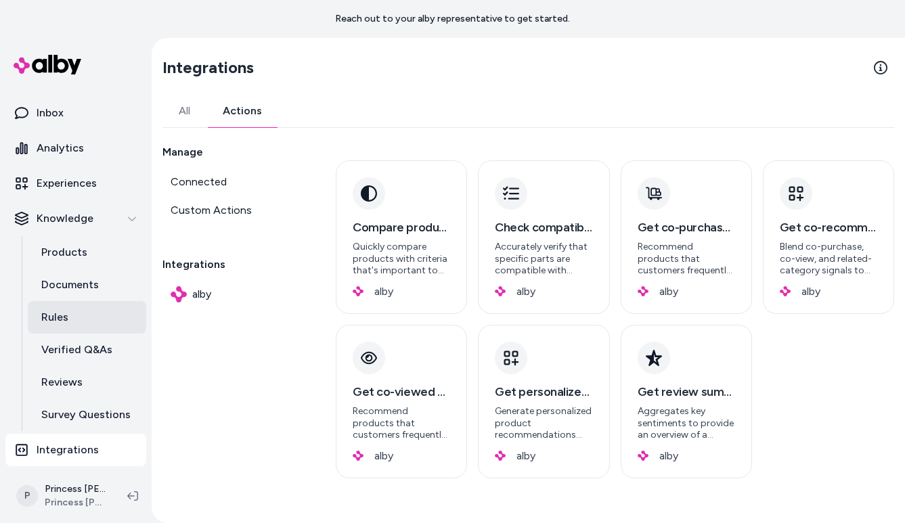
click at [70, 324] on link "Rules" at bounding box center [87, 317] width 118 height 33
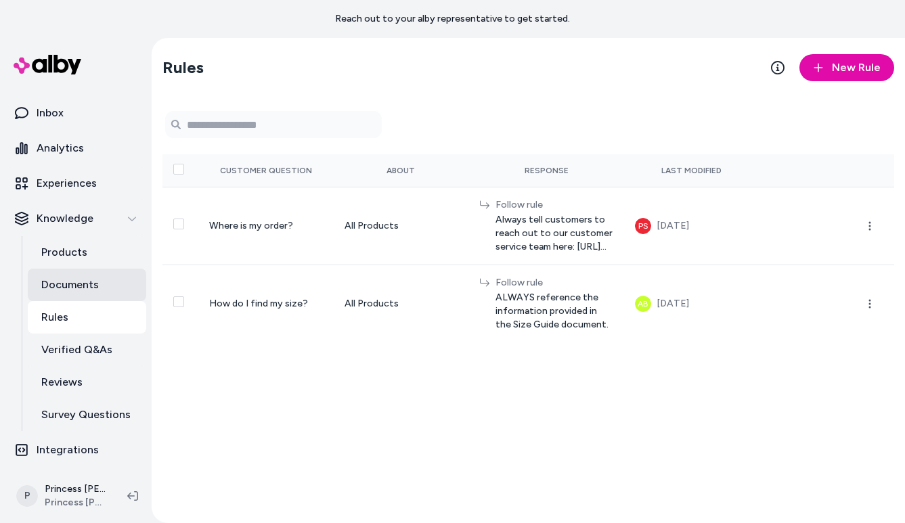
click at [81, 288] on p "Documents" at bounding box center [70, 285] width 58 height 16
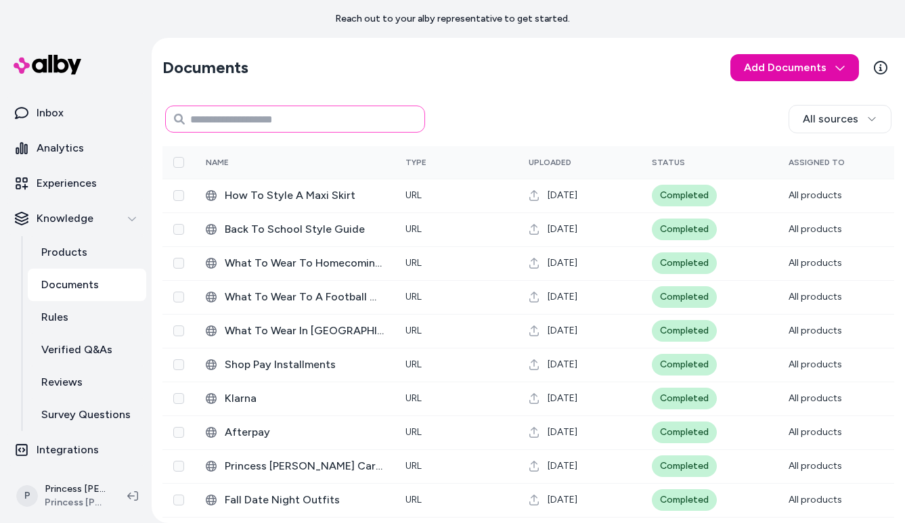
click at [253, 116] on input at bounding box center [295, 119] width 260 height 27
click at [261, 74] on section "Documents Add Documents" at bounding box center [529, 68] width 732 height 38
drag, startPoint x: 261, startPoint y: 74, endPoint x: 402, endPoint y: 65, distance: 140.5
click at [402, 65] on section "Documents Add Documents" at bounding box center [529, 68] width 732 height 38
click at [536, 103] on div "All sources" at bounding box center [529, 119] width 732 height 33
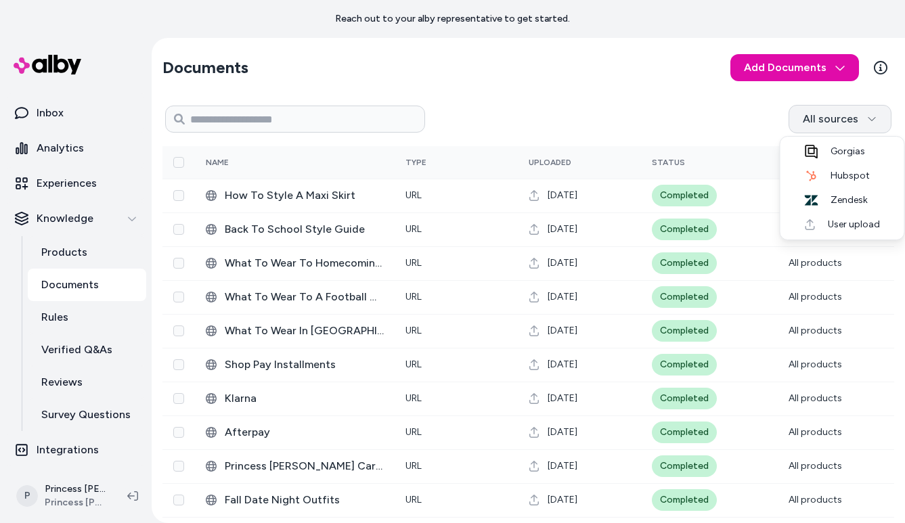
click at [841, 129] on html "Reach out to your alby representative to get started. Home Agents Inbox Analyti…" at bounding box center [452, 261] width 905 height 523
click at [840, 156] on span "Gorgias" at bounding box center [844, 152] width 41 height 14
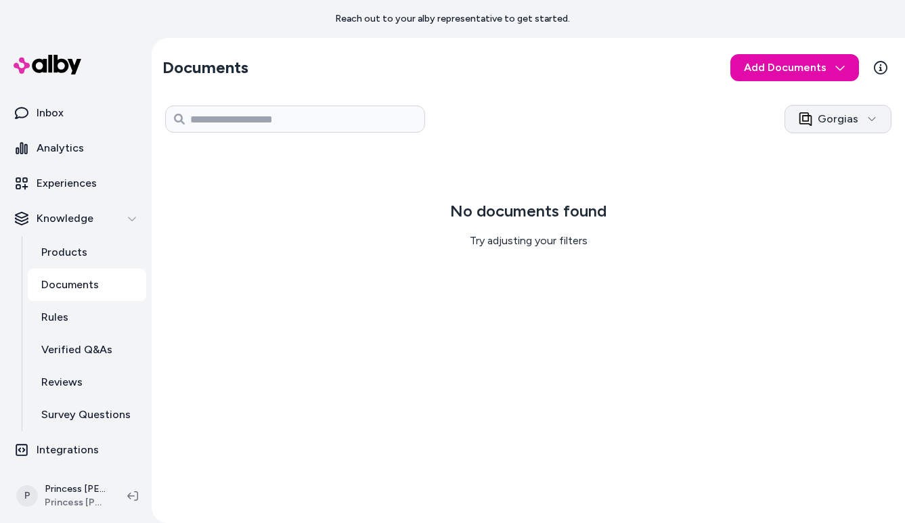
click at [860, 131] on html "Reach out to your alby representative to get started. Home Agents Inbox Analyti…" at bounding box center [452, 261] width 905 height 523
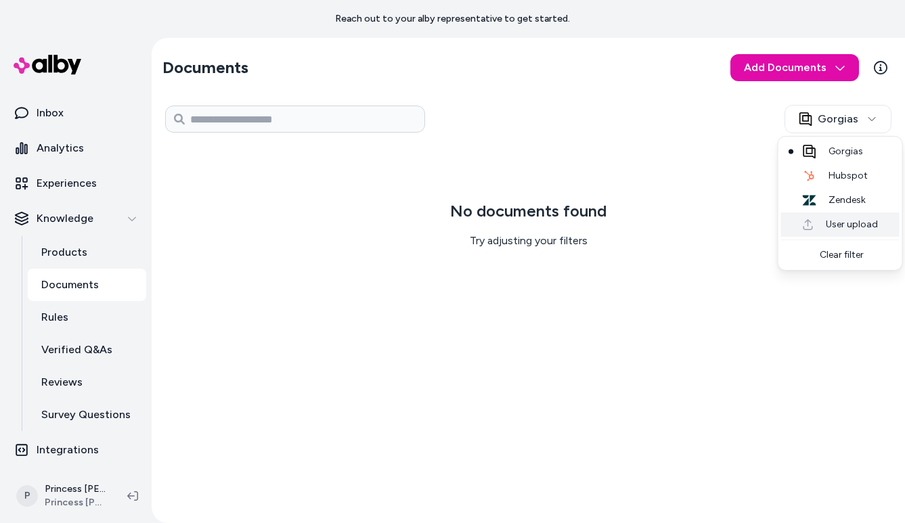
click at [842, 226] on span "User upload" at bounding box center [848, 225] width 59 height 14
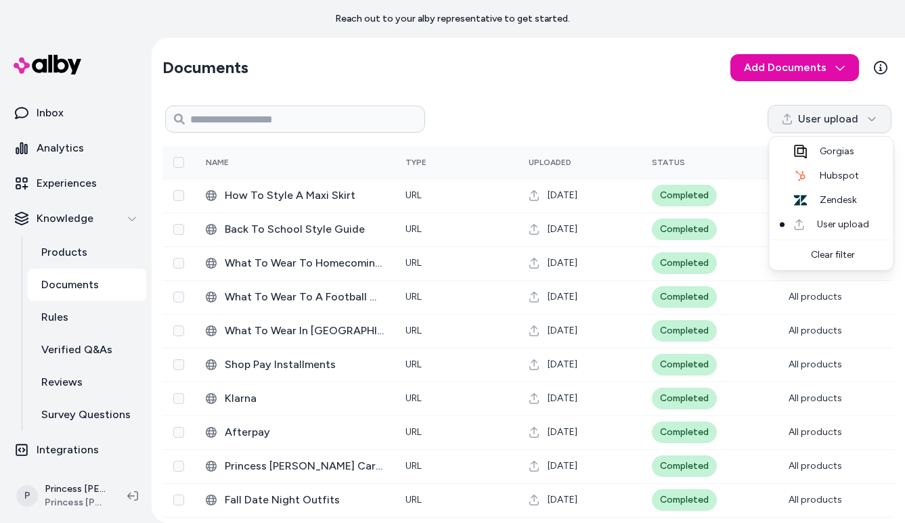
click at [812, 126] on html "Reach out to your alby representative to get started. Home Agents Inbox Analyti…" at bounding box center [452, 261] width 905 height 523
click at [669, 99] on html "Reach out to your alby representative to get started. Home Agents Inbox Analyti…" at bounding box center [452, 261] width 905 height 523
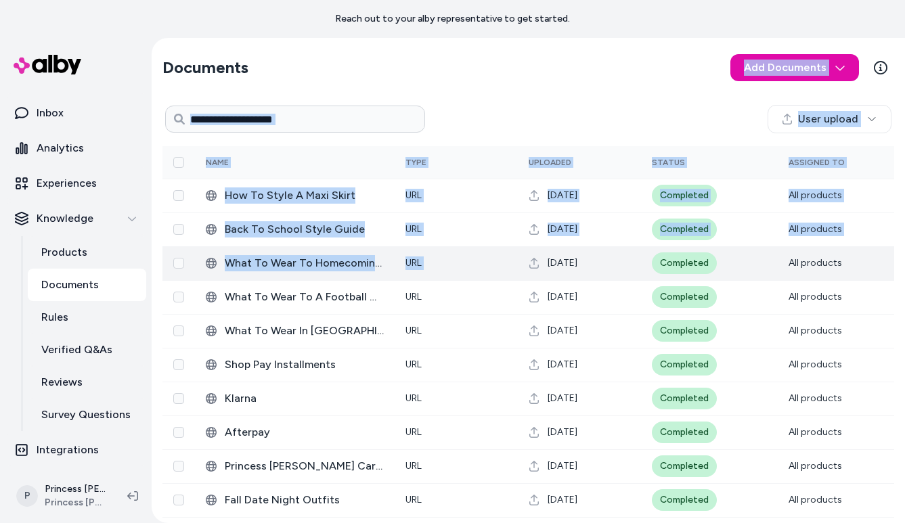
drag, startPoint x: 459, startPoint y: 89, endPoint x: 553, endPoint y: 251, distance: 186.6
click at [557, 251] on div "Documents Add Documents User upload 0 Selected Edit Name Type Uploaded Status A…" at bounding box center [529, 486] width 754 height 896
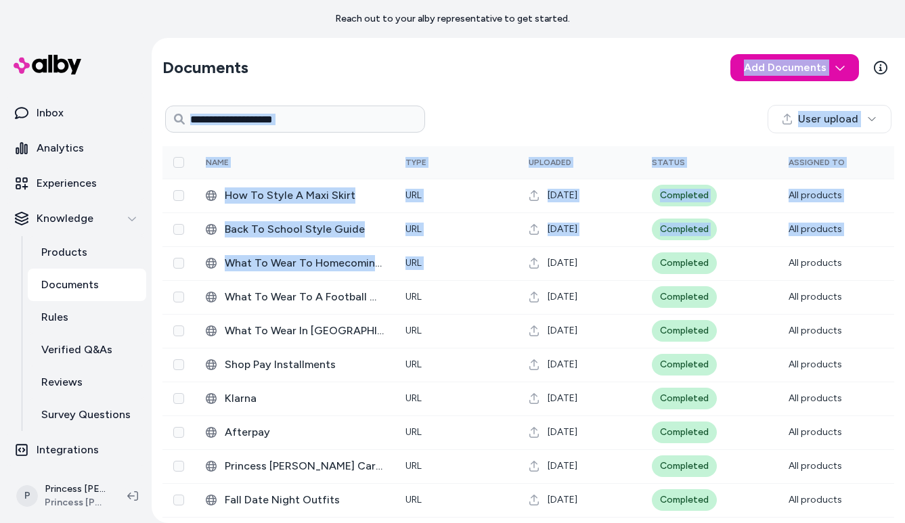
click at [612, 54] on section "Documents Add Documents" at bounding box center [529, 68] width 732 height 38
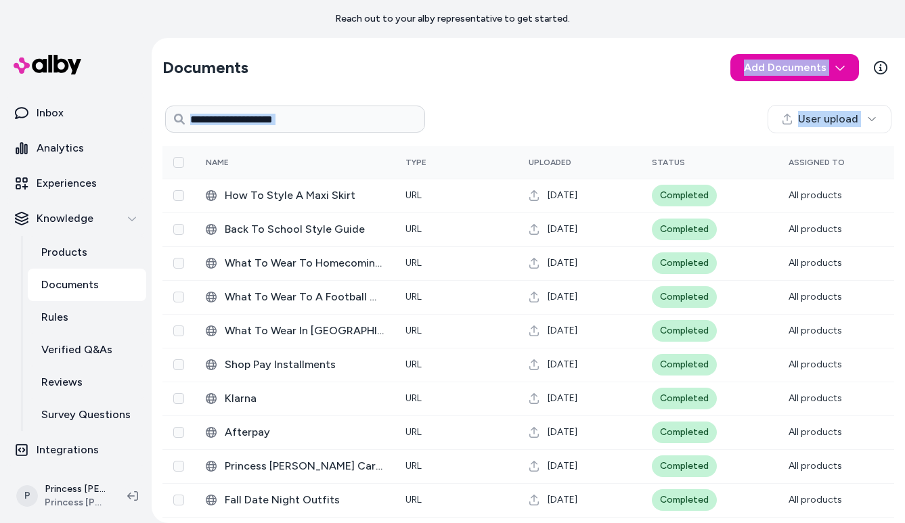
drag, startPoint x: 612, startPoint y: 54, endPoint x: 870, endPoint y: 102, distance: 262.3
click at [870, 102] on div "Documents Add Documents User upload 0 Selected Edit Name Type Uploaded Status A…" at bounding box center [529, 486] width 754 height 896
